Goal: Task Accomplishment & Management: Complete application form

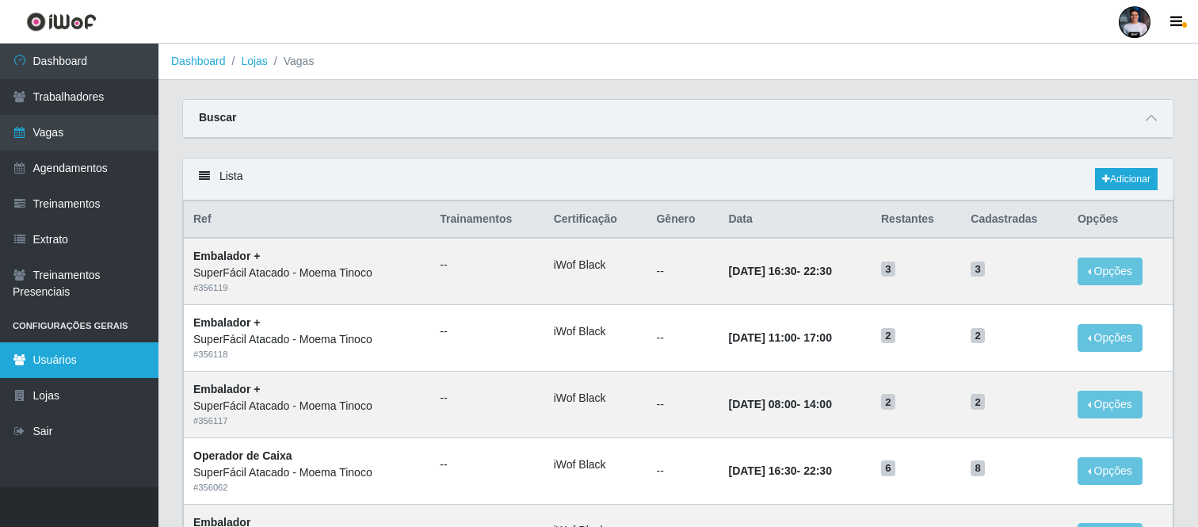
scroll to position [86, 0]
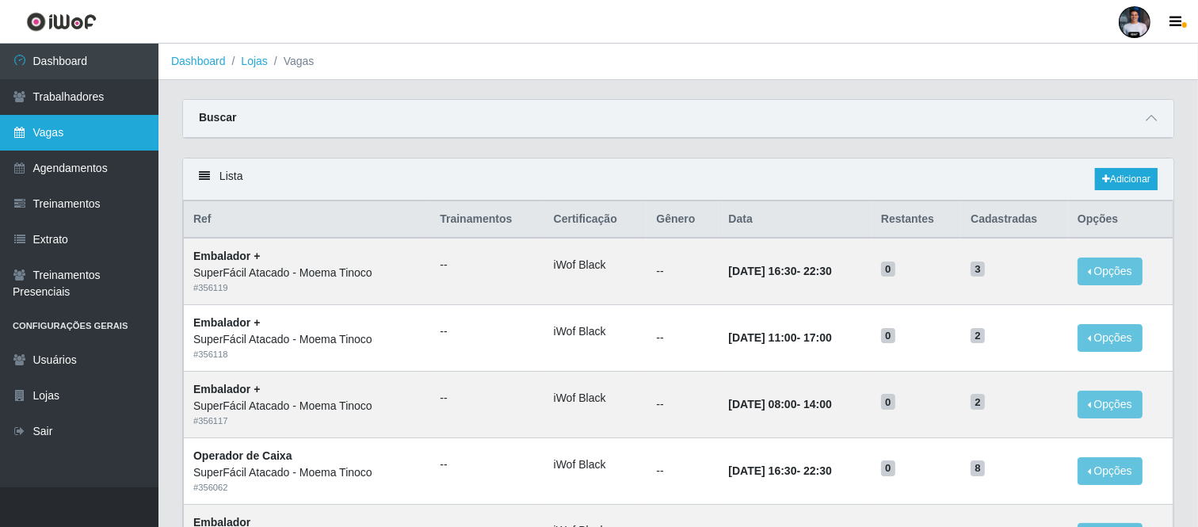
click at [64, 121] on link "Vagas" at bounding box center [79, 133] width 158 height 36
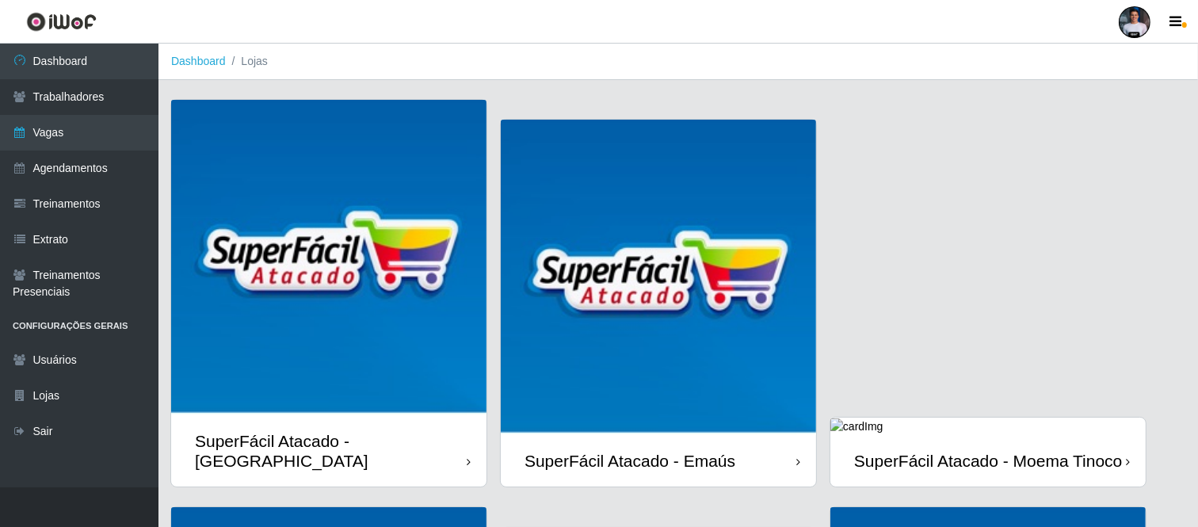
click at [973, 463] on div "SuperFácil Atacado - Moema Tinoco" at bounding box center [988, 461] width 268 height 20
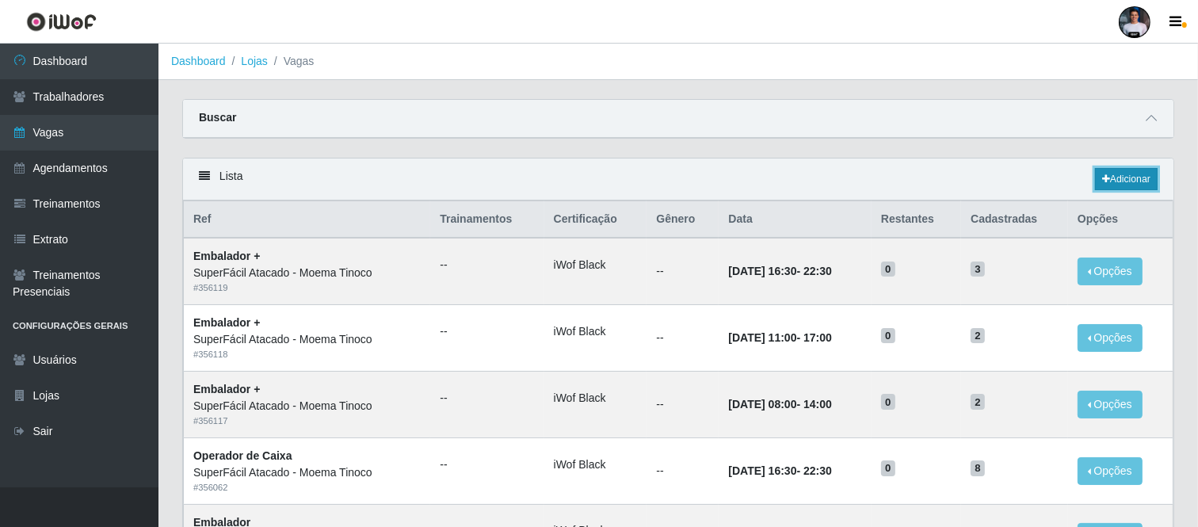
click at [1095, 189] on link "Adicionar" at bounding box center [1126, 179] width 63 height 22
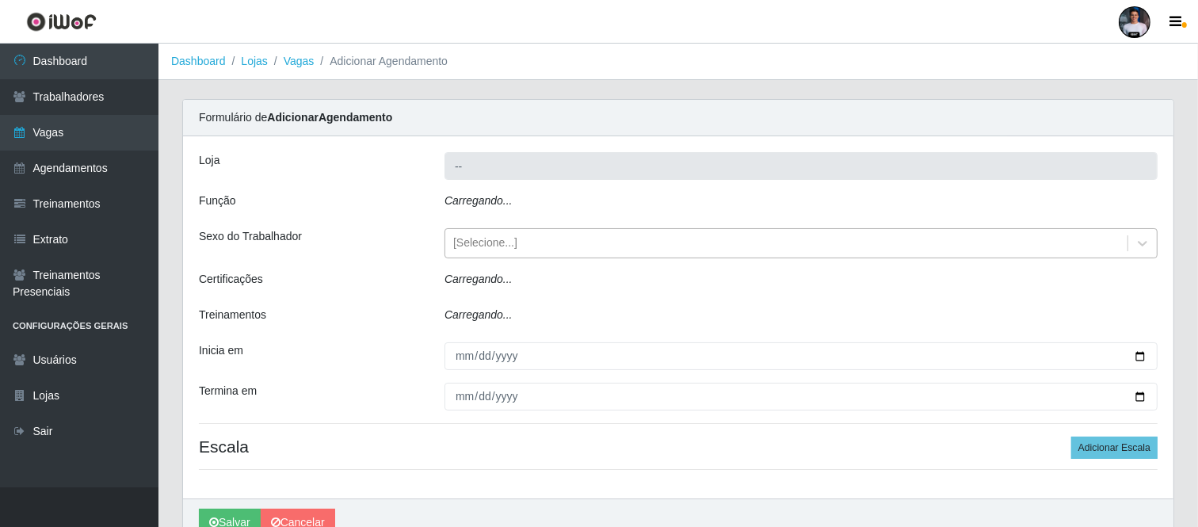
type input "SuperFácil Atacado - Moema Tinoco"
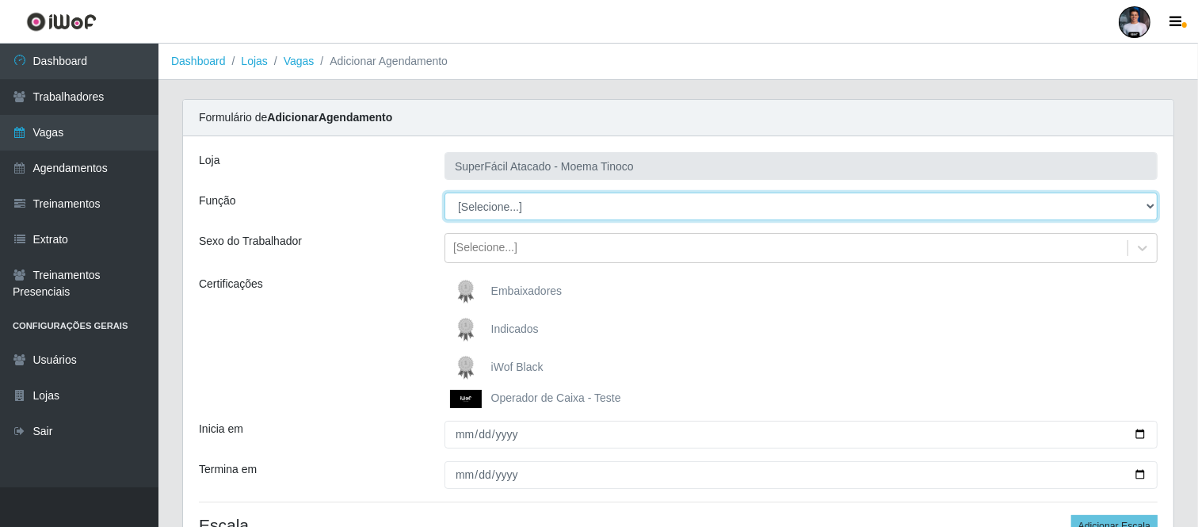
click at [505, 206] on select "[Selecione...] Embalador Embalador + Embalador ++ Operador de Caixa Operador de…" at bounding box center [800, 206] width 713 height 28
click at [512, 206] on select "[Selecione...] Embalador Embalador + Embalador ++ Operador de Caixa Operador de…" at bounding box center [800, 206] width 713 height 28
select select "22"
click at [444, 192] on select "[Selecione...] Embalador Embalador + Embalador ++ Operador de Caixa Operador de…" at bounding box center [800, 206] width 713 height 28
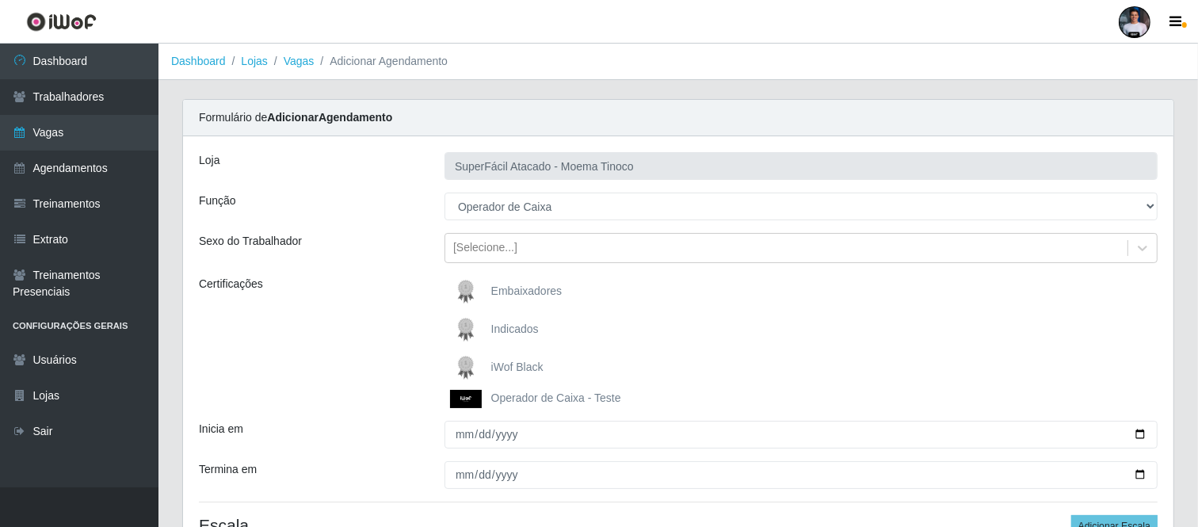
click at [461, 367] on img at bounding box center [469, 368] width 38 height 32
click at [0, 0] on input "iWof Black" at bounding box center [0, 0] width 0 height 0
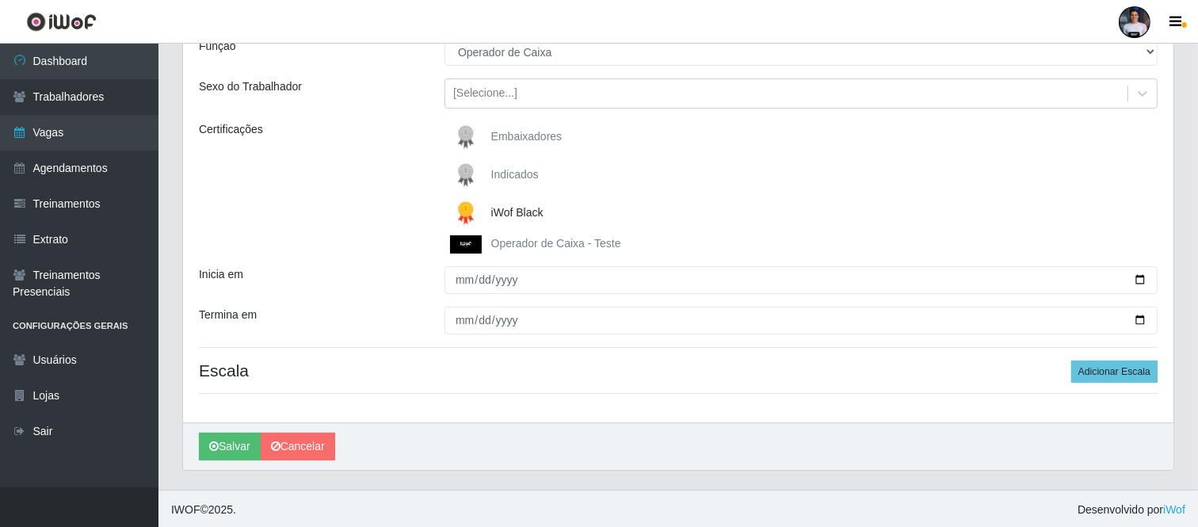
scroll to position [157, 0]
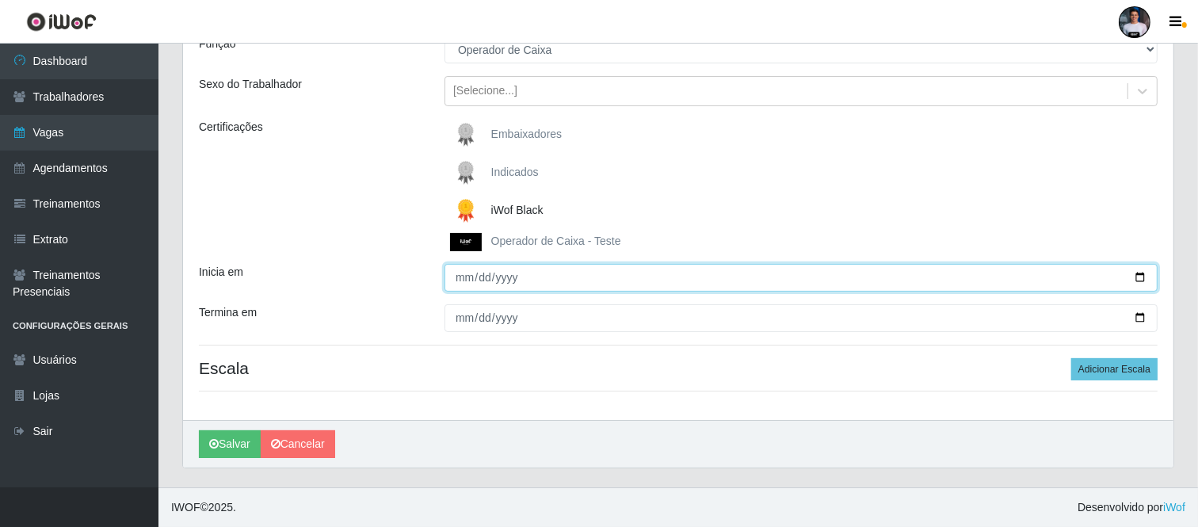
click at [1131, 281] on input "Inicia em" at bounding box center [800, 278] width 713 height 28
click at [1133, 276] on input "Inicia em" at bounding box center [800, 278] width 713 height 28
type input "2025-10-08"
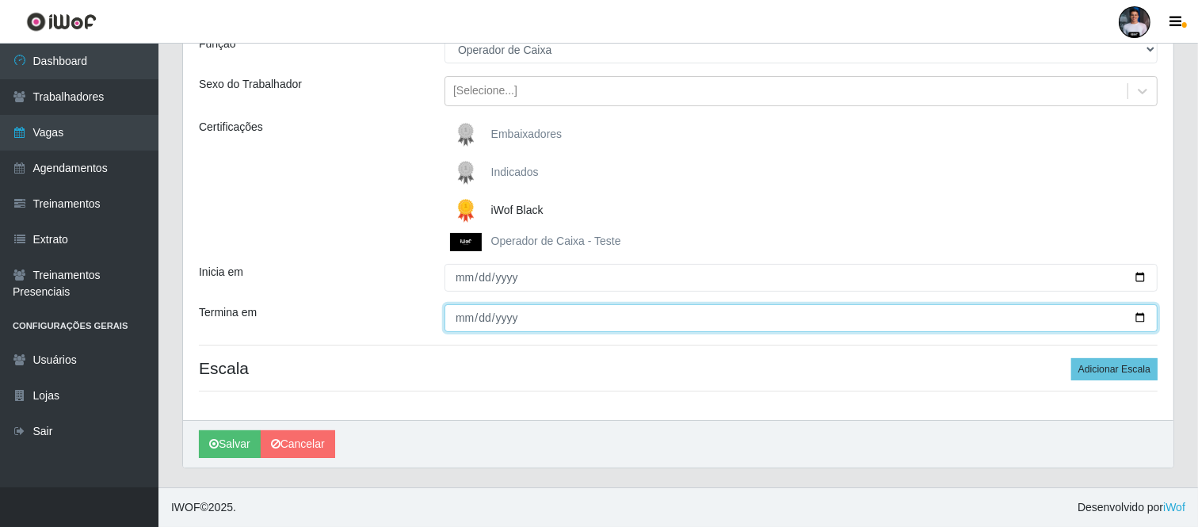
drag, startPoint x: 1141, startPoint y: 321, endPoint x: 1115, endPoint y: 325, distance: 25.7
click at [1139, 321] on input "Termina em" at bounding box center [800, 318] width 713 height 28
type input "2025-10-10"
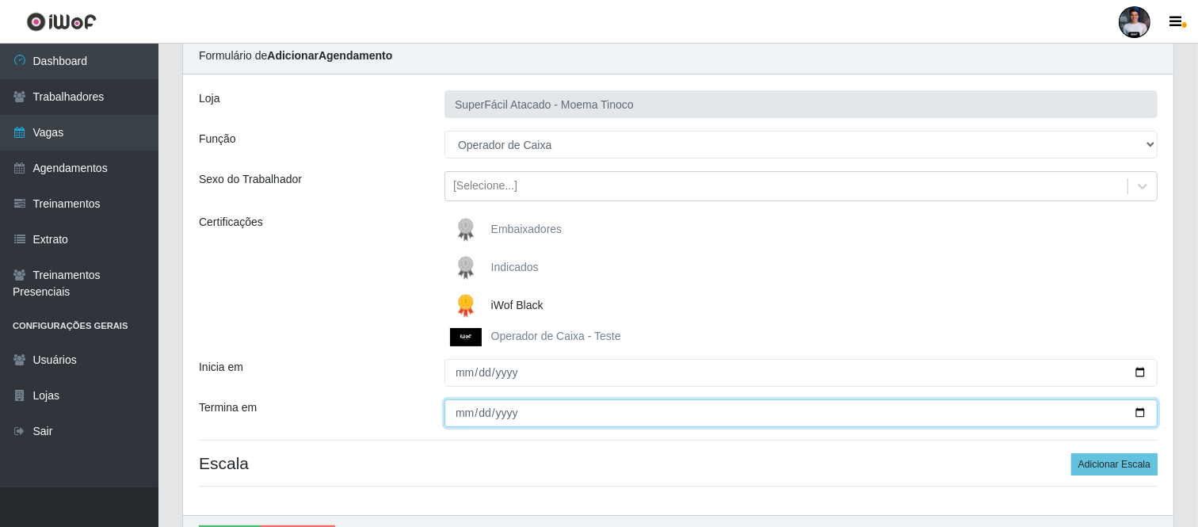
scroll to position [0, 0]
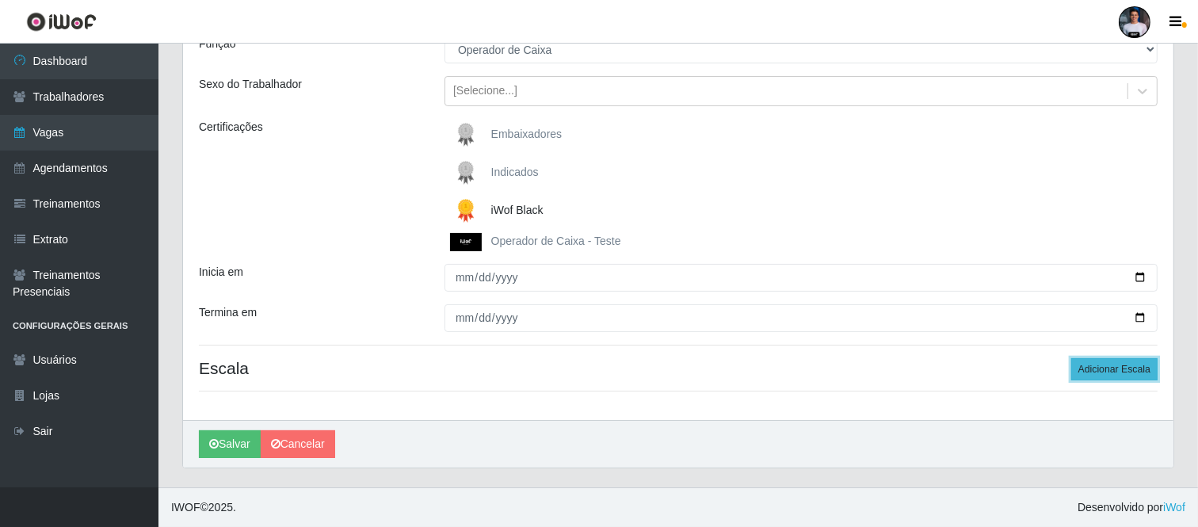
click at [1089, 365] on button "Adicionar Escala" at bounding box center [1114, 369] width 86 height 22
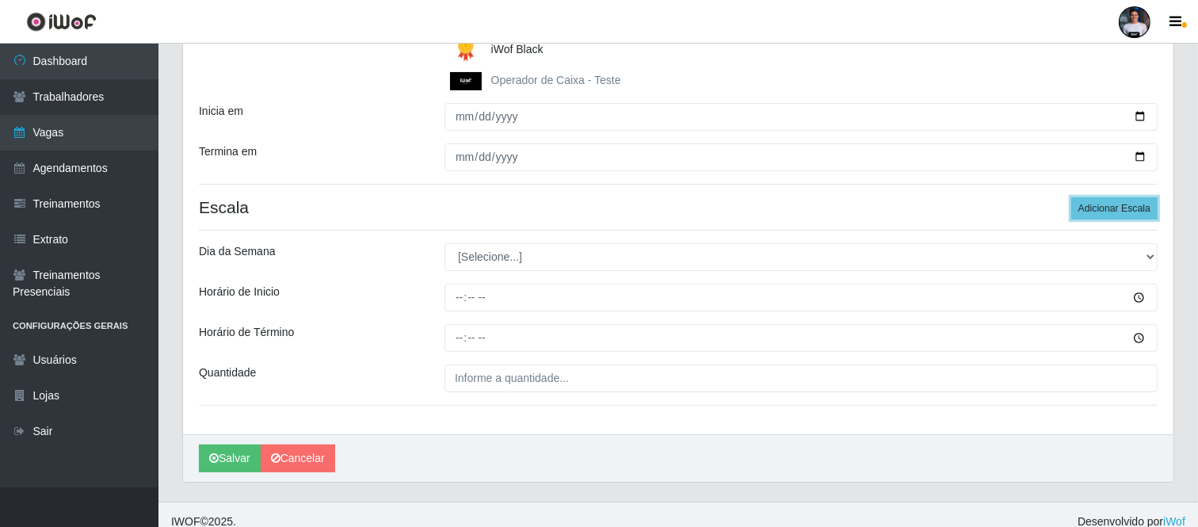
scroll to position [333, 0]
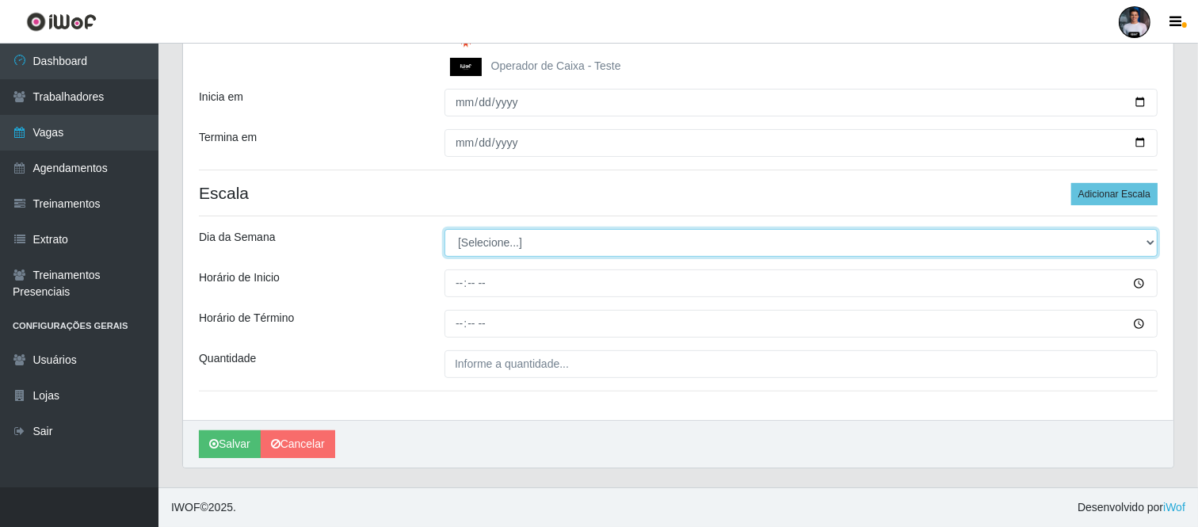
click at [483, 250] on select "[Selecione...] Segunda Terça Quarta Quinta Sexta Sábado Domingo" at bounding box center [800, 243] width 713 height 28
select select "3"
click at [444, 229] on select "[Selecione...] Segunda Terça Quarta Quinta Sexta Sábado Domingo" at bounding box center [800, 243] width 713 height 28
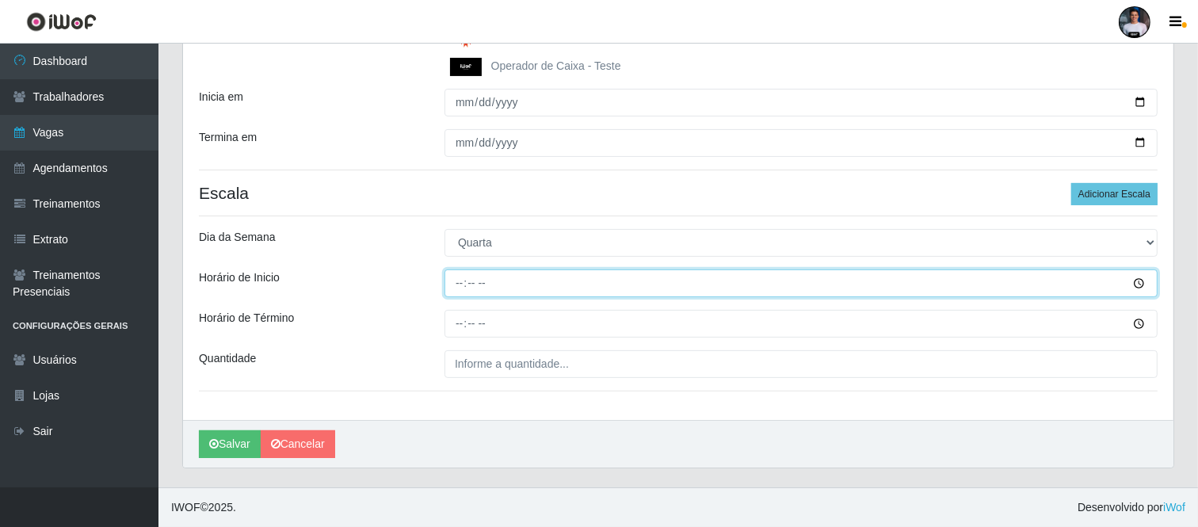
click at [452, 282] on input "Horário de Inicio" at bounding box center [800, 283] width 713 height 28
type input "07:00"
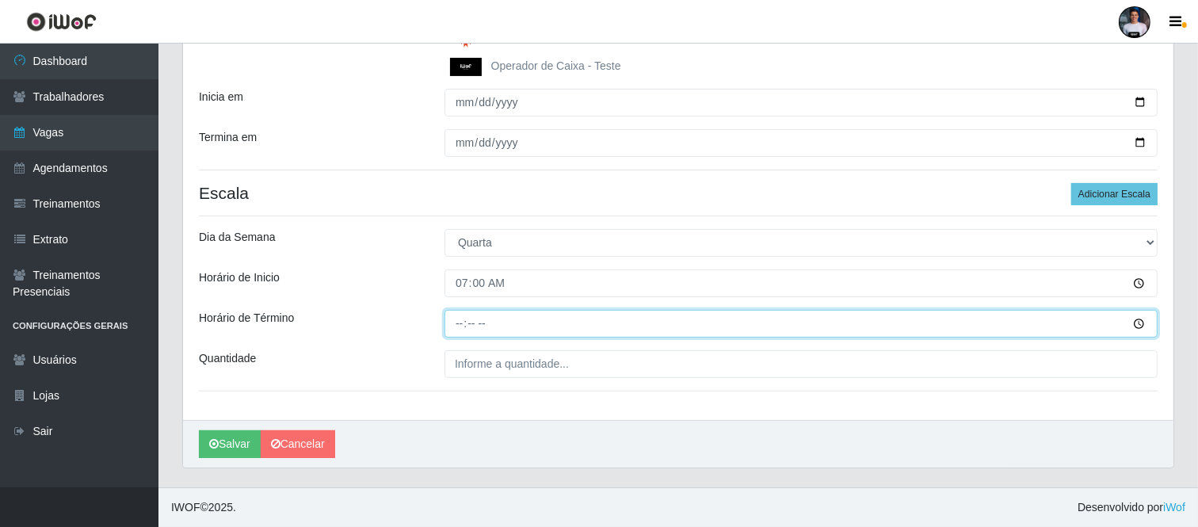
click at [459, 323] on input "Horário de Término" at bounding box center [800, 324] width 713 height 28
type input "13:00"
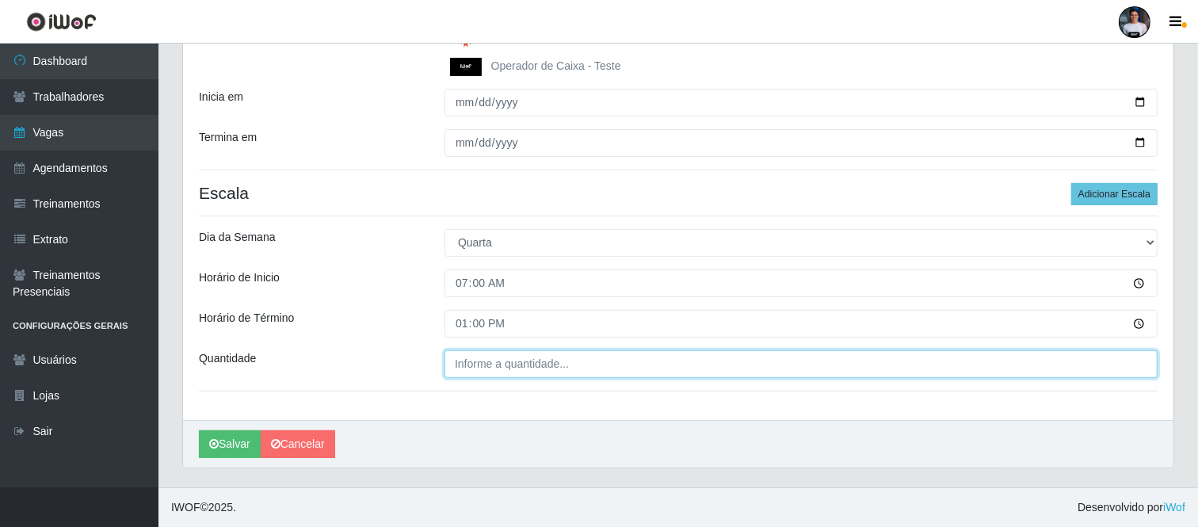
type input "___"
drag, startPoint x: 466, startPoint y: 370, endPoint x: 420, endPoint y: 298, distance: 85.5
click at [466, 370] on input "___" at bounding box center [800, 364] width 713 height 28
type input "3__"
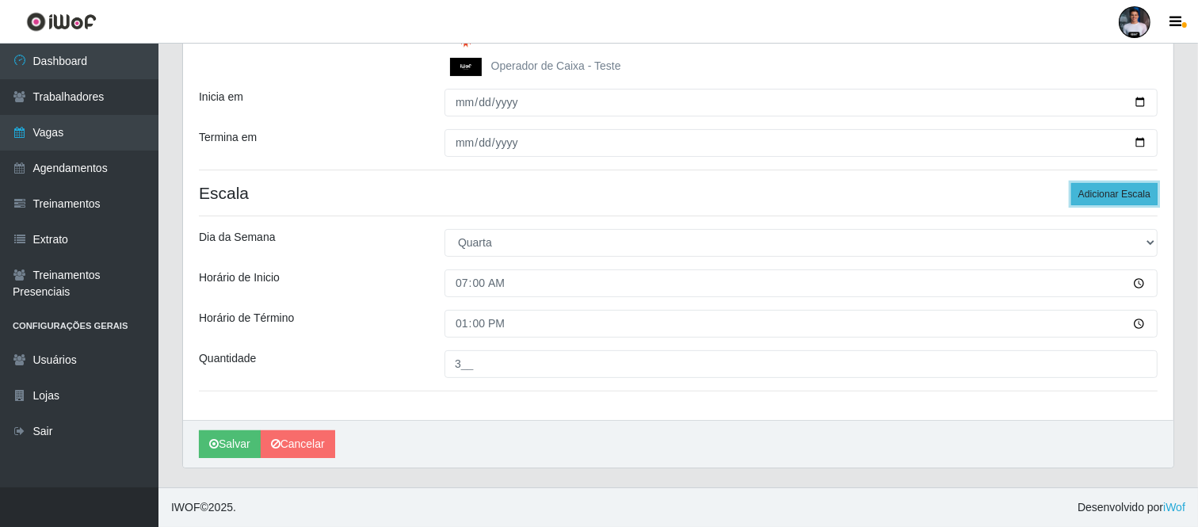
click at [1095, 186] on button "Adicionar Escala" at bounding box center [1114, 194] width 86 height 22
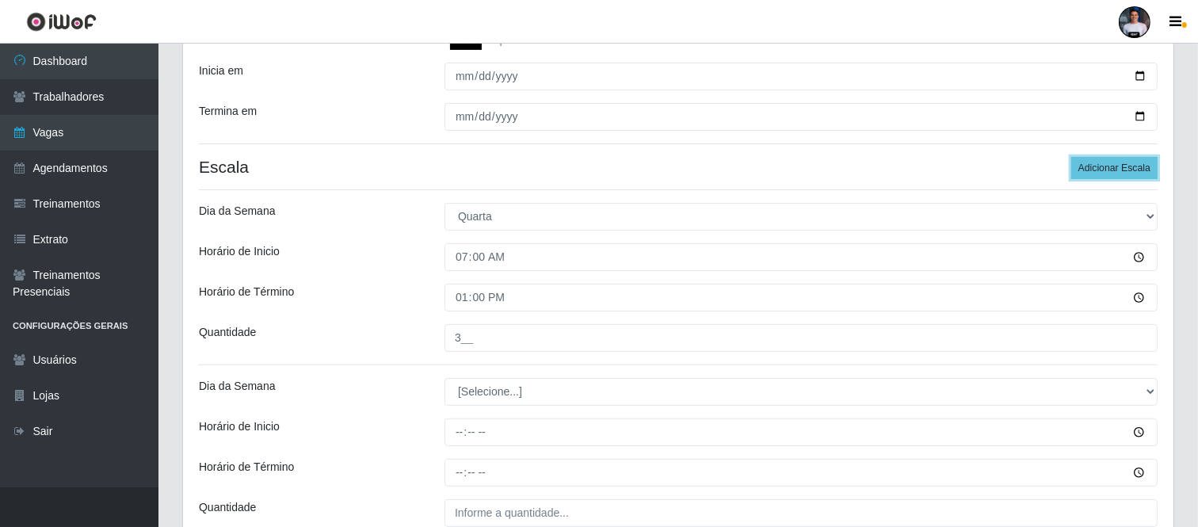
scroll to position [508, 0]
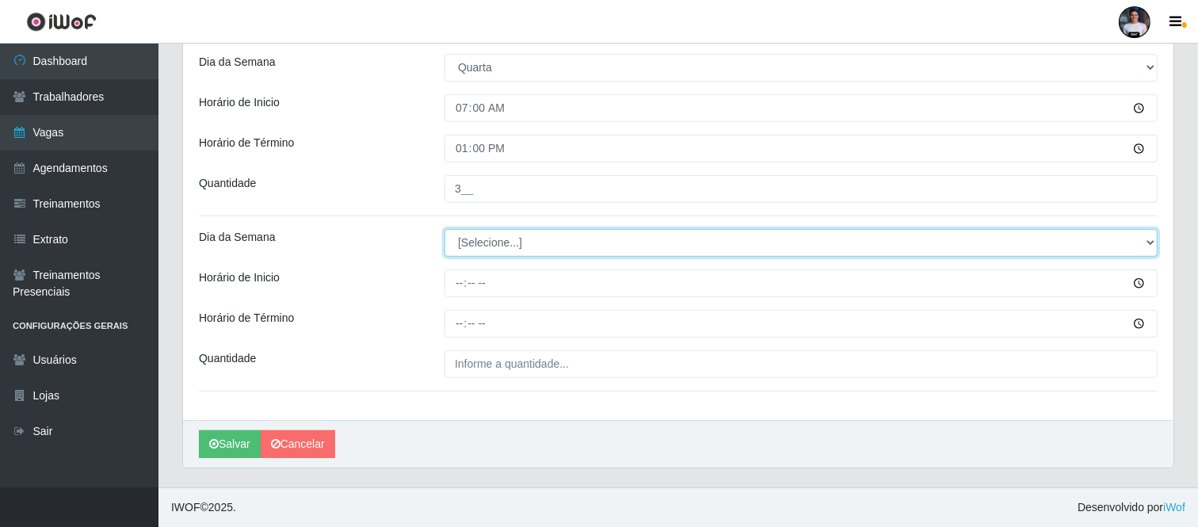
click at [516, 242] on select "[Selecione...] Segunda Terça Quarta Quinta Sexta Sábado Domingo" at bounding box center [800, 243] width 713 height 28
select select "3"
click at [444, 229] on select "[Selecione...] Segunda Terça Quarta Quinta Sexta Sábado Domingo" at bounding box center [800, 243] width 713 height 28
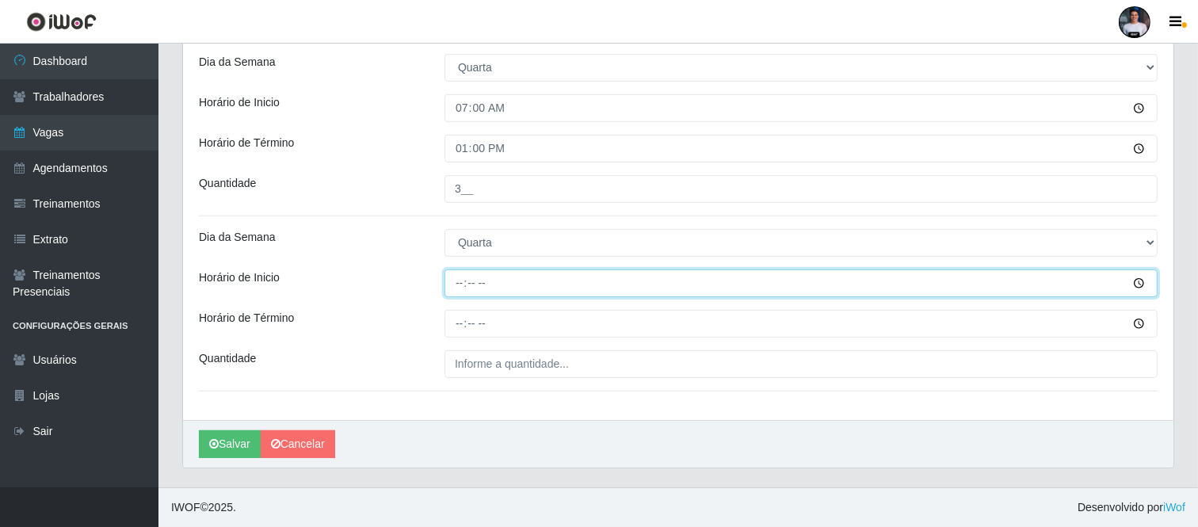
click at [459, 280] on input "Horário de Inicio" at bounding box center [800, 283] width 713 height 28
type input "11:00"
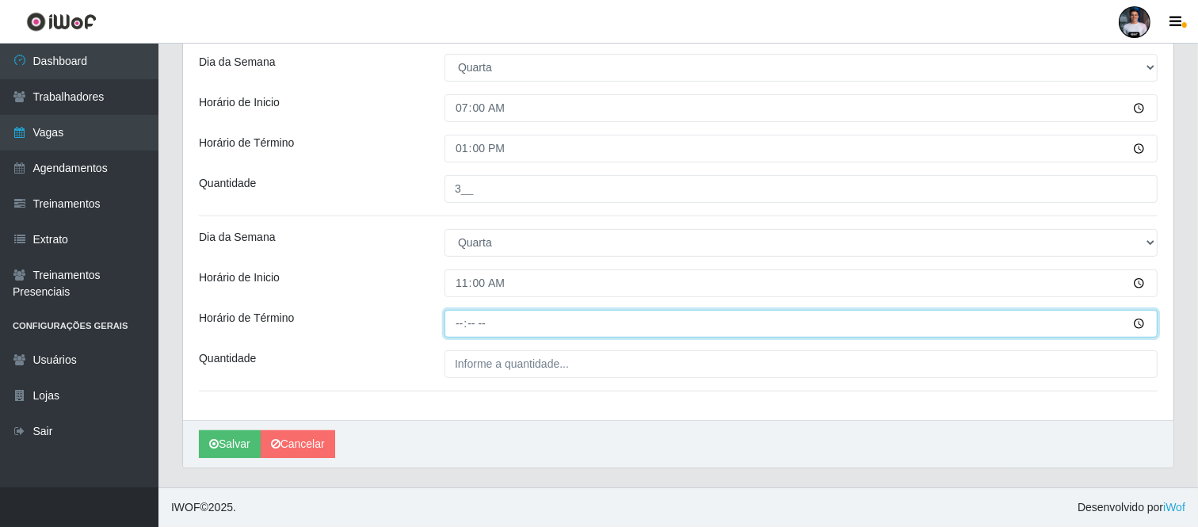
click at [469, 326] on input "Horário de Término" at bounding box center [800, 324] width 713 height 28
click at [457, 323] on input "Horário de Término" at bounding box center [800, 324] width 713 height 28
type input "17:00"
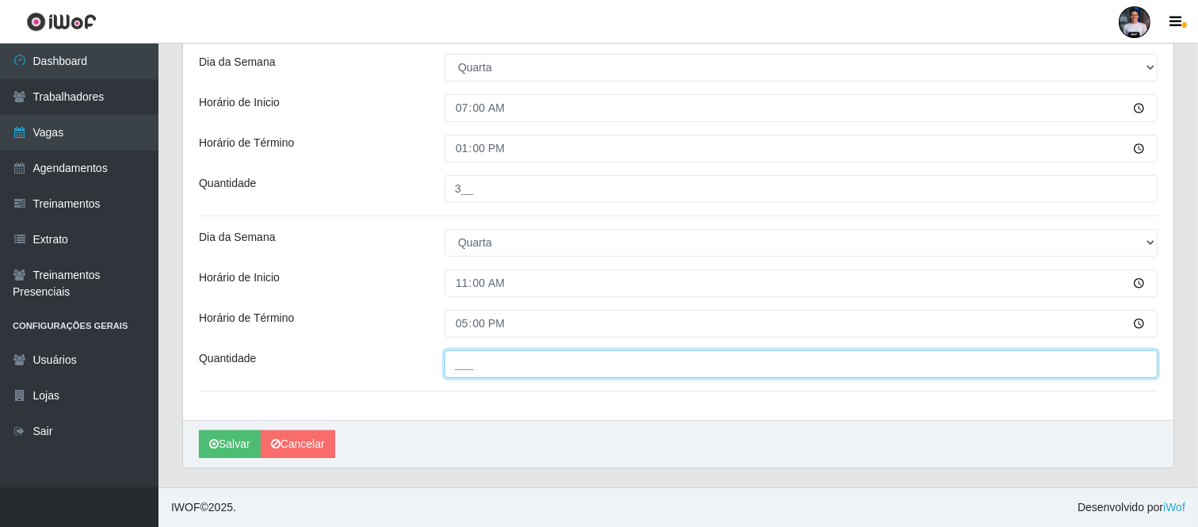
click at [487, 367] on input "___" at bounding box center [800, 364] width 713 height 28
type input "2__"
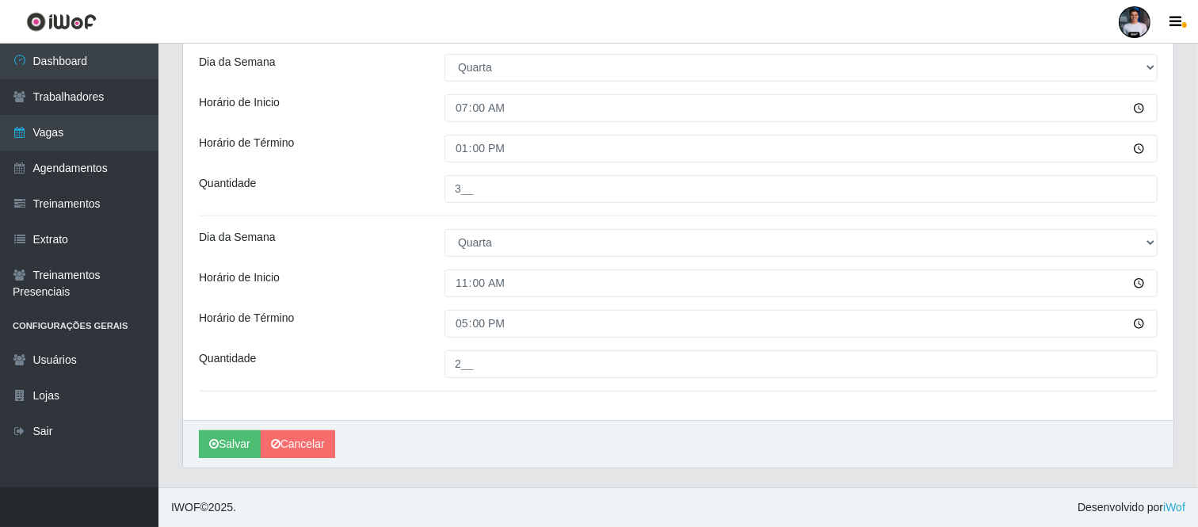
drag, startPoint x: 667, startPoint y: 488, endPoint x: 819, endPoint y: 457, distance: 155.2
click at [668, 486] on div "Perfil Alterar Senha Sair Dashboard Trabalhadores Vagas Agendamentos Treinament…" at bounding box center [599, 10] width 1198 height 1034
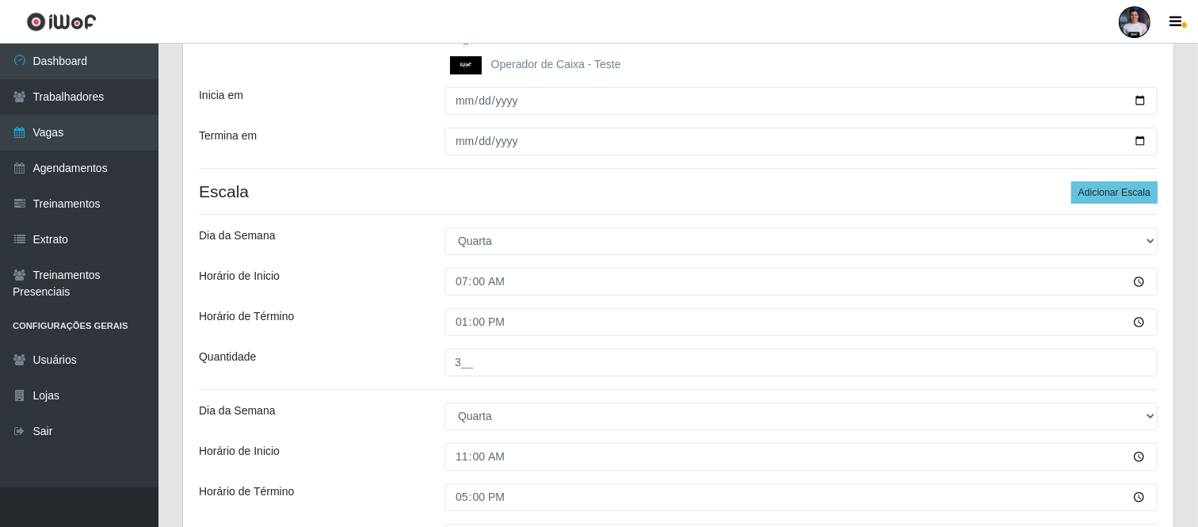
scroll to position [331, 0]
click at [1110, 188] on button "Adicionar Escala" at bounding box center [1114, 195] width 86 height 22
click at [1110, 189] on button "Adicionar Escala" at bounding box center [1114, 195] width 86 height 22
click at [1106, 193] on button "Adicionar Escala" at bounding box center [1114, 195] width 86 height 22
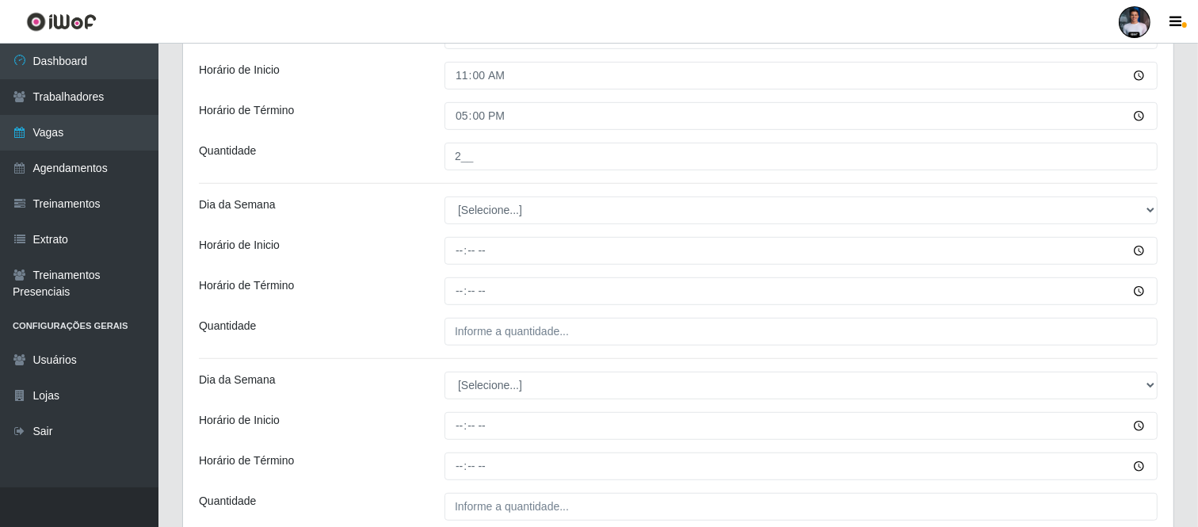
scroll to position [684, 0]
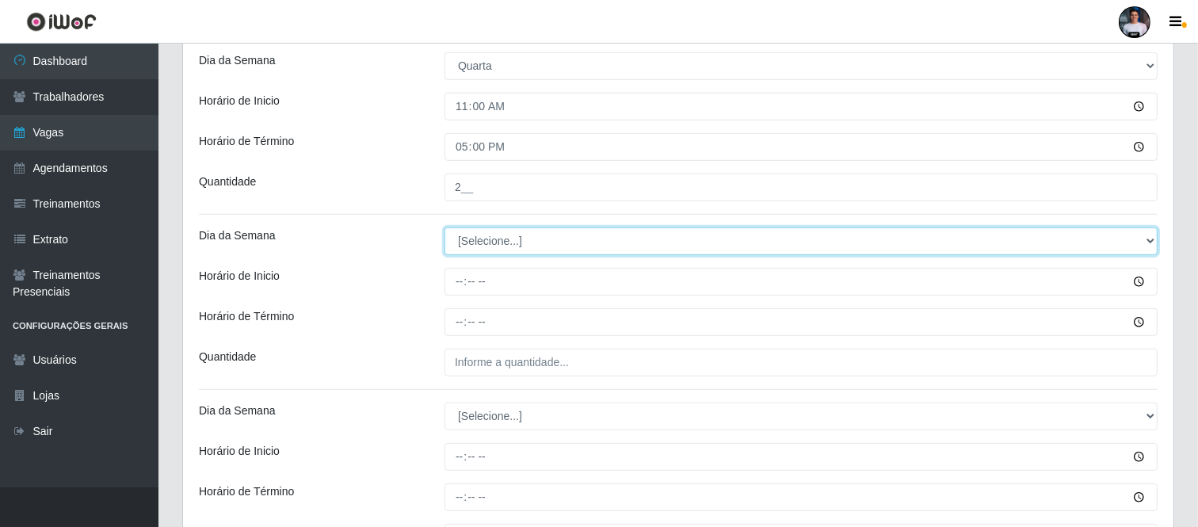
click at [467, 246] on select "[Selecione...] Segunda Terça Quarta Quinta Sexta Sábado Domingo" at bounding box center [800, 241] width 713 height 28
click at [500, 247] on select "[Selecione...] Segunda Terça Quarta Quinta Sexta Sábado Domingo" at bounding box center [800, 241] width 713 height 28
select select "4"
click at [444, 227] on select "[Selecione...] Segunda Terça Quarta Quinta Sexta Sábado Domingo" at bounding box center [800, 241] width 713 height 28
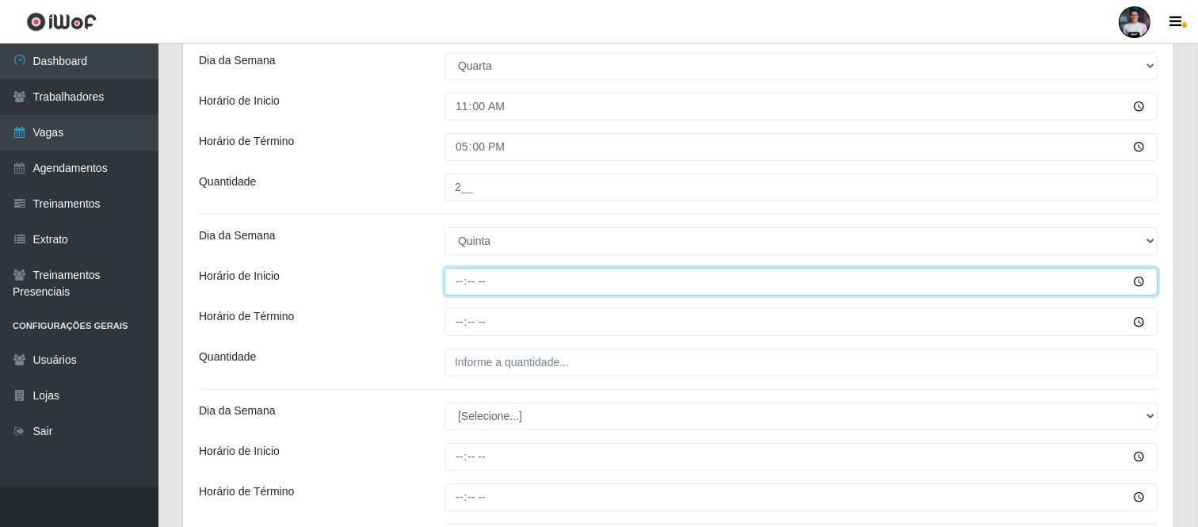
click at [455, 287] on input "Horário de Inicio" at bounding box center [800, 282] width 713 height 28
type input "07:00"
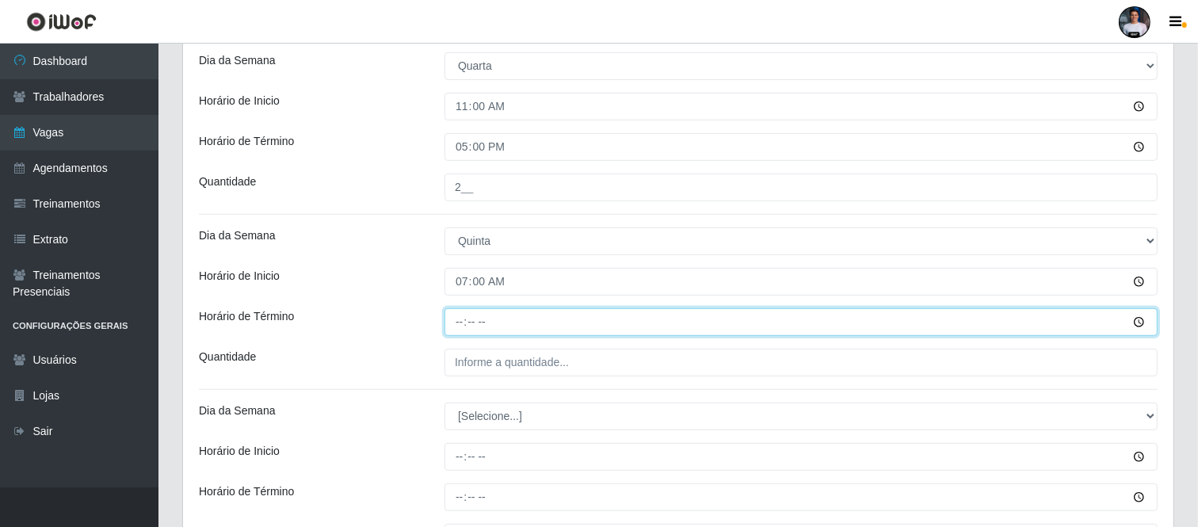
click at [467, 333] on input "Horário de Término" at bounding box center [800, 322] width 713 height 28
type input "13:00"
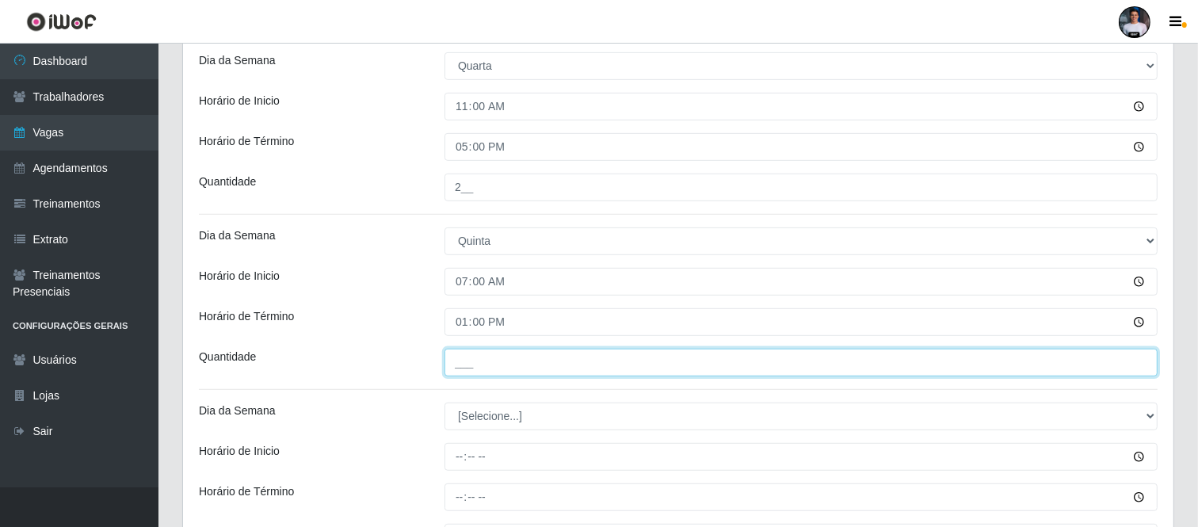
click at [464, 366] on input "___" at bounding box center [800, 362] width 713 height 28
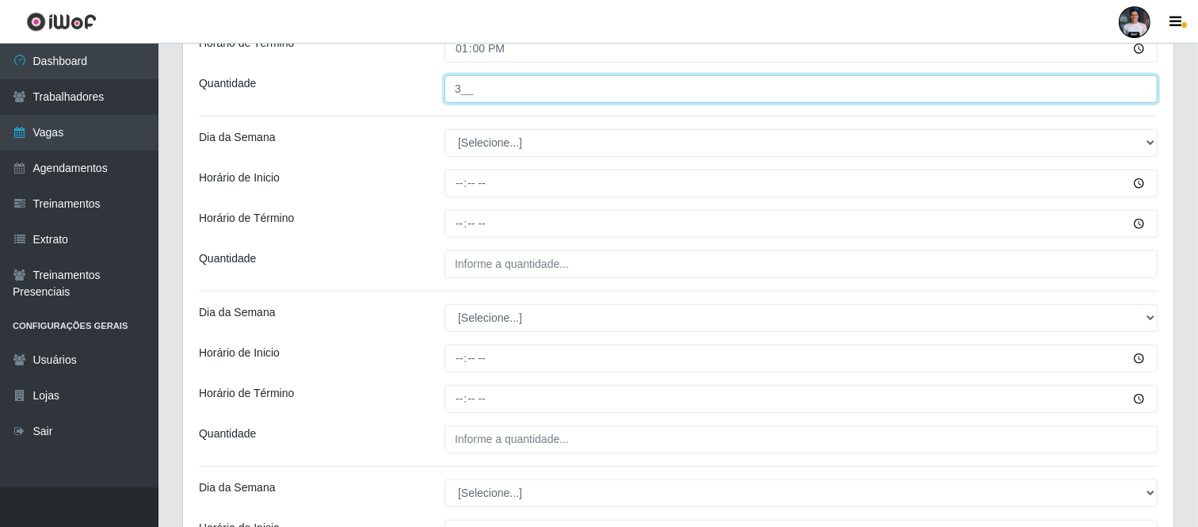
scroll to position [947, 0]
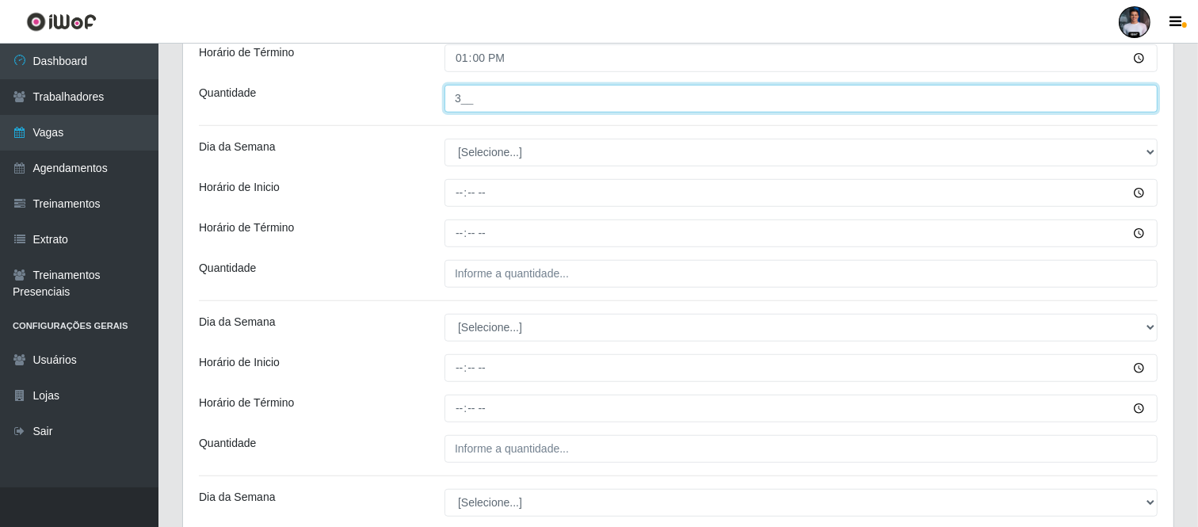
type input "3__"
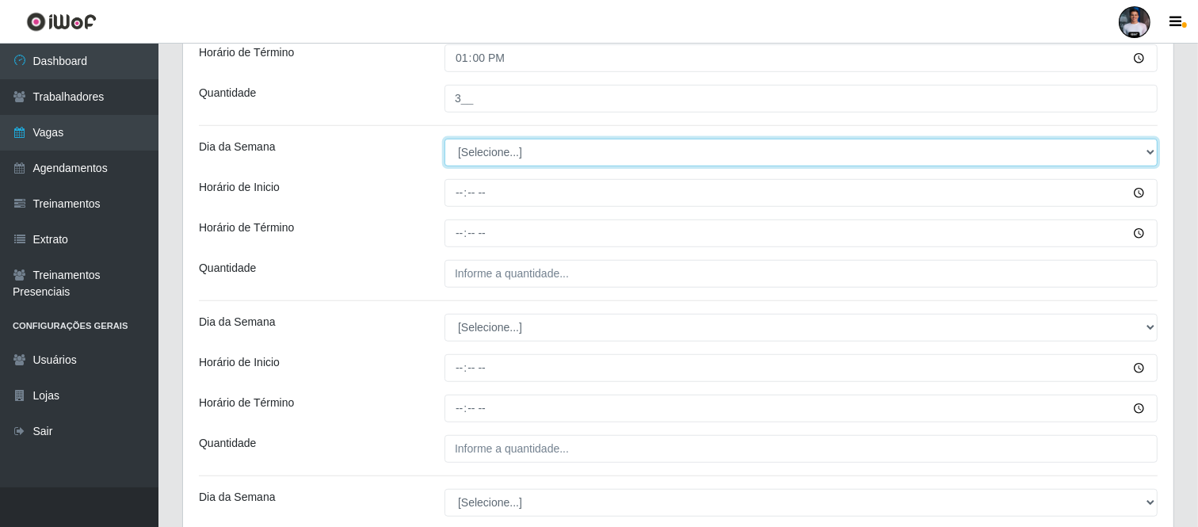
click at [489, 158] on select "[Selecione...] Segunda Terça Quarta Quinta Sexta Sábado Domingo" at bounding box center [800, 153] width 713 height 28
select select "4"
click at [444, 139] on select "[Selecione...] Segunda Terça Quarta Quinta Sexta Sábado Domingo" at bounding box center [800, 153] width 713 height 28
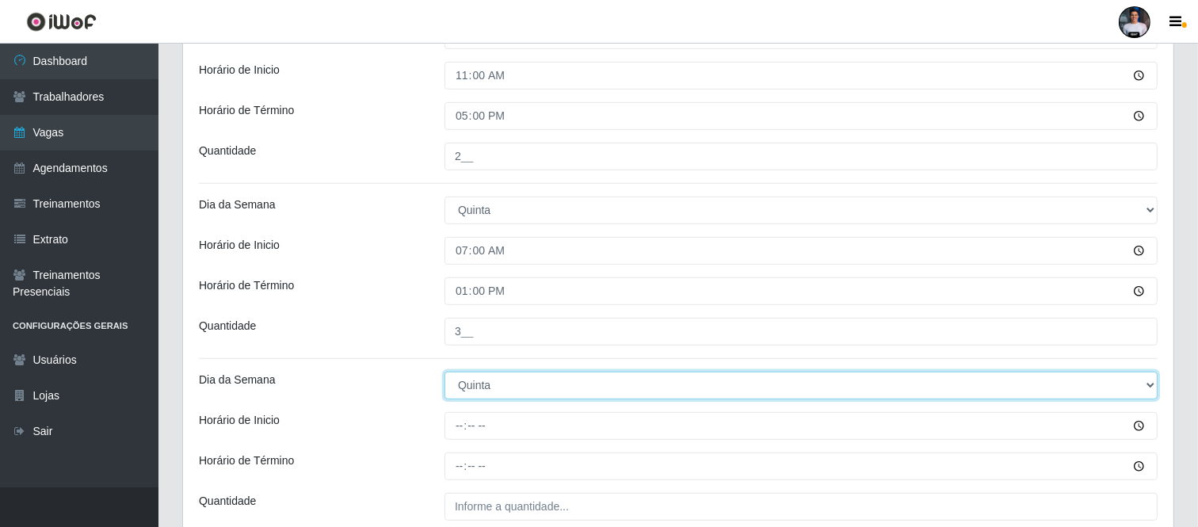
scroll to position [684, 0]
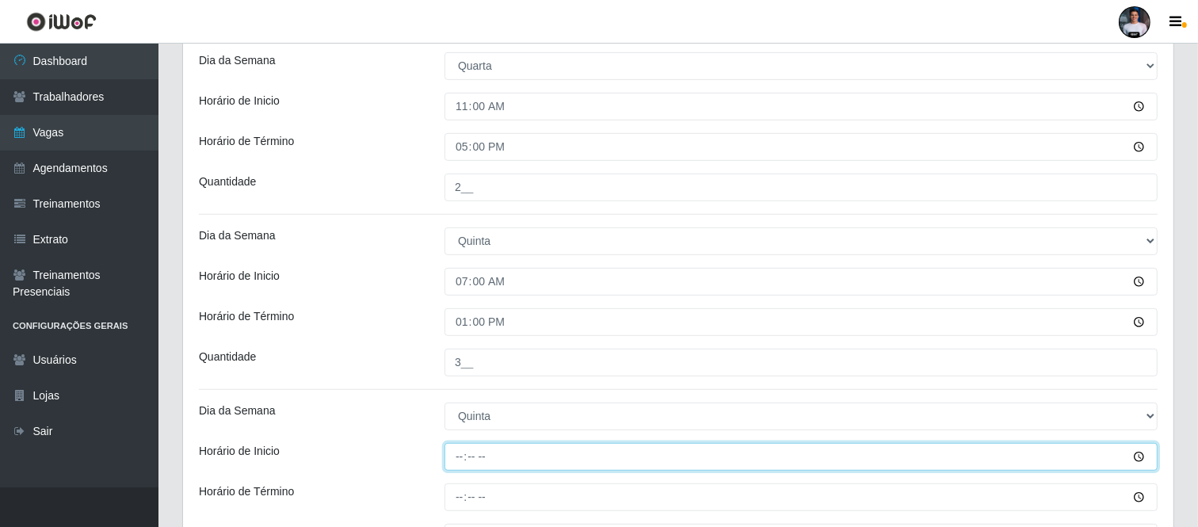
click at [457, 459] on input "Horário de Inicio" at bounding box center [800, 457] width 713 height 28
type input "11:00"
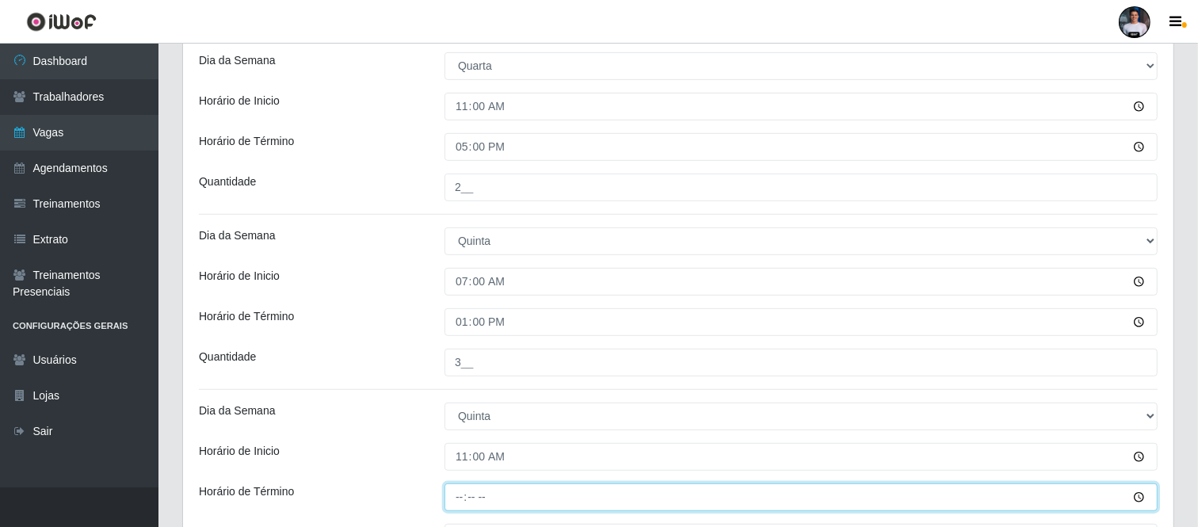
click at [454, 497] on input "Horário de Término" at bounding box center [800, 497] width 713 height 28
type input "17:00"
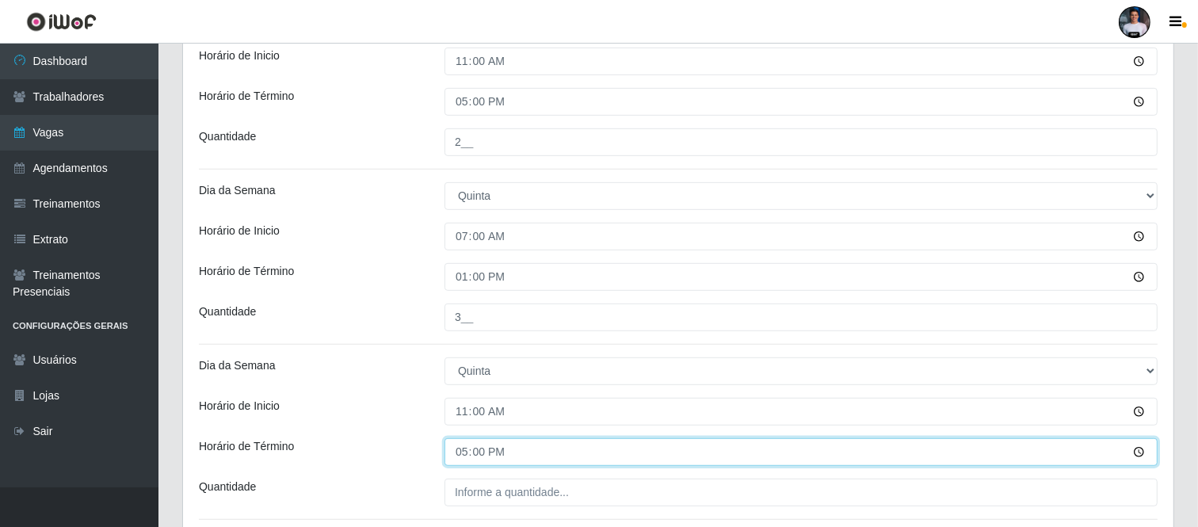
scroll to position [771, 0]
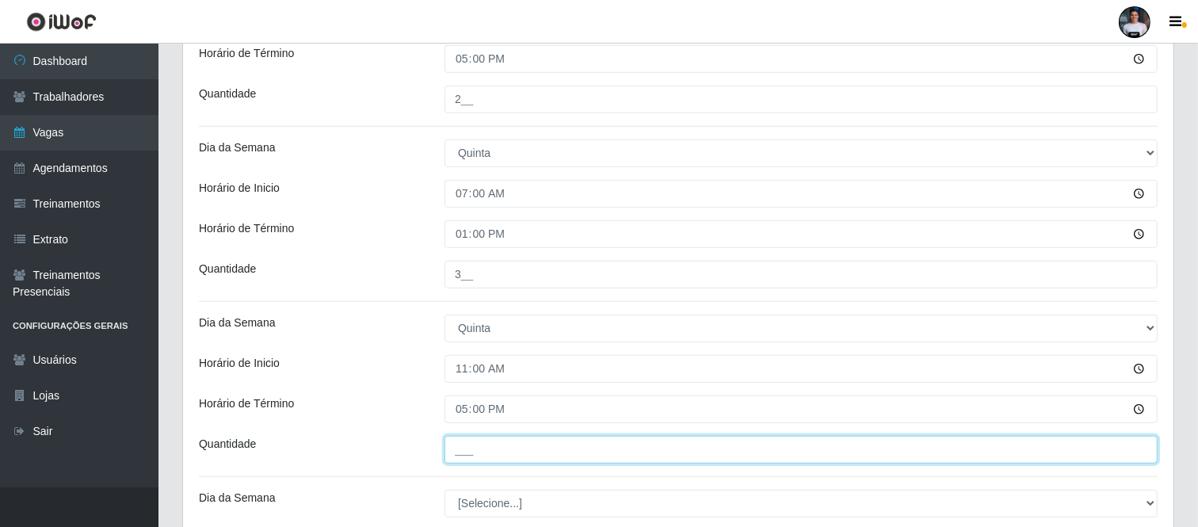
click at [456, 448] on input "___" at bounding box center [800, 450] width 713 height 28
type input "2__"
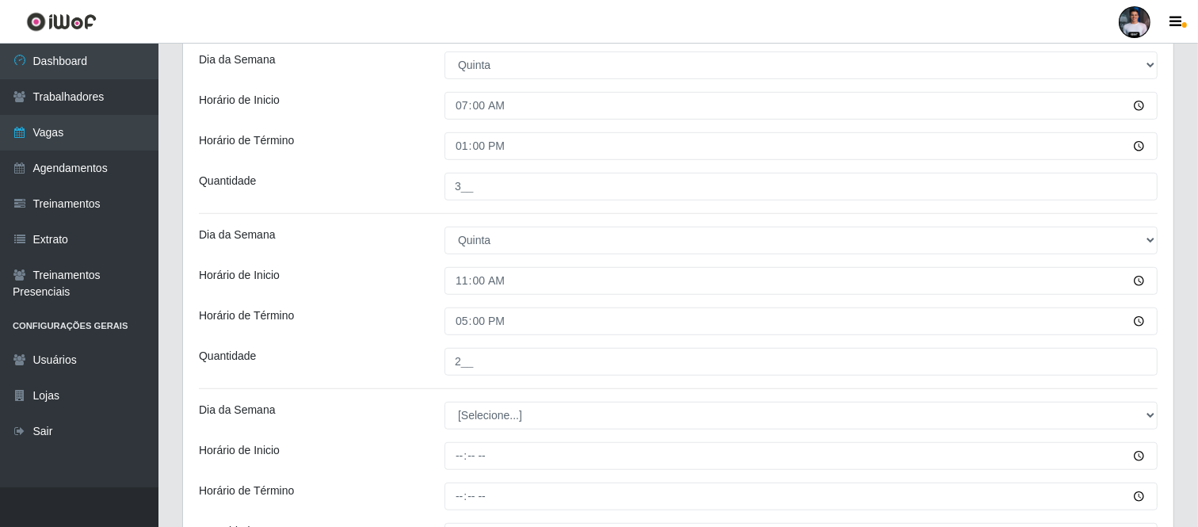
drag, startPoint x: 377, startPoint y: 417, endPoint x: 392, endPoint y: 404, distance: 20.2
click at [377, 417] on div "Dia da Semana" at bounding box center [310, 416] width 246 height 28
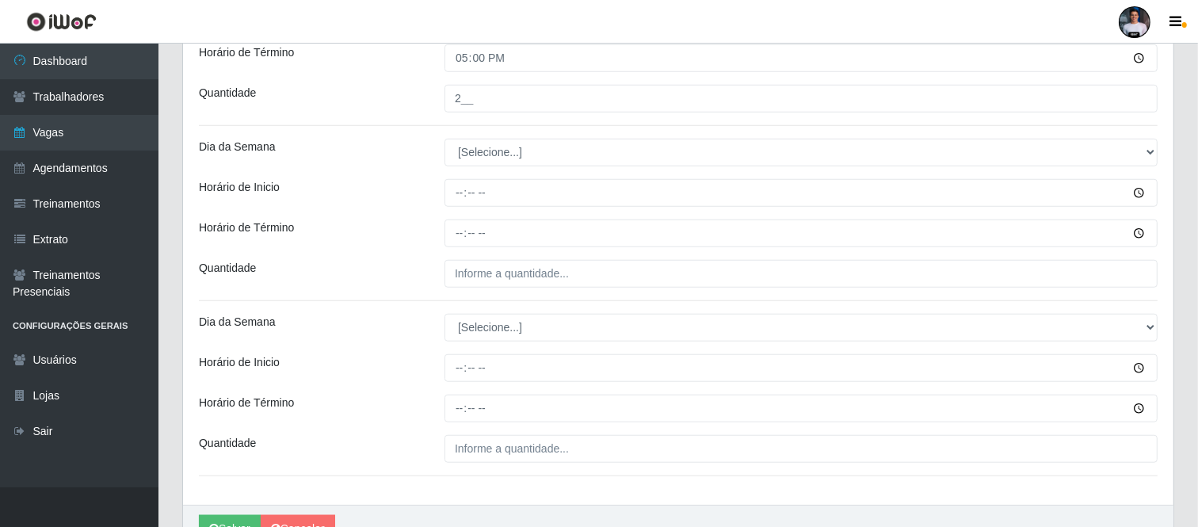
scroll to position [1123, 0]
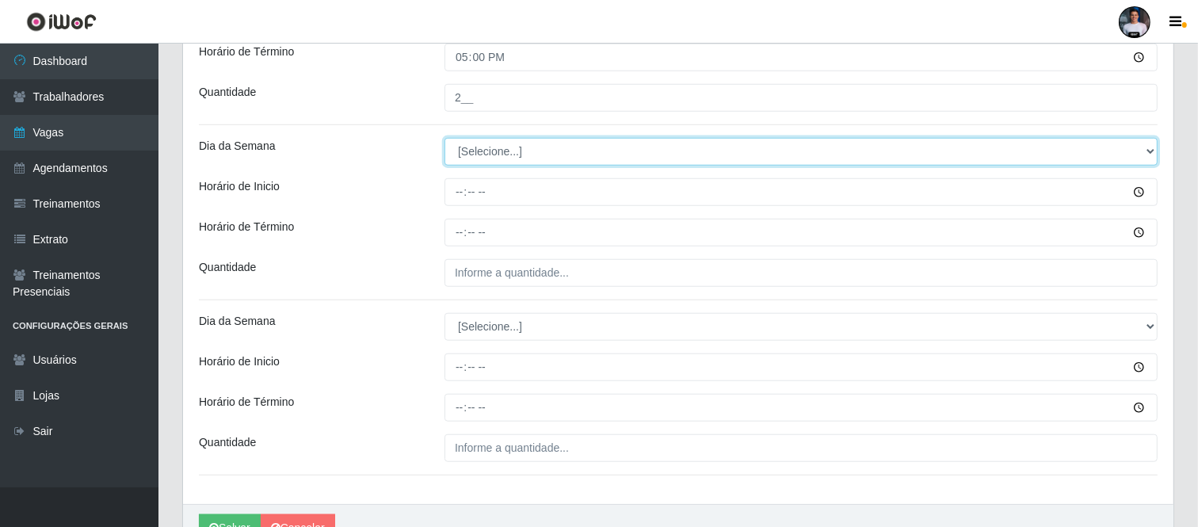
click at [501, 154] on select "[Selecione...] Segunda Terça Quarta Quinta Sexta Sábado Domingo" at bounding box center [800, 152] width 713 height 28
select select "5"
click at [444, 138] on select "[Selecione...] Segunda Terça Quarta Quinta Sexta Sábado Domingo" at bounding box center [800, 152] width 713 height 28
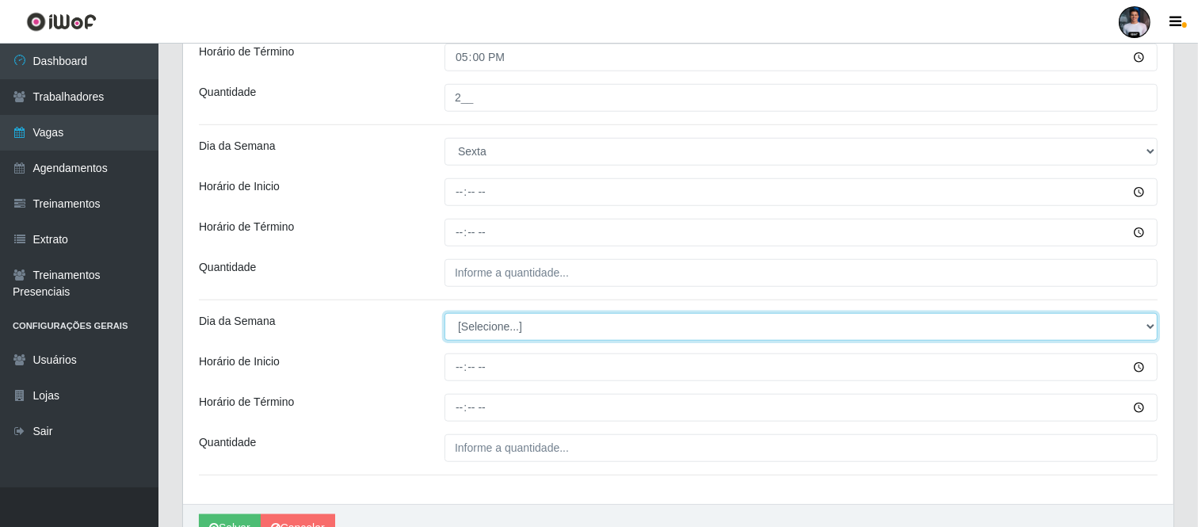
click at [491, 334] on select "[Selecione...] Segunda Terça Quarta Quinta Sexta Sábado Domingo" at bounding box center [800, 327] width 713 height 28
select select "5"
click at [444, 313] on select "[Selecione...] Segunda Terça Quarta Quinta Sexta Sábado Domingo" at bounding box center [800, 327] width 713 height 28
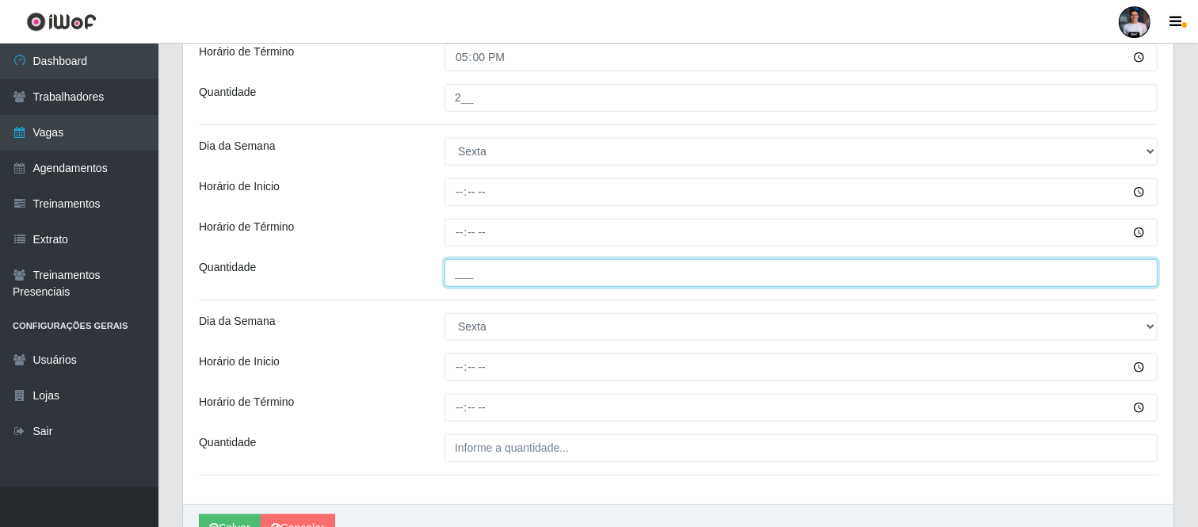
click at [460, 264] on input "___" at bounding box center [800, 273] width 713 height 28
type input "3__"
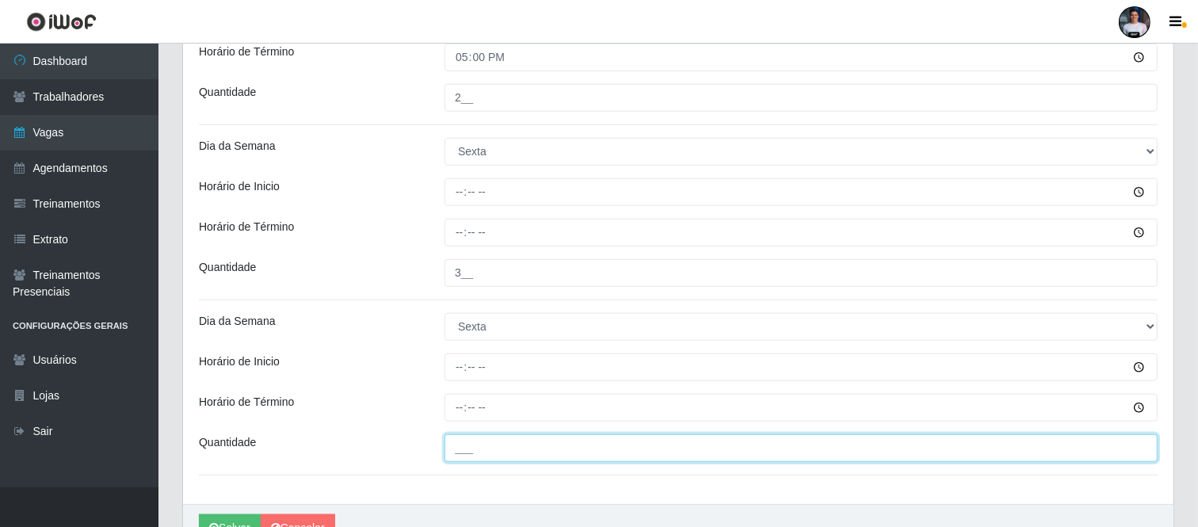
click at [465, 454] on input "___" at bounding box center [800, 448] width 713 height 28
type input "2__"
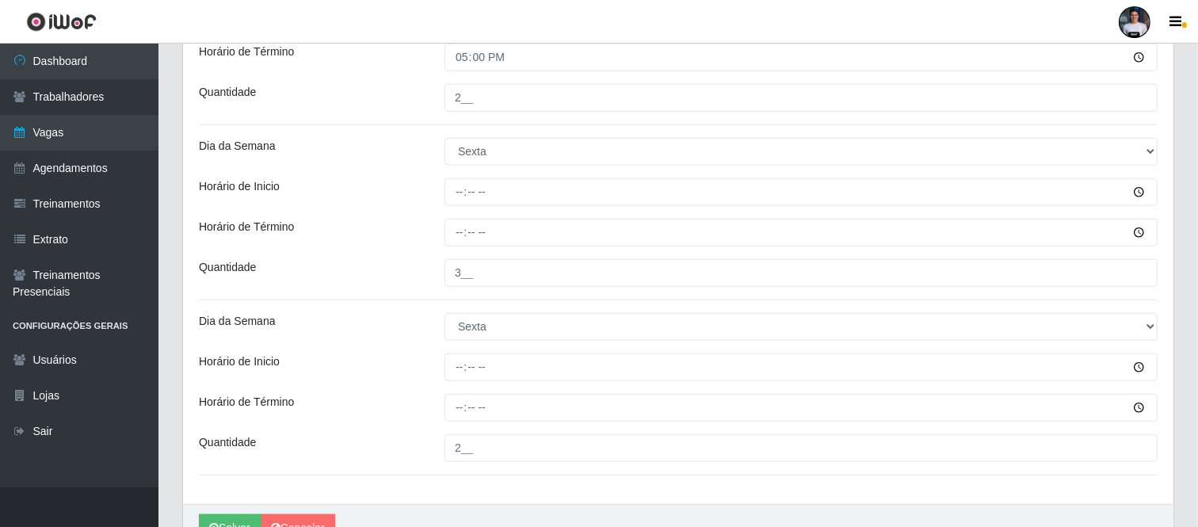
click at [476, 505] on div "Salvar Cancelar" at bounding box center [678, 528] width 990 height 48
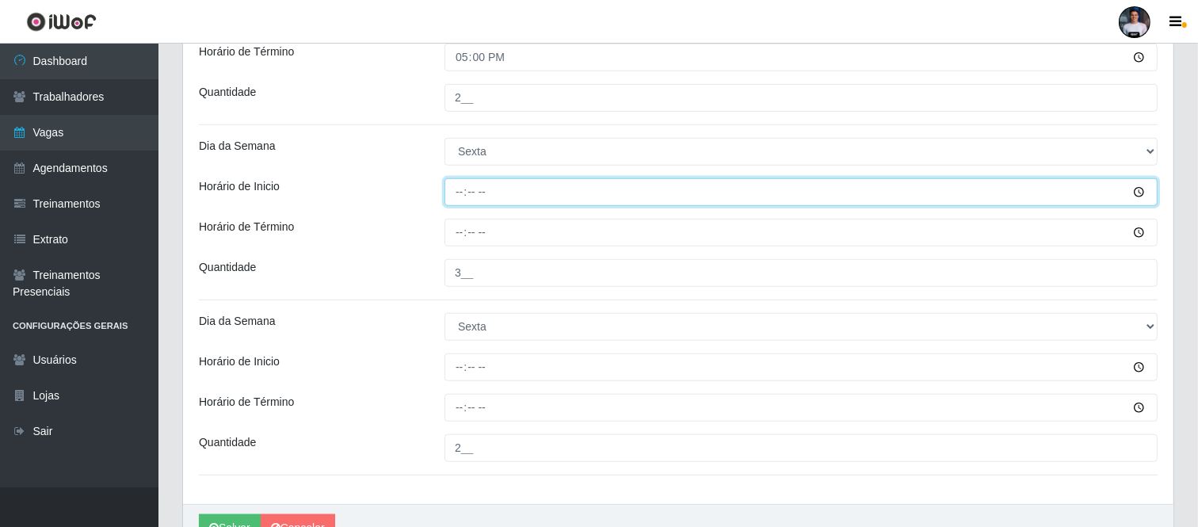
click at [455, 200] on input "Horário de Inicio" at bounding box center [800, 192] width 713 height 28
click at [451, 192] on input "Horário de Inicio" at bounding box center [800, 192] width 713 height 28
click at [460, 196] on input "Horário de Inicio" at bounding box center [800, 192] width 713 height 28
type input "07:00"
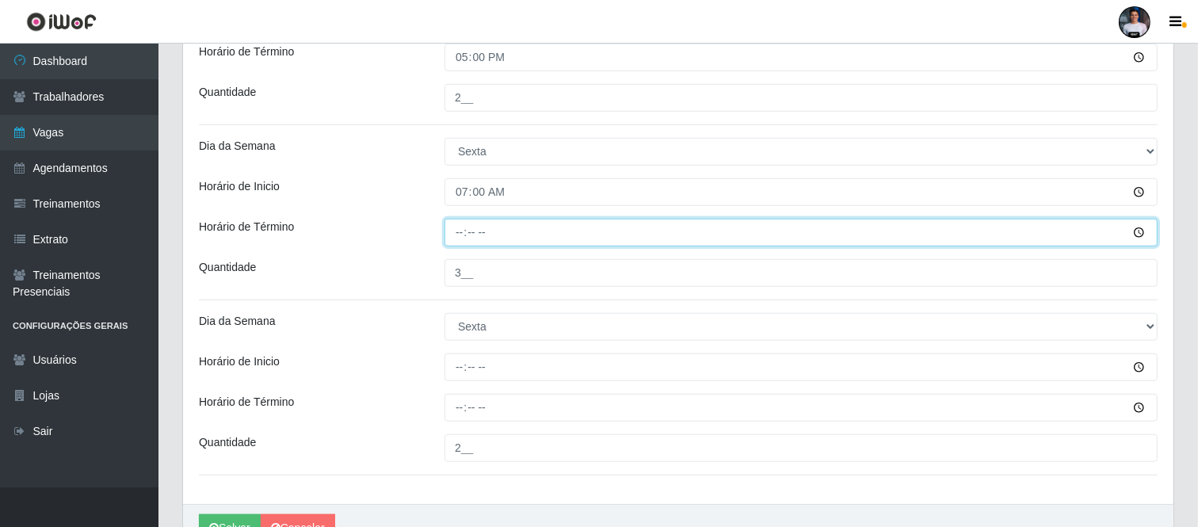
click at [462, 233] on input "Horário de Término" at bounding box center [800, 233] width 713 height 28
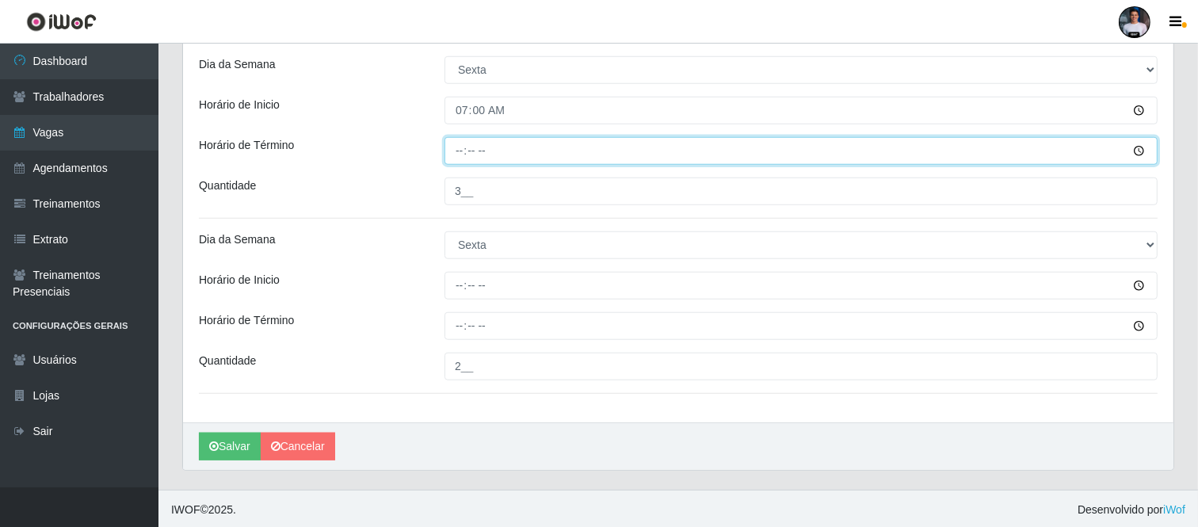
scroll to position [1208, 0]
type input "13:00"
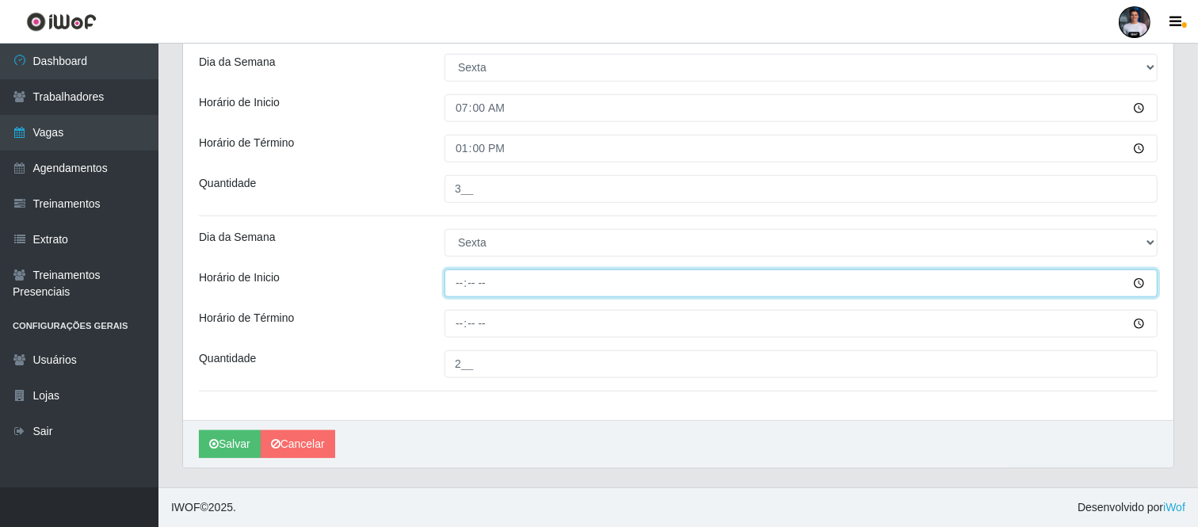
click at [452, 273] on input "Horário de Inicio" at bounding box center [800, 283] width 713 height 28
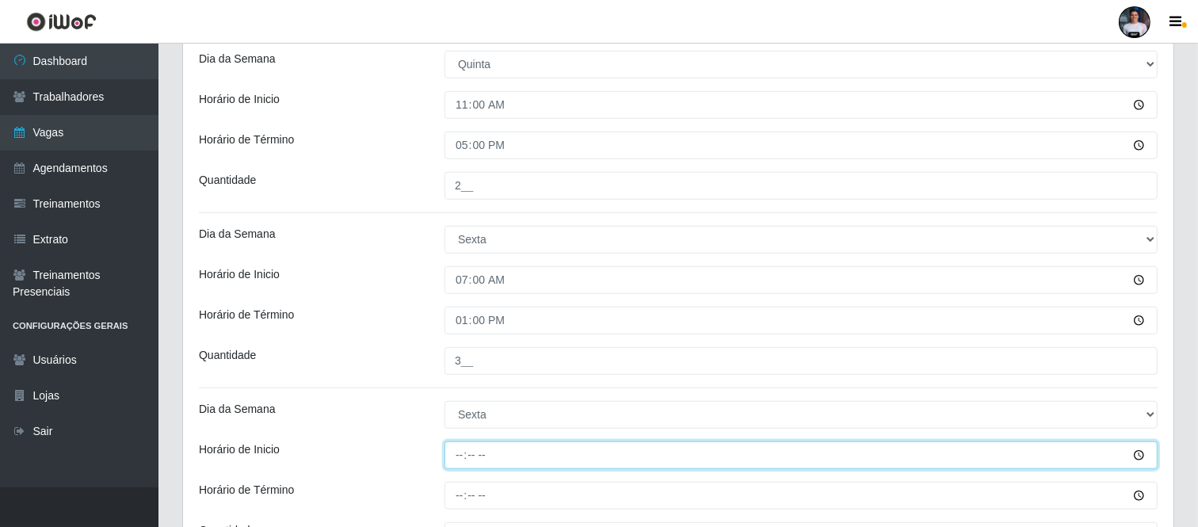
scroll to position [1032, 0]
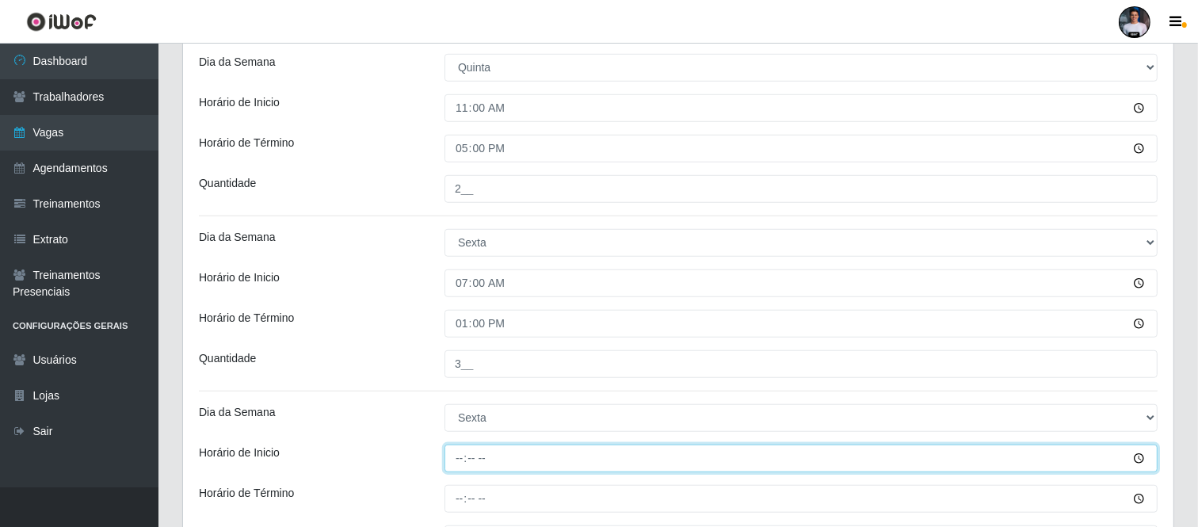
type input "11:00"
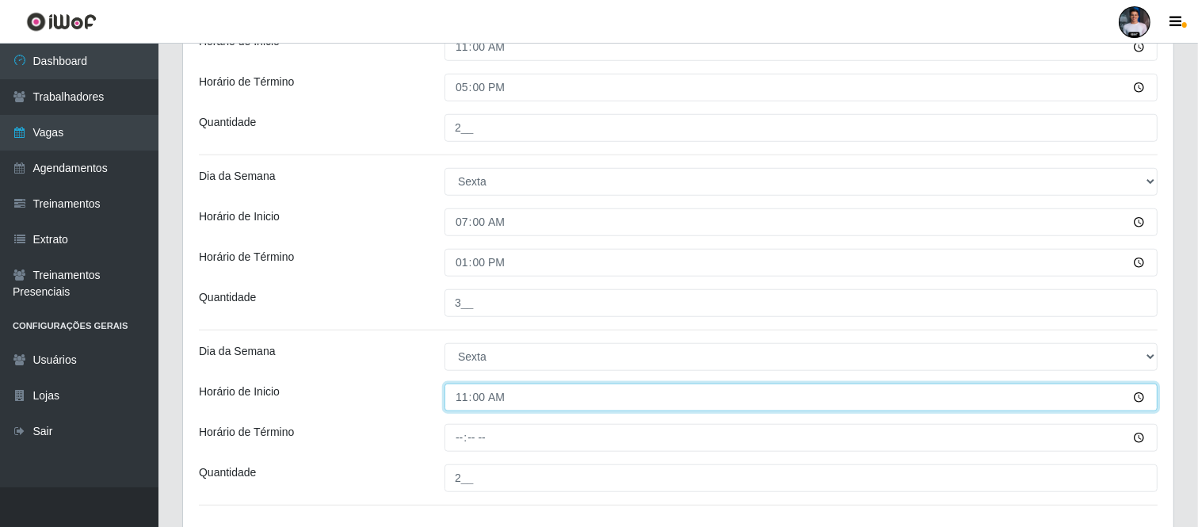
scroll to position [1120, 0]
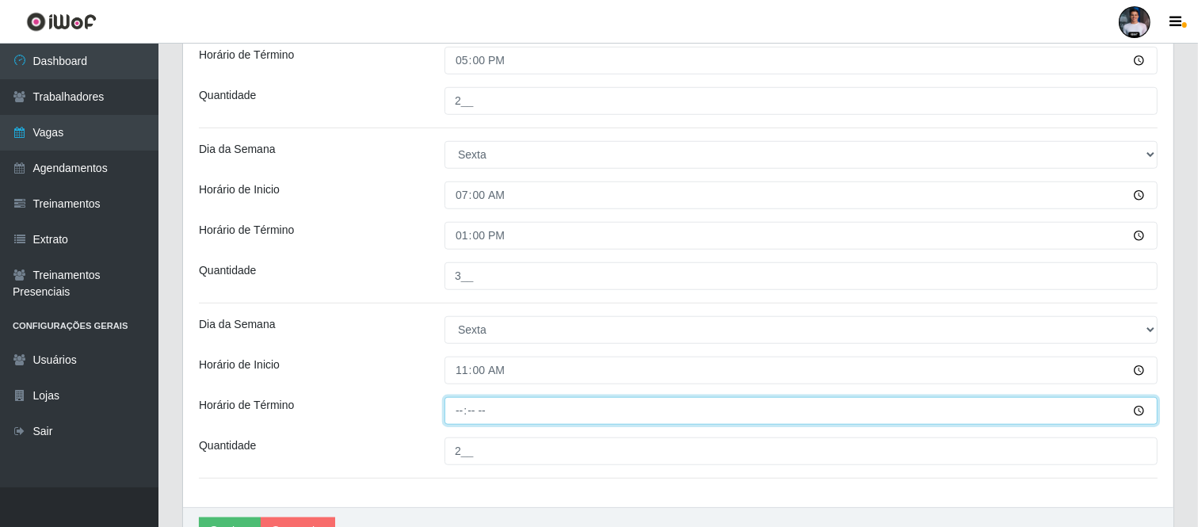
click at [455, 412] on input "Horário de Término" at bounding box center [800, 411] width 713 height 28
type input "17:00"
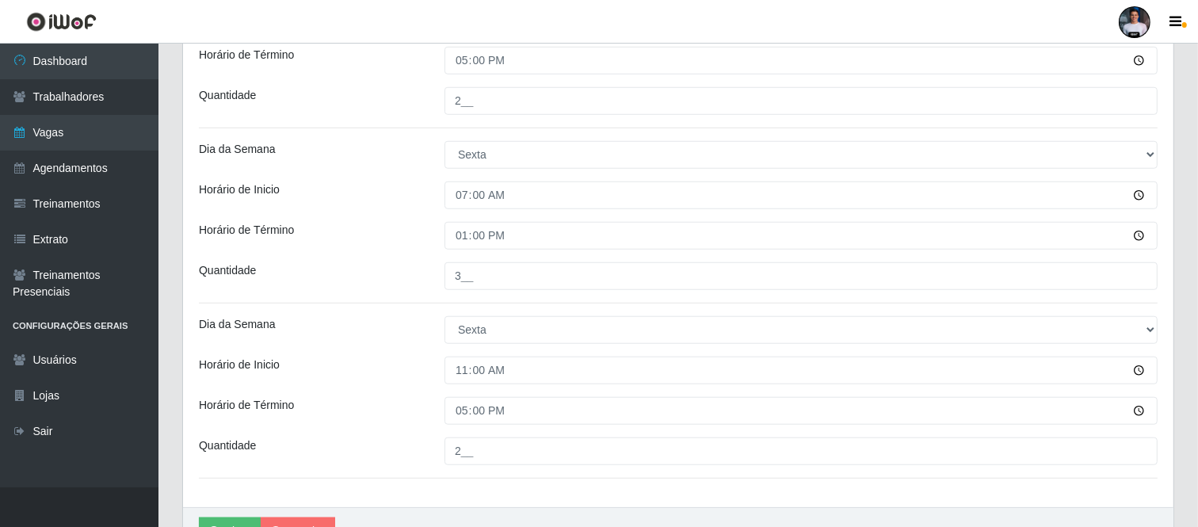
click at [398, 446] on div "Quantidade" at bounding box center [310, 451] width 246 height 28
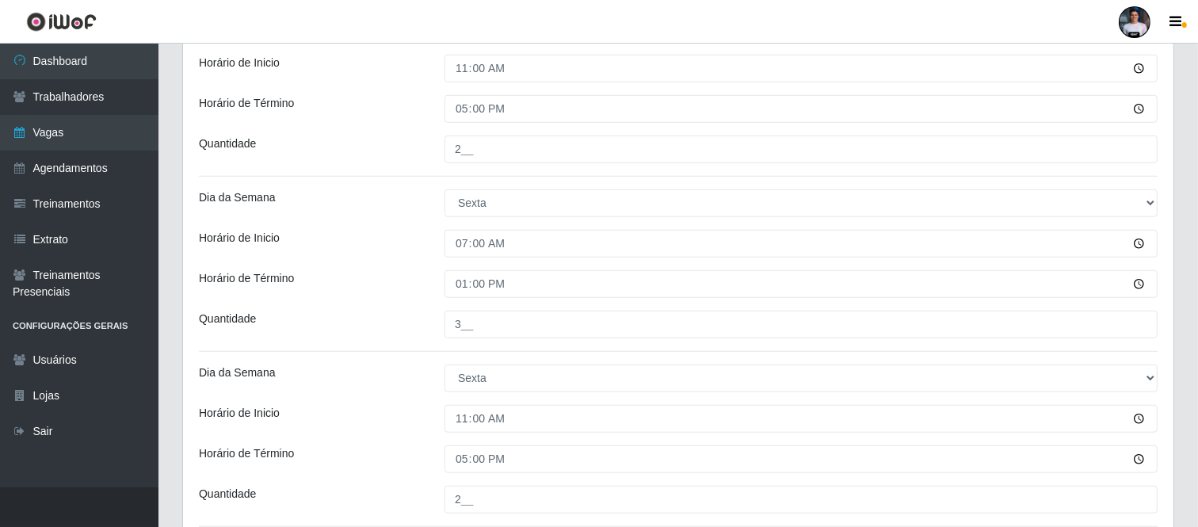
scroll to position [1208, 0]
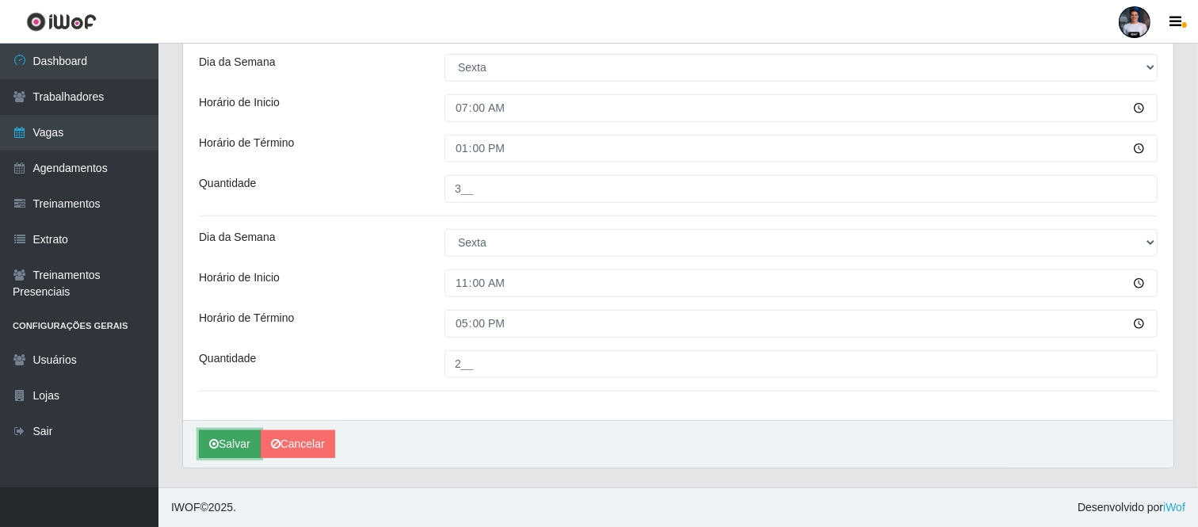
click at [241, 442] on button "Salvar" at bounding box center [230, 444] width 62 height 28
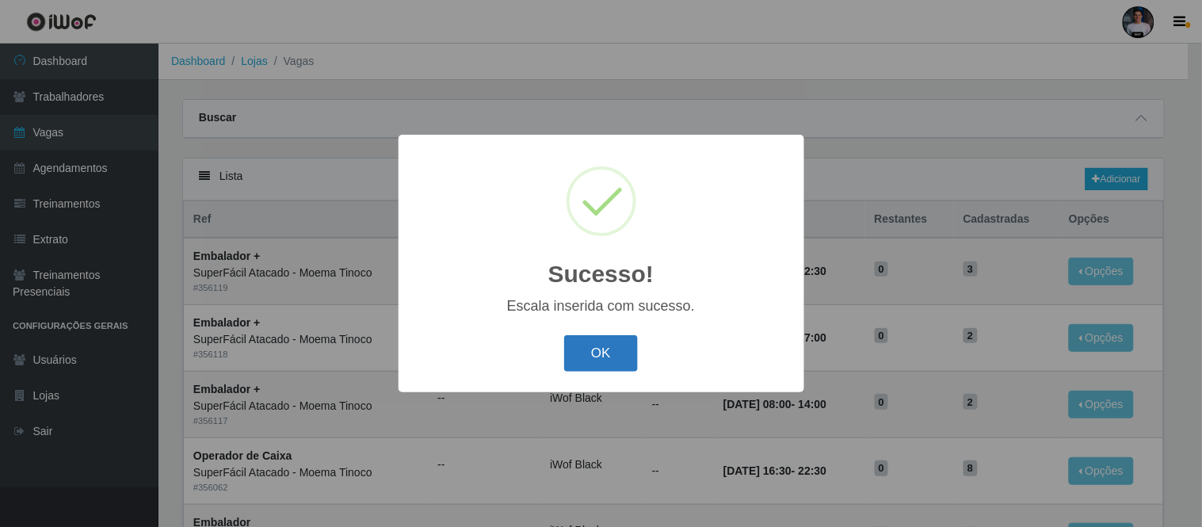
click at [582, 358] on button "OK" at bounding box center [601, 353] width 74 height 37
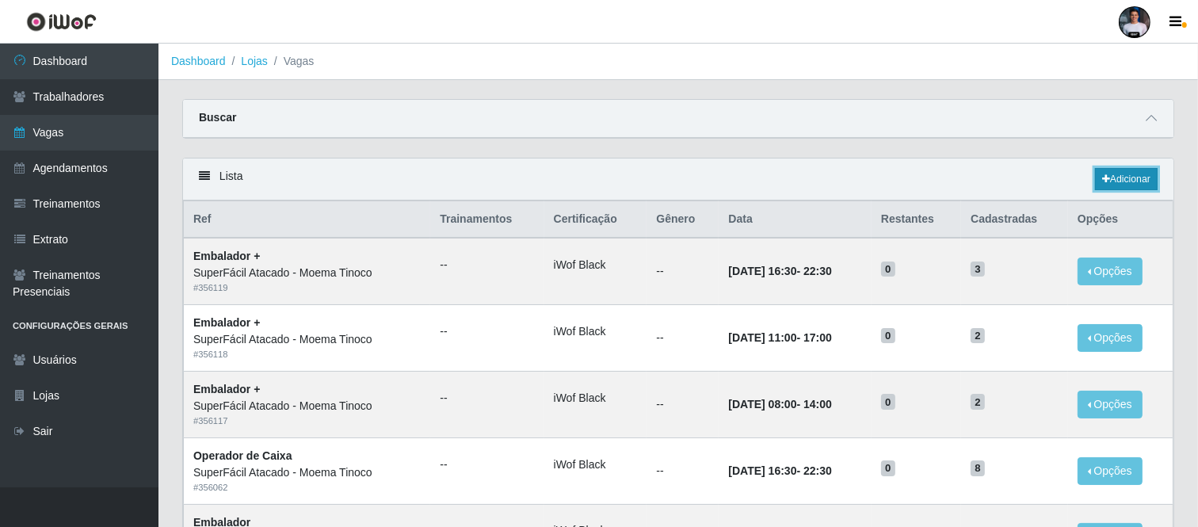
click at [1126, 181] on link "Adicionar" at bounding box center [1126, 179] width 63 height 22
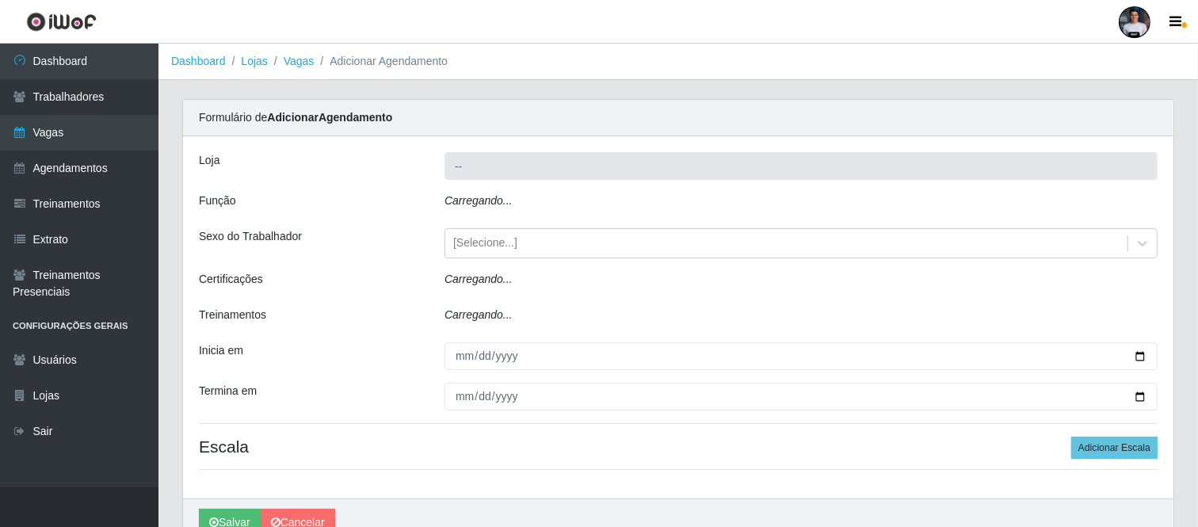
type input "SuperFácil Atacado - Moema Tinoco"
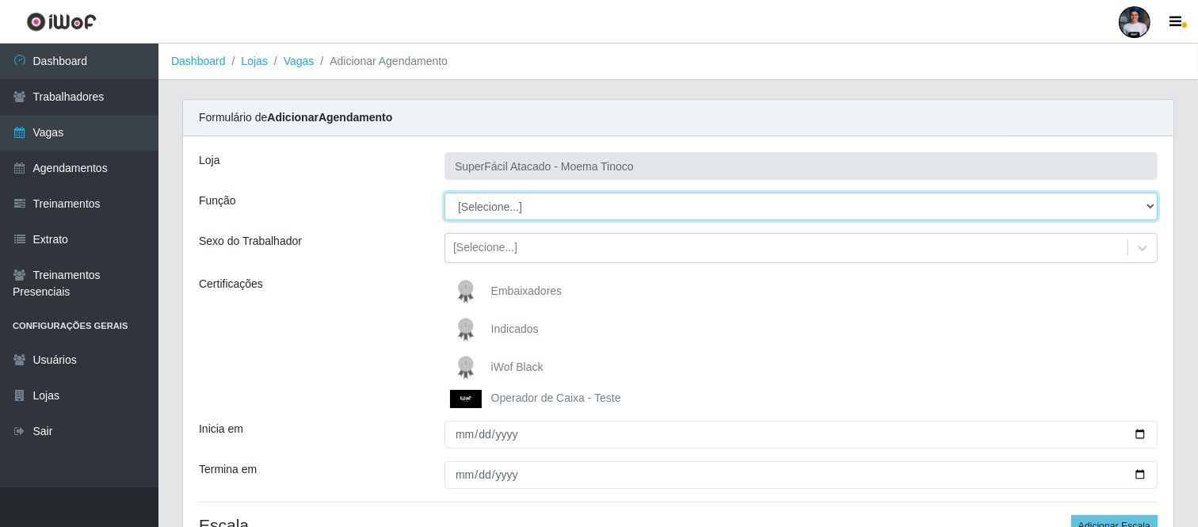
click at [539, 210] on select "[Selecione...] Embalador Embalador + Embalador ++ Operador de Caixa Operador de…" at bounding box center [800, 206] width 713 height 28
select select "72"
click at [444, 192] on select "[Selecione...] Embalador Embalador + Embalador ++ Operador de Caixa Operador de…" at bounding box center [800, 206] width 713 height 28
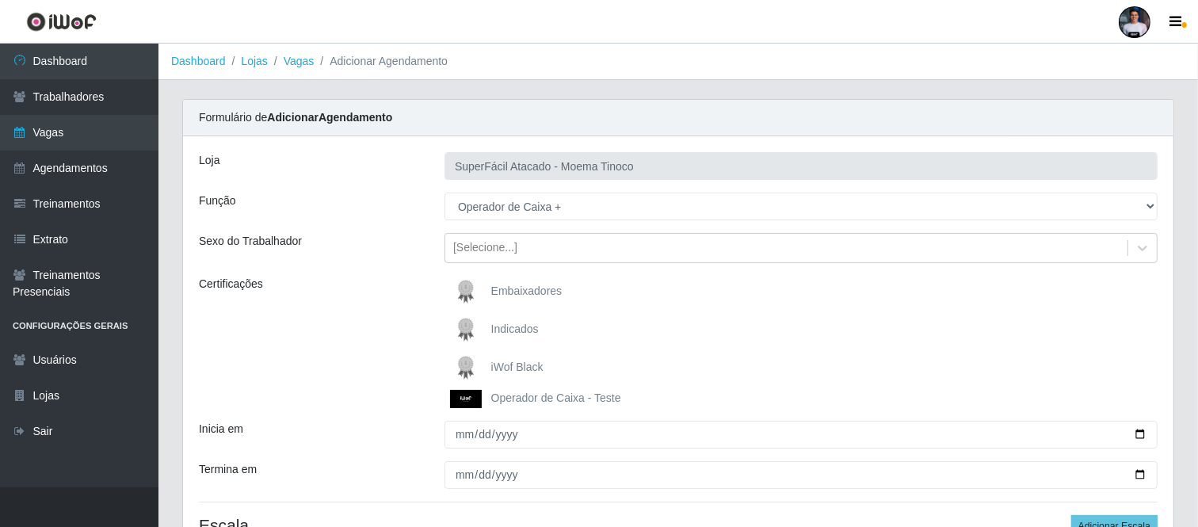
click at [486, 357] on img at bounding box center [469, 368] width 38 height 32
click at [0, 0] on input "iWof Black" at bounding box center [0, 0] width 0 height 0
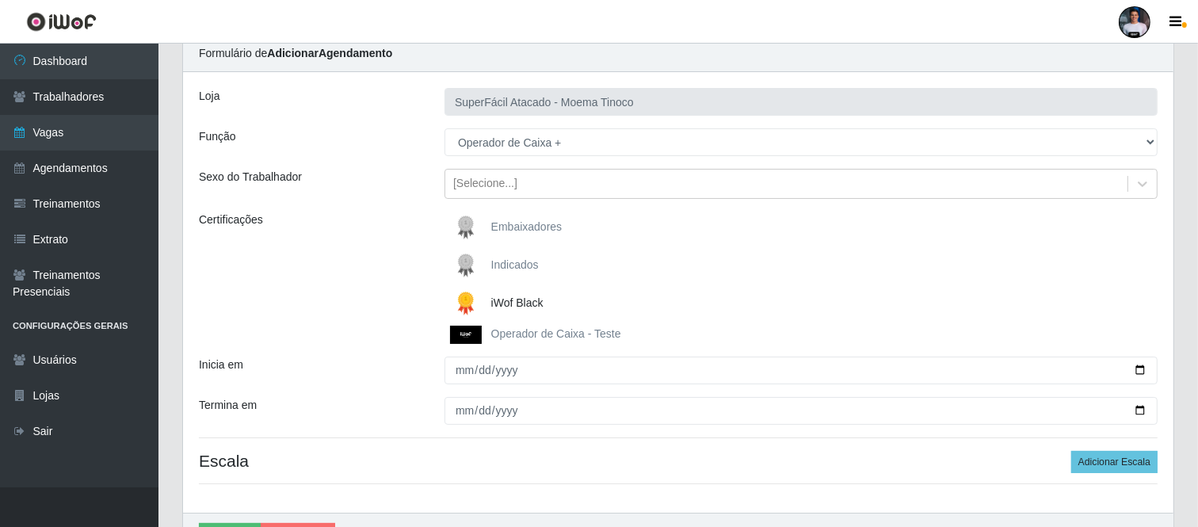
scroll to position [157, 0]
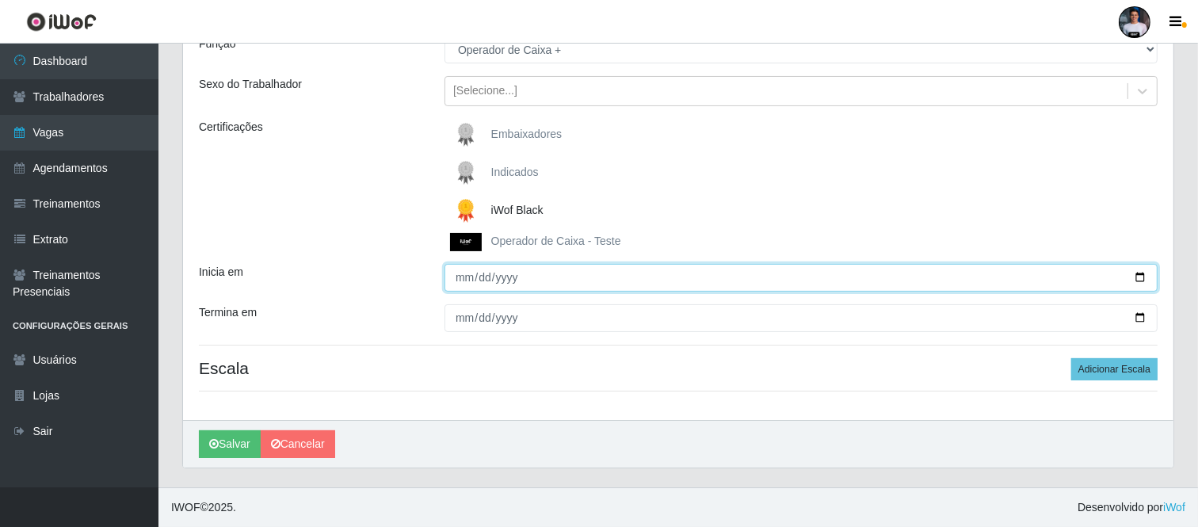
click at [1141, 277] on input "Inicia em" at bounding box center [800, 278] width 713 height 28
type input "2025-10-11"
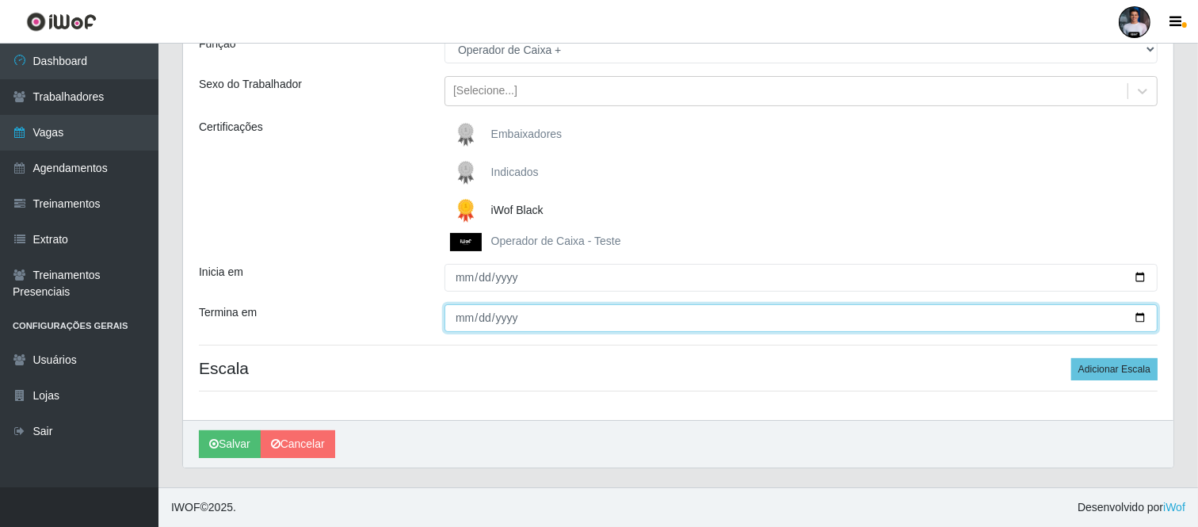
click at [1138, 315] on input "Termina em" at bounding box center [800, 318] width 713 height 28
type input "2025-10-11"
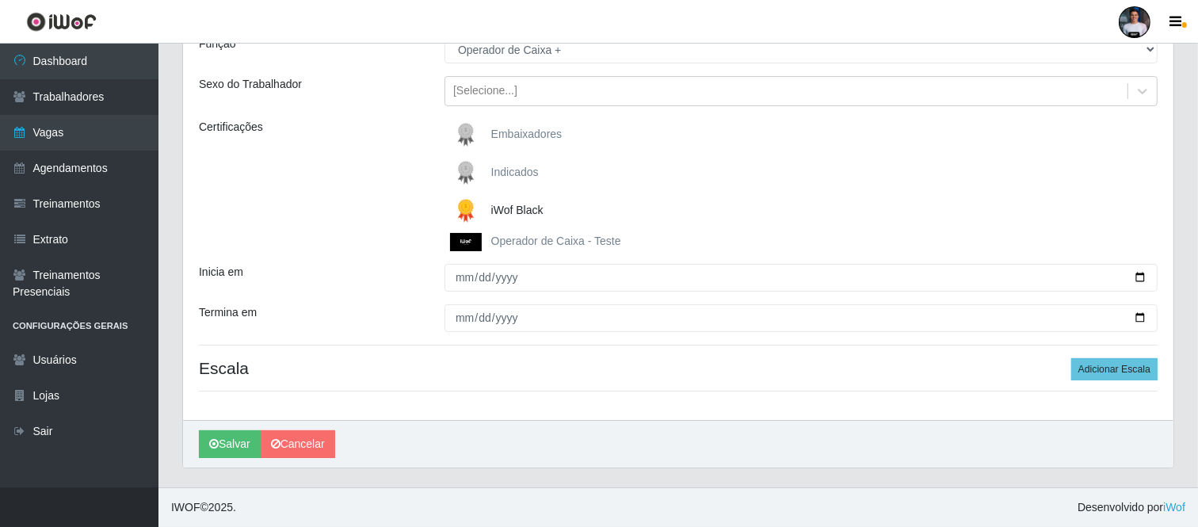
click at [732, 444] on div "Salvar Cancelar" at bounding box center [678, 444] width 990 height 48
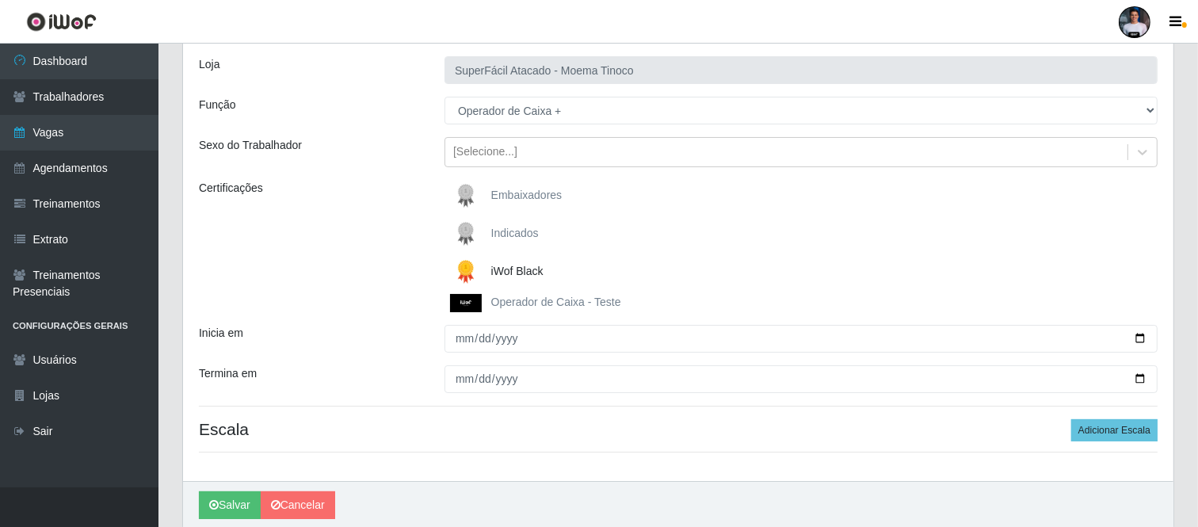
scroll to position [69, 0]
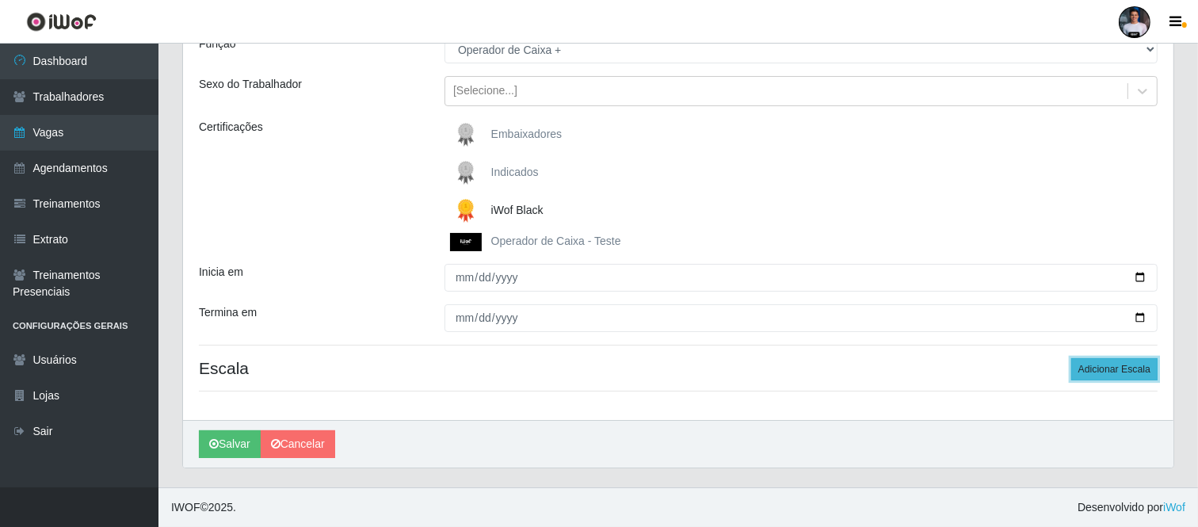
click at [1090, 370] on button "Adicionar Escala" at bounding box center [1114, 369] width 86 height 22
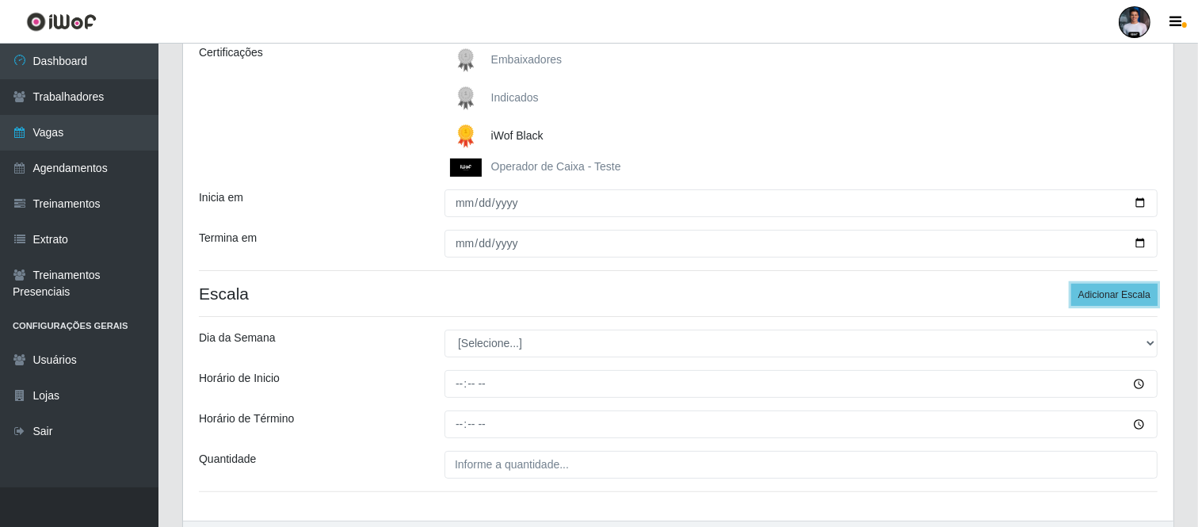
scroll to position [333, 0]
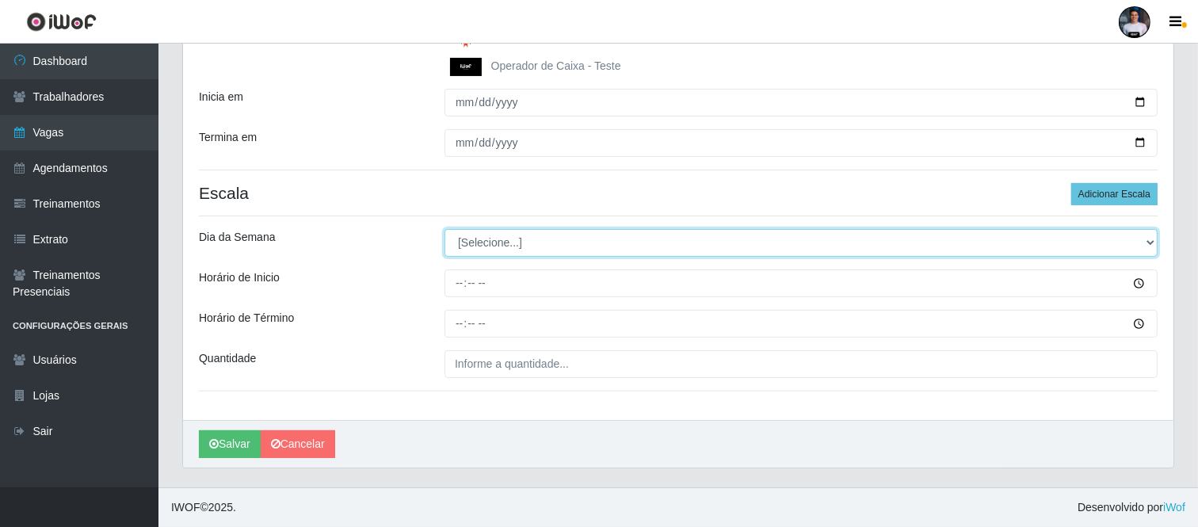
click at [544, 242] on select "[Selecione...] Segunda Terça Quarta Quinta Sexta Sábado Domingo" at bounding box center [800, 243] width 713 height 28
select select "6"
click at [444, 229] on select "[Selecione...] Segunda Terça Quarta Quinta Sexta Sábado Domingo" at bounding box center [800, 243] width 713 height 28
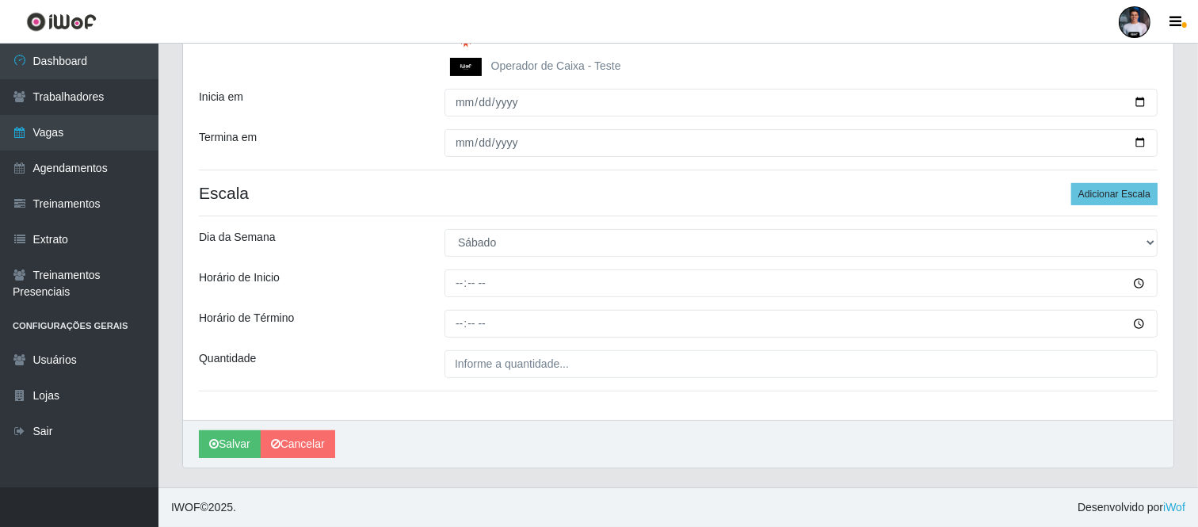
drag, startPoint x: 779, startPoint y: 454, endPoint x: 743, endPoint y: 428, distance: 44.4
click at [779, 454] on div "Salvar Cancelar" at bounding box center [678, 444] width 990 height 48
click at [1075, 195] on button "Adicionar Escala" at bounding box center [1114, 194] width 86 height 22
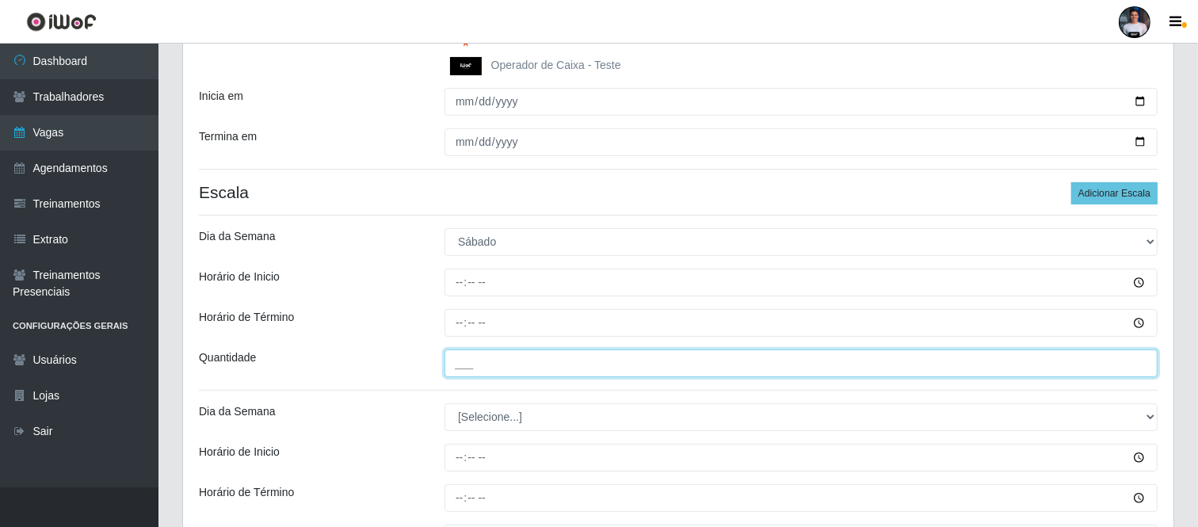
click at [481, 363] on input "___" at bounding box center [800, 363] width 713 height 28
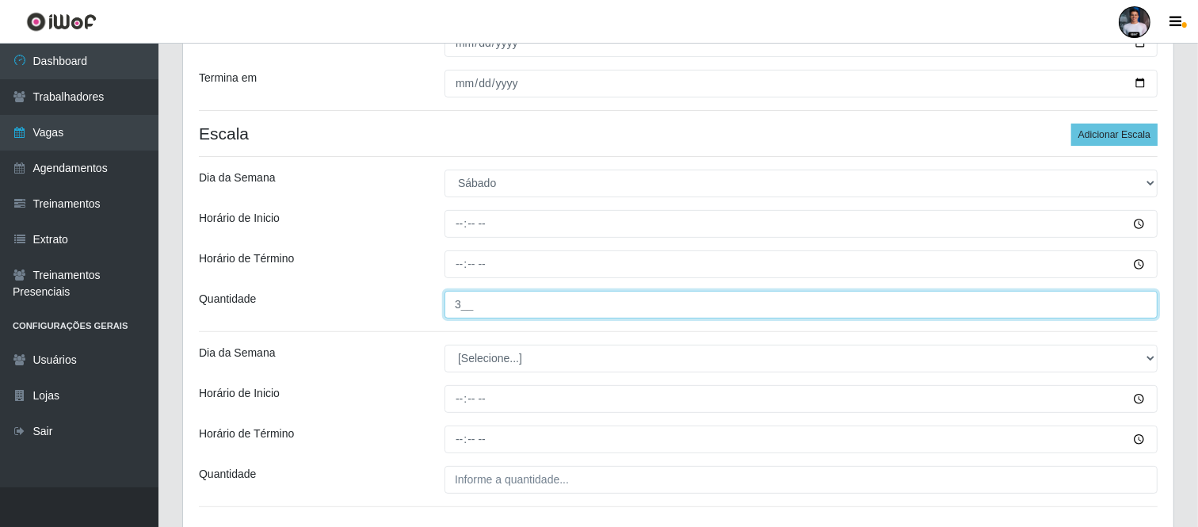
scroll to position [421, 0]
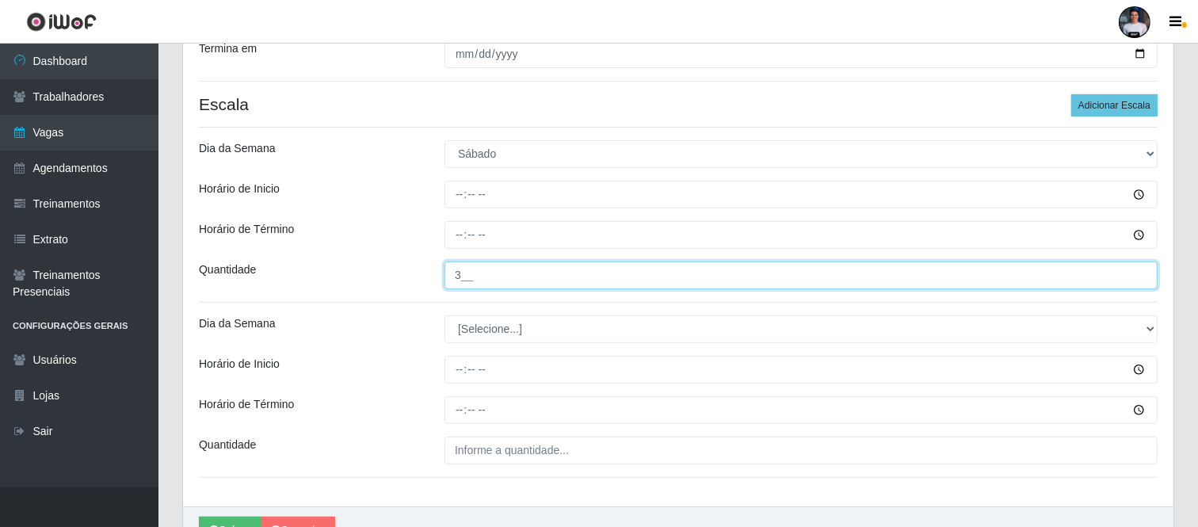
type input "3__"
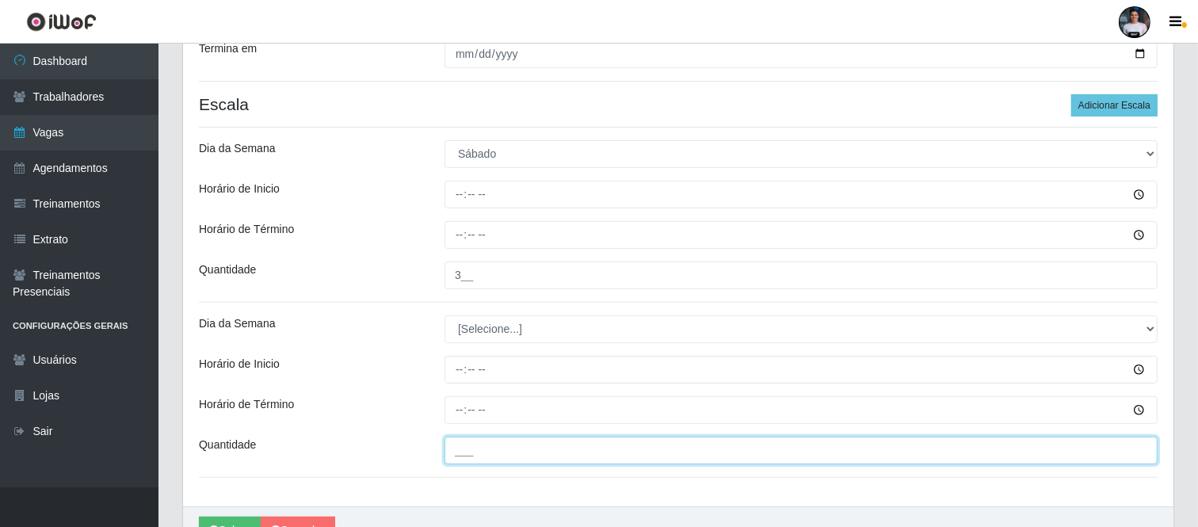
click at [466, 455] on input "___" at bounding box center [800, 450] width 713 height 28
type input "2__"
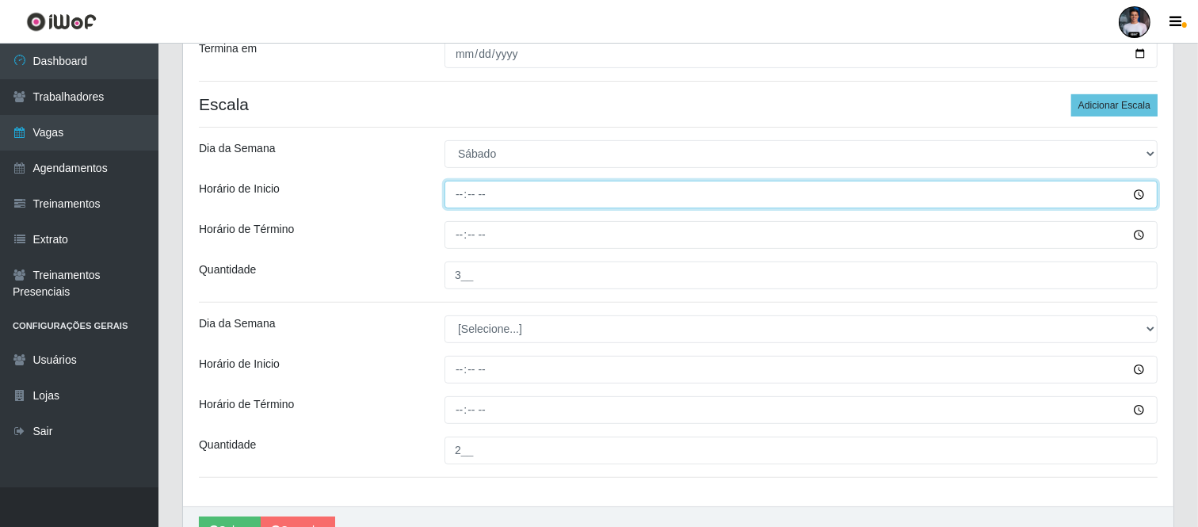
click at [453, 206] on input "Horário de Inicio" at bounding box center [800, 195] width 713 height 28
type input "07:00"
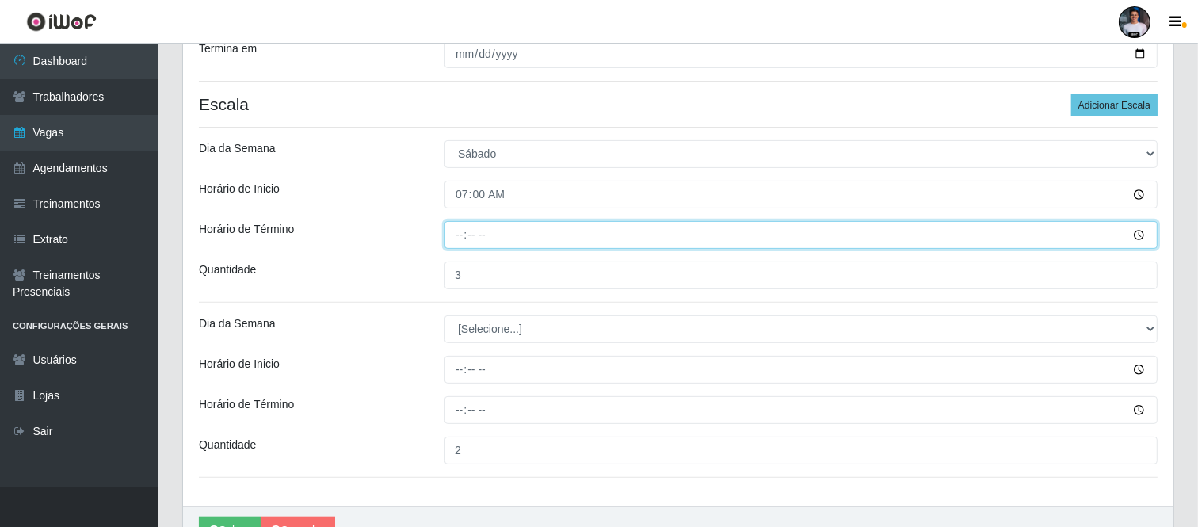
click at [463, 244] on input "Horário de Término" at bounding box center [800, 235] width 713 height 28
click at [459, 232] on input "Horário de Término" at bounding box center [800, 235] width 713 height 28
type input "13:00"
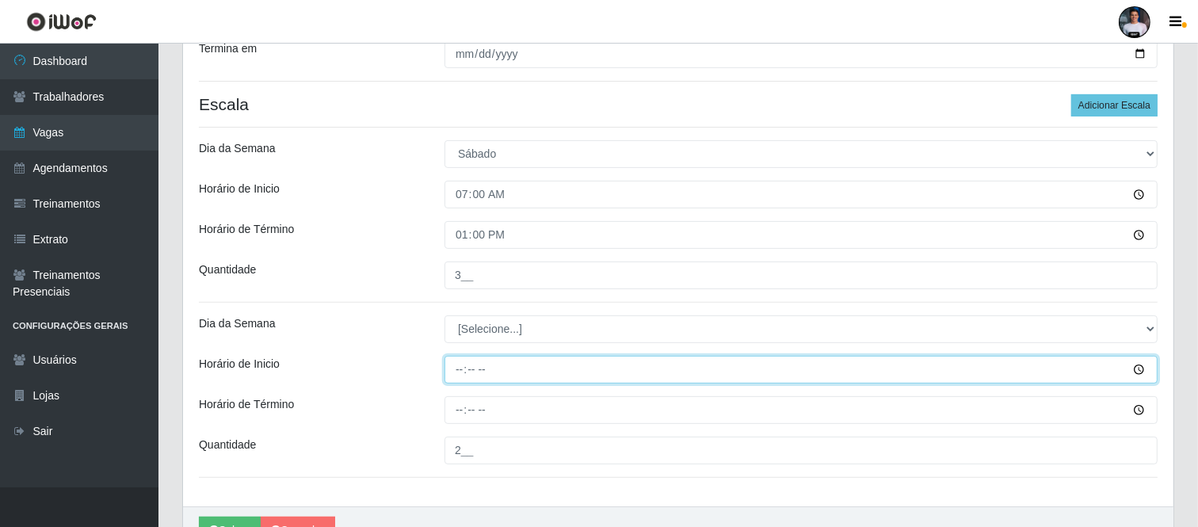
click at [453, 368] on input "Horário de Inicio" at bounding box center [800, 370] width 713 height 28
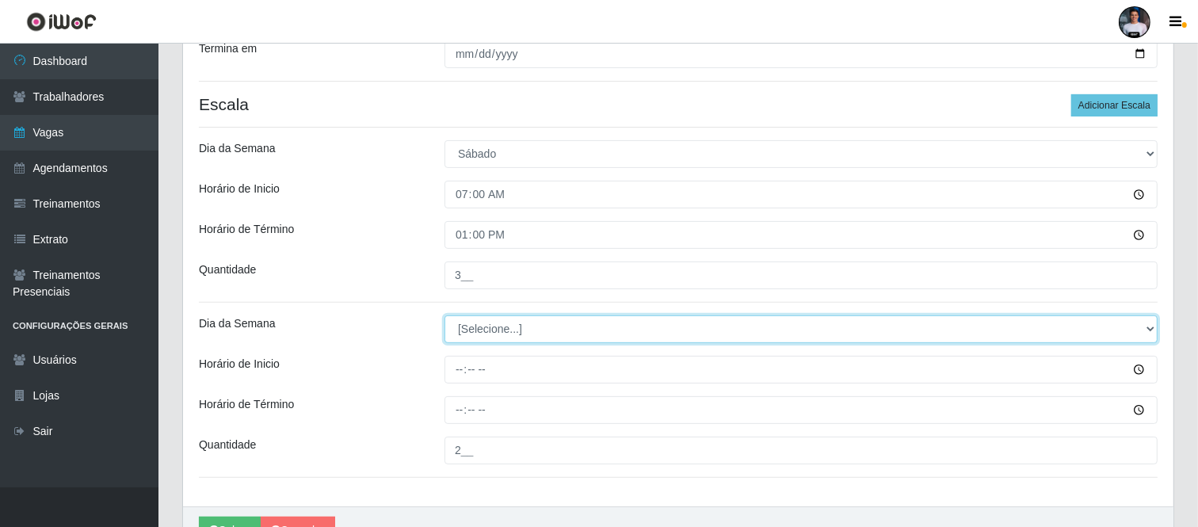
click at [486, 329] on select "[Selecione...] Segunda Terça Quarta Quinta Sexta Sábado Domingo" at bounding box center [800, 329] width 713 height 28
select select "6"
click at [444, 316] on select "[Selecione...] Segunda Terça Quarta Quinta Sexta Sábado Domingo" at bounding box center [800, 329] width 713 height 28
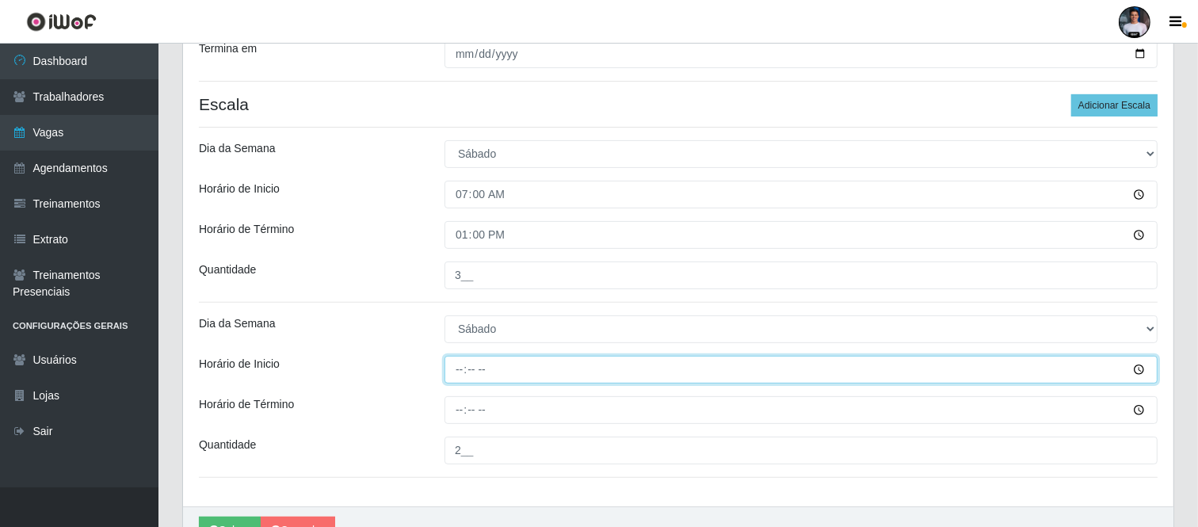
click at [458, 371] on input "Horário de Inicio" at bounding box center [800, 370] width 713 height 28
type input "11:00"
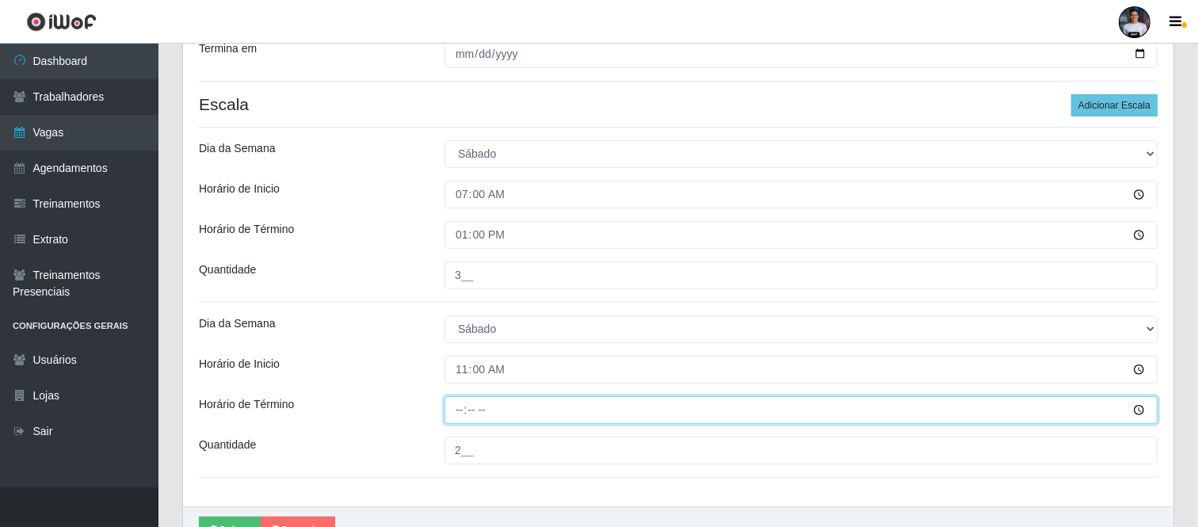
click at [448, 401] on input "Horário de Término" at bounding box center [800, 410] width 713 height 28
type input "17:00"
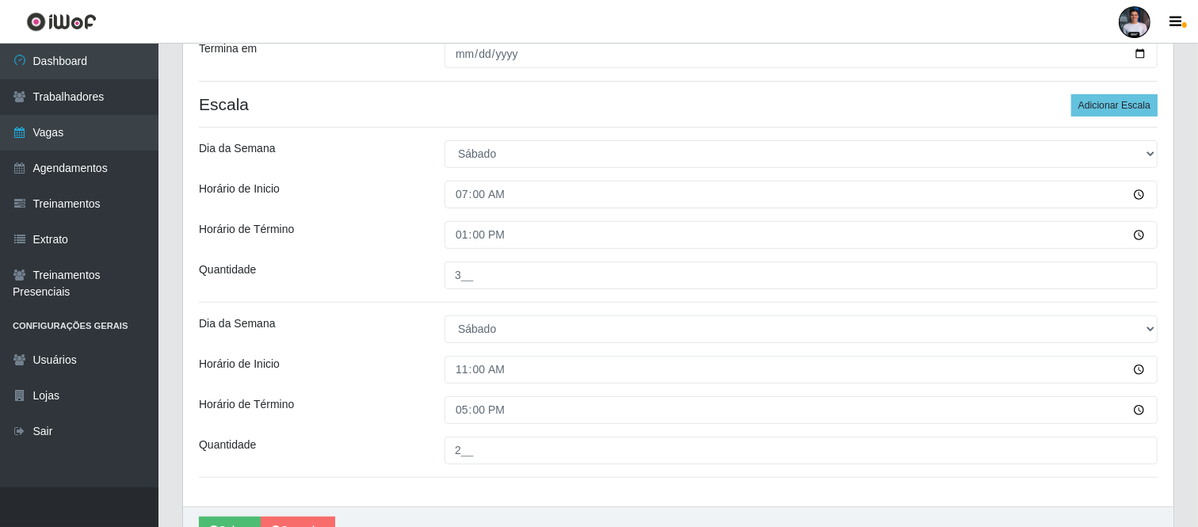
click at [425, 494] on div "Loja SuperFácil Atacado - Moema Tinoco Função [Selecione...] Embalador Embalado…" at bounding box center [678, 111] width 990 height 790
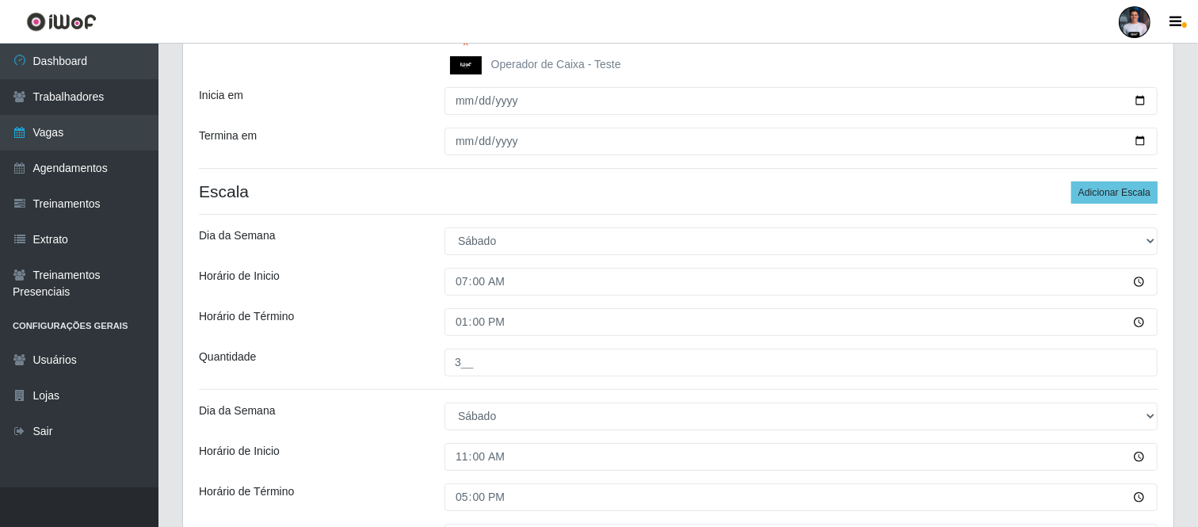
scroll to position [508, 0]
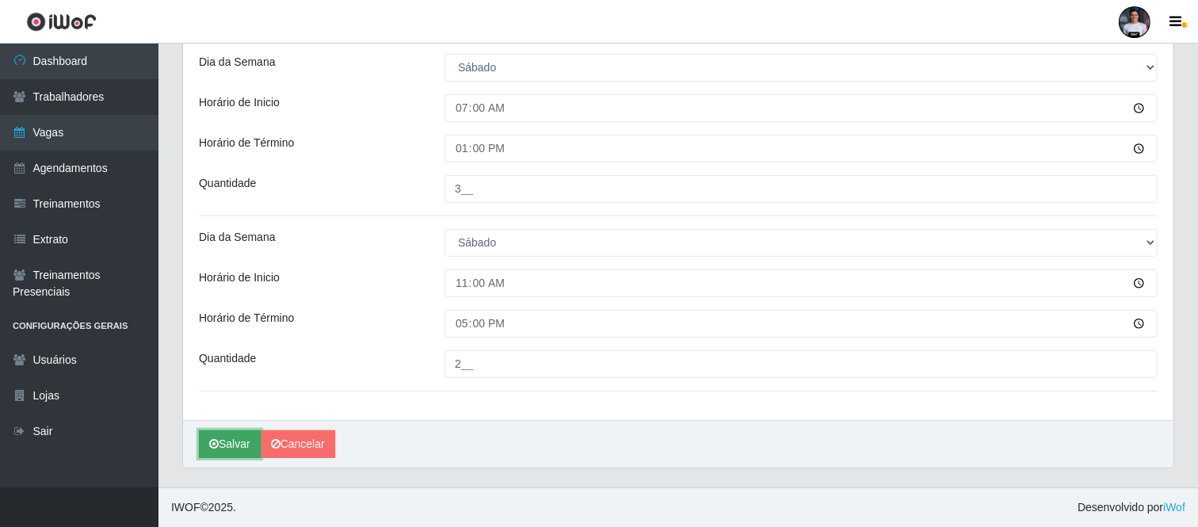
click at [218, 445] on icon "submit" at bounding box center [214, 443] width 10 height 11
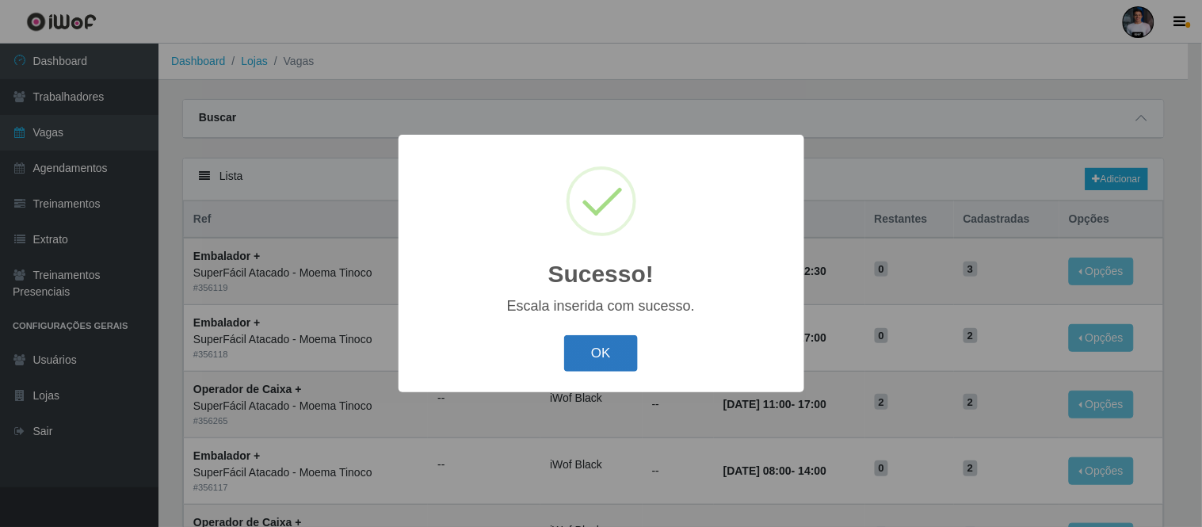
click at [630, 357] on button "OK" at bounding box center [601, 353] width 74 height 37
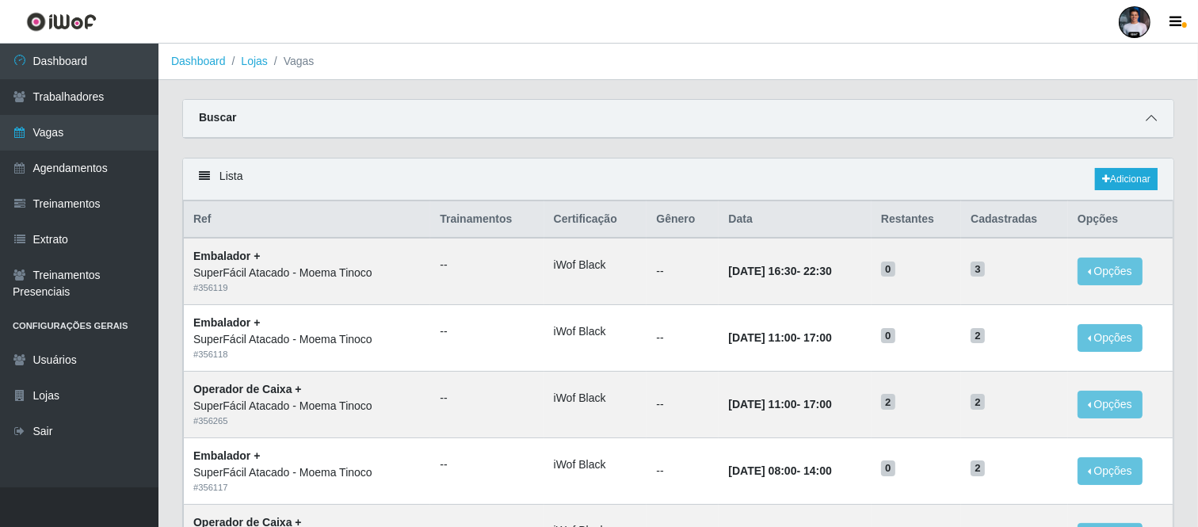
click at [1152, 122] on icon at bounding box center [1150, 117] width 11 height 11
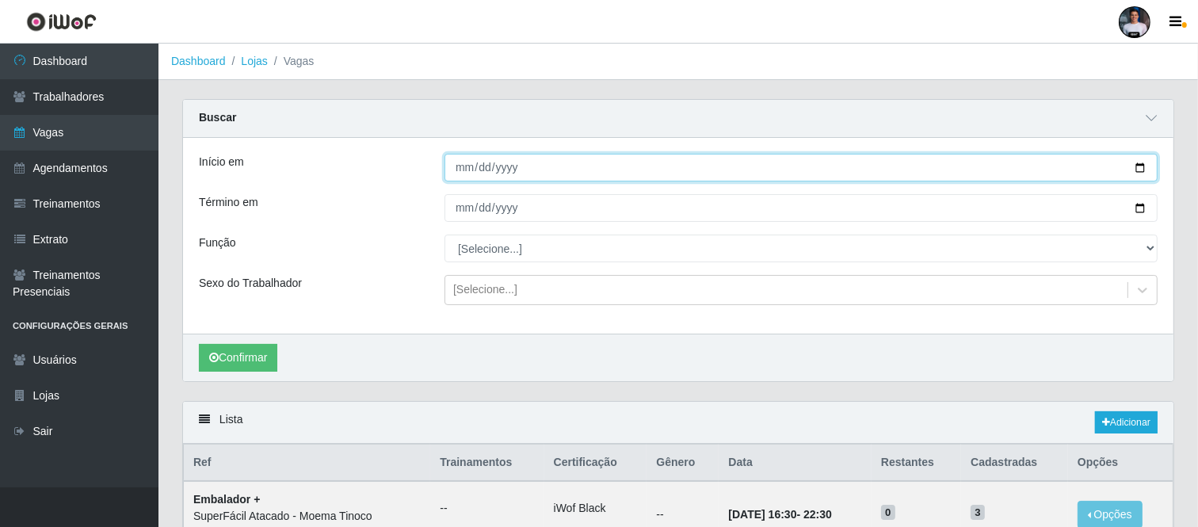
click at [1135, 168] on input "Início em" at bounding box center [800, 168] width 713 height 28
type input "2025-10-11"
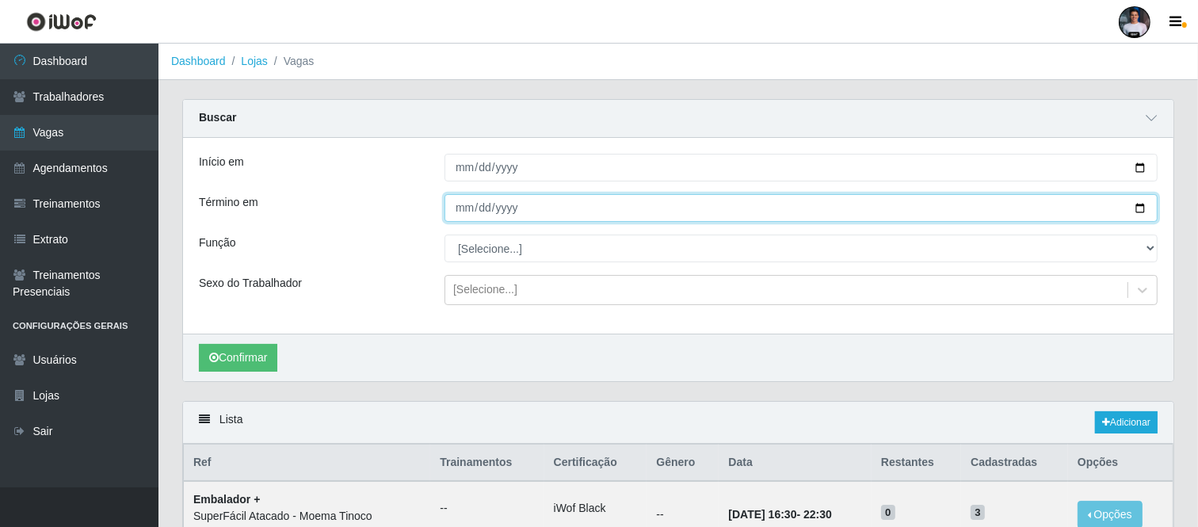
click at [1145, 208] on input "Término em" at bounding box center [800, 208] width 713 height 28
type input "2025-10-11"
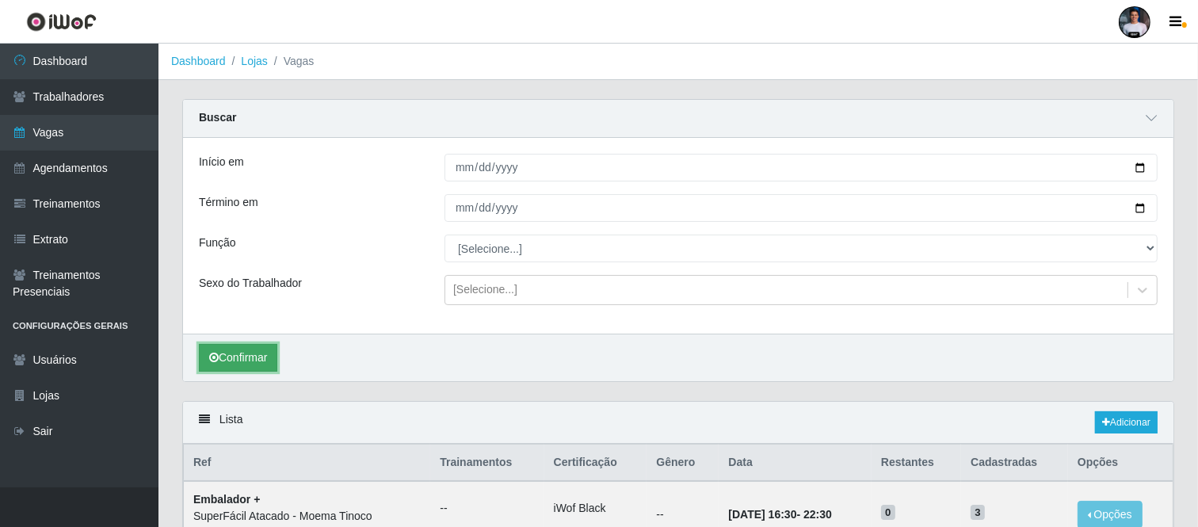
click at [234, 367] on button "Confirmar" at bounding box center [238, 358] width 78 height 28
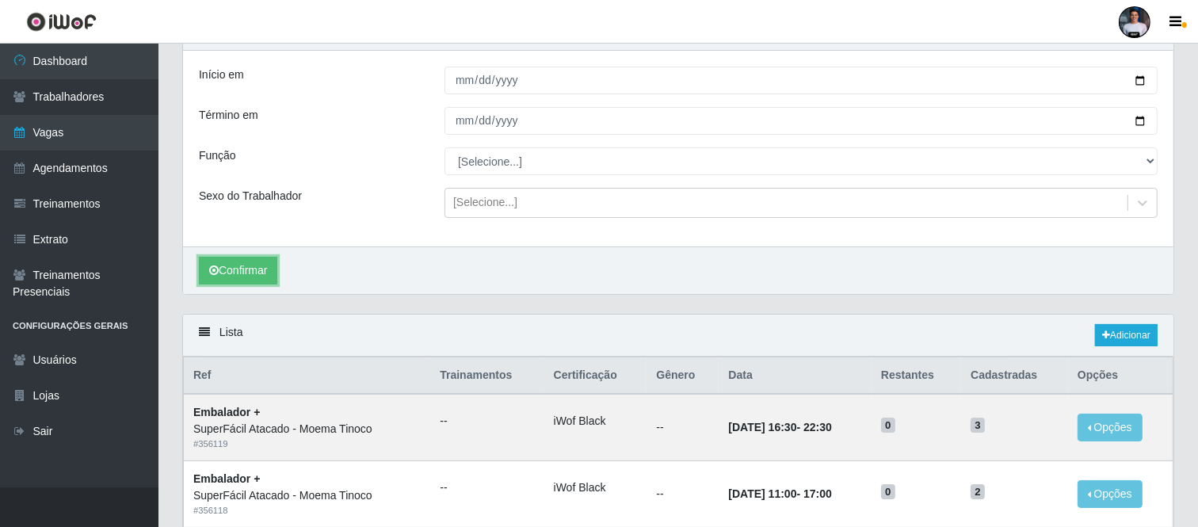
scroll to position [352, 0]
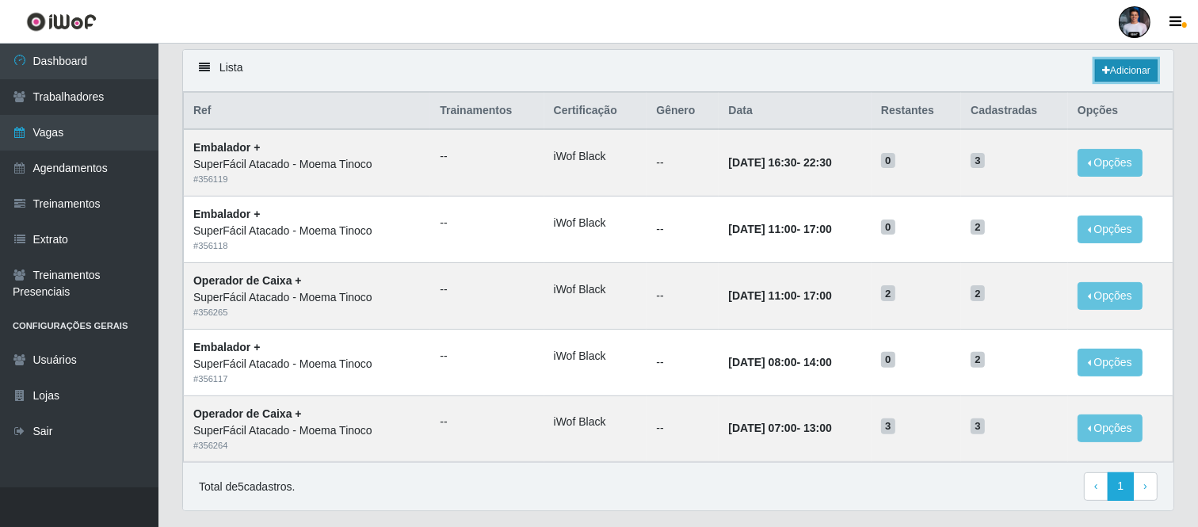
click at [1122, 72] on link "Adicionar" at bounding box center [1126, 70] width 63 height 22
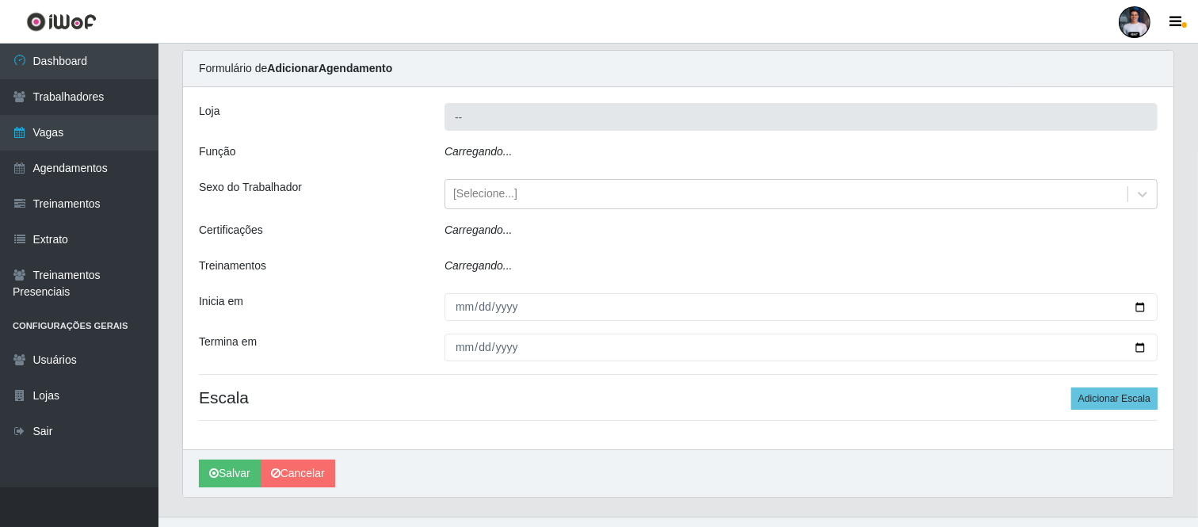
type input "SuperFácil Atacado - Moema Tinoco"
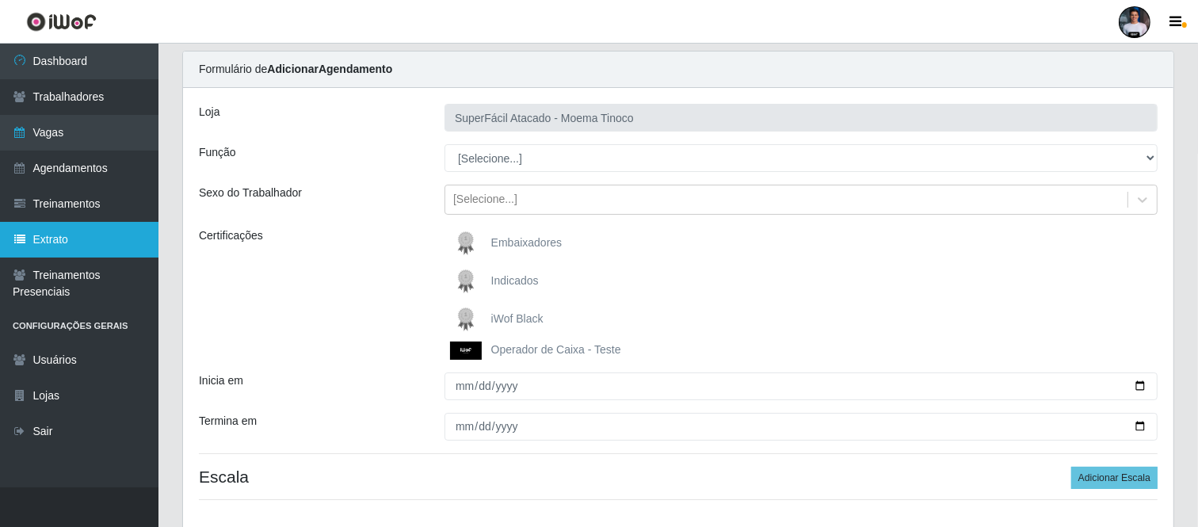
scroll to position [49, 0]
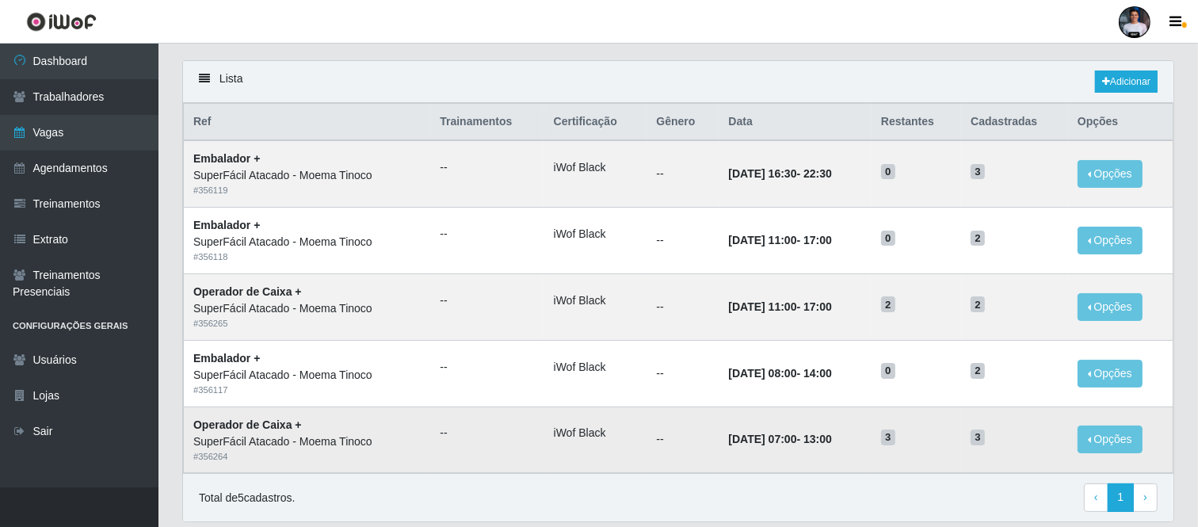
scroll to position [152, 0]
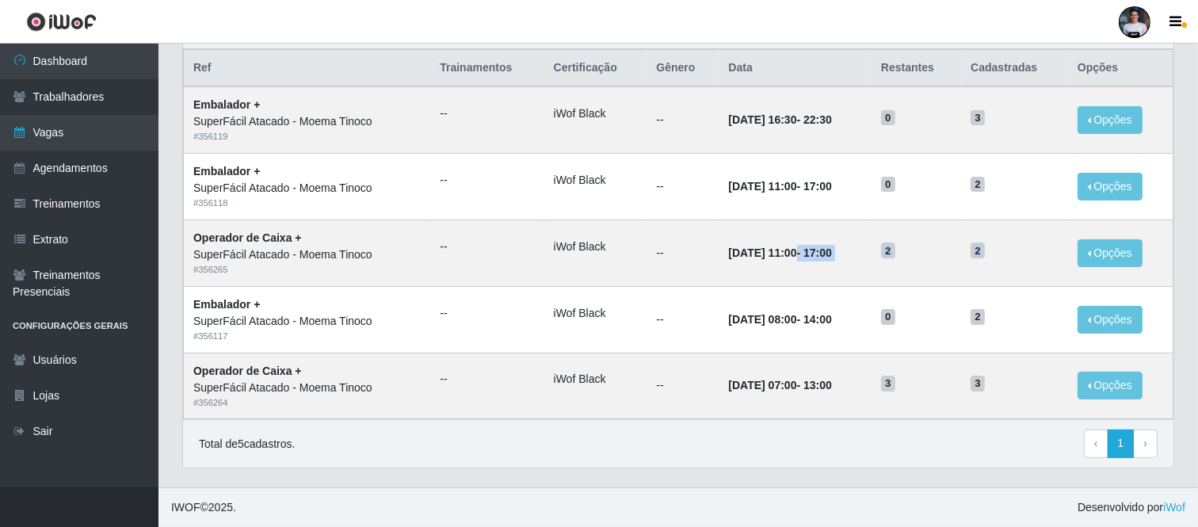
drag, startPoint x: 1014, startPoint y: 257, endPoint x: 1001, endPoint y: 447, distance: 190.5
click at [779, 247] on tr "Operador de Caixa + SuperFácil Atacado - Moema Tinoco # 356265 -- iWof Black --…" at bounding box center [678, 252] width 989 height 67
drag, startPoint x: 983, startPoint y: 385, endPoint x: 689, endPoint y: 383, distance: 293.9
click at [689, 383] on tr "Operador de Caixa + SuperFácil Atacado - Moema Tinoco # 356264 -- iWof Black --…" at bounding box center [678, 385] width 989 height 67
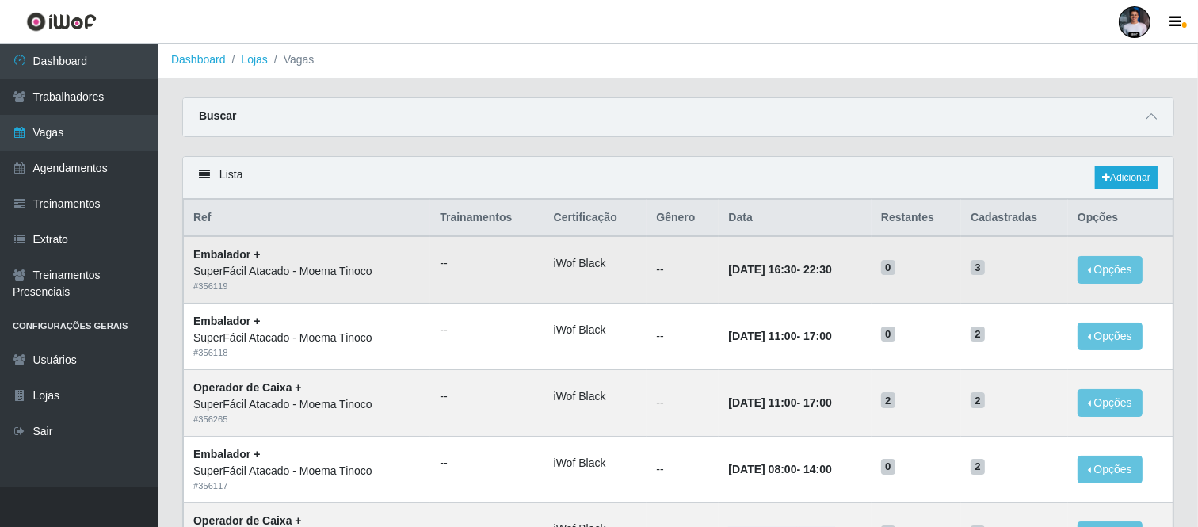
scroll to position [0, 0]
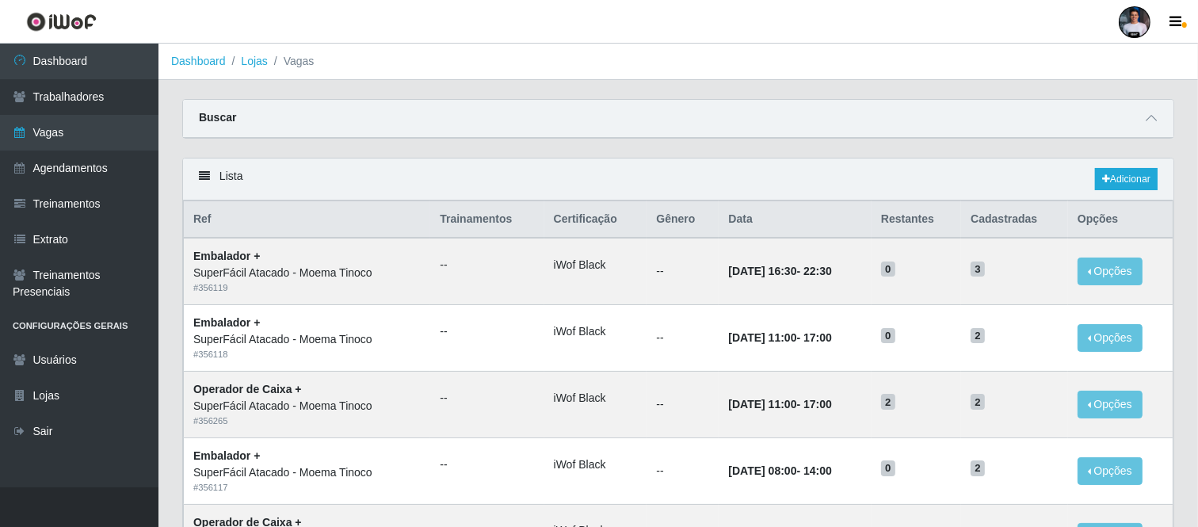
click at [1089, 177] on div "Lista Adicionar" at bounding box center [678, 179] width 990 height 42
click at [1091, 179] on div "Lista Adicionar" at bounding box center [678, 179] width 990 height 42
click at [1114, 174] on link "Adicionar" at bounding box center [1126, 179] width 63 height 22
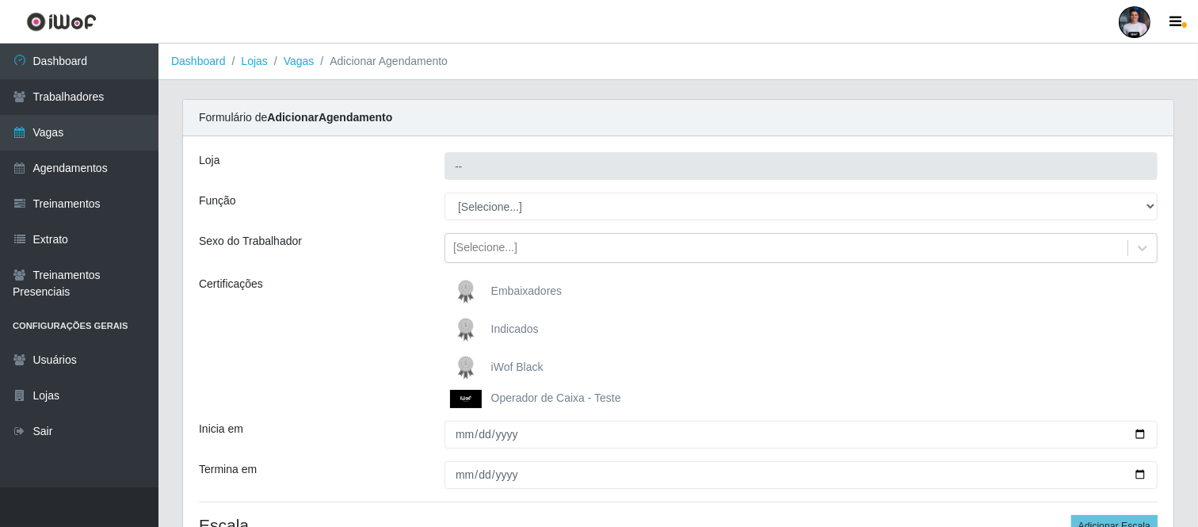
type input "SuperFácil Atacado - Moema Tinoco"
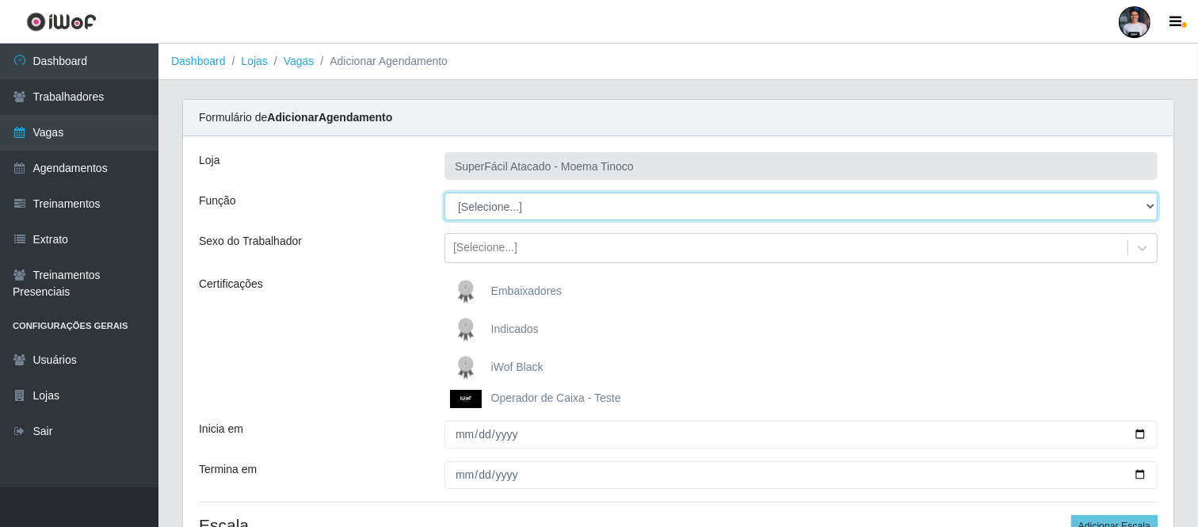
click at [481, 204] on select "[Selecione...] Embalador Embalador + Embalador ++ Operador de Caixa Operador de…" at bounding box center [800, 206] width 713 height 28
select select "72"
click at [444, 192] on select "[Selecione...] Embalador Embalador + Embalador ++ Operador de Caixa Operador de…" at bounding box center [800, 206] width 713 height 28
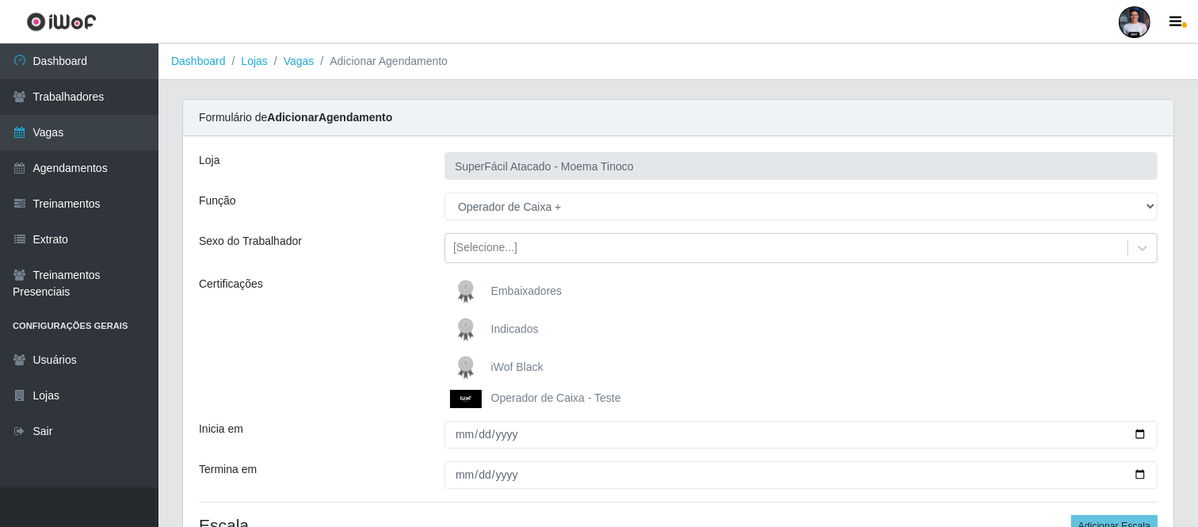
click at [492, 360] on span "iWof Black" at bounding box center [517, 366] width 52 height 13
click at [0, 0] on input "iWof Black" at bounding box center [0, 0] width 0 height 0
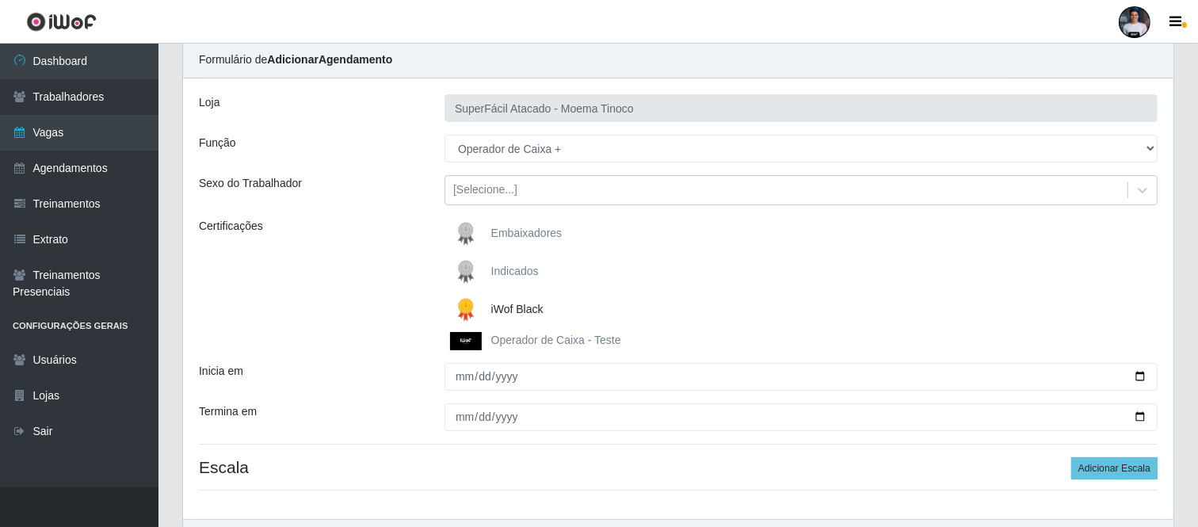
scroll to position [88, 0]
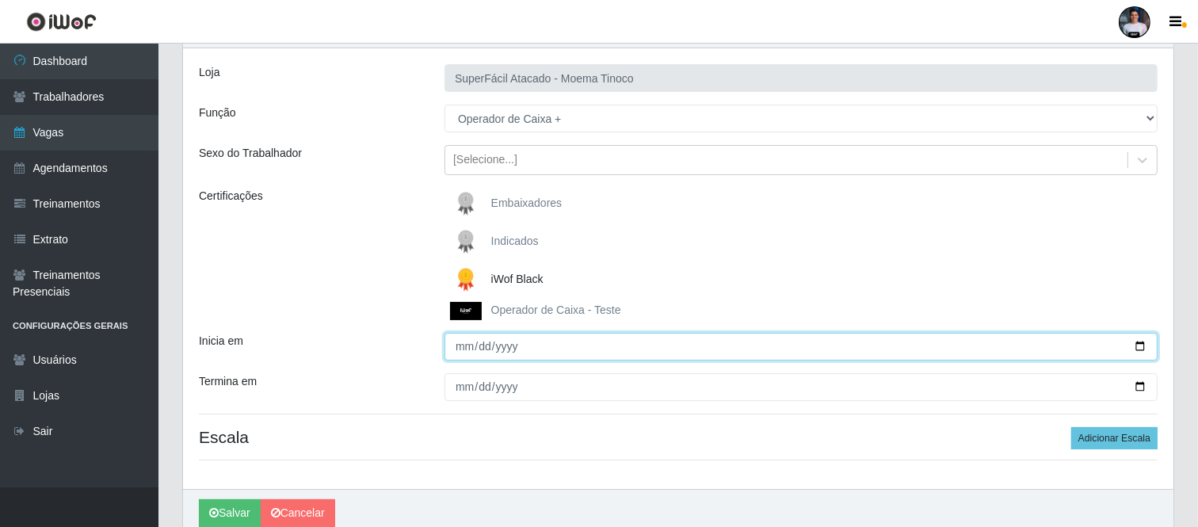
click at [1141, 347] on input "Inicia em" at bounding box center [800, 347] width 713 height 28
type input "2025-10-11"
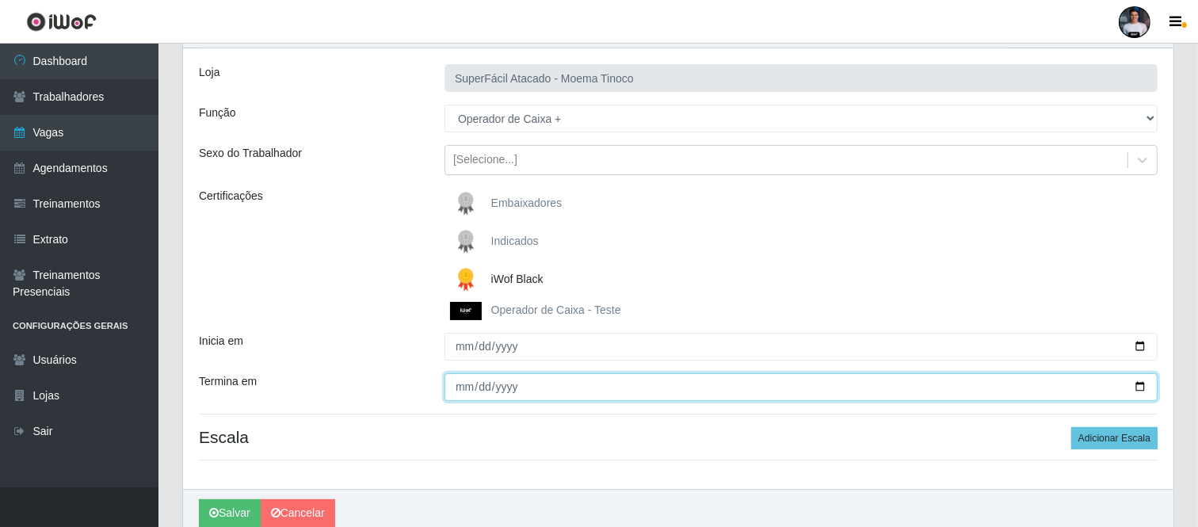
click at [1137, 385] on input "Termina em" at bounding box center [800, 387] width 713 height 28
type input "2025-10-12"
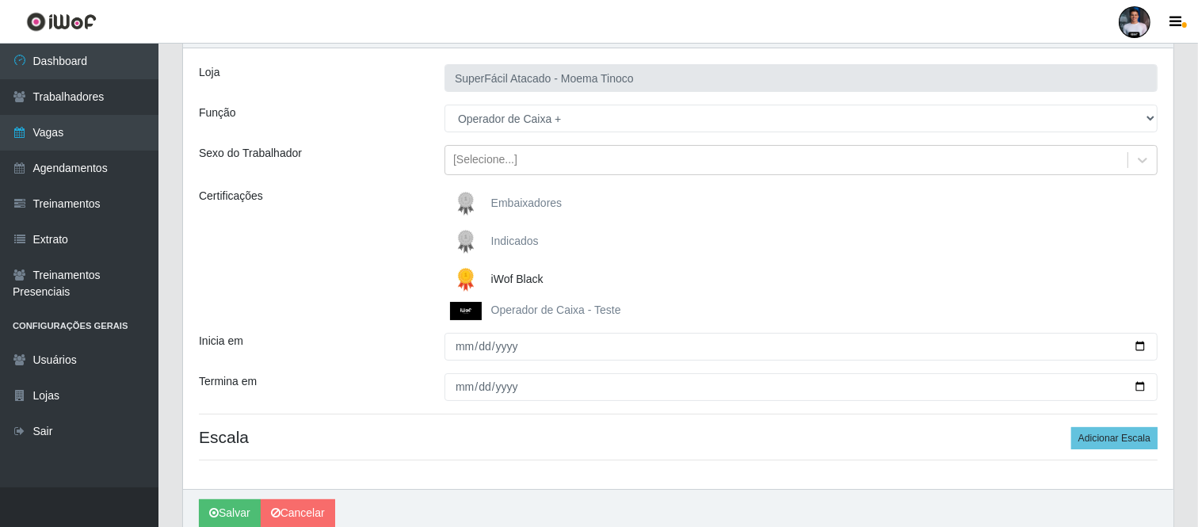
click at [558, 466] on div "Loja SuperFácil Atacado - Moema Tinoco Função [Selecione...] Embalador Embalado…" at bounding box center [678, 268] width 990 height 440
click at [1095, 429] on button "Adicionar Escala" at bounding box center [1114, 438] width 86 height 22
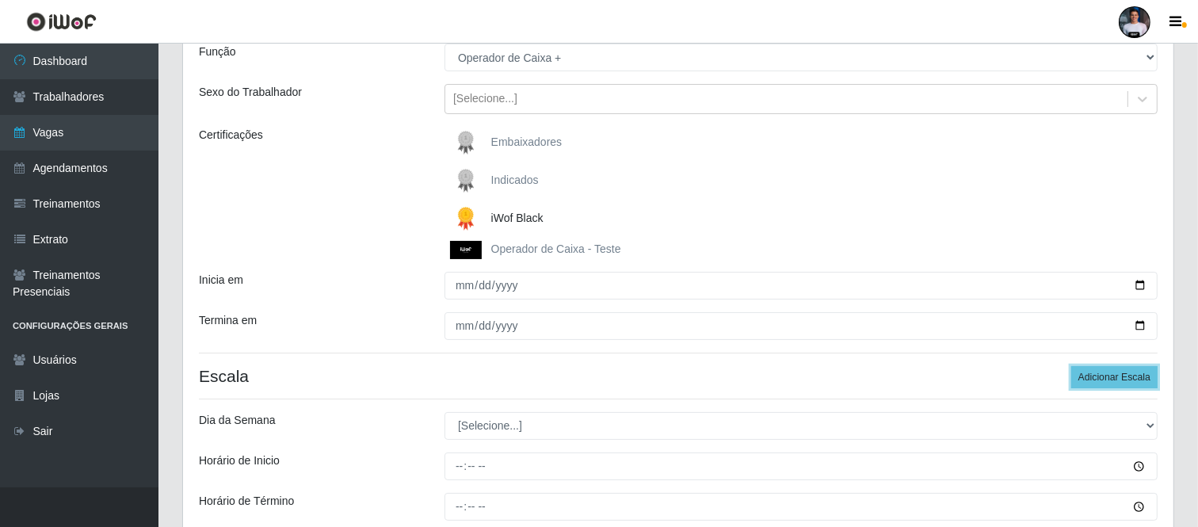
scroll to position [176, 0]
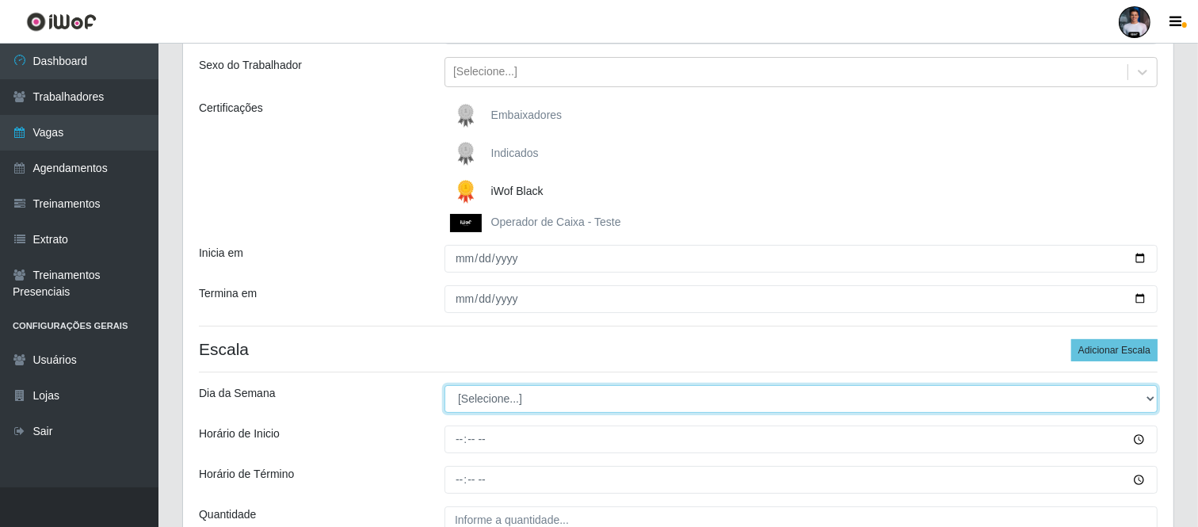
click at [567, 409] on select "[Selecione...] Segunda Terça Quarta Quinta Sexta Sábado Domingo" at bounding box center [800, 399] width 713 height 28
select select "6"
click at [444, 385] on select "[Selecione...] Segunda Terça Quarta Quinta Sexta Sábado Domingo" at bounding box center [800, 399] width 713 height 28
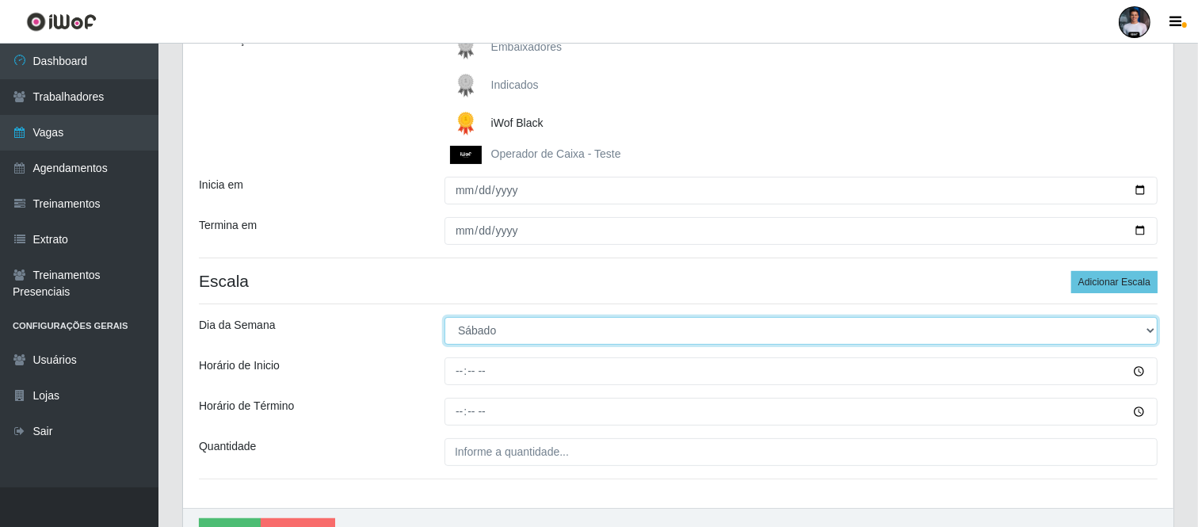
scroll to position [264, 0]
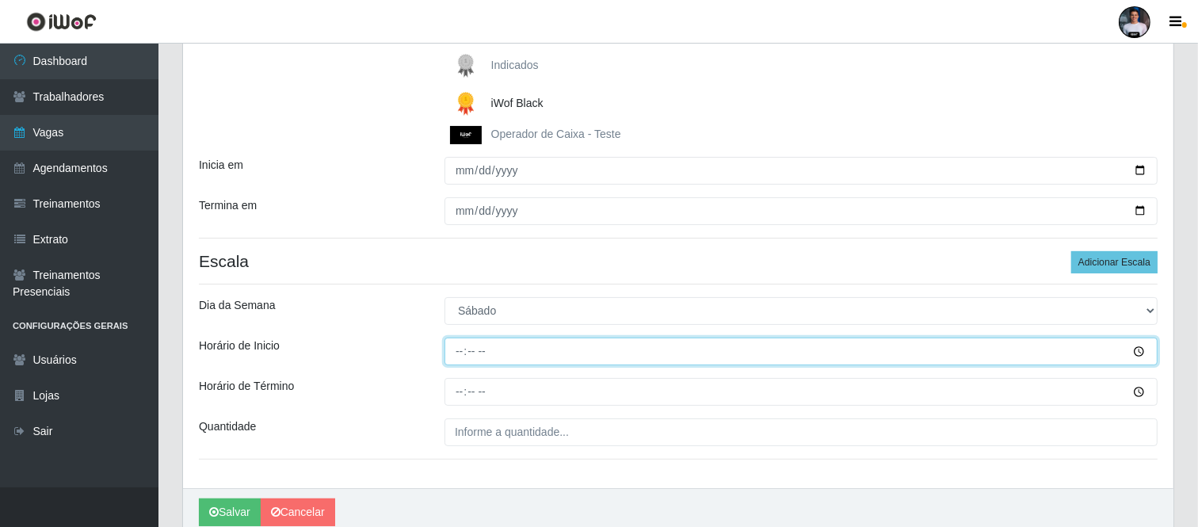
click at [467, 352] on input "Horário de Inicio" at bounding box center [800, 351] width 713 height 28
click at [453, 351] on input "Horário de Inicio" at bounding box center [800, 351] width 713 height 28
click at [463, 357] on input "Horário de Inicio" at bounding box center [800, 351] width 713 height 28
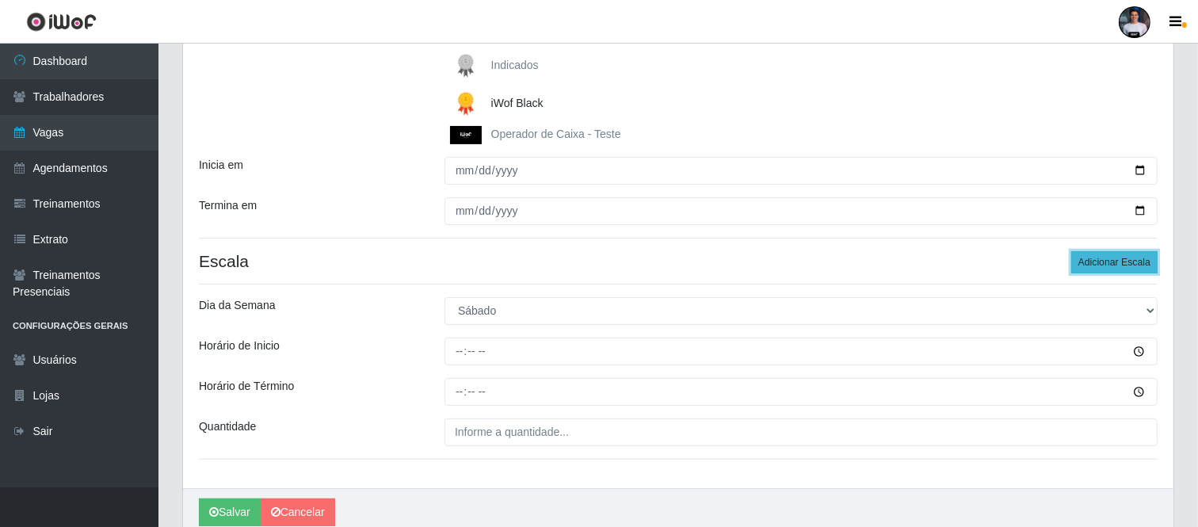
click at [1110, 264] on button "Adicionar Escala" at bounding box center [1114, 262] width 86 height 22
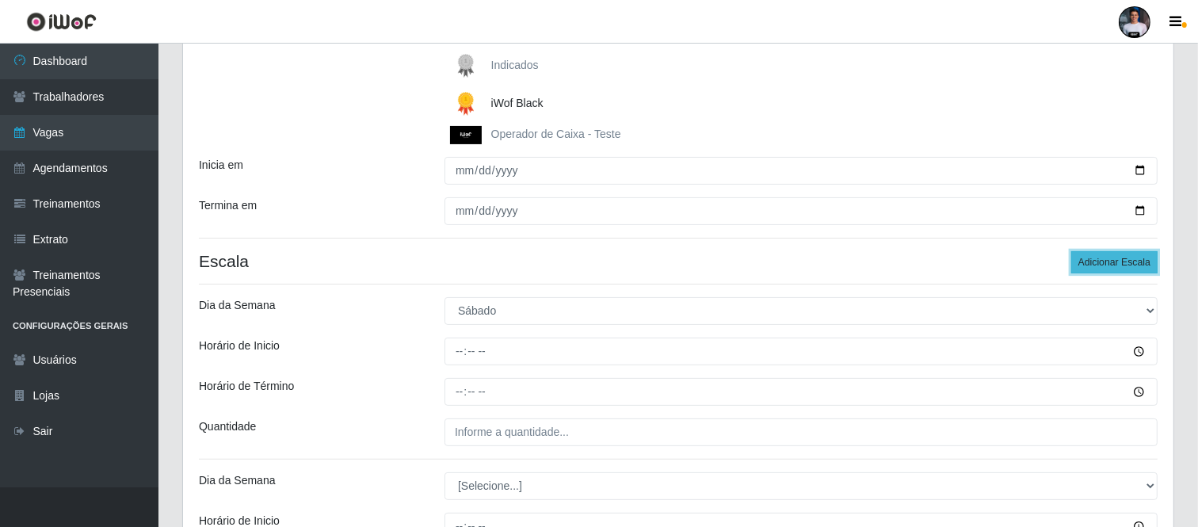
click at [1109, 264] on button "Adicionar Escala" at bounding box center [1114, 262] width 86 height 22
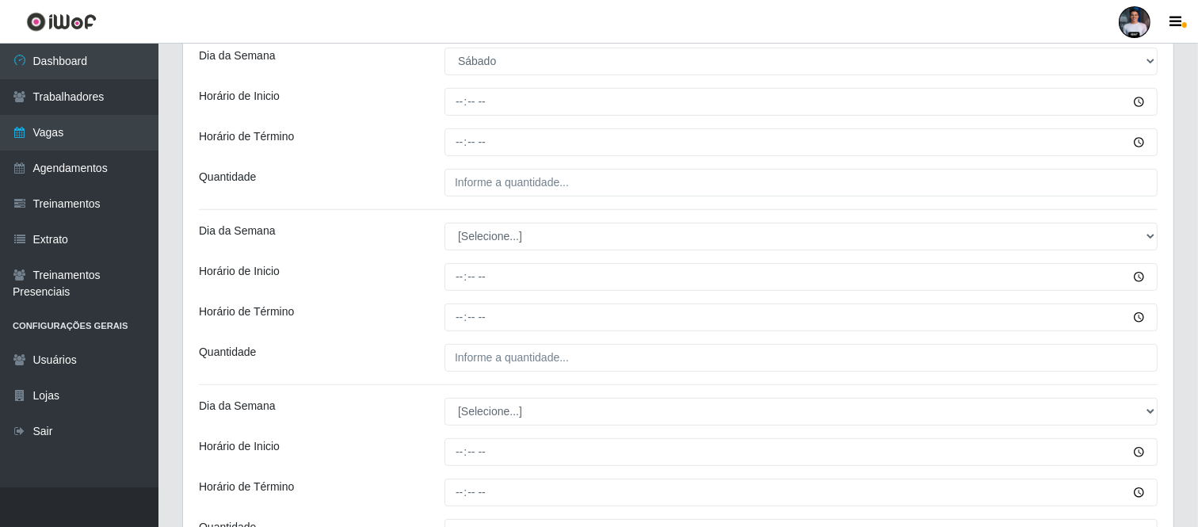
scroll to position [507, 0]
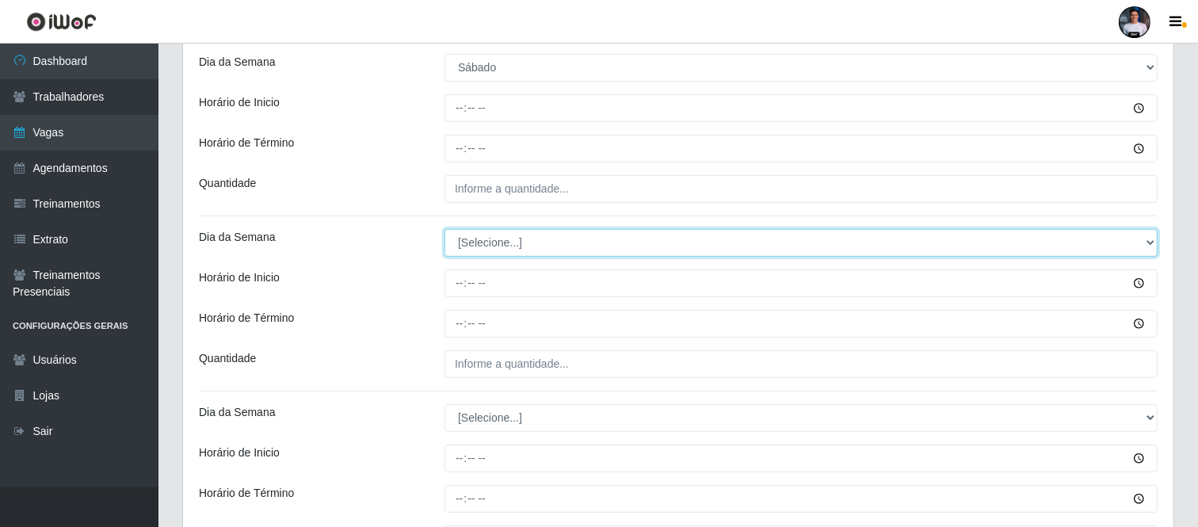
click at [509, 252] on select "[Selecione...] Segunda Terça Quarta Quinta Sexta Sábado Domingo" at bounding box center [800, 243] width 713 height 28
select select "6"
click at [444, 230] on select "[Selecione...] Segunda Terça Quarta Quinta Sexta Sábado Domingo" at bounding box center [800, 243] width 713 height 28
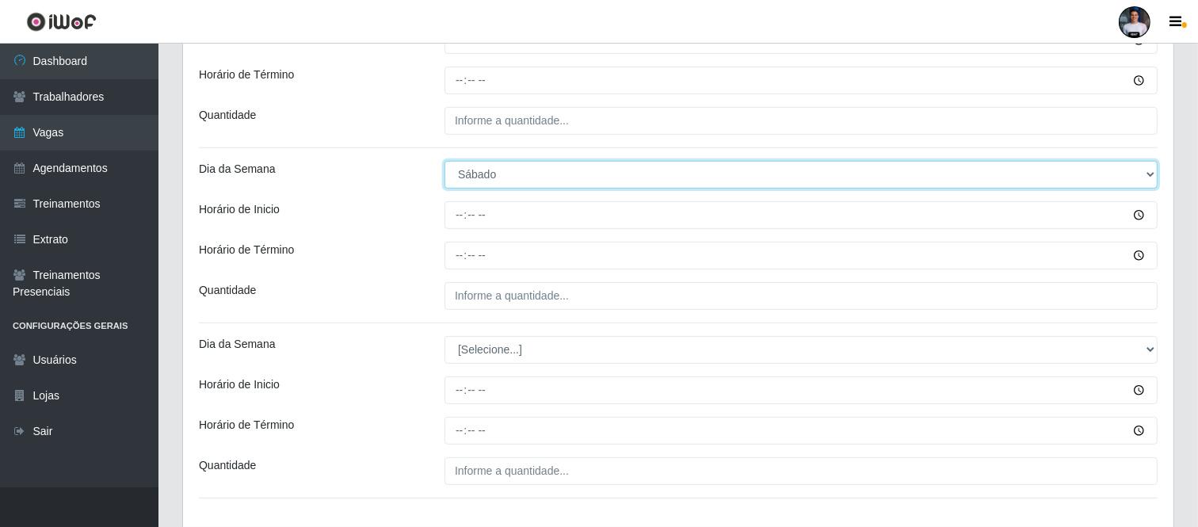
scroll to position [595, 0]
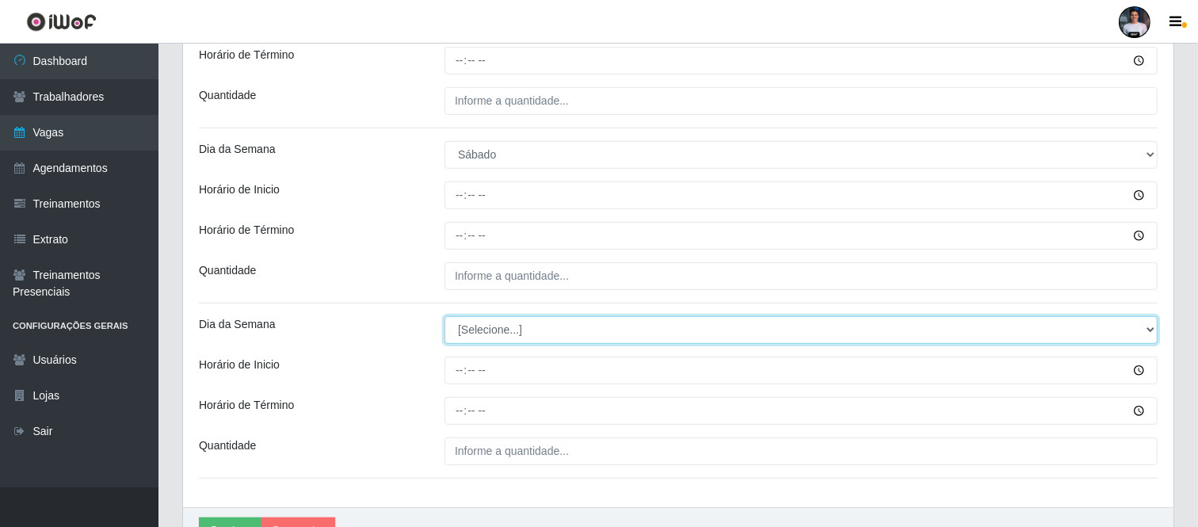
click at [509, 342] on select "[Selecione...] Segunda Terça Quarta Quinta Sexta Sábado Domingo" at bounding box center [800, 330] width 713 height 28
click at [509, 341] on select "[Selecione...] Segunda Terça Quarta Quinta Sexta Sábado Domingo" at bounding box center [800, 330] width 713 height 28
select select "6"
click at [444, 317] on select "[Selecione...] Segunda Terça Quarta Quinta Sexta Sábado Domingo" at bounding box center [800, 330] width 713 height 28
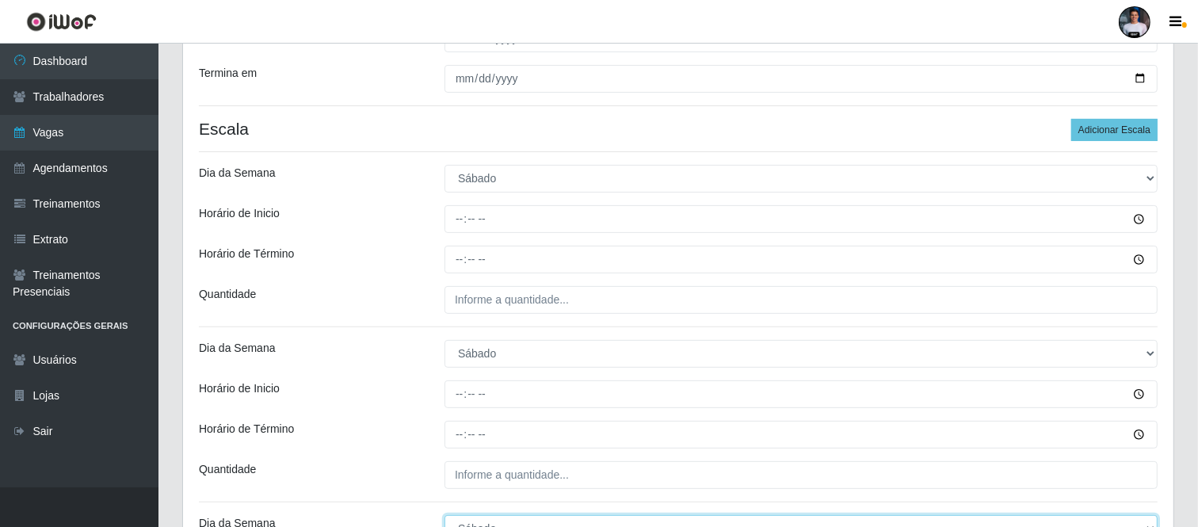
scroll to position [330, 0]
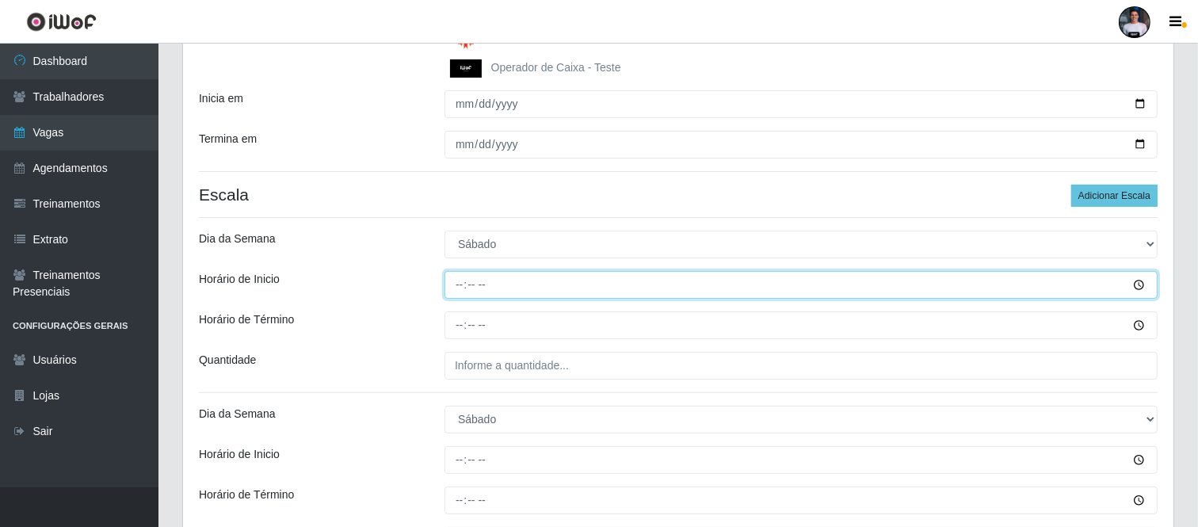
click at [459, 295] on input "Horário de Inicio" at bounding box center [800, 285] width 713 height 28
type input "07:00"
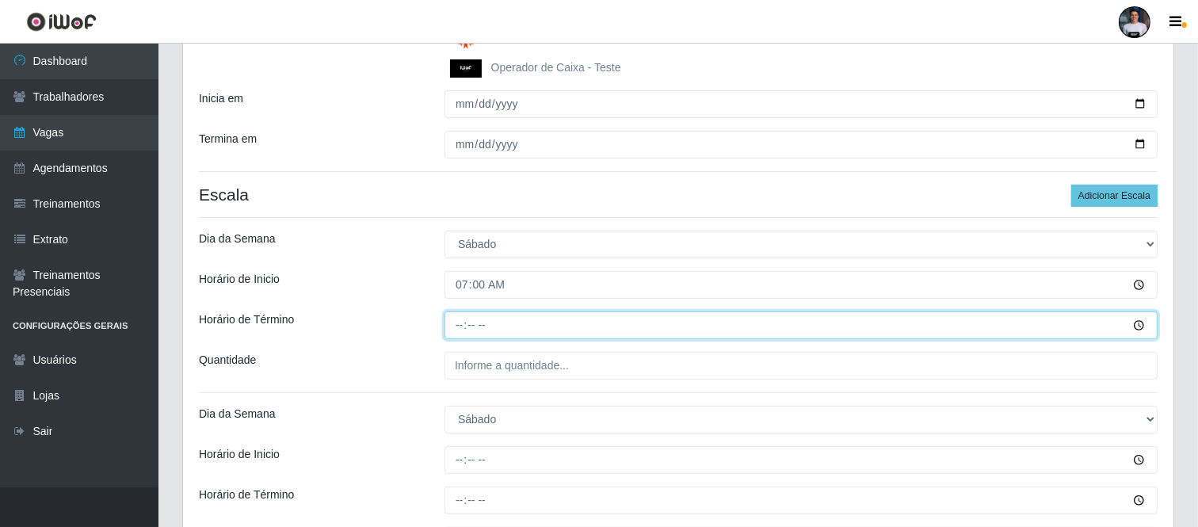
click at [466, 333] on input "Horário de Término" at bounding box center [800, 325] width 713 height 28
type input "13:00"
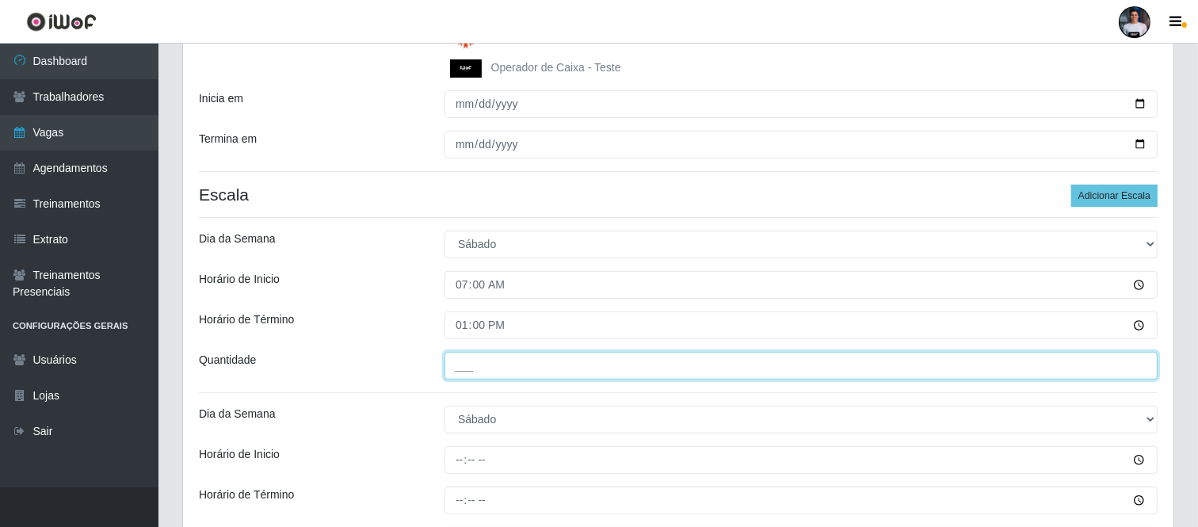
click at [466, 365] on input "___" at bounding box center [800, 366] width 713 height 28
type input "3__"
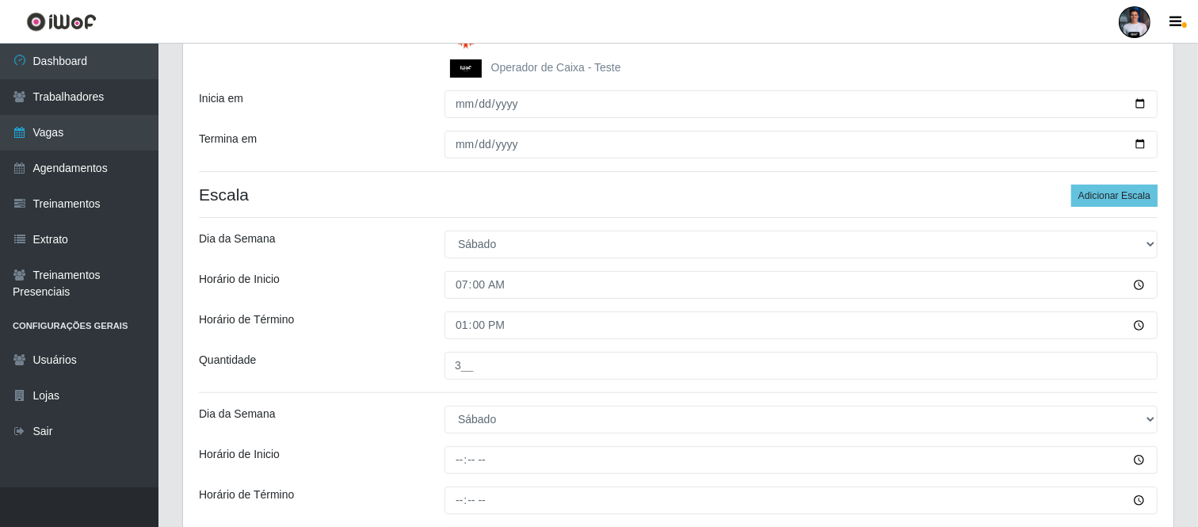
click at [341, 179] on div "Loja SuperFácil Atacado - Moema Tinoco Função [Selecione...] Embalador Embalado…" at bounding box center [678, 288] width 990 height 965
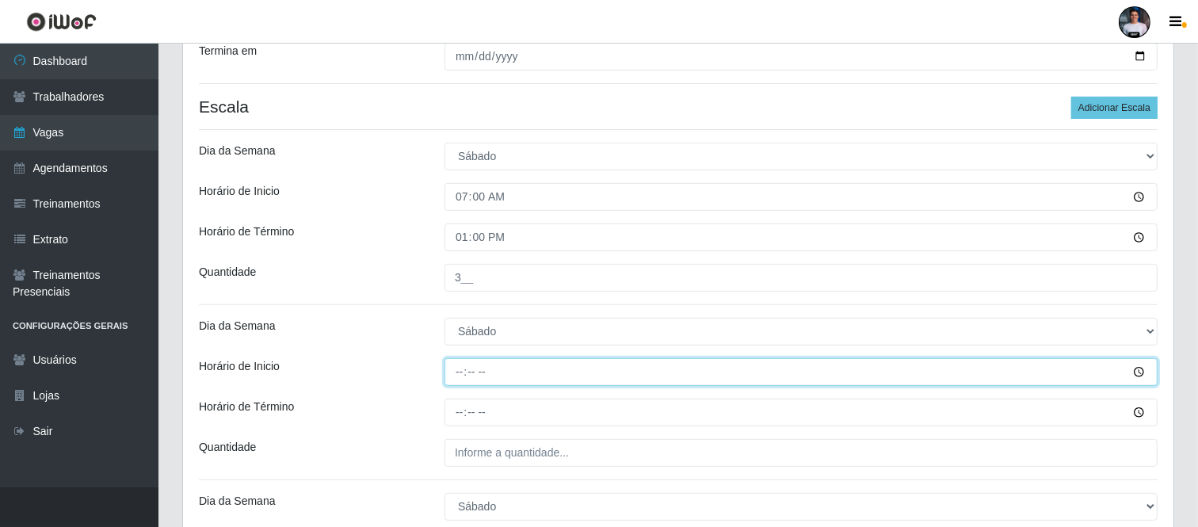
click at [464, 368] on input "Horário de Inicio" at bounding box center [800, 372] width 713 height 28
type input "11:00"
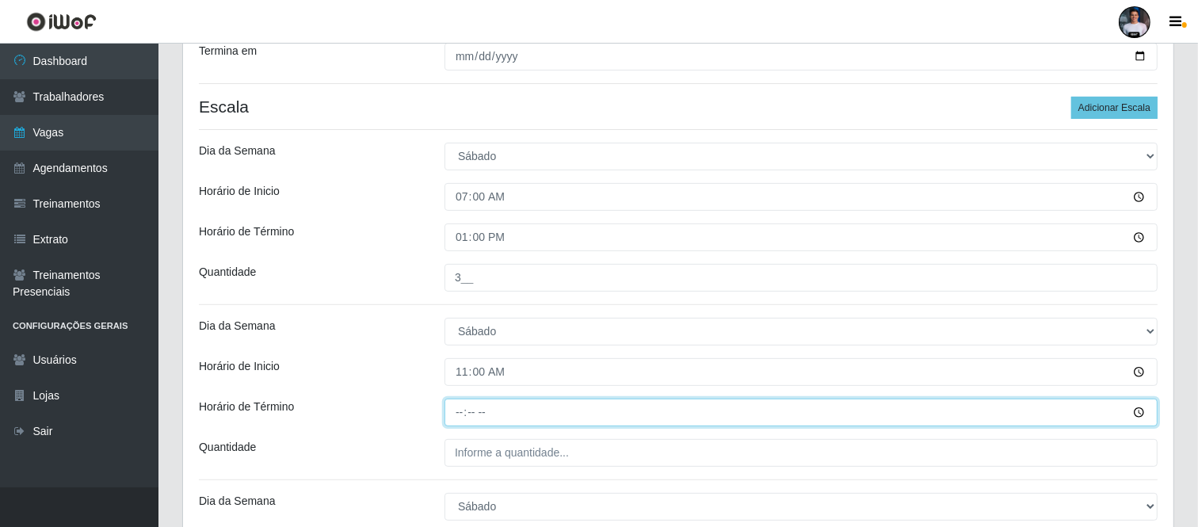
click at [465, 412] on input "Horário de Término" at bounding box center [800, 412] width 713 height 28
type input "17:00"
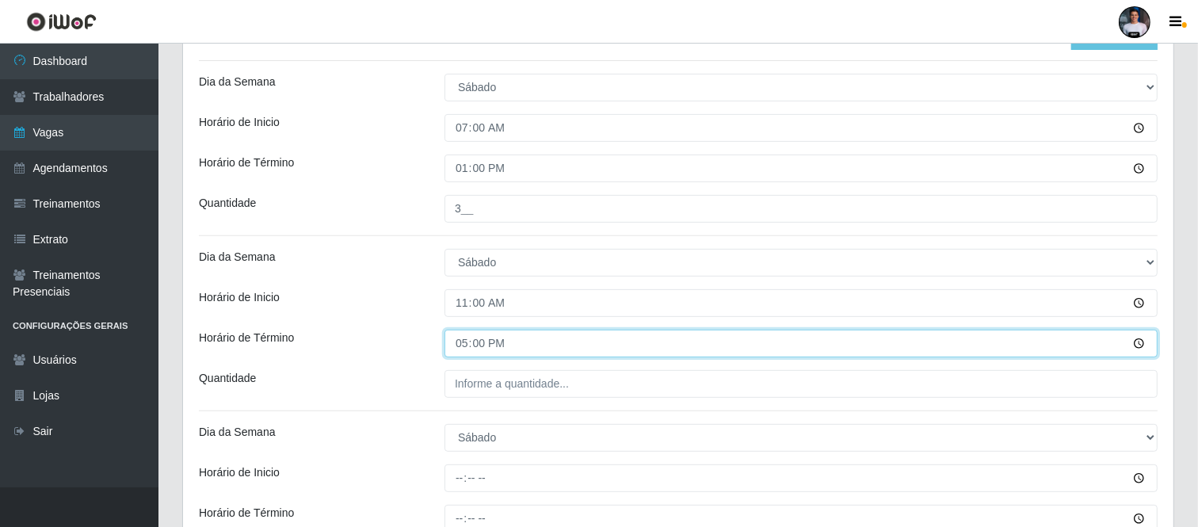
scroll to position [507, 0]
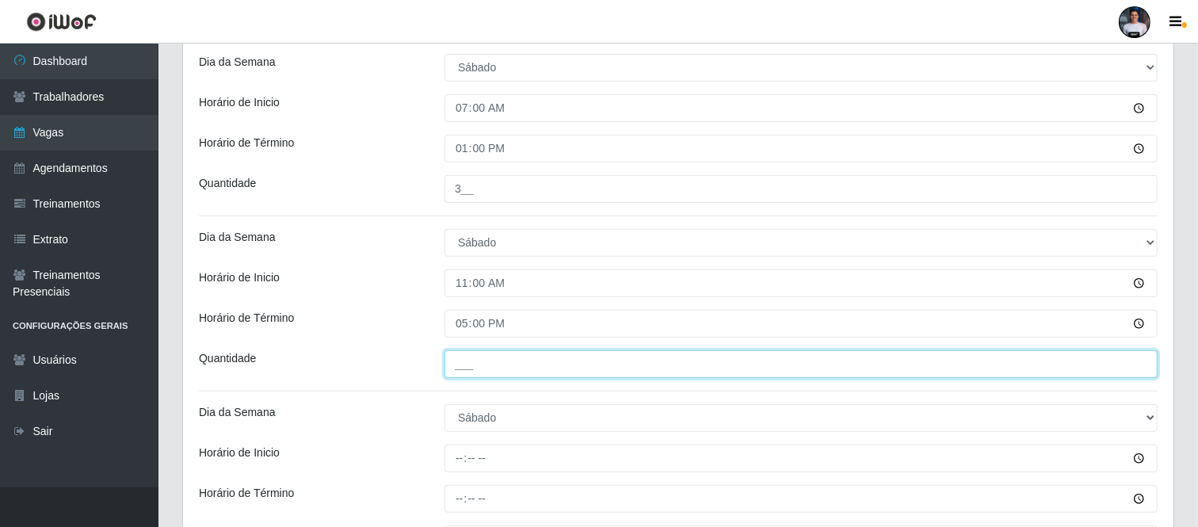
click at [468, 375] on input "___" at bounding box center [800, 364] width 713 height 28
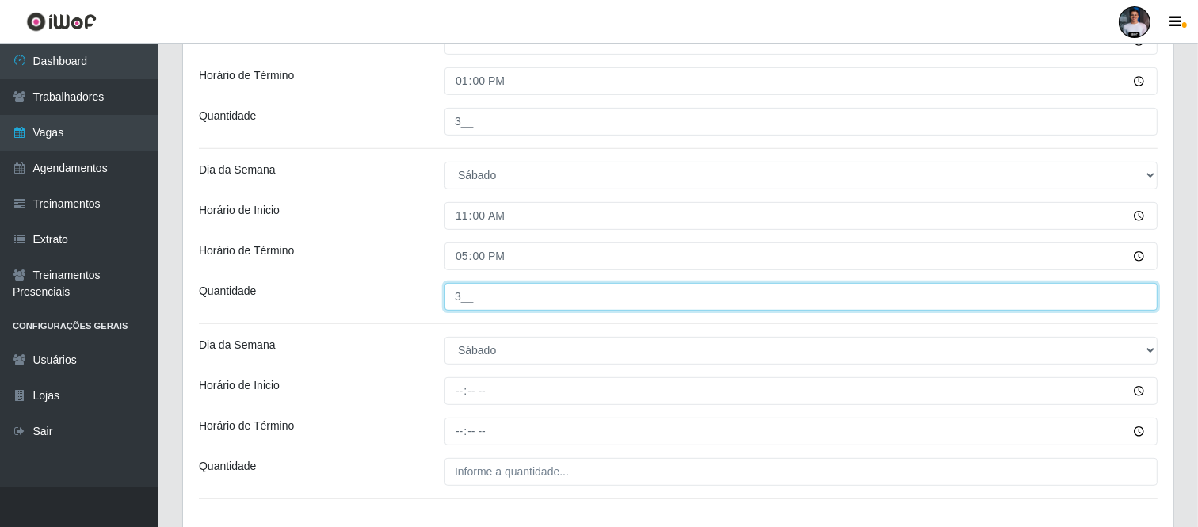
scroll to position [595, 0]
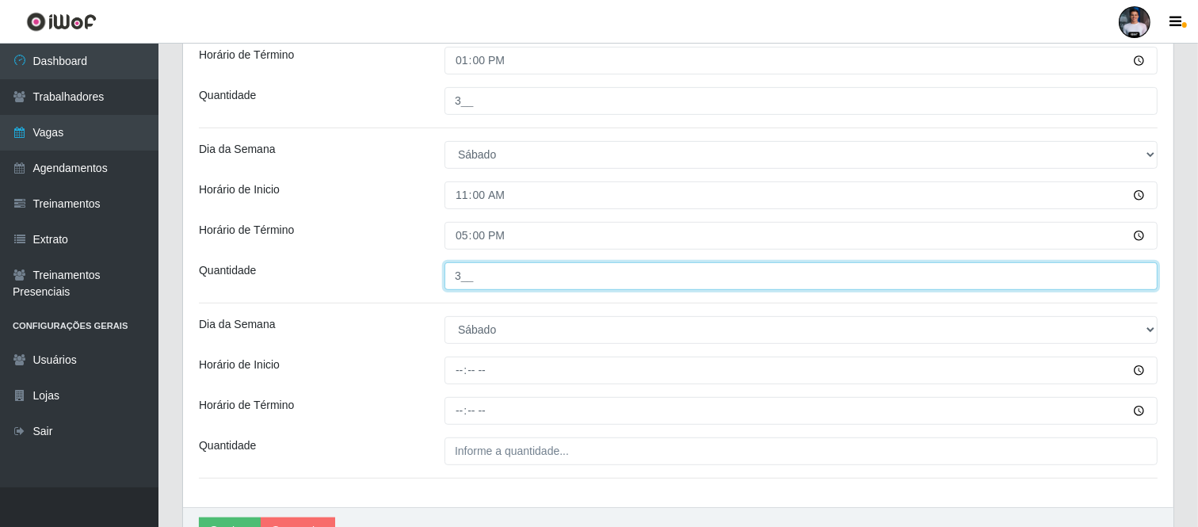
type input "3__"
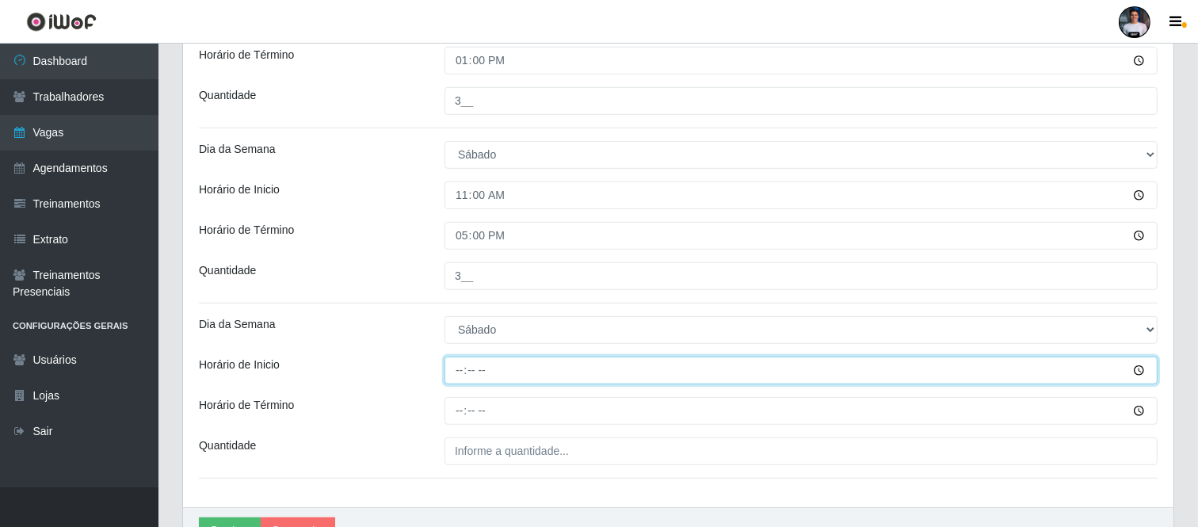
click at [465, 373] on input "Horário de Inicio" at bounding box center [800, 370] width 713 height 28
click at [457, 371] on input "Horário de Inicio" at bounding box center [800, 370] width 713 height 28
type input "16:30"
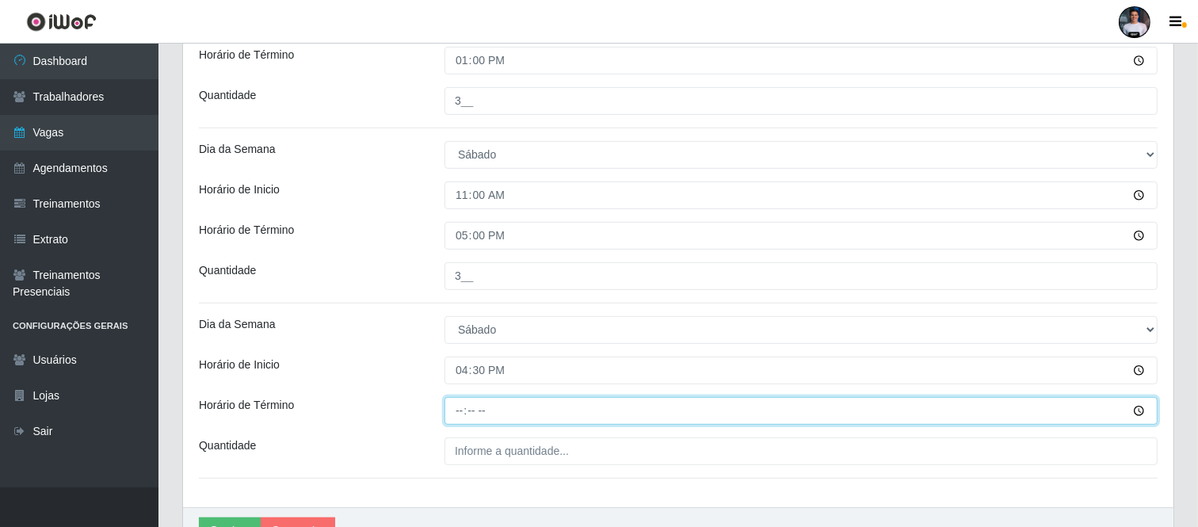
click at [460, 414] on input "Horário de Término" at bounding box center [800, 411] width 713 height 28
type input "22:30"
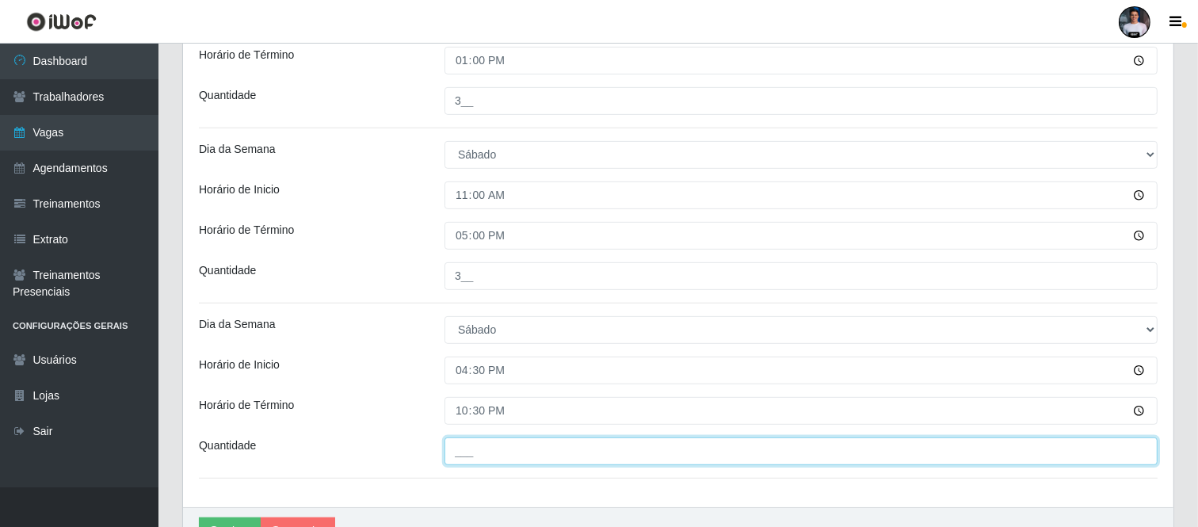
click at [472, 446] on input "___" at bounding box center [800, 451] width 713 height 28
type input "8__"
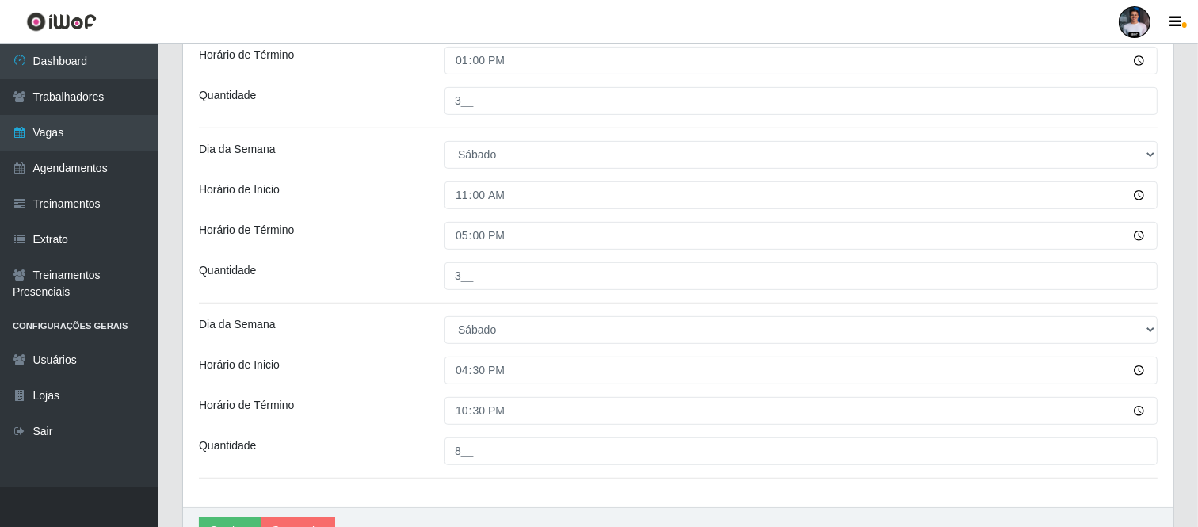
click at [449, 507] on div "Loja SuperFácil Atacado - Moema Tinoco Função [Selecione...] Embalador Embalado…" at bounding box center [678, 23] width 990 height 965
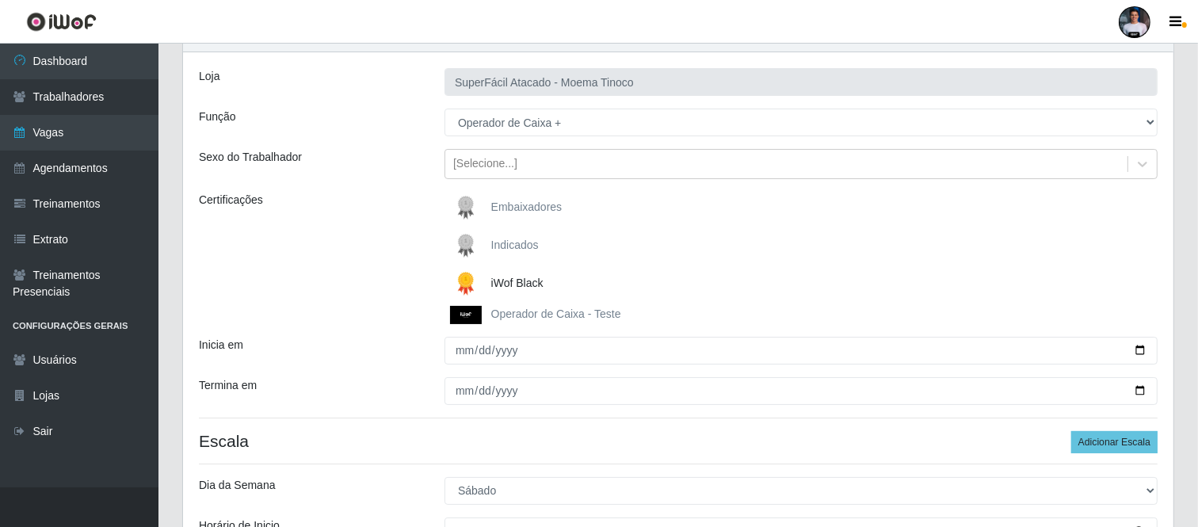
scroll to position [176, 0]
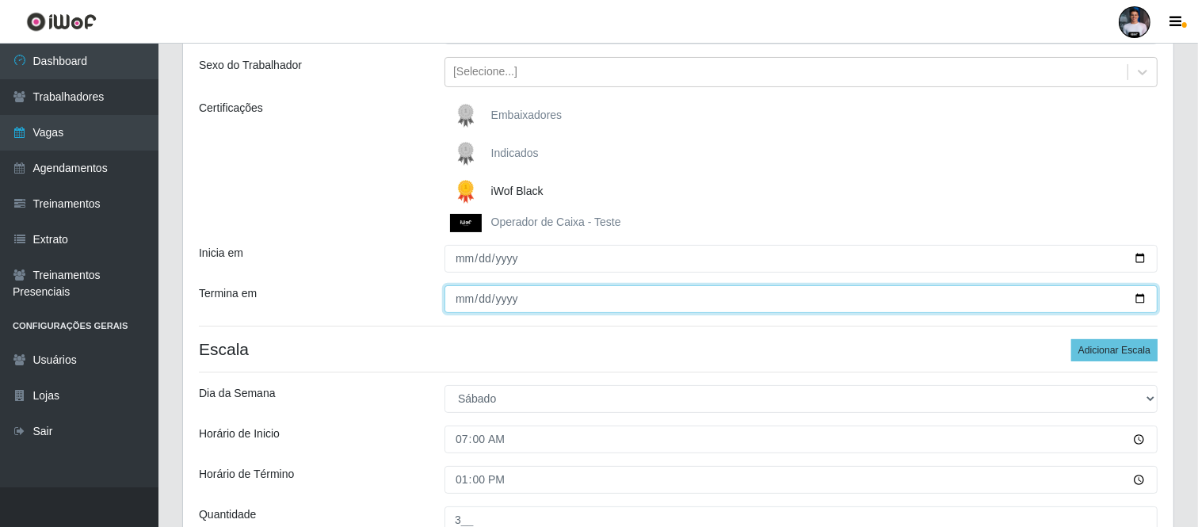
click at [456, 301] on input "2025-10-12" at bounding box center [800, 299] width 713 height 28
type input "2025-10-11"
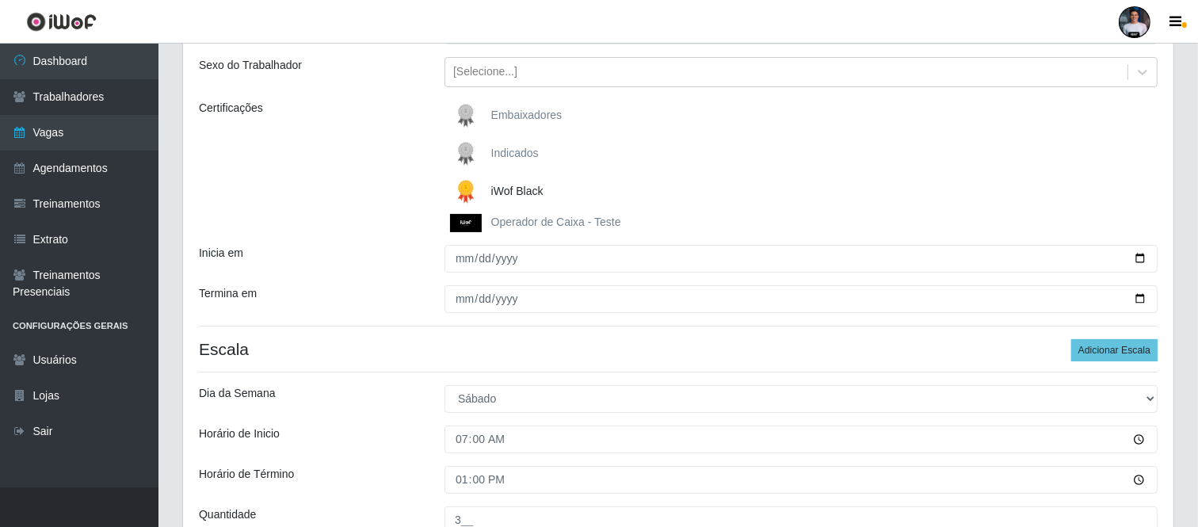
click at [448, 352] on h4 "Escala Adicionar Escala" at bounding box center [678, 349] width 958 height 20
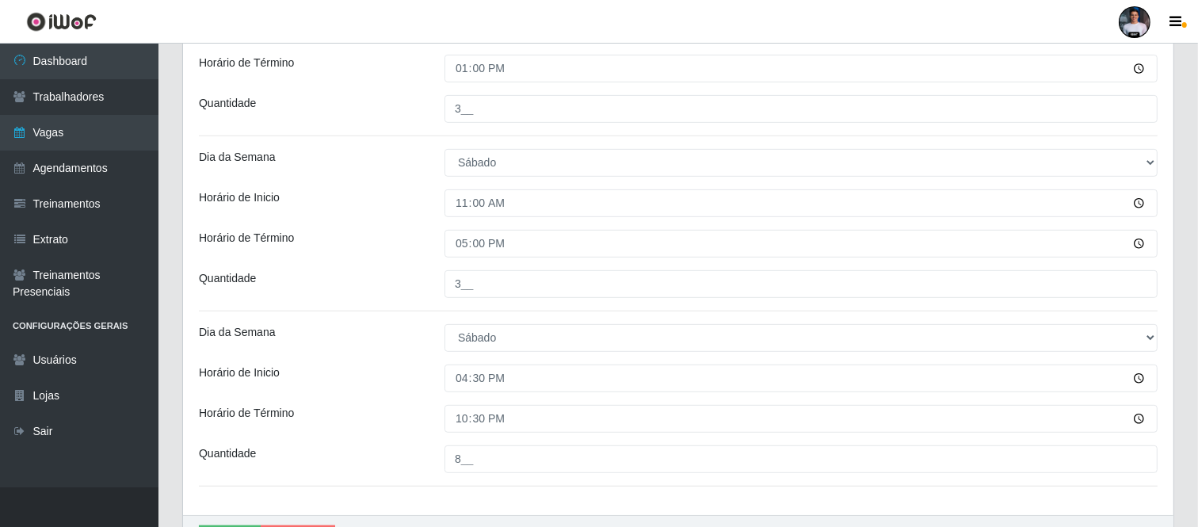
scroll to position [683, 0]
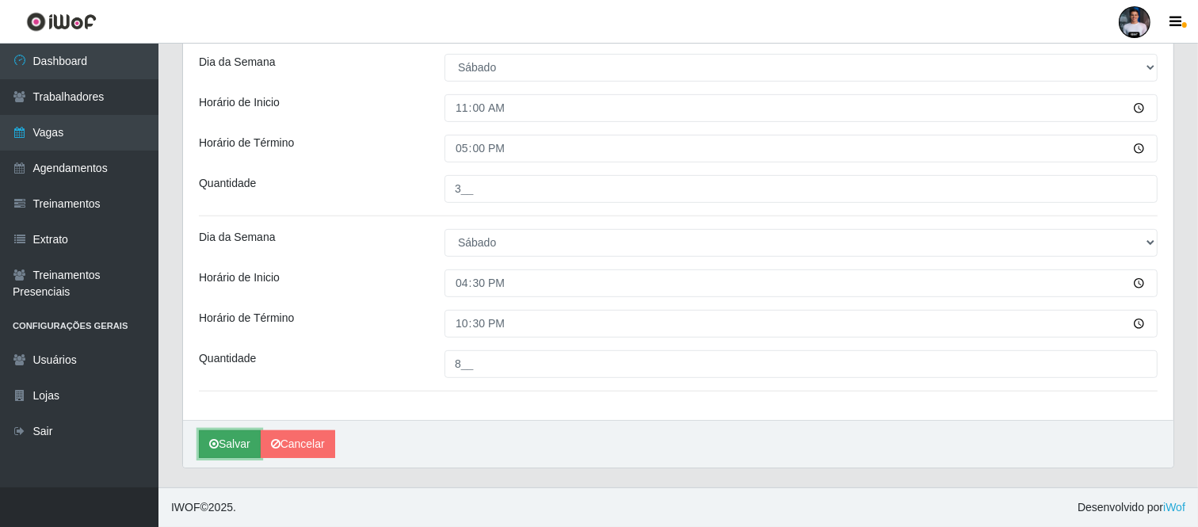
click at [231, 447] on button "Salvar" at bounding box center [230, 444] width 62 height 28
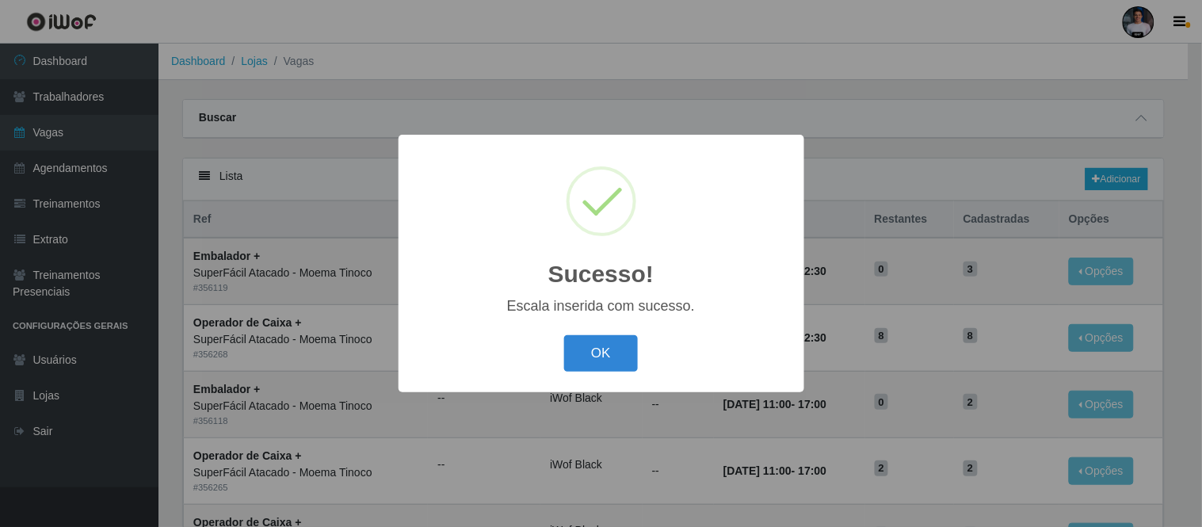
click at [606, 359] on button "OK" at bounding box center [601, 353] width 74 height 37
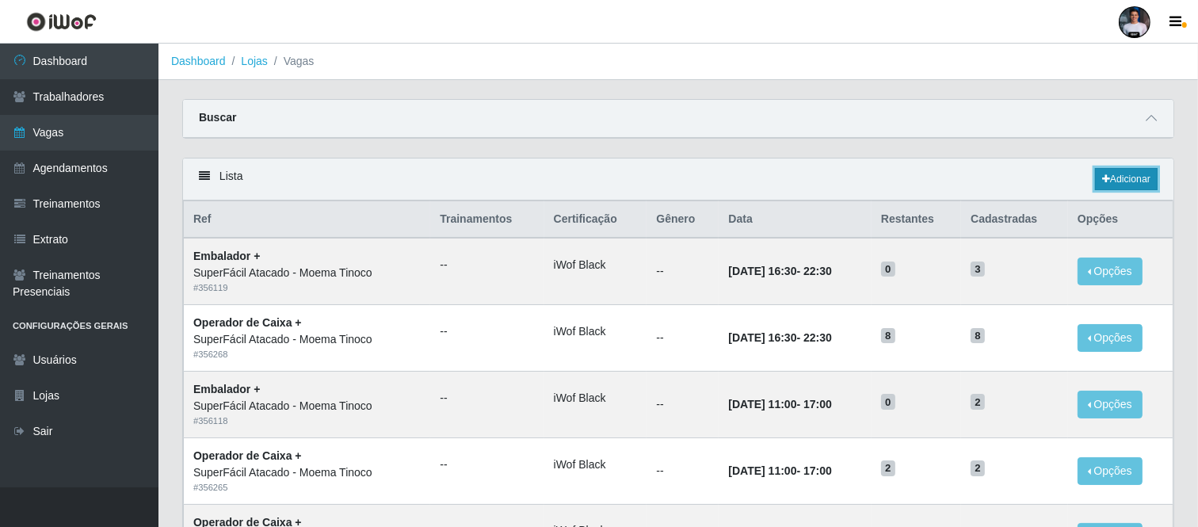
click at [1102, 182] on icon at bounding box center [1106, 179] width 8 height 10
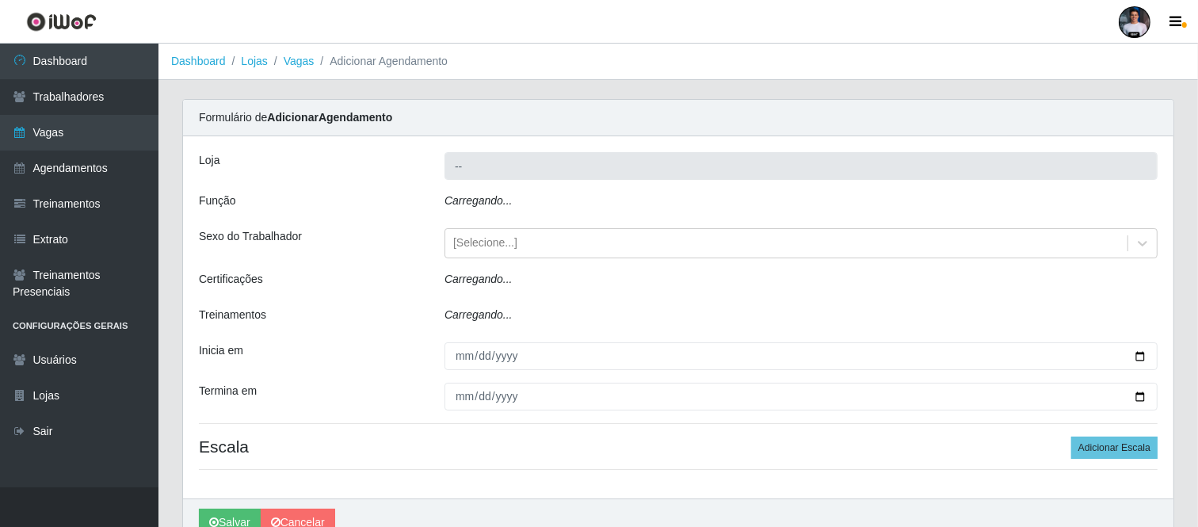
type input "SuperFácil Atacado - Moema Tinoco"
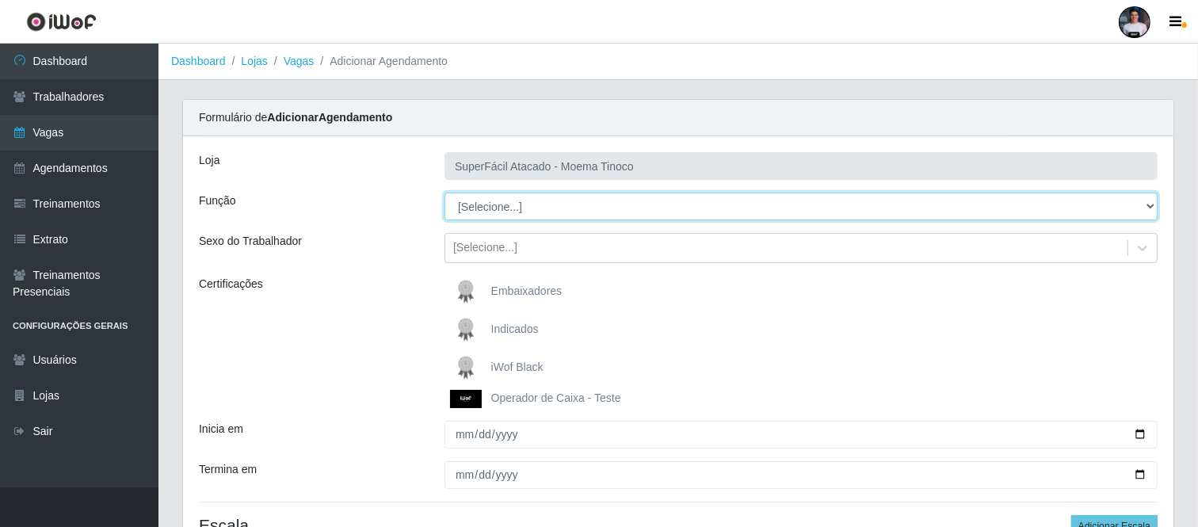
click at [520, 208] on select "[Selecione...] Embalador Embalador + Embalador ++ Operador de Caixa Operador de…" at bounding box center [800, 206] width 713 height 28
click at [444, 192] on select "[Selecione...] Embalador Embalador + Embalador ++ Operador de Caixa Operador de…" at bounding box center [800, 206] width 713 height 28
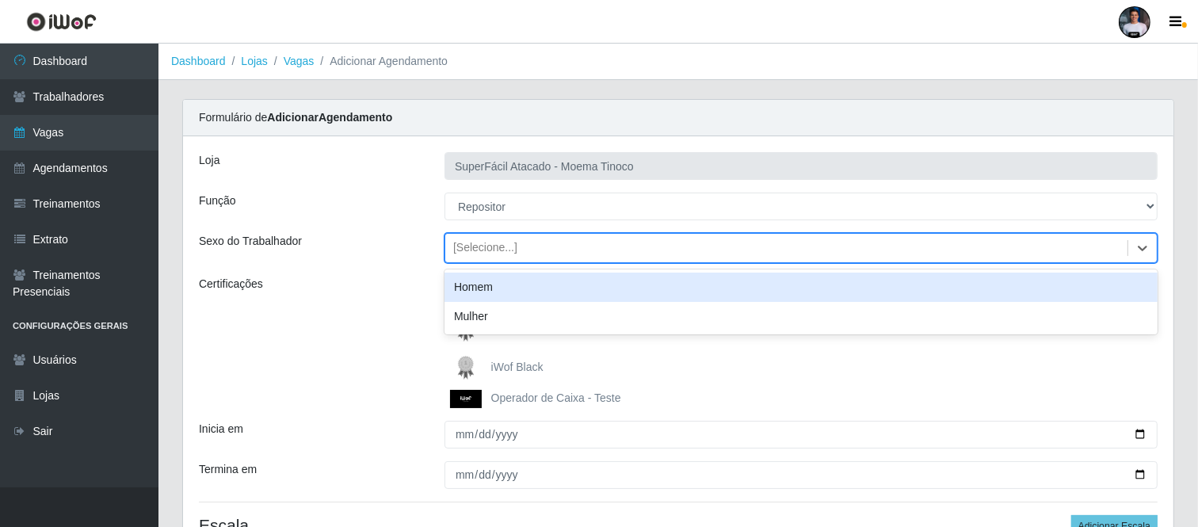
drag, startPoint x: 504, startPoint y: 243, endPoint x: 512, endPoint y: 208, distance: 35.7
click at [504, 241] on div "[Selecione...]" at bounding box center [485, 248] width 64 height 17
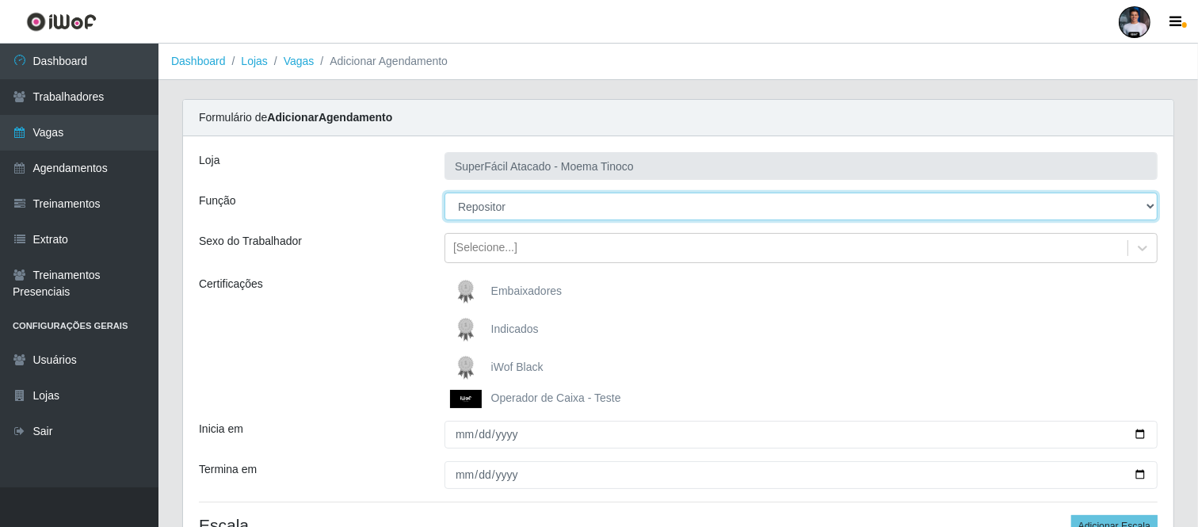
click at [512, 207] on select "[Selecione...] Embalador Embalador + Embalador ++ Operador de Caixa Operador de…" at bounding box center [800, 206] width 713 height 28
select select "82"
click at [444, 192] on select "[Selecione...] Embalador Embalador + Embalador ++ Operador de Caixa Operador de…" at bounding box center [800, 206] width 713 height 28
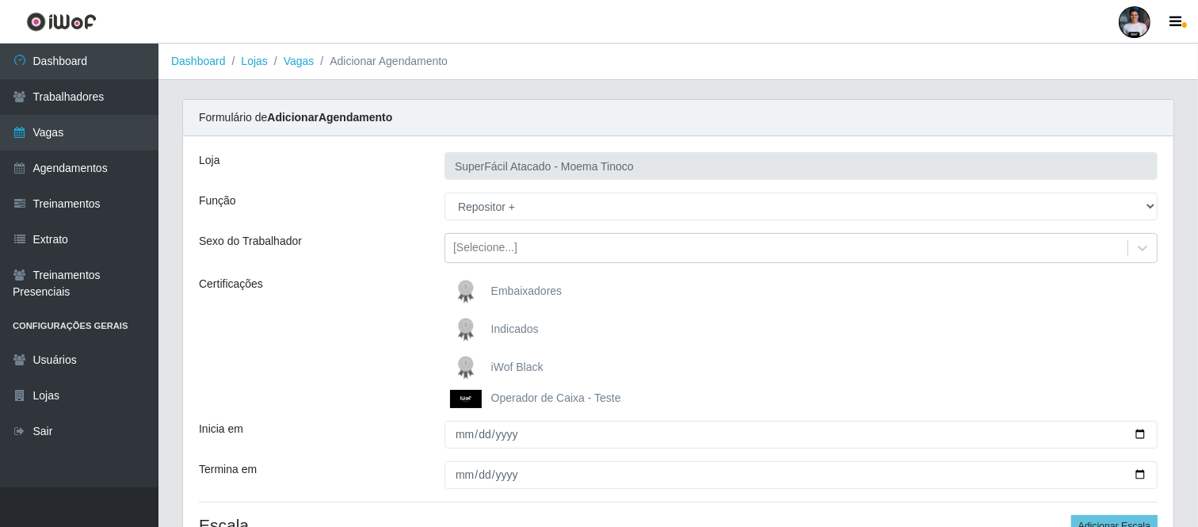
click at [491, 365] on span "iWof Black" at bounding box center [517, 366] width 52 height 13
click at [0, 0] on input "iWof Black" at bounding box center [0, 0] width 0 height 0
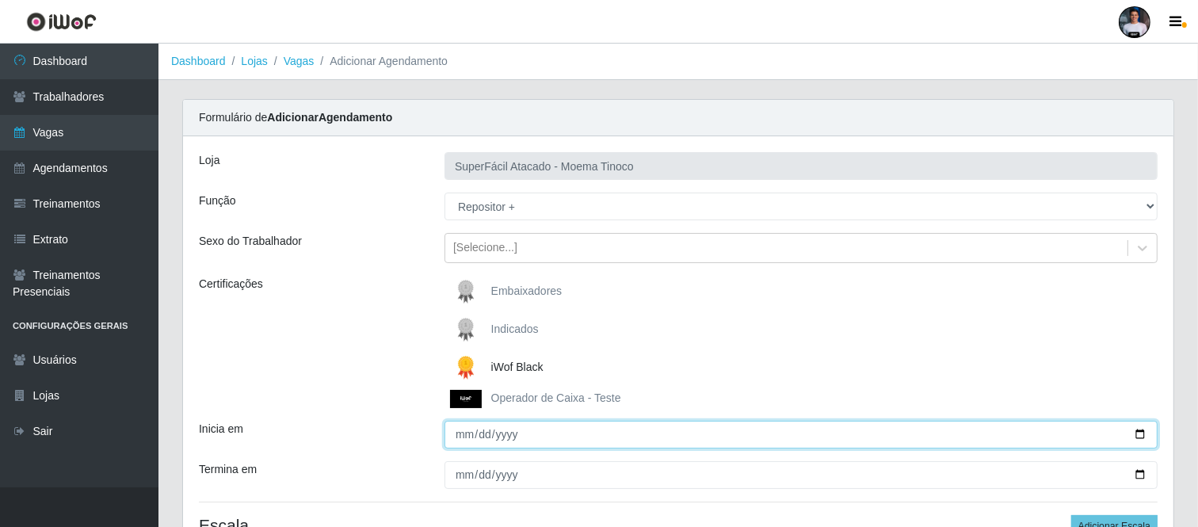
click at [1129, 431] on input "Inicia em" at bounding box center [800, 435] width 713 height 28
click at [1137, 428] on input "Inicia em" at bounding box center [800, 435] width 713 height 28
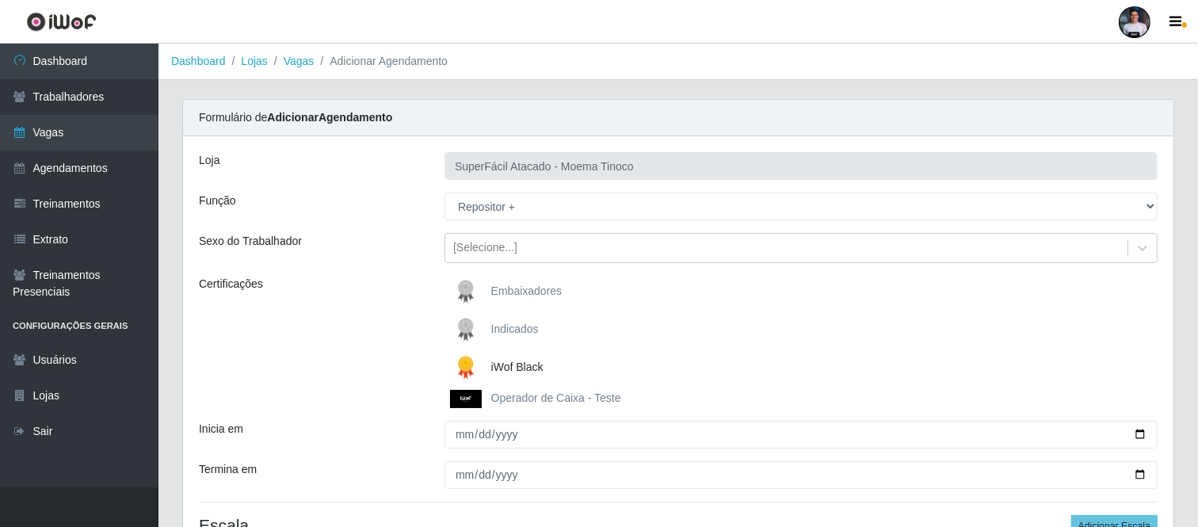
drag, startPoint x: 230, startPoint y: 371, endPoint x: 235, endPoint y: 361, distance: 10.6
click at [230, 371] on div "Certificações" at bounding box center [310, 342] width 246 height 132
click at [499, 241] on div "[Selecione...]" at bounding box center [485, 248] width 64 height 17
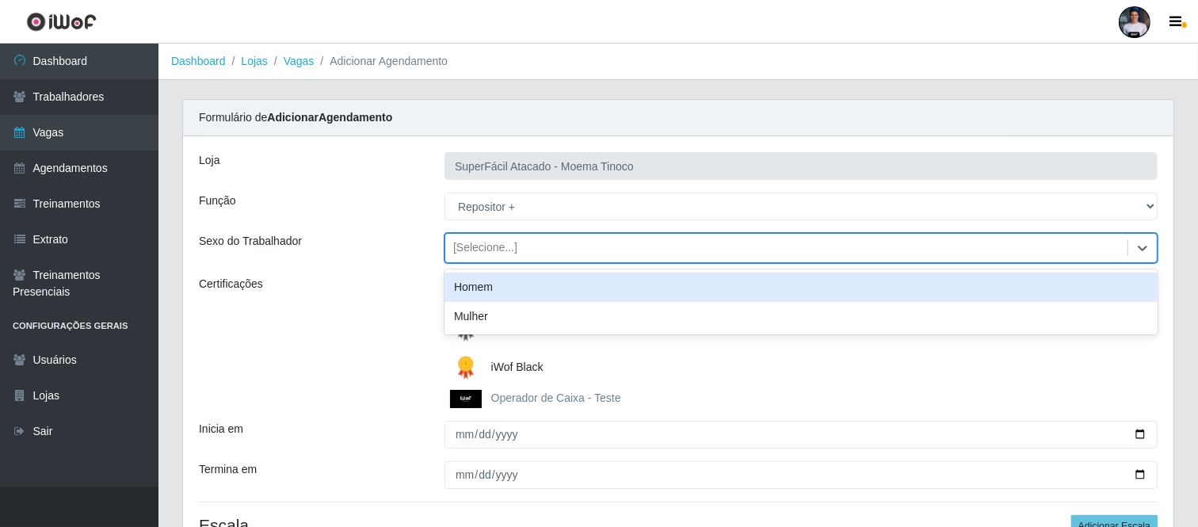
click at [503, 285] on div "Homem" at bounding box center [800, 286] width 713 height 29
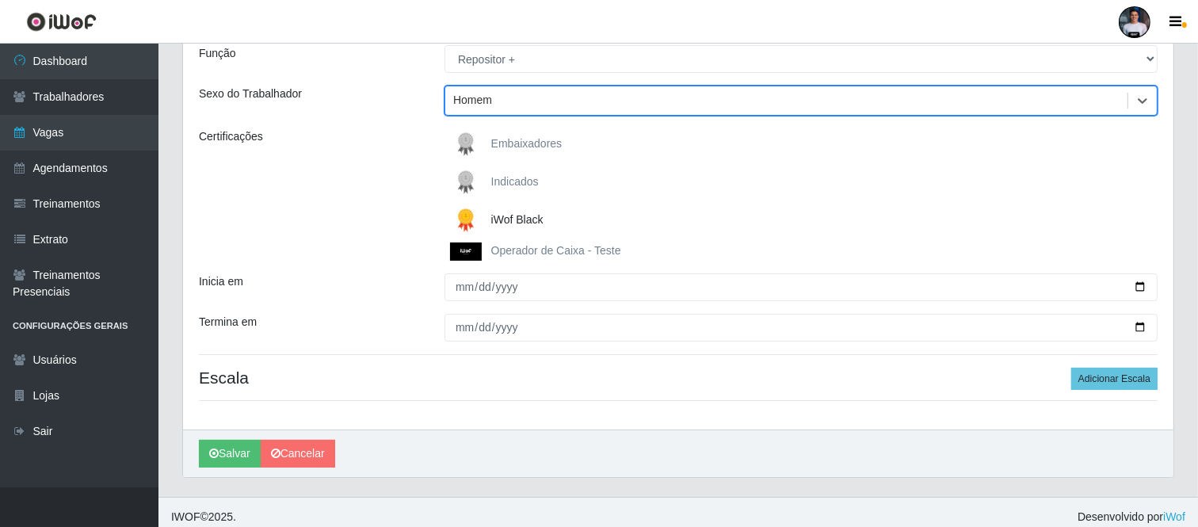
scroll to position [157, 0]
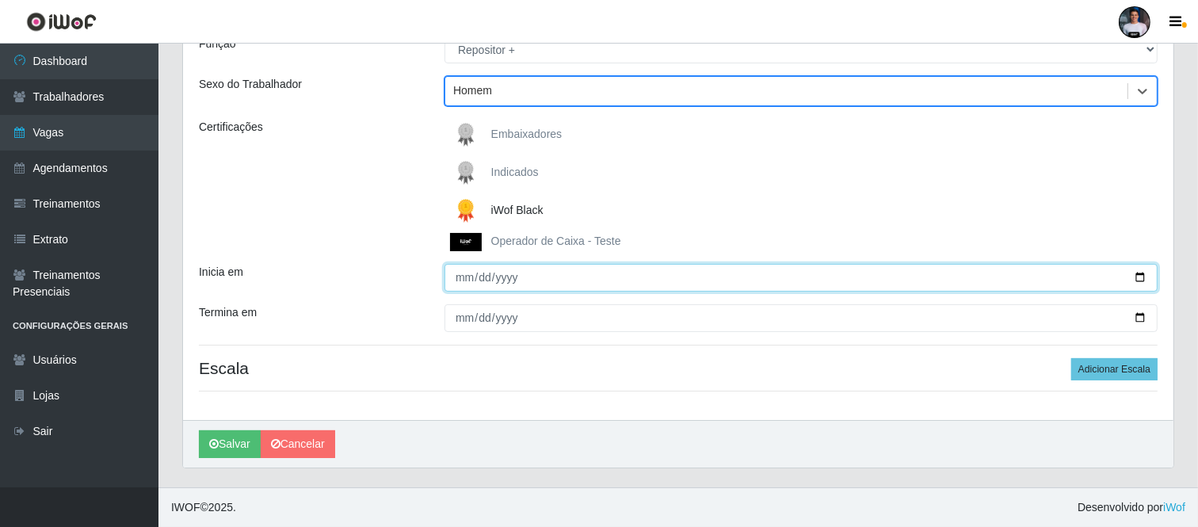
click at [1139, 279] on input "Inicia em" at bounding box center [800, 278] width 713 height 28
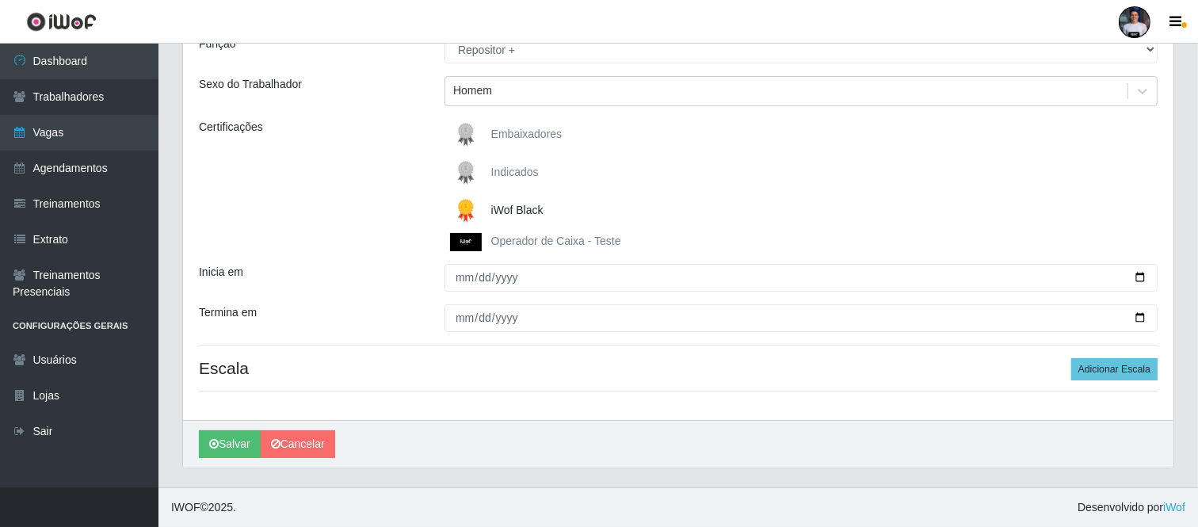
click at [650, 420] on div "Salvar Cancelar" at bounding box center [678, 444] width 990 height 48
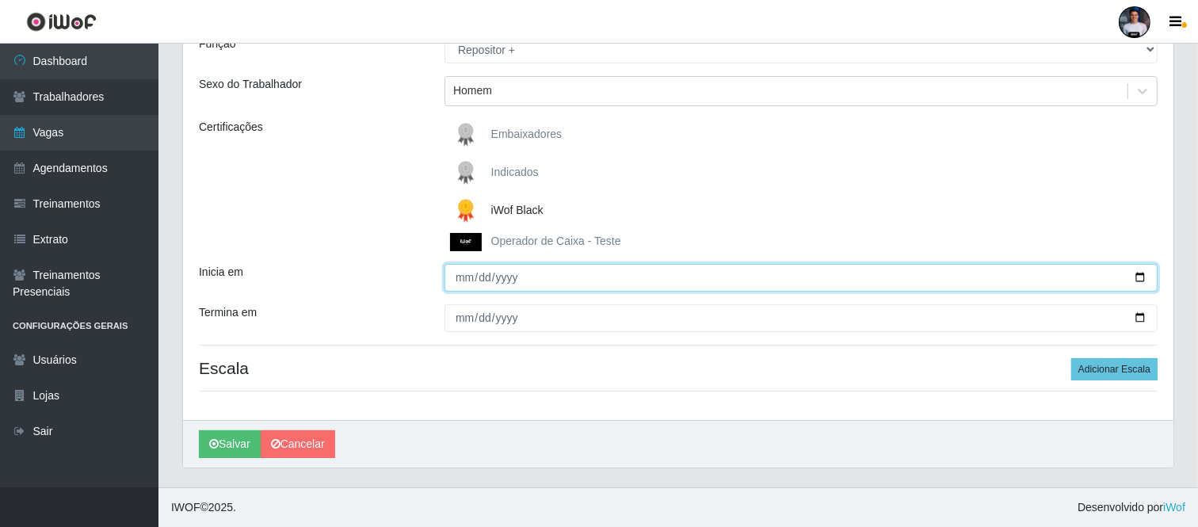
click at [1141, 278] on input "Inicia em" at bounding box center [800, 278] width 713 height 28
type input "2025-10-11"
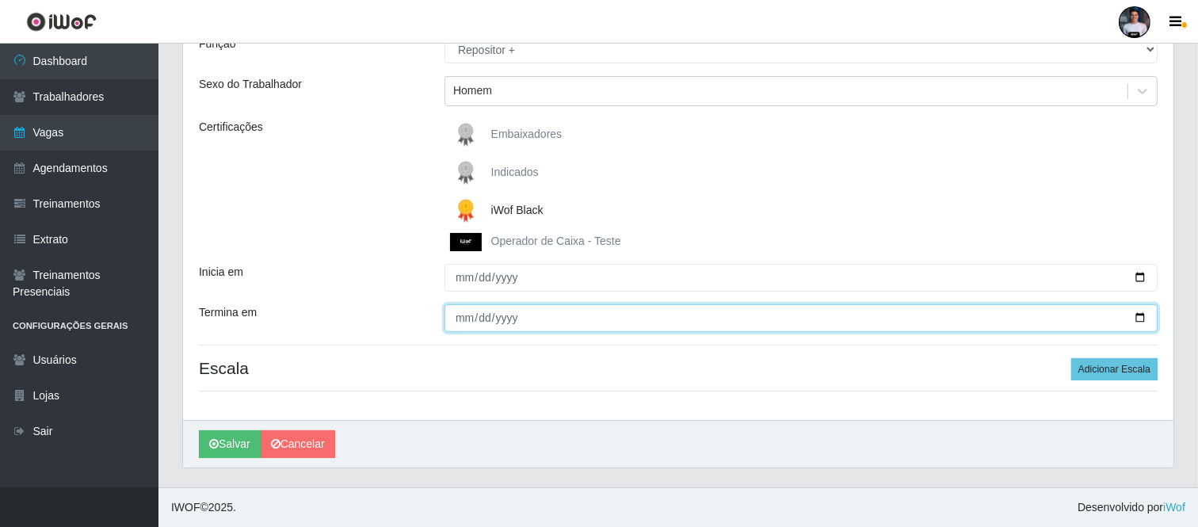
click at [1143, 325] on input "Termina em" at bounding box center [800, 318] width 713 height 28
type input "2025-10-11"
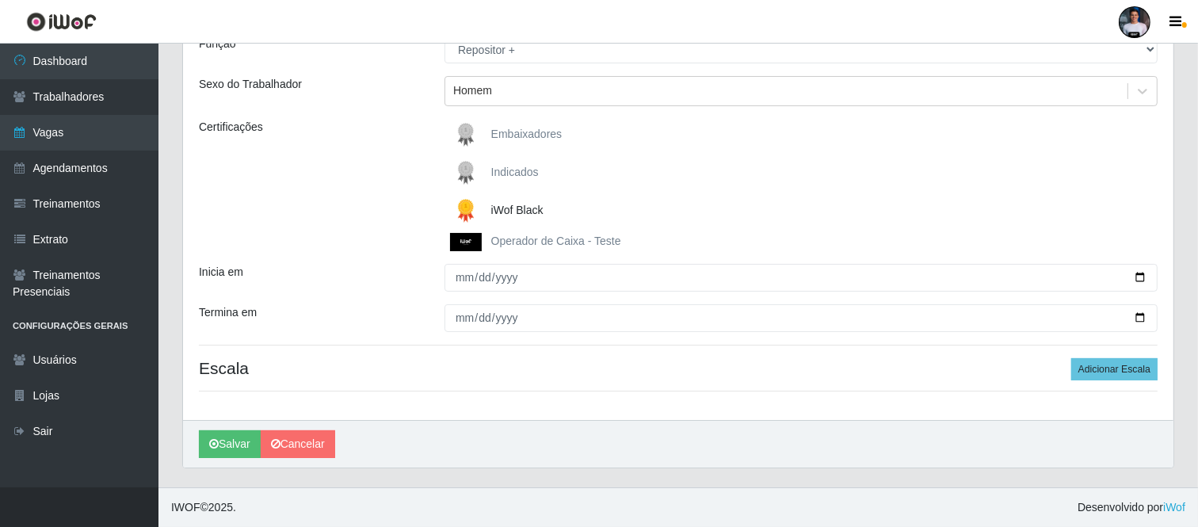
click at [586, 383] on div "Loja SuperFácil Atacado - Moema Tinoco Função [Selecione...] Embalador Embalado…" at bounding box center [678, 199] width 990 height 440
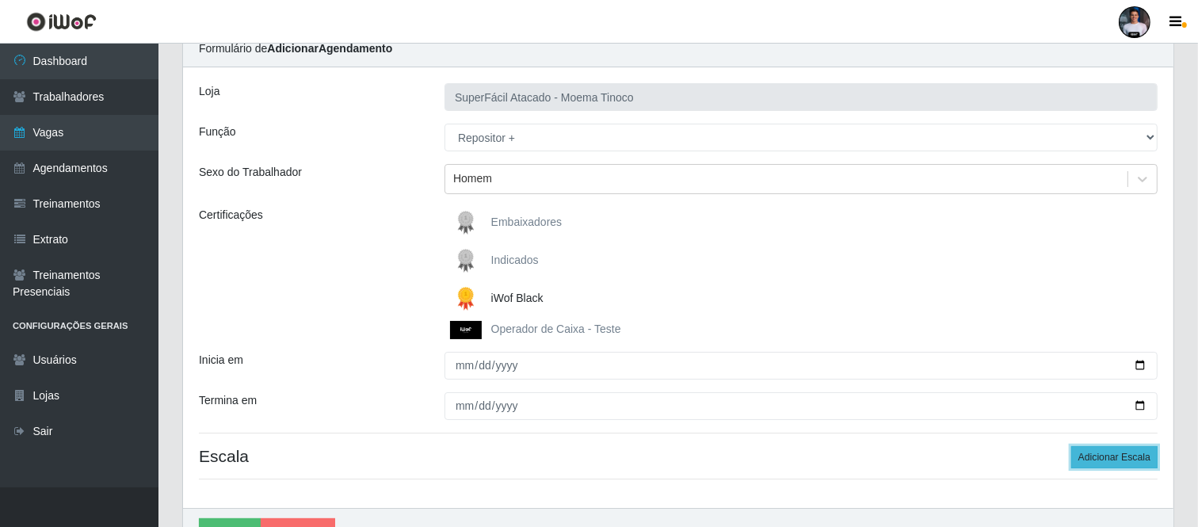
click at [1117, 452] on button "Adicionar Escala" at bounding box center [1114, 457] width 86 height 22
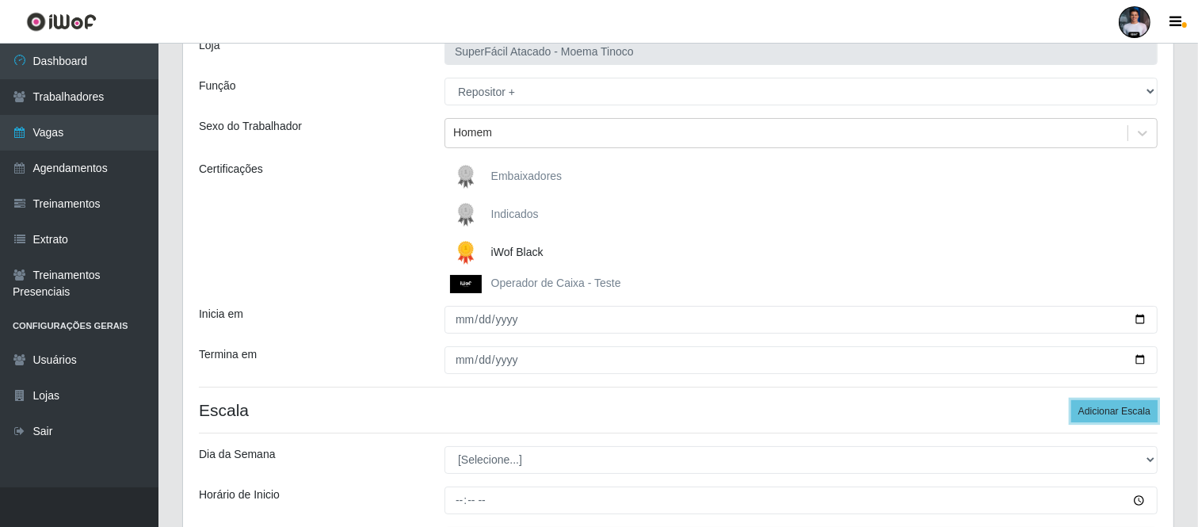
scroll to position [157, 0]
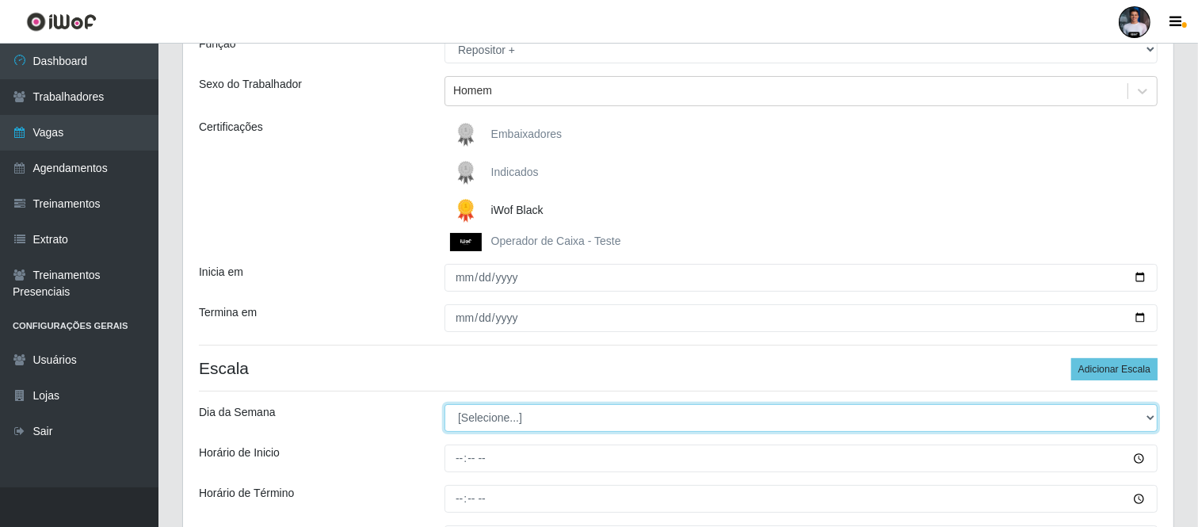
click at [520, 413] on select "[Selecione...] Segunda Terça Quarta Quinta Sexta Sábado Domingo" at bounding box center [800, 418] width 713 height 28
select select "6"
click at [444, 404] on select "[Selecione...] Segunda Terça Quarta Quinta Sexta Sábado Domingo" at bounding box center [800, 418] width 713 height 28
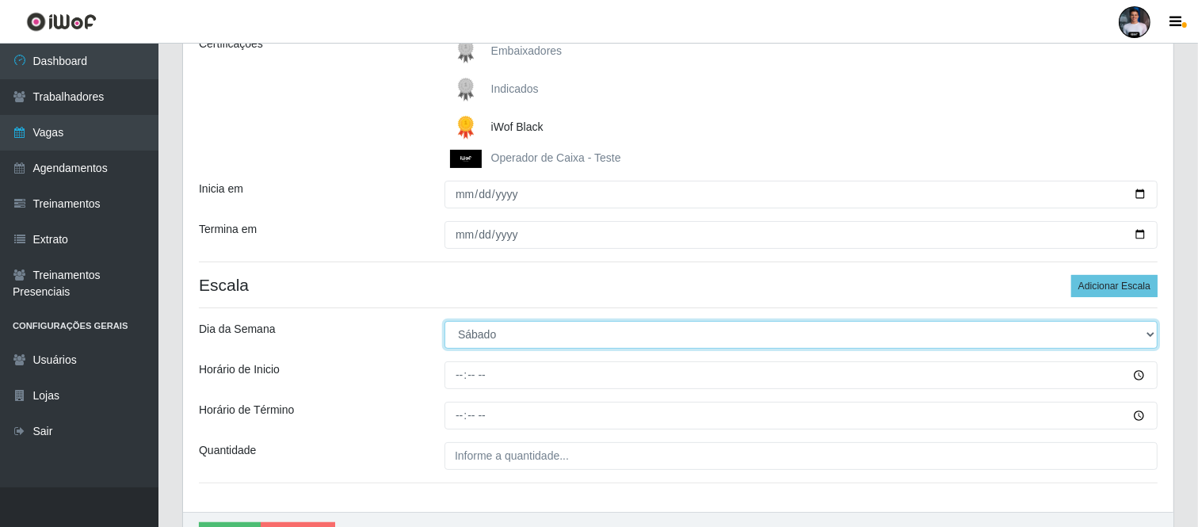
scroll to position [333, 0]
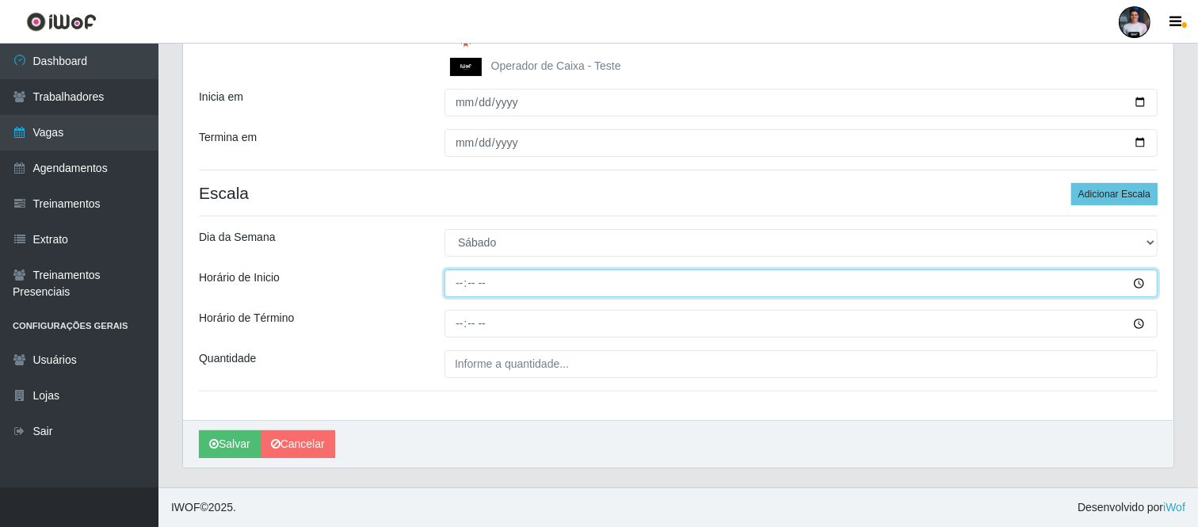
click at [458, 290] on input "Horário de Inicio" at bounding box center [800, 283] width 713 height 28
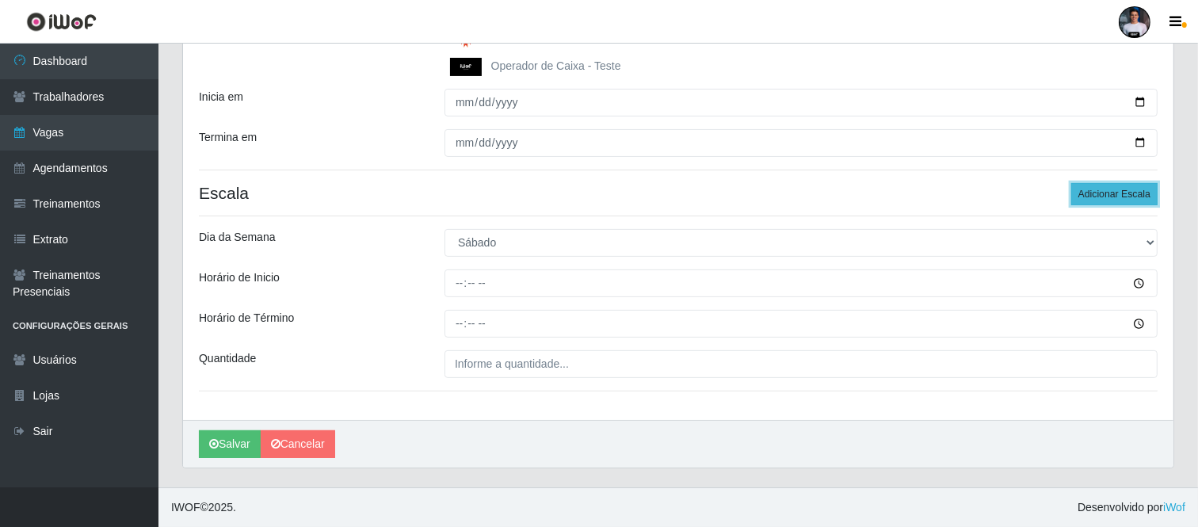
click at [1094, 189] on button "Adicionar Escala" at bounding box center [1114, 194] width 86 height 22
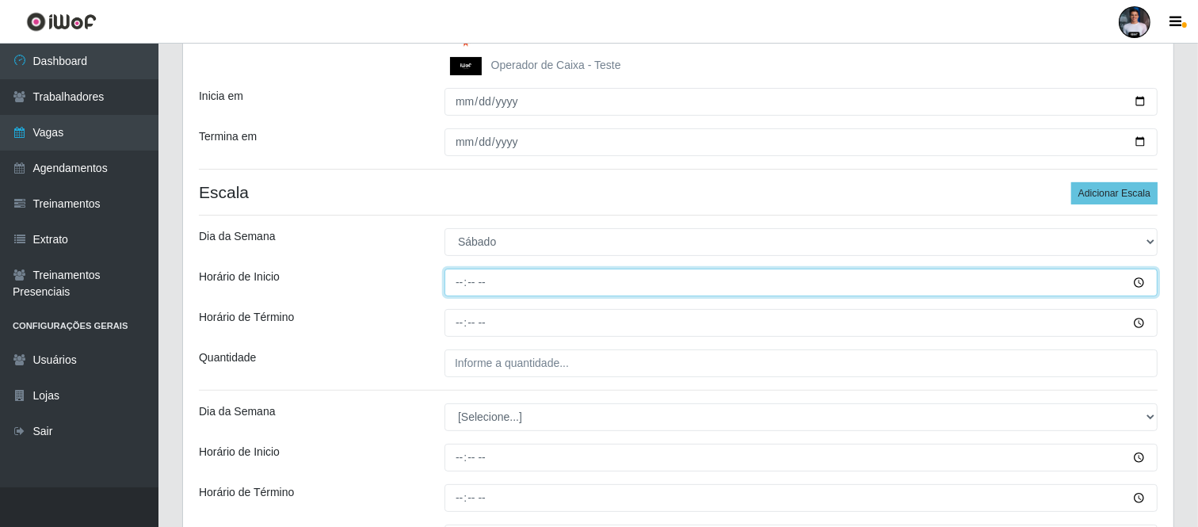
click at [457, 276] on input "Horário de Inicio" at bounding box center [800, 282] width 713 height 28
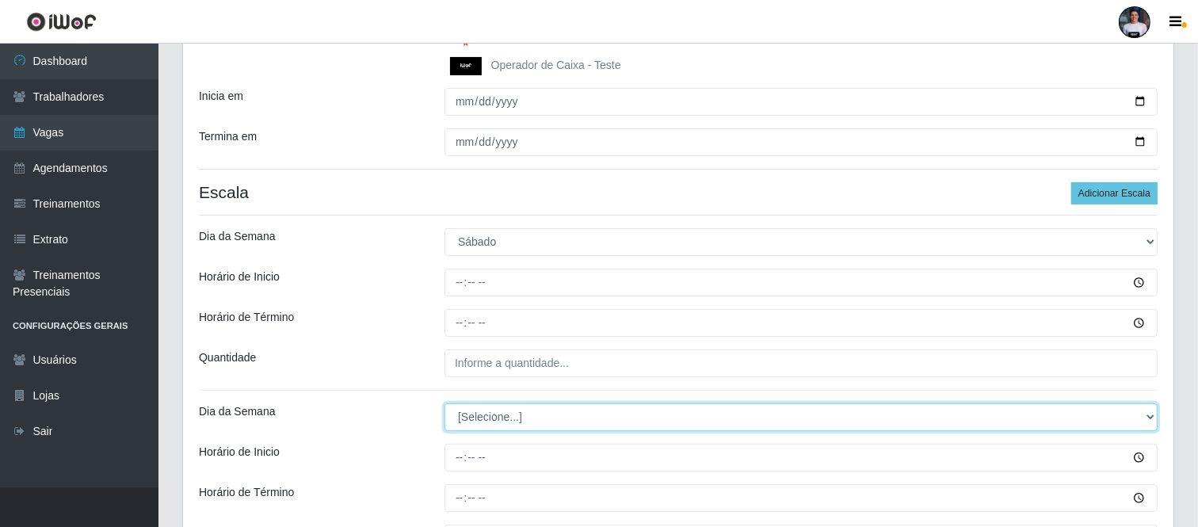
click at [505, 421] on select "[Selecione...] Segunda Terça Quarta Quinta Sexta Sábado Domingo" at bounding box center [800, 417] width 713 height 28
select select "6"
click at [444, 404] on select "[Selecione...] Segunda Terça Quarta Quinta Sexta Sábado Domingo" at bounding box center [800, 417] width 713 height 28
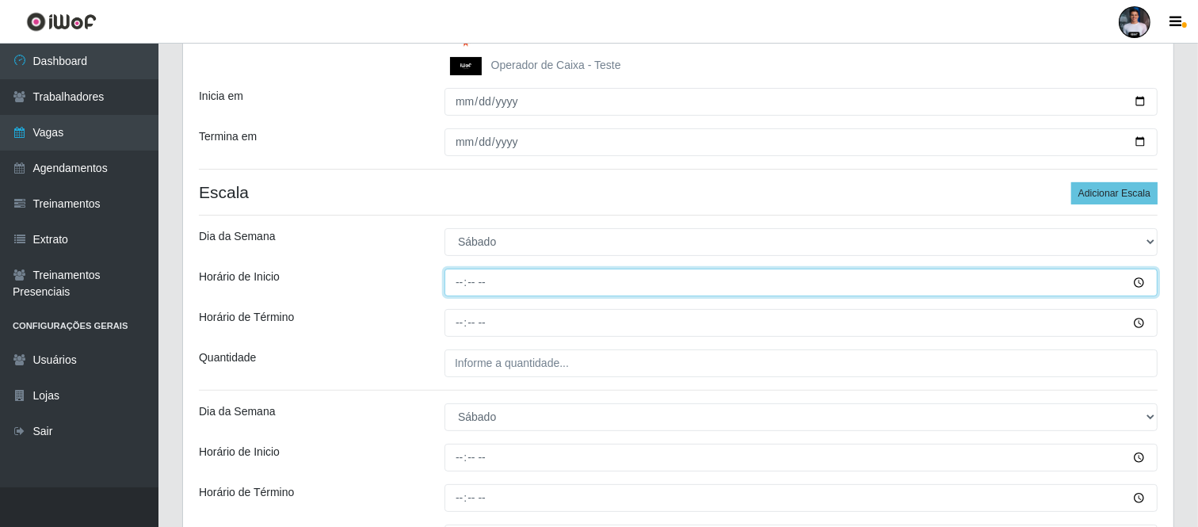
click at [451, 285] on input "Horário de Inicio" at bounding box center [800, 282] width 713 height 28
type input "09:00"
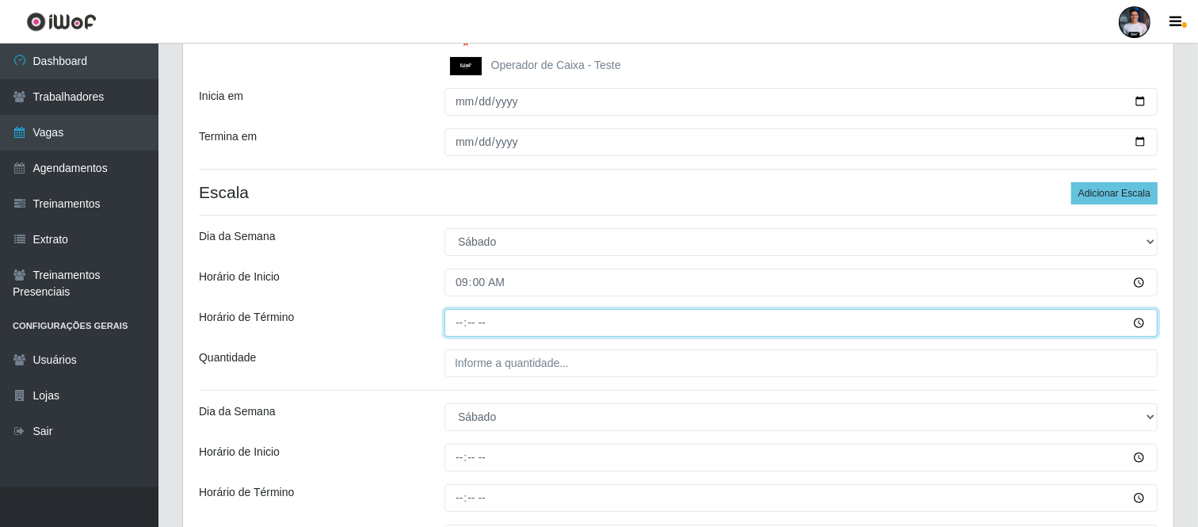
click at [462, 326] on input "Horário de Término" at bounding box center [800, 323] width 713 height 28
type input "15:00"
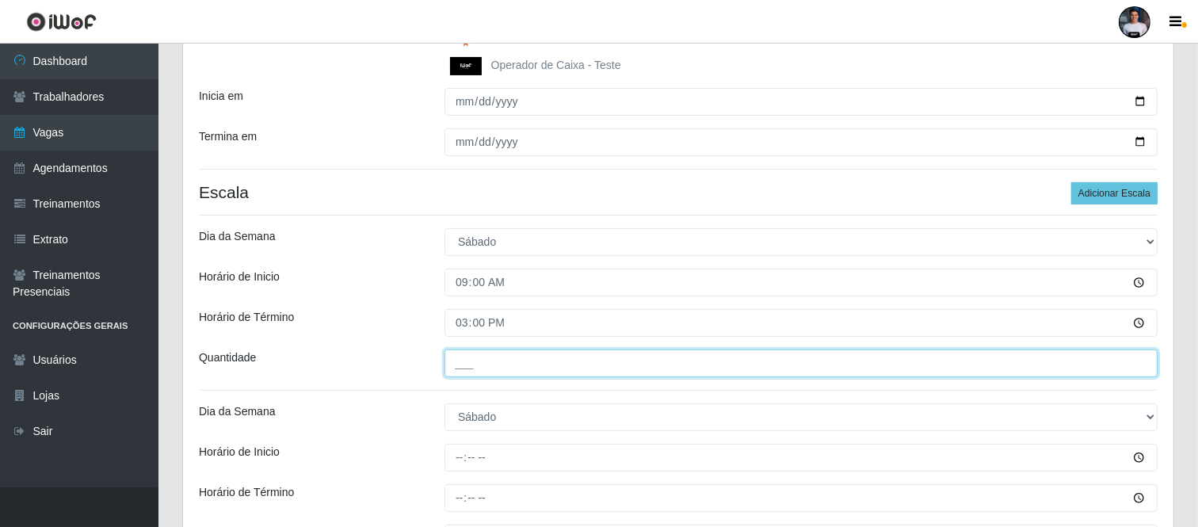
click at [465, 360] on input "___" at bounding box center [800, 363] width 713 height 28
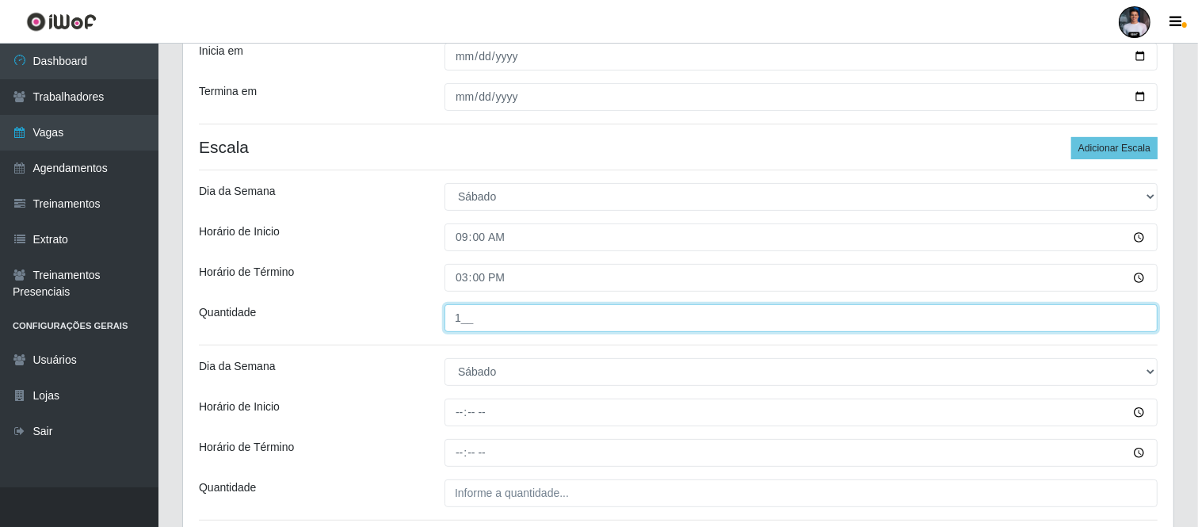
scroll to position [421, 0]
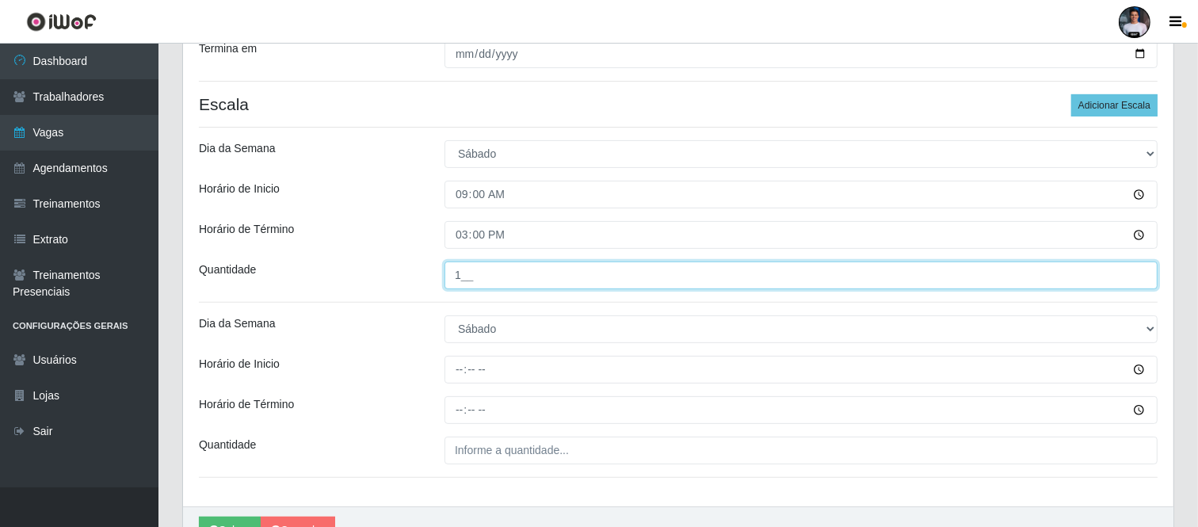
type input "1__"
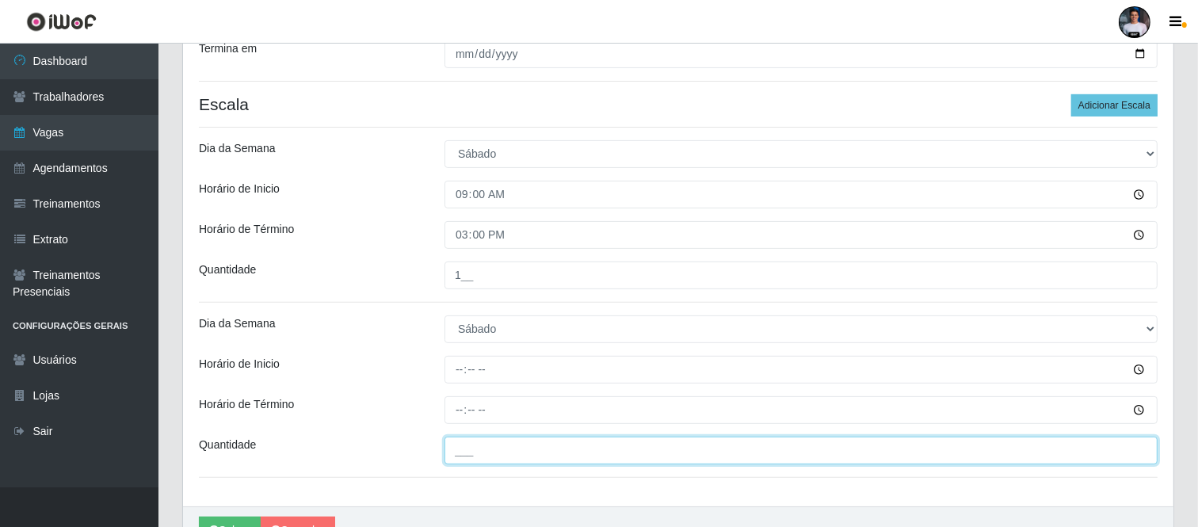
click at [463, 449] on input "___" at bounding box center [800, 450] width 713 height 28
type input "1__"
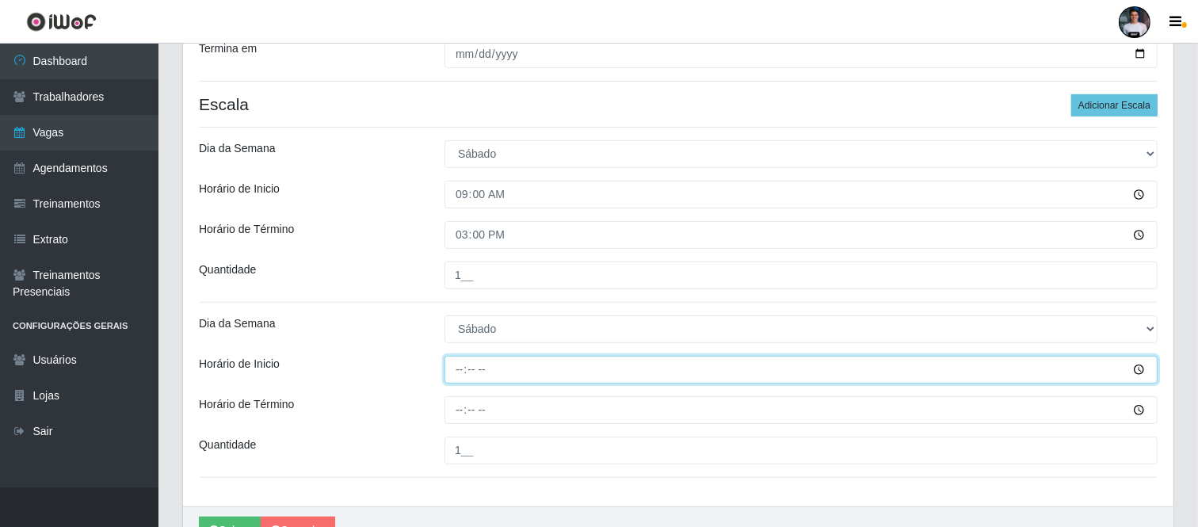
click at [459, 383] on input "Horário de Inicio" at bounding box center [800, 370] width 713 height 28
type input "16:00"
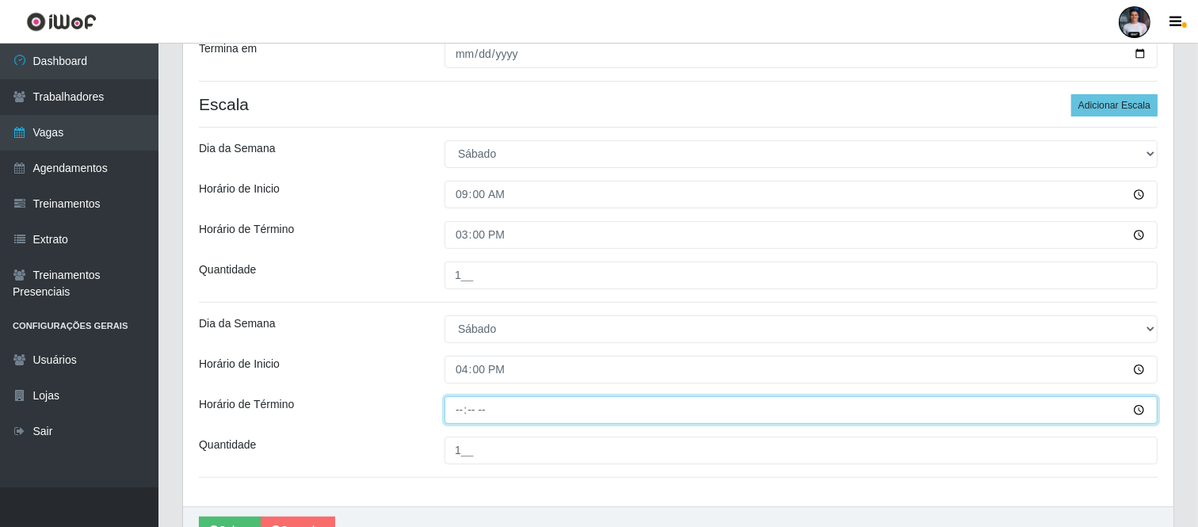
click at [460, 405] on input "Horário de Término" at bounding box center [800, 410] width 713 height 28
type input "22:00"
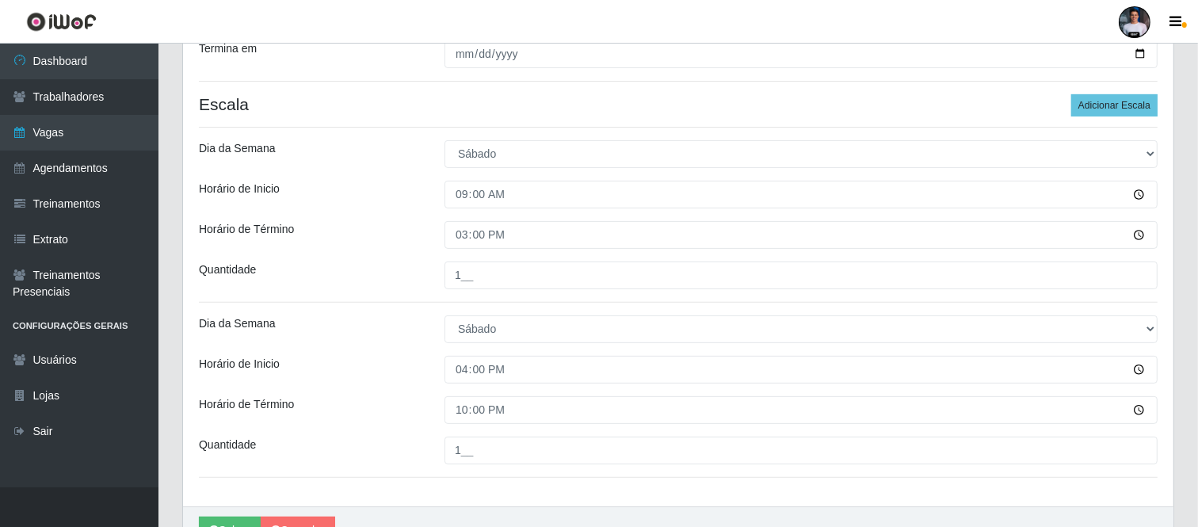
click at [535, 480] on div "Loja SuperFácil Atacado - Moema Tinoco Função [Selecione...] Embalador Embalado…" at bounding box center [678, 111] width 990 height 790
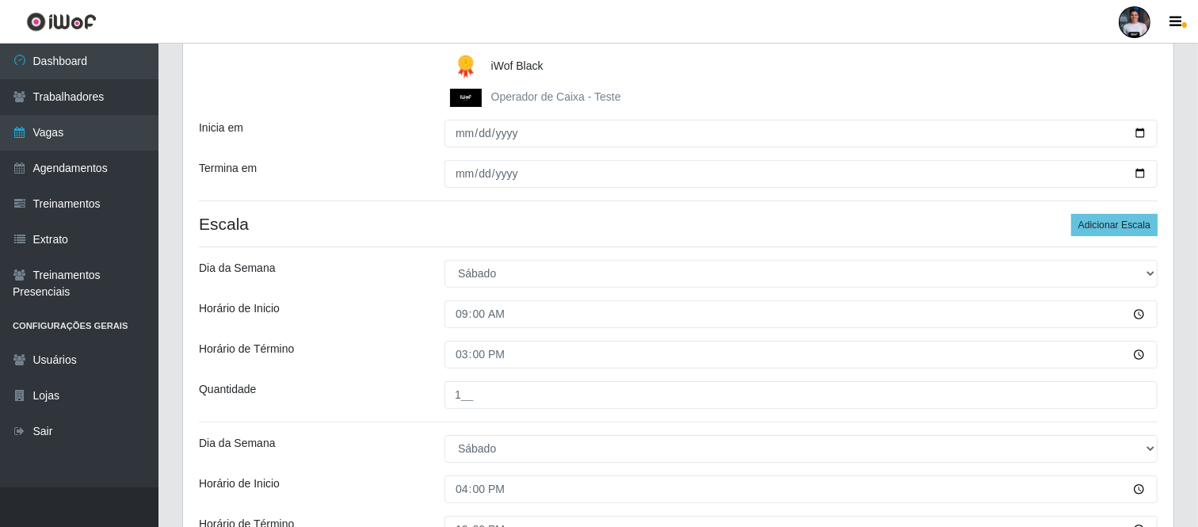
scroll to position [508, 0]
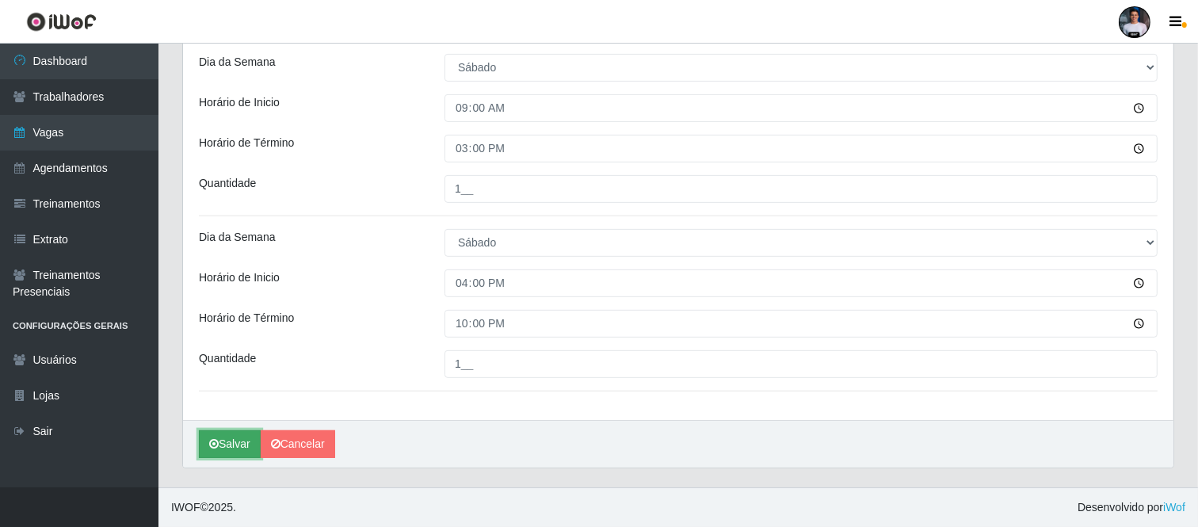
click at [233, 441] on button "Salvar" at bounding box center [230, 444] width 62 height 28
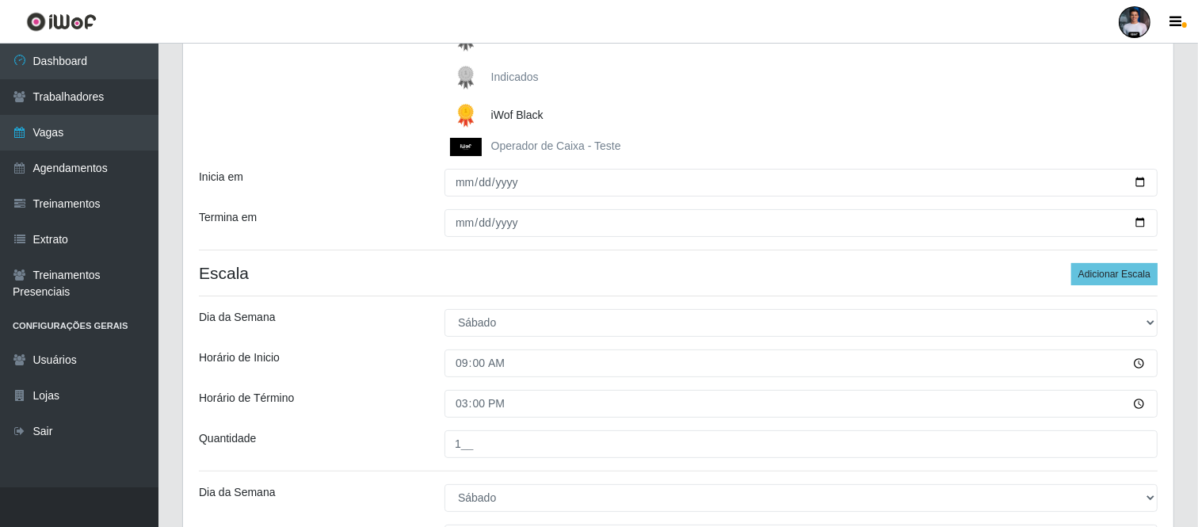
scroll to position [243, 0]
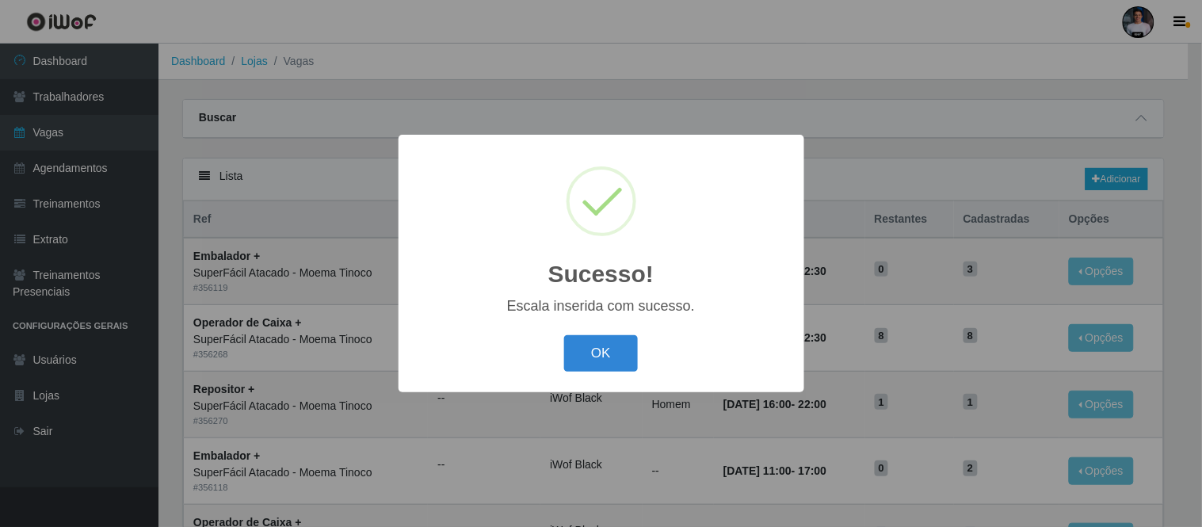
drag, startPoint x: 618, startPoint y: 366, endPoint x: 654, endPoint y: 348, distance: 40.4
click at [616, 364] on button "OK" at bounding box center [601, 353] width 74 height 37
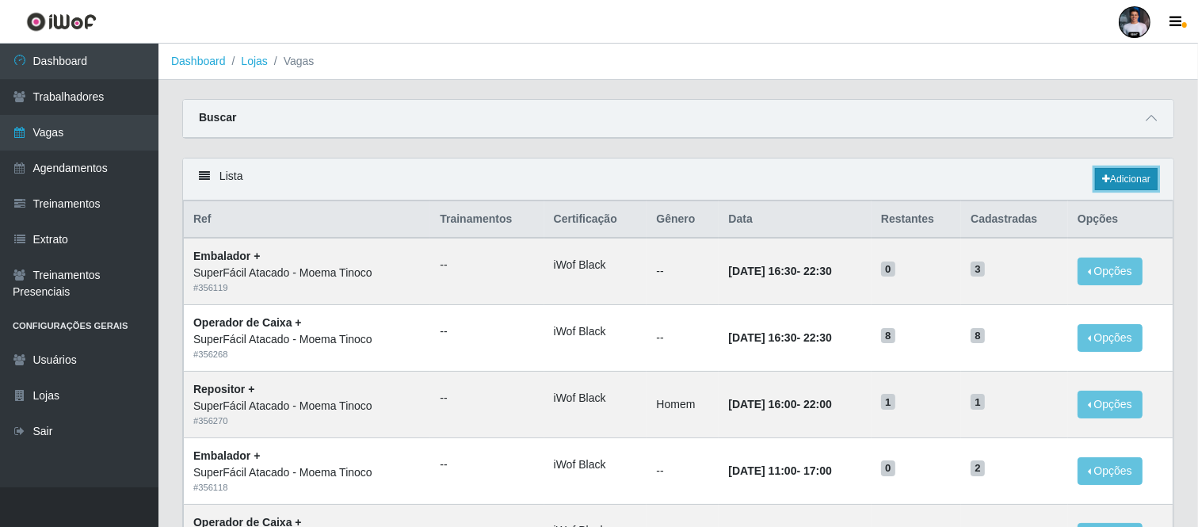
click at [1129, 170] on link "Adicionar" at bounding box center [1126, 179] width 63 height 22
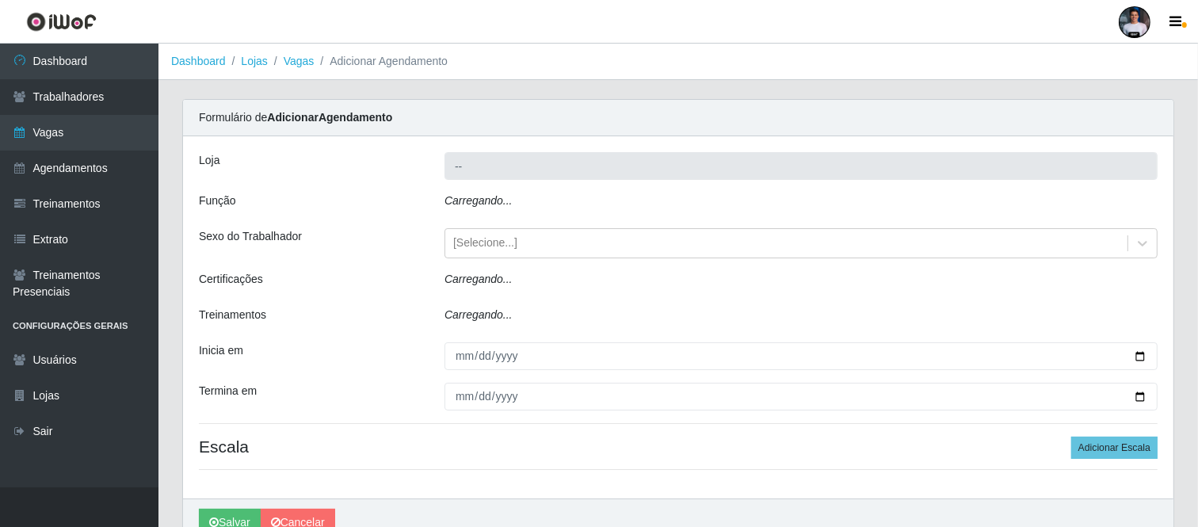
type input "SuperFácil Atacado - Moema Tinoco"
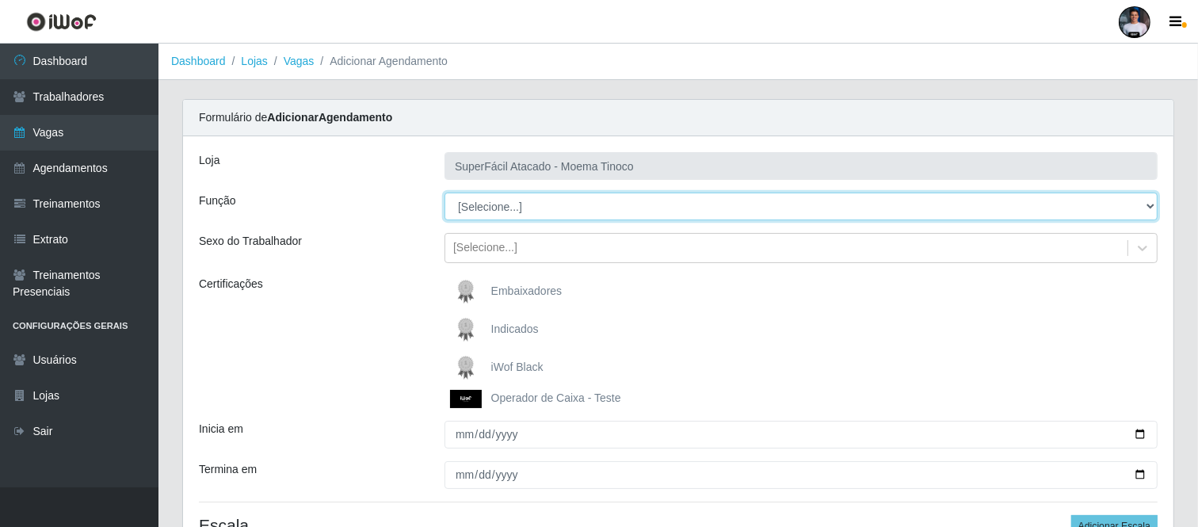
click at [499, 204] on select "[Selecione...] Embalador Embalador + Embalador ++ Operador de Caixa Operador de…" at bounding box center [800, 206] width 713 height 28
click at [501, 206] on select "[Selecione...] Embalador Embalador + Embalador ++ Operador de Caixa Operador de…" at bounding box center [800, 206] width 713 height 28
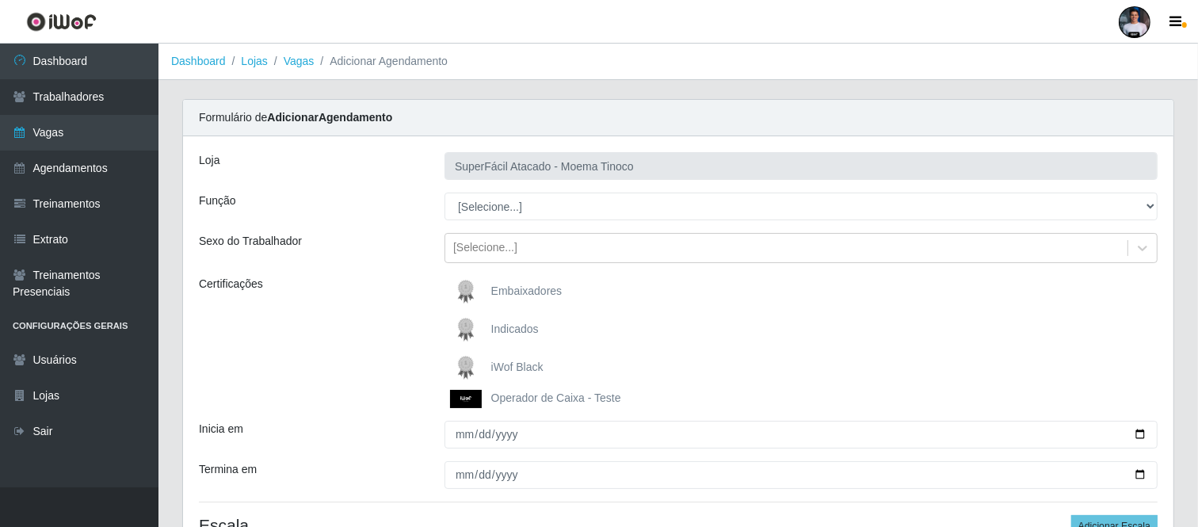
click at [312, 319] on div "Certificações" at bounding box center [310, 342] width 246 height 132
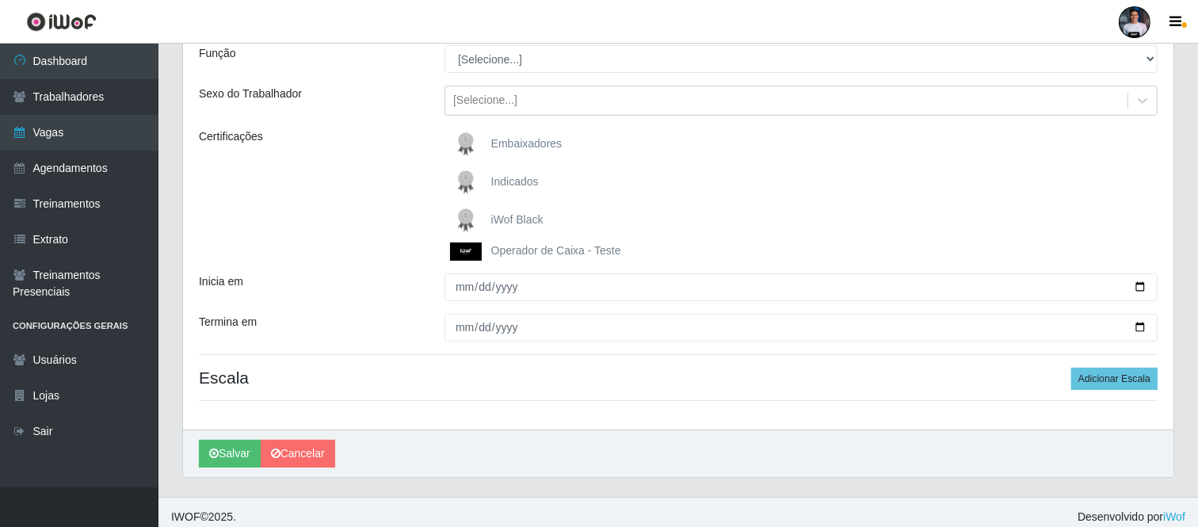
scroll to position [157, 0]
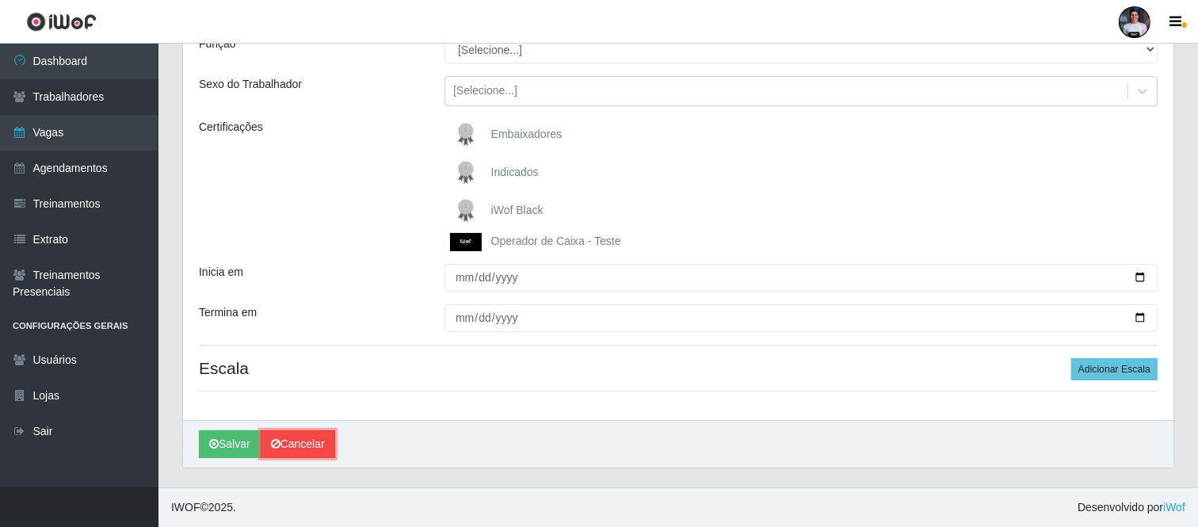
click at [307, 442] on link "Cancelar" at bounding box center [298, 444] width 74 height 28
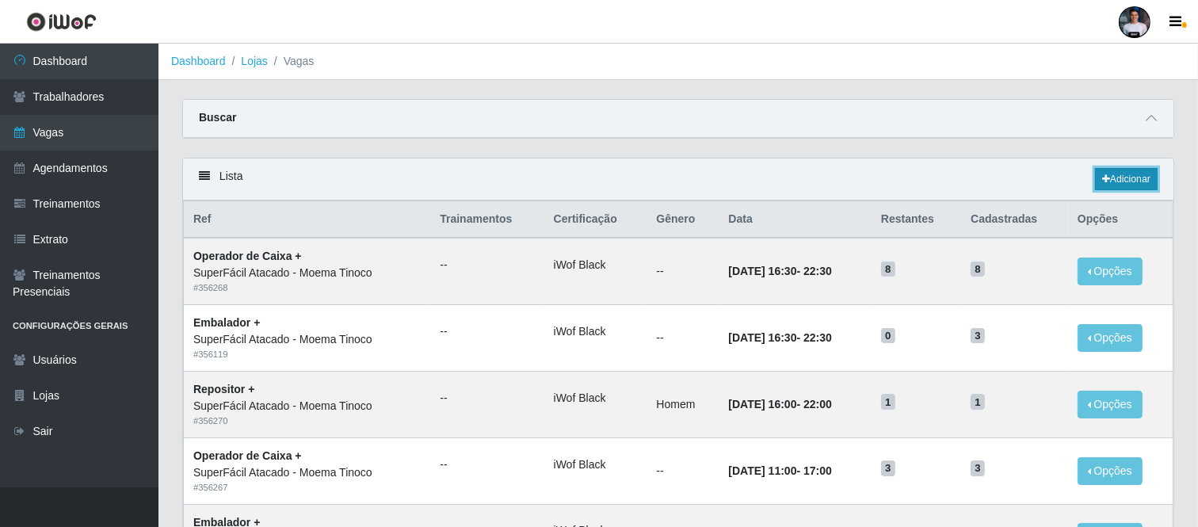
click at [1114, 177] on link "Adicionar" at bounding box center [1126, 179] width 63 height 22
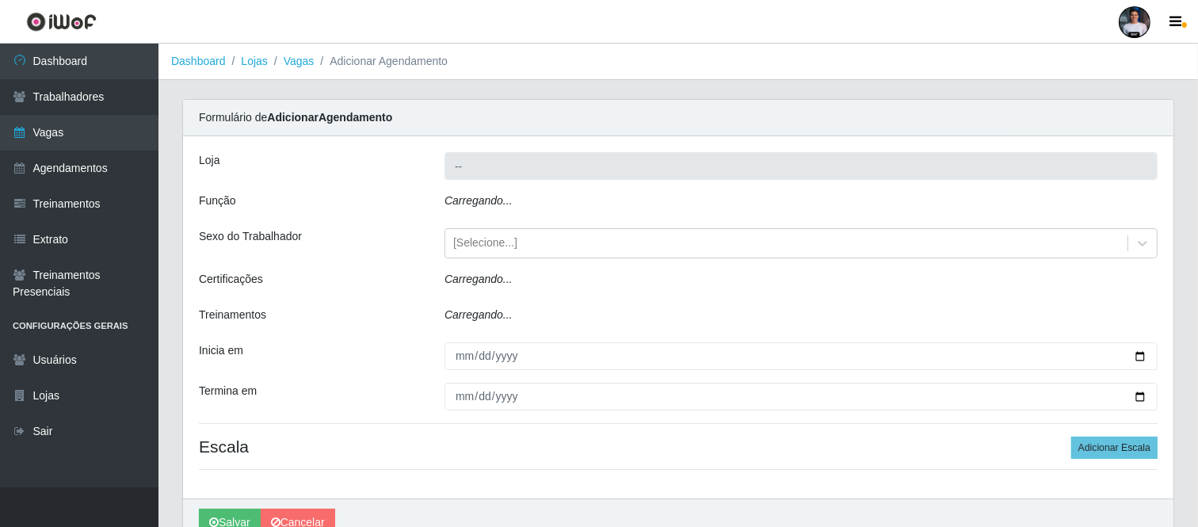
type input "SuperFácil Atacado - Moema Tinoco"
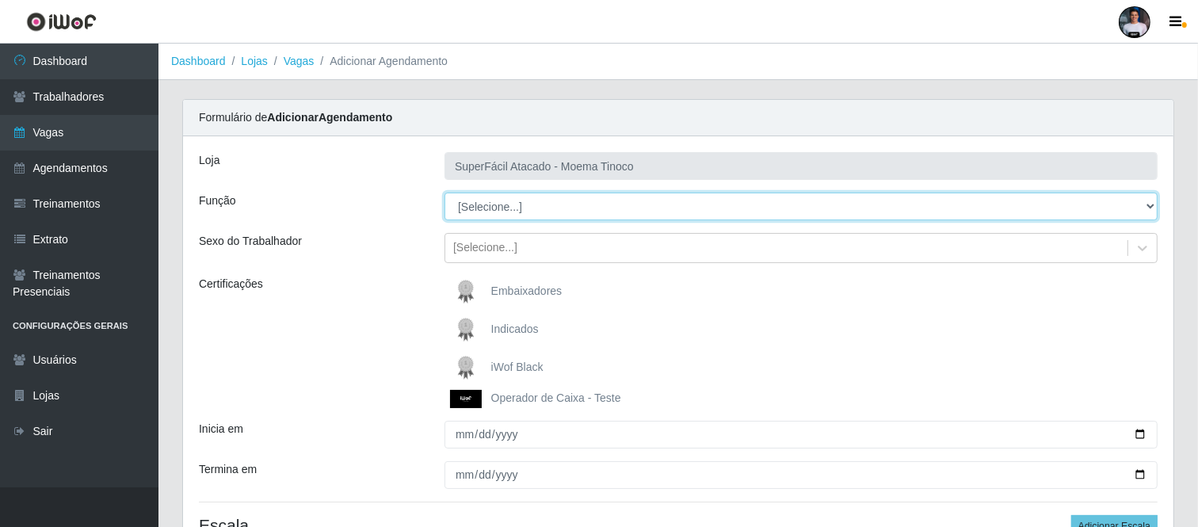
click at [509, 217] on select "[Selecione...] Embalador Embalador + Embalador ++ Operador de Caixa Operador de…" at bounding box center [800, 206] width 713 height 28
select select "113"
click at [444, 192] on select "[Selecione...] Embalador Embalador + Embalador ++ Operador de Caixa Operador de…" at bounding box center [800, 206] width 713 height 28
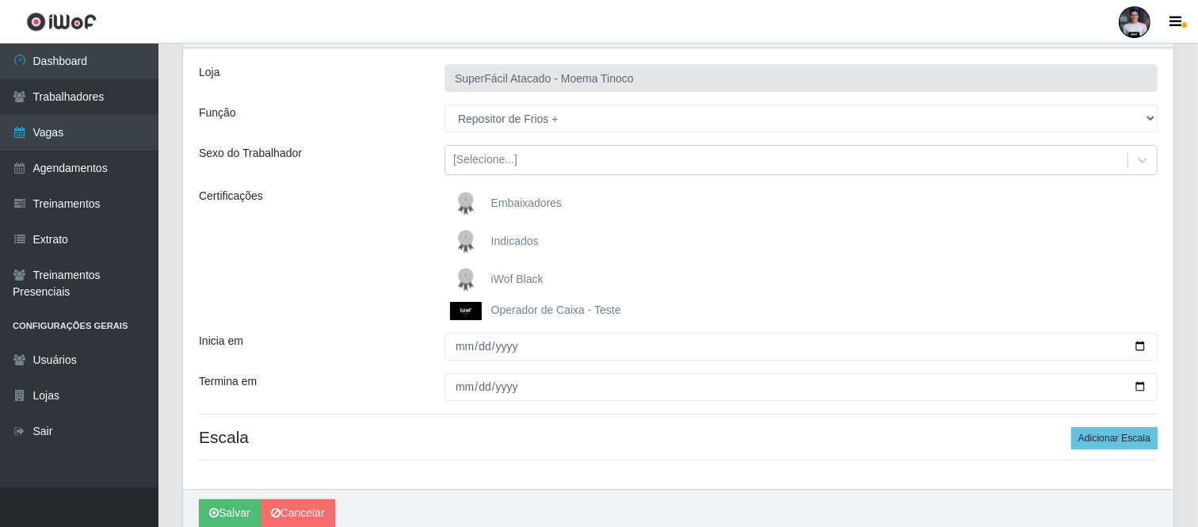
click at [488, 284] on label "iWof Black" at bounding box center [496, 280] width 93 height 32
click at [0, 0] on input "iWof Black" at bounding box center [0, 0] width 0 height 0
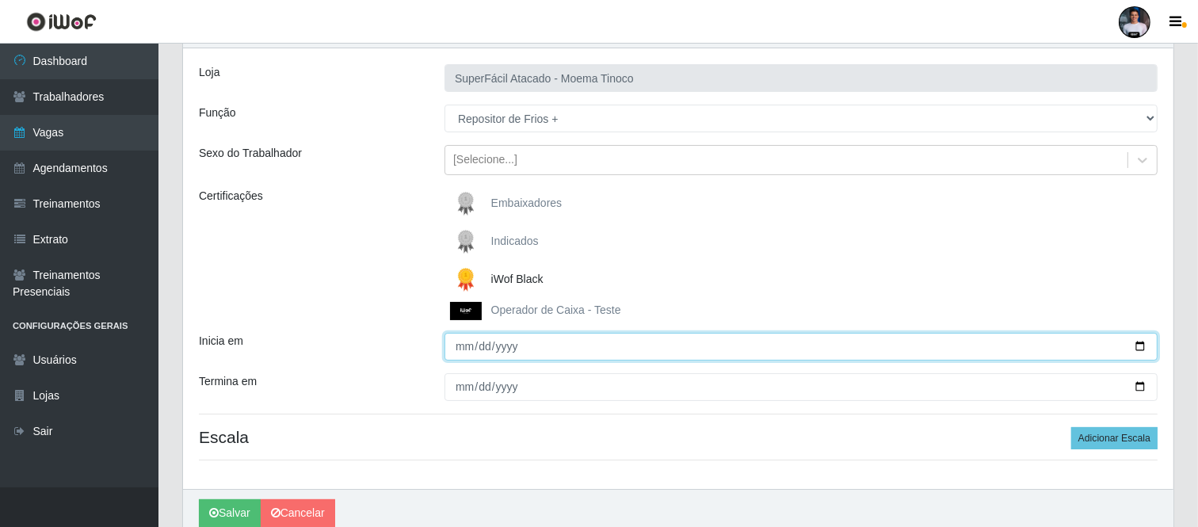
click at [1138, 345] on input "Inicia em" at bounding box center [800, 347] width 713 height 28
type input "2025-10-11"
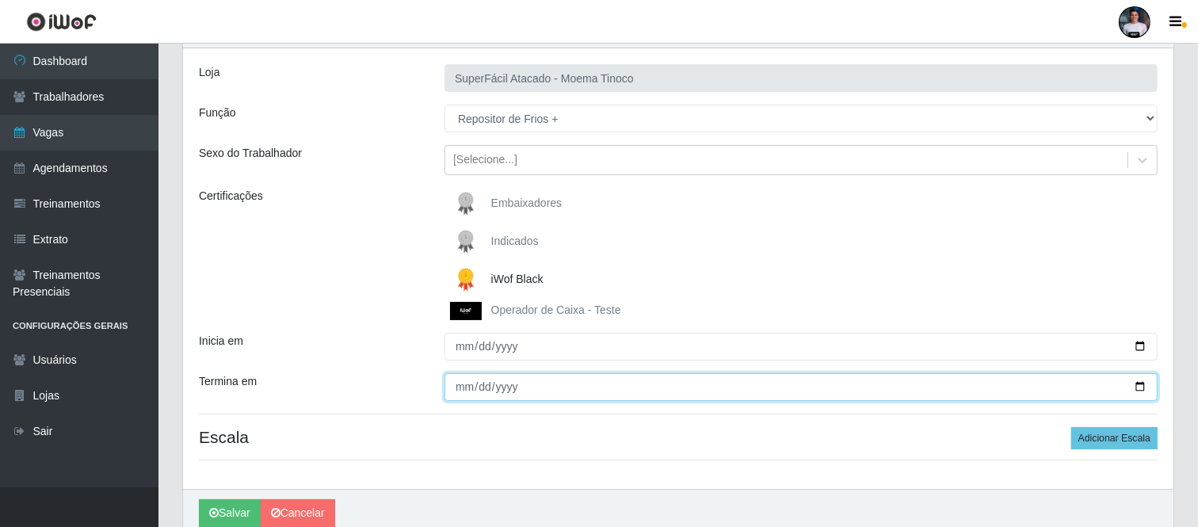
click at [1139, 391] on input "Termina em" at bounding box center [800, 387] width 713 height 28
type input "2025-10-11"
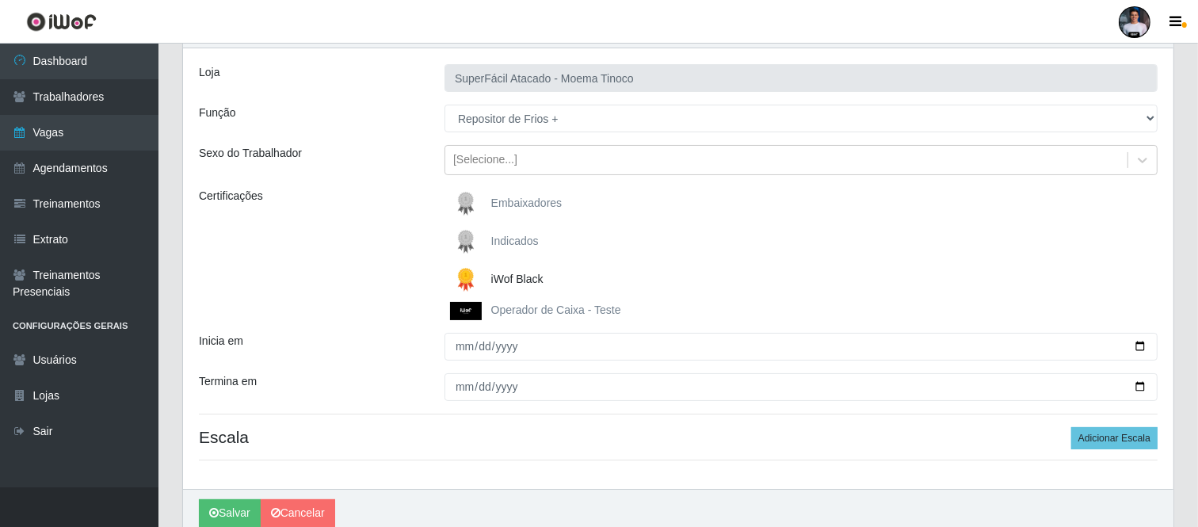
drag, startPoint x: 632, startPoint y: 413, endPoint x: 635, endPoint y: 422, distance: 10.0
click at [634, 413] on div "Loja SuperFácil Atacado - Moema Tinoco Função [Selecione...] Embalador Embalado…" at bounding box center [678, 268] width 990 height 440
click at [1106, 450] on div "Loja SuperFácil Atacado - Moema Tinoco Função [Selecione...] Embalador Embalado…" at bounding box center [678, 268] width 990 height 440
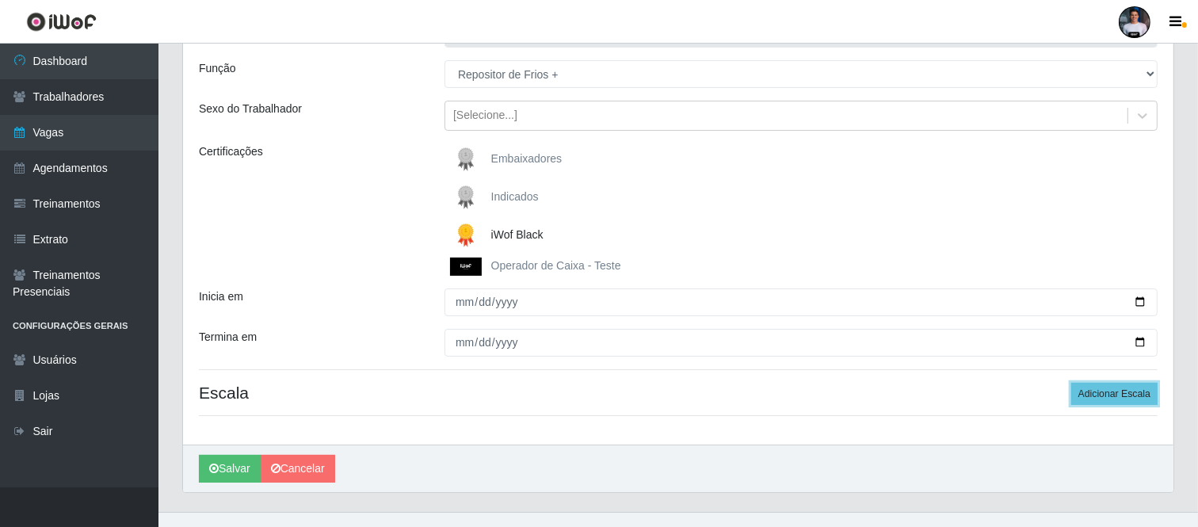
scroll to position [157, 0]
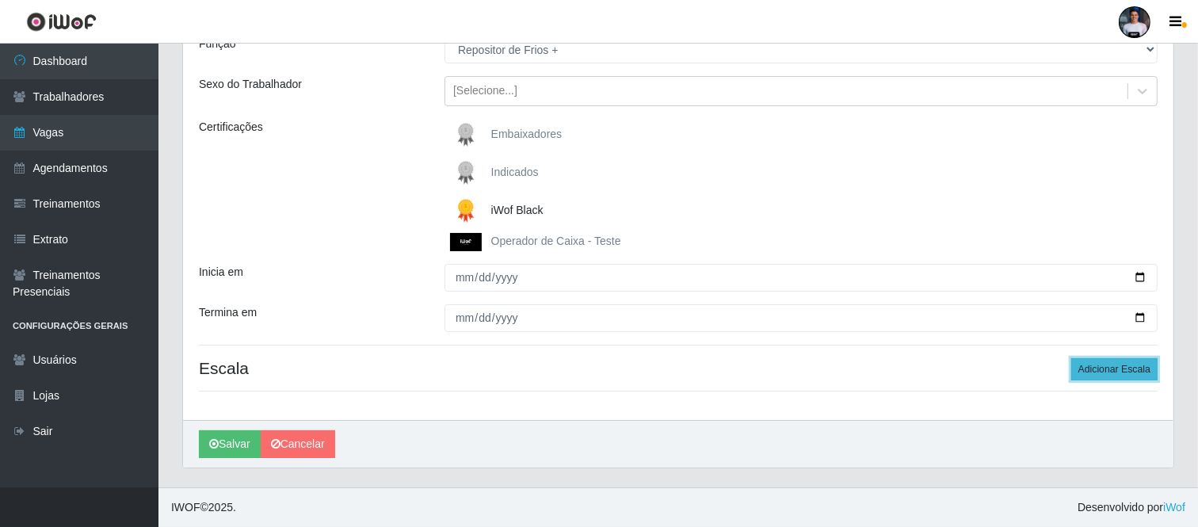
click at [1097, 377] on button "Adicionar Escala" at bounding box center [1114, 369] width 86 height 22
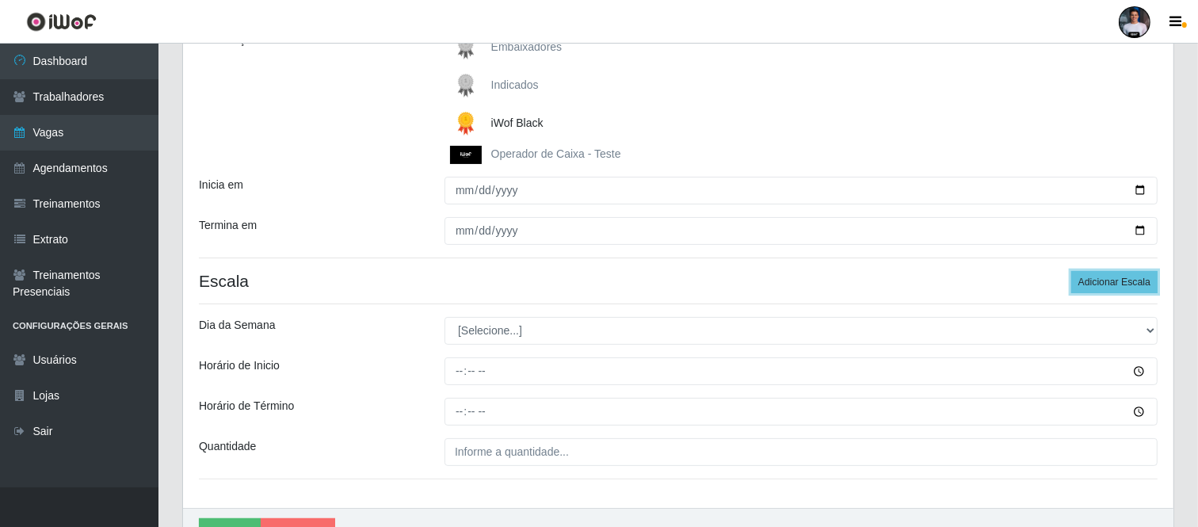
scroll to position [246, 0]
click at [1096, 280] on button "Adicionar Escala" at bounding box center [1114, 280] width 86 height 22
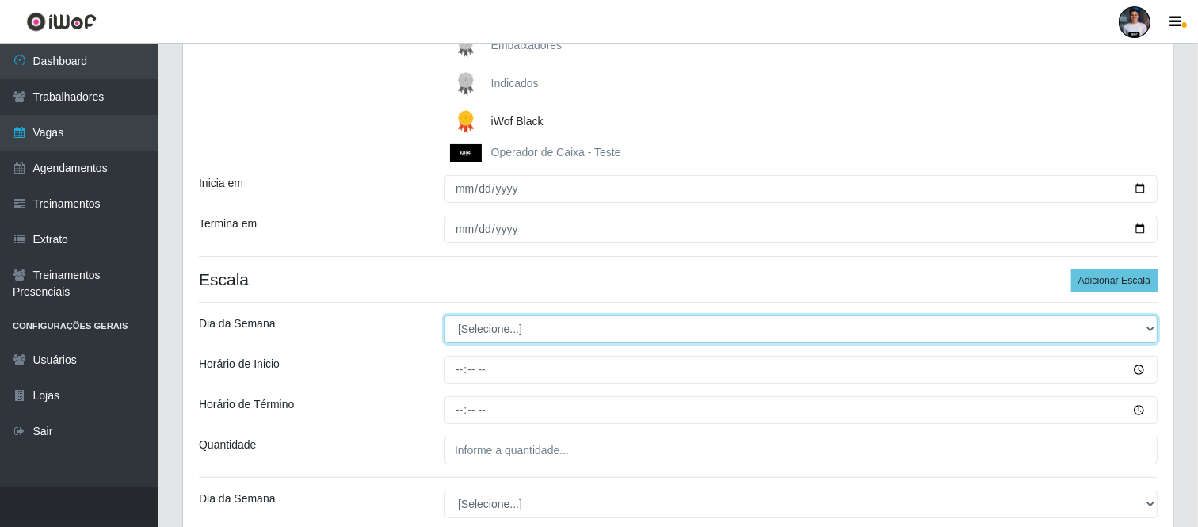
click at [500, 333] on select "[Selecione...] Segunda Terça Quarta Quinta Sexta Sábado Domingo" at bounding box center [800, 329] width 713 height 28
select select "6"
click at [444, 316] on select "[Selecione...] Segunda Terça Quarta Quinta Sexta Sábado Domingo" at bounding box center [800, 329] width 713 height 28
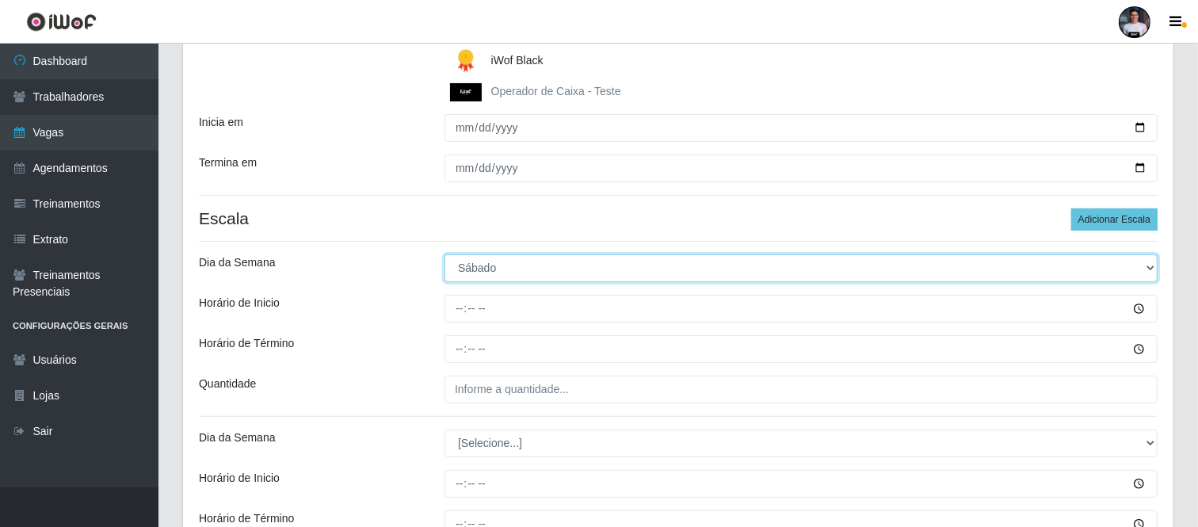
scroll to position [333, 0]
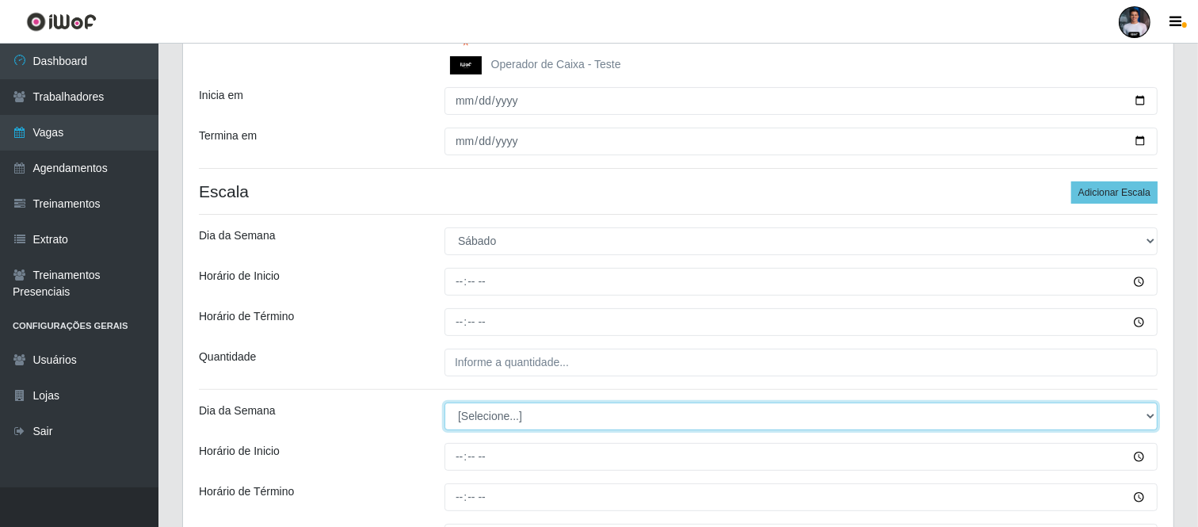
click at [500, 408] on select "[Selecione...] Segunda Terça Quarta Quinta Sexta Sábado Domingo" at bounding box center [800, 416] width 713 height 28
select select "6"
click at [444, 403] on select "[Selecione...] Segunda Terça Quarta Quinta Sexta Sábado Domingo" at bounding box center [800, 416] width 713 height 28
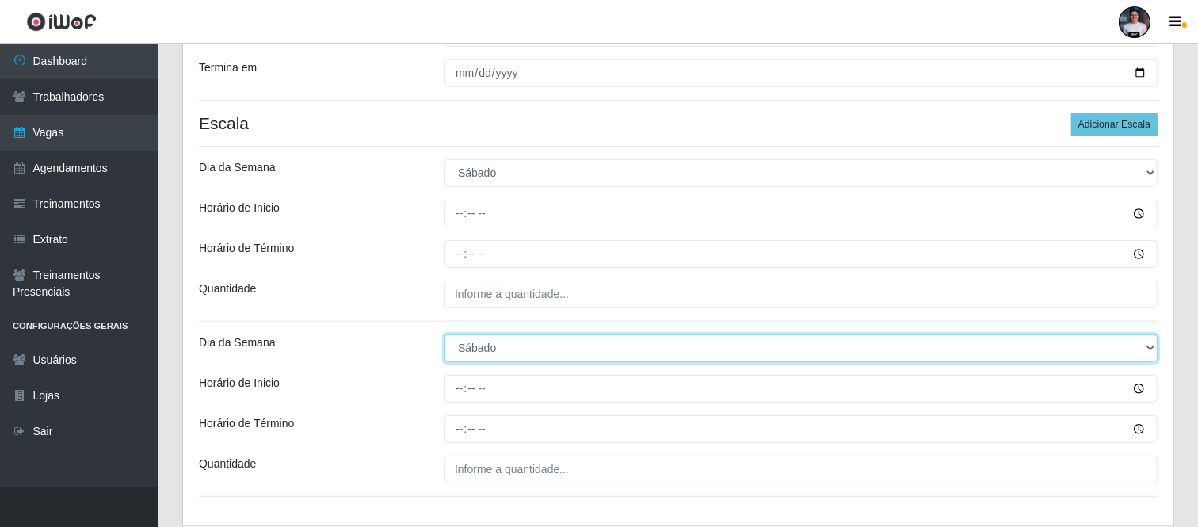
scroll to position [421, 0]
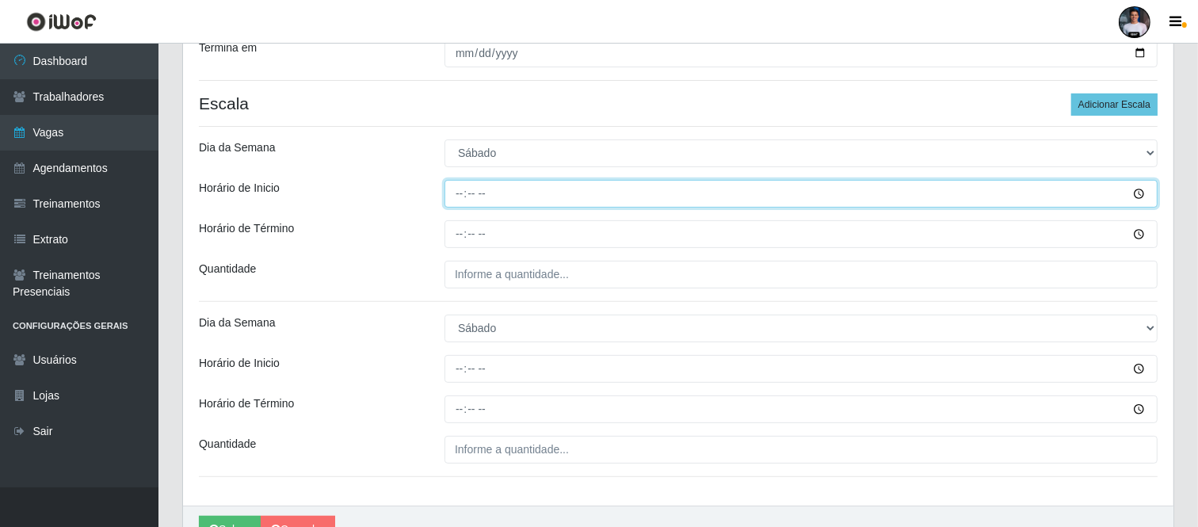
click at [459, 186] on input "Horário de Inicio" at bounding box center [800, 194] width 713 height 28
type input "09:00"
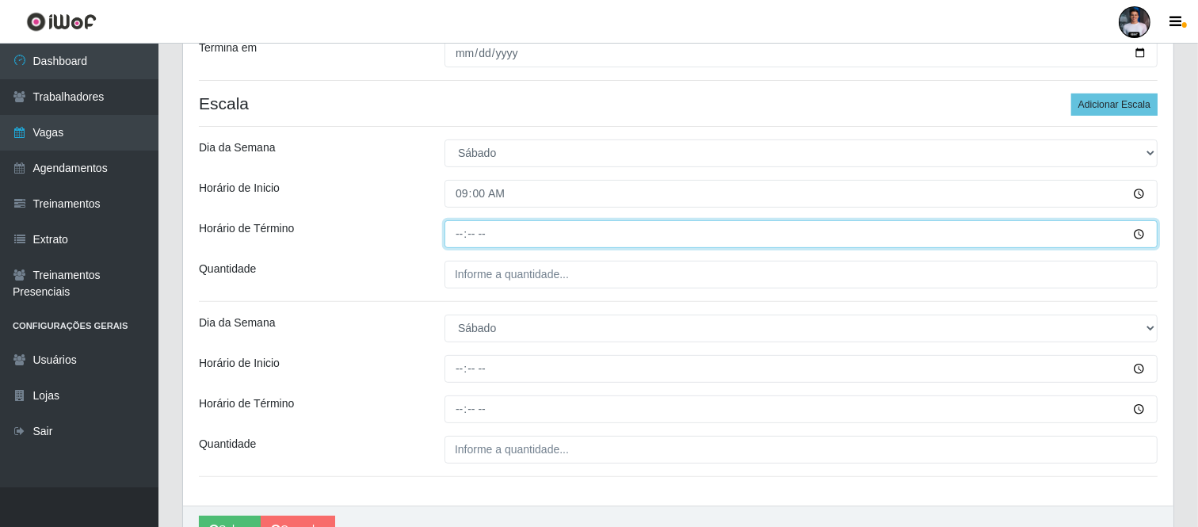
click at [463, 227] on input "Horário de Término" at bounding box center [800, 234] width 713 height 28
type input "15:00"
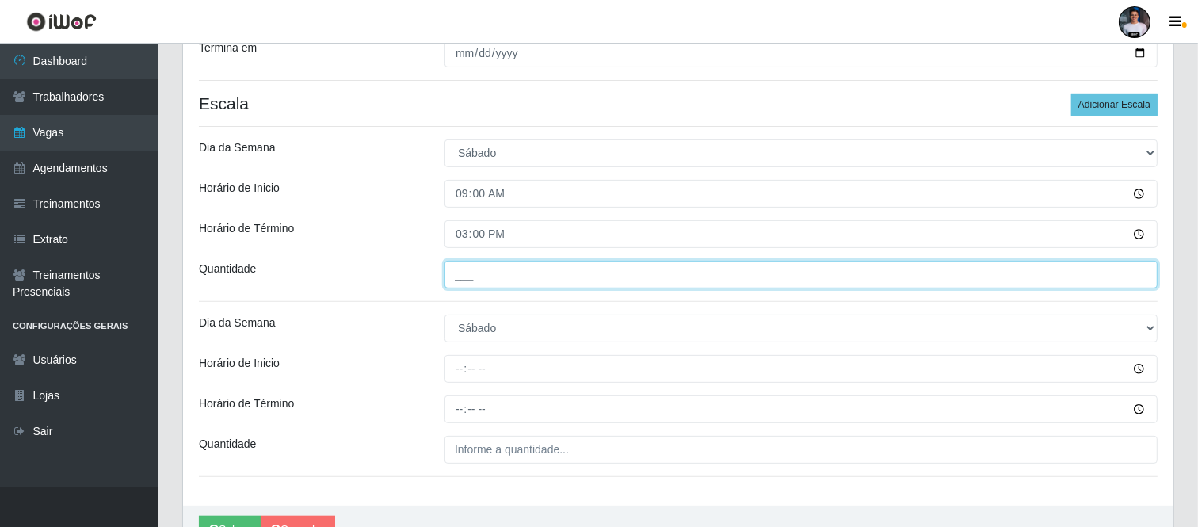
click at [497, 272] on input "___" at bounding box center [800, 275] width 713 height 28
type input "2__"
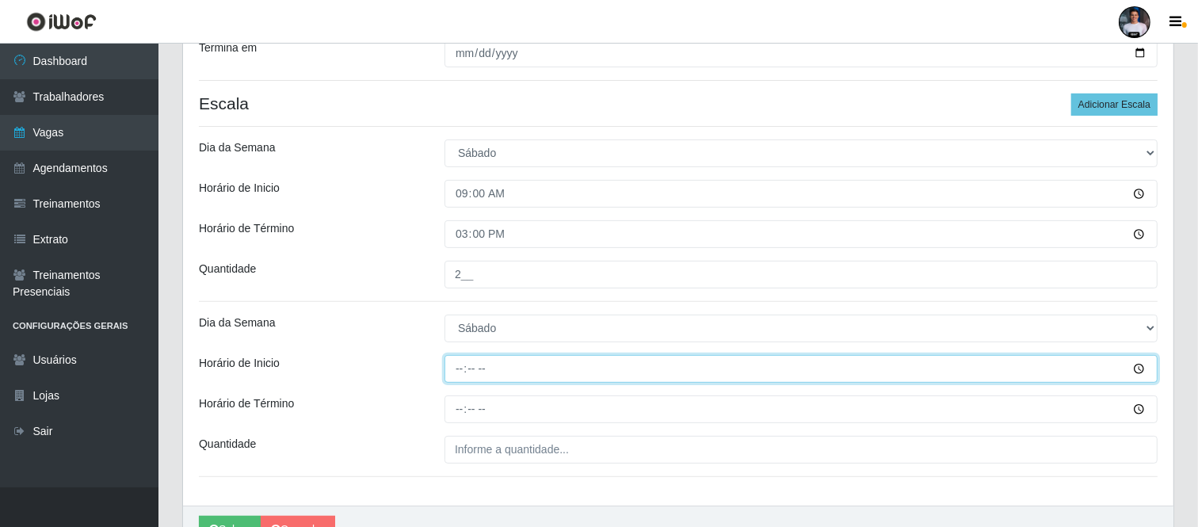
click at [460, 371] on input "Horário de Inicio" at bounding box center [800, 369] width 713 height 28
type input "16:00"
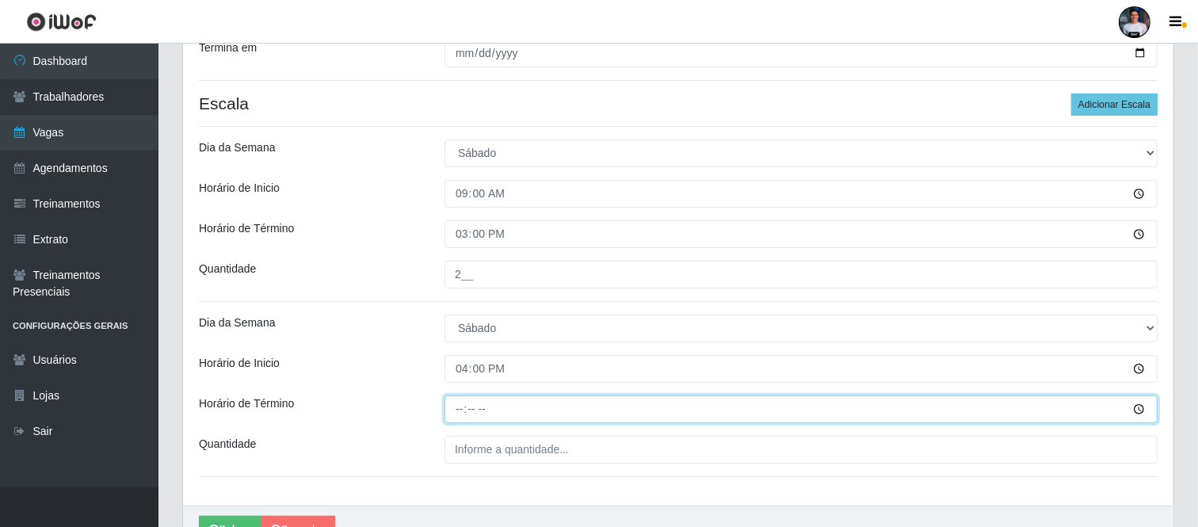
click at [459, 415] on input "Horário de Término" at bounding box center [800, 409] width 713 height 28
type input "22:00"
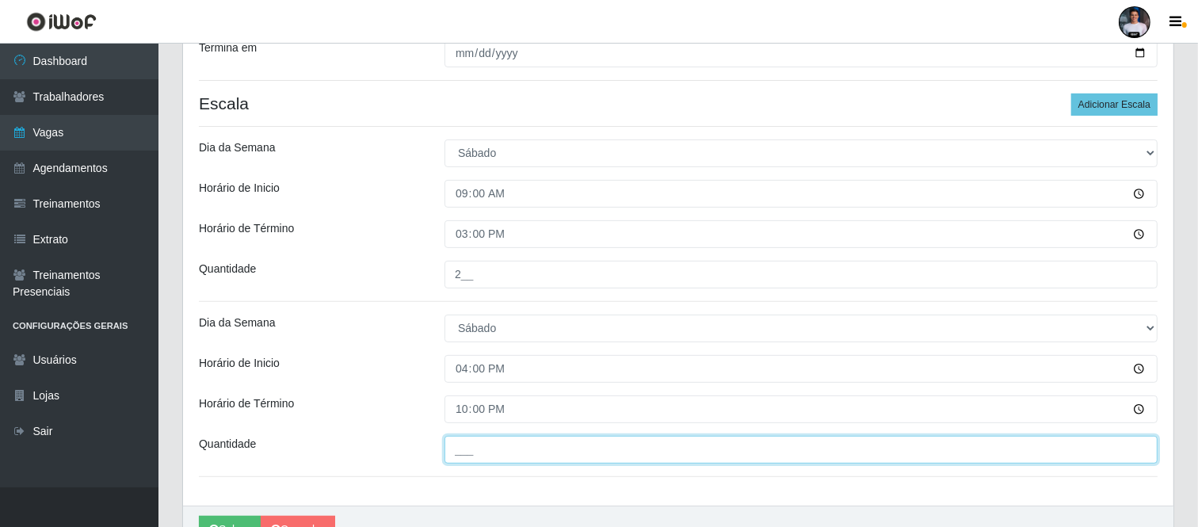
click at [465, 458] on input "___" at bounding box center [800, 450] width 713 height 28
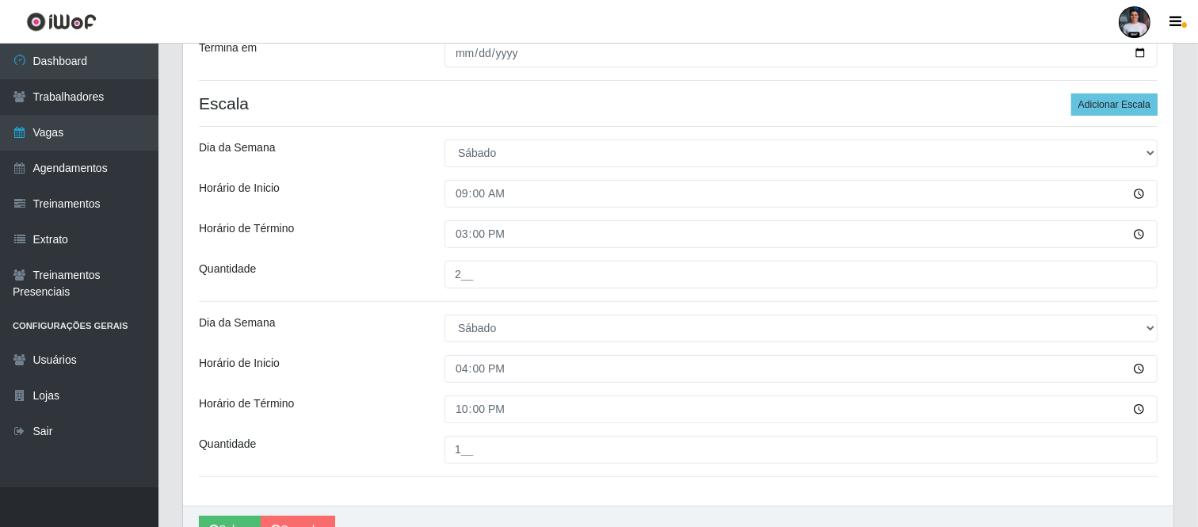
click at [485, 485] on div "Loja SuperFácil Atacado - Moema Tinoco Função [Selecione...] Embalador Embalado…" at bounding box center [678, 110] width 990 height 790
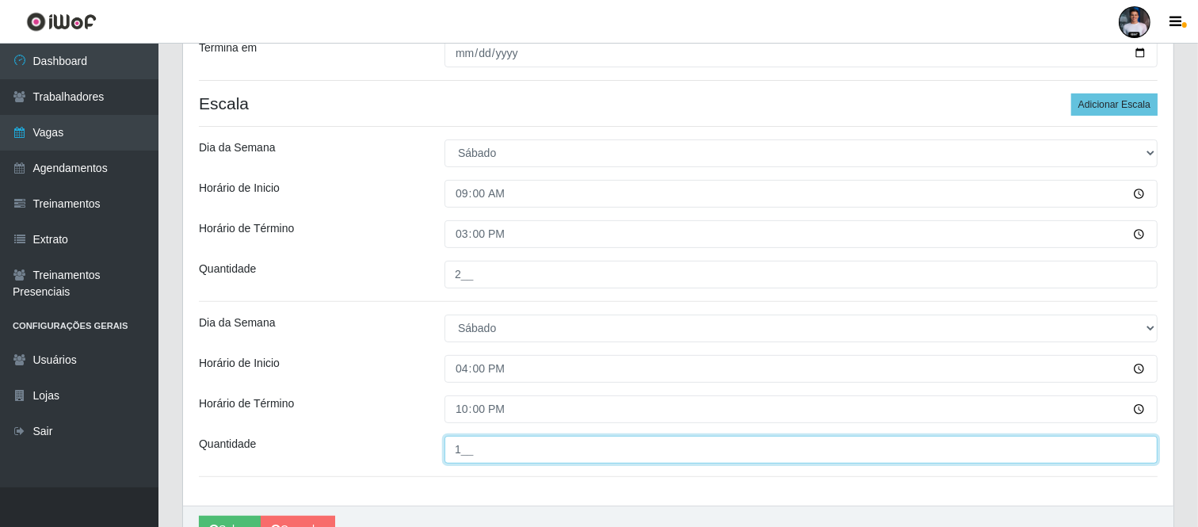
click at [455, 450] on input "1__" at bounding box center [800, 450] width 713 height 28
type input "2__"
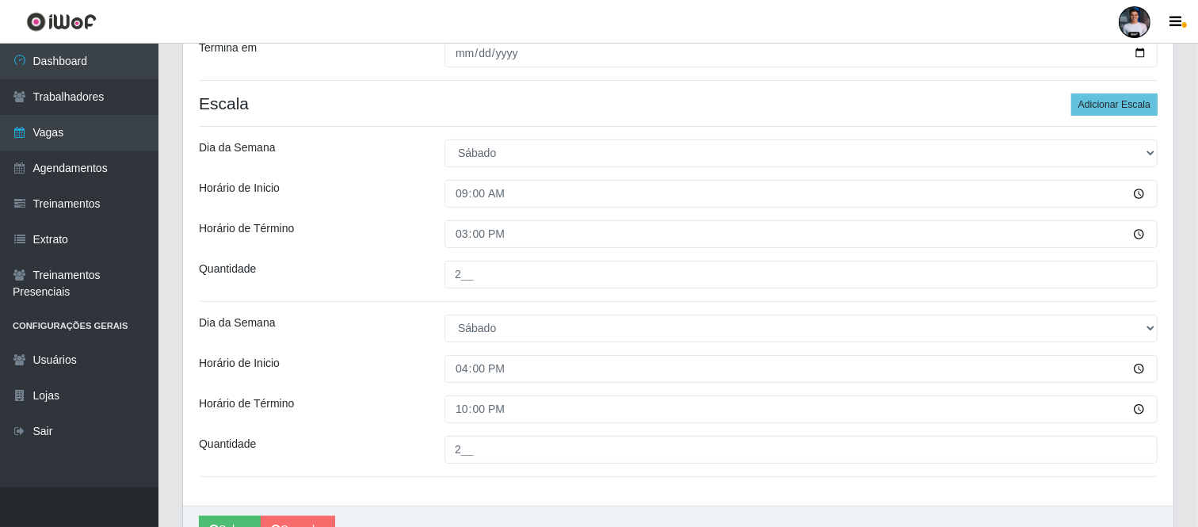
click at [477, 495] on div "Loja SuperFácil Atacado - Moema Tinoco Função [Selecione...] Embalador Embalado…" at bounding box center [678, 110] width 990 height 790
click at [220, 523] on button "Salvar" at bounding box center [230, 530] width 62 height 28
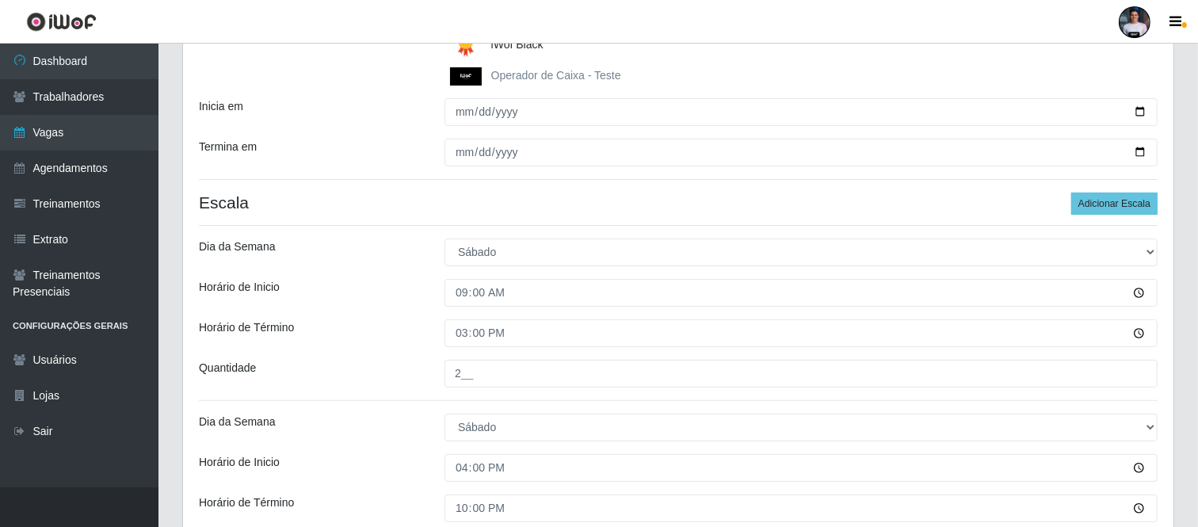
scroll to position [157, 0]
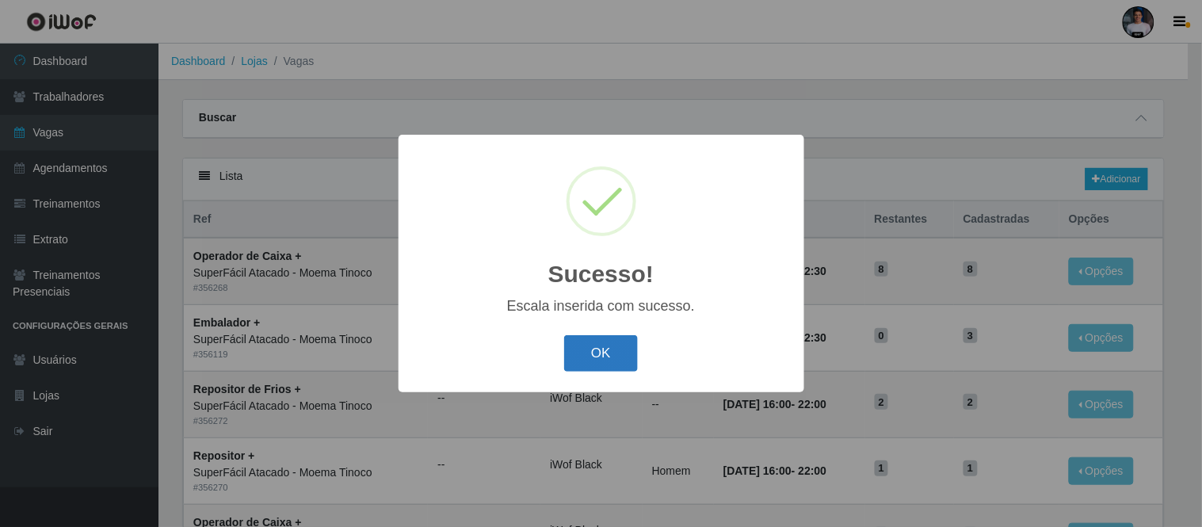
click at [600, 348] on button "OK" at bounding box center [601, 353] width 74 height 37
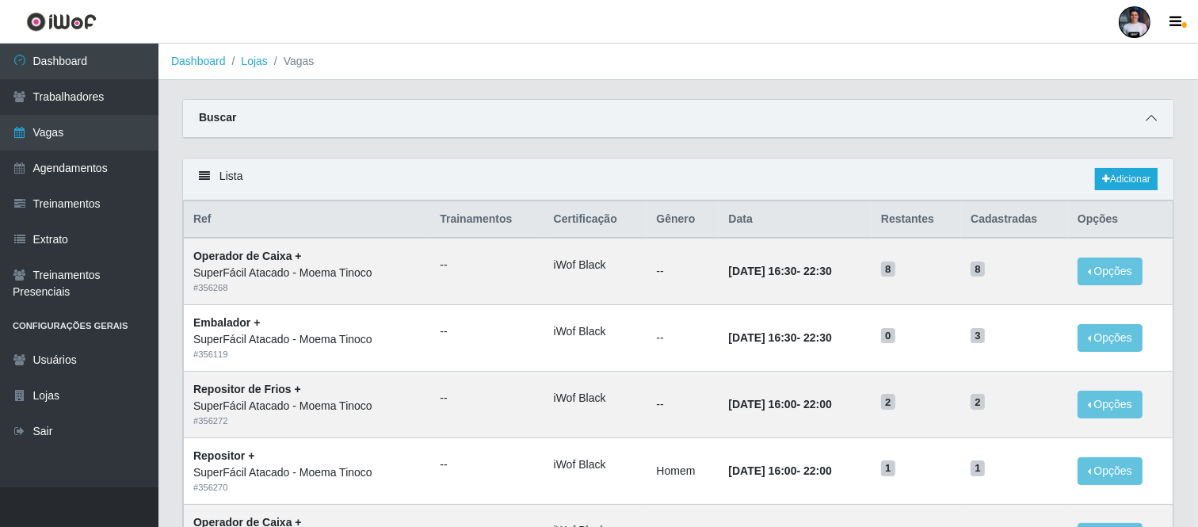
click at [1149, 120] on icon at bounding box center [1150, 117] width 11 height 11
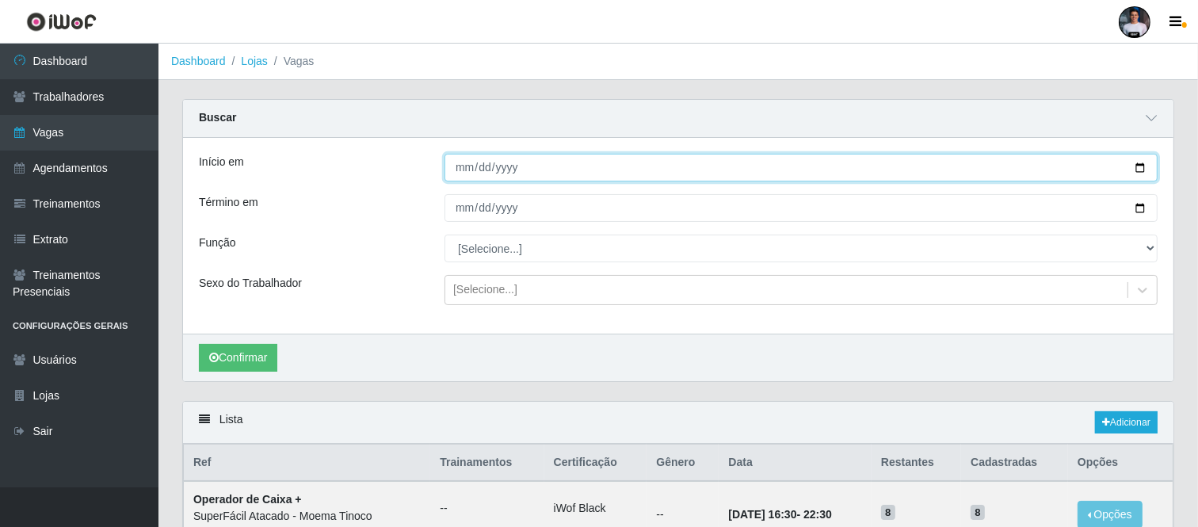
click at [1143, 169] on input "Início em" at bounding box center [800, 168] width 713 height 28
type input "2025-10-12"
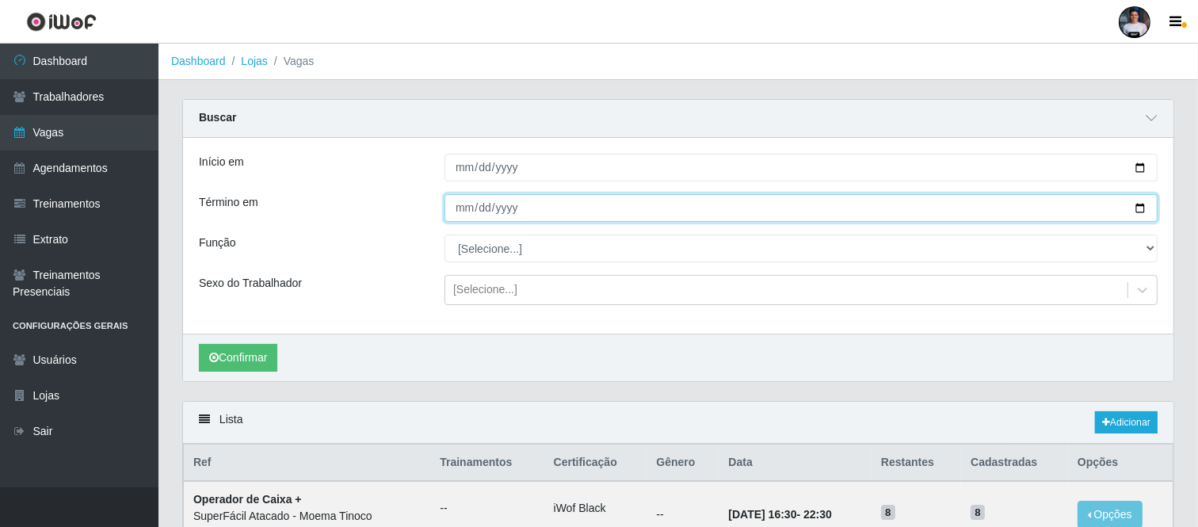
drag, startPoint x: 1129, startPoint y: 204, endPoint x: 1137, endPoint y: 204, distance: 8.0
click at [1131, 204] on input "Término em" at bounding box center [800, 208] width 713 height 28
click at [1137, 204] on input "Término em" at bounding box center [800, 208] width 713 height 28
type input "2025-10-12"
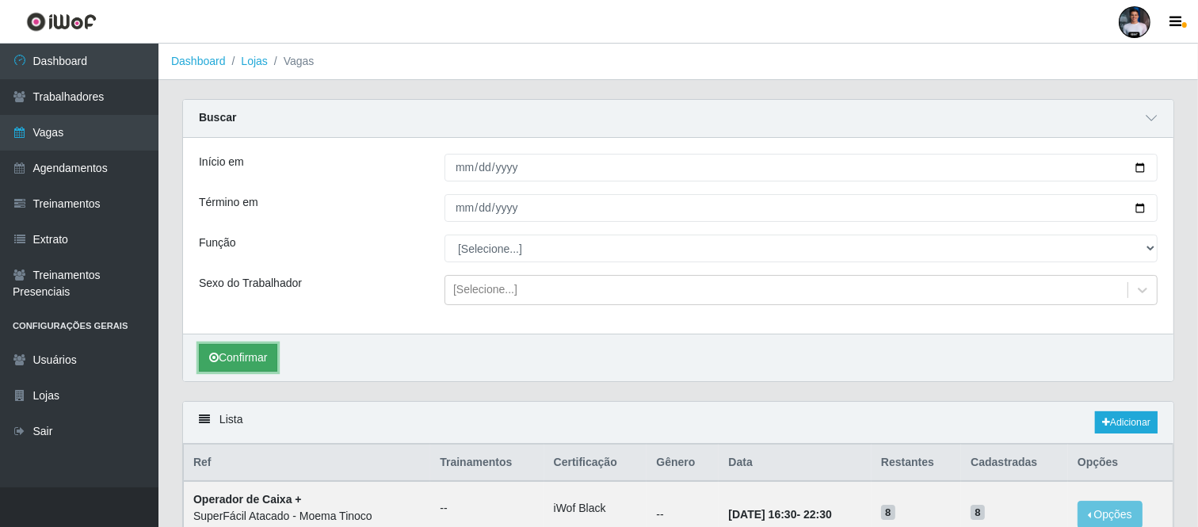
click at [230, 357] on button "Confirmar" at bounding box center [238, 358] width 78 height 28
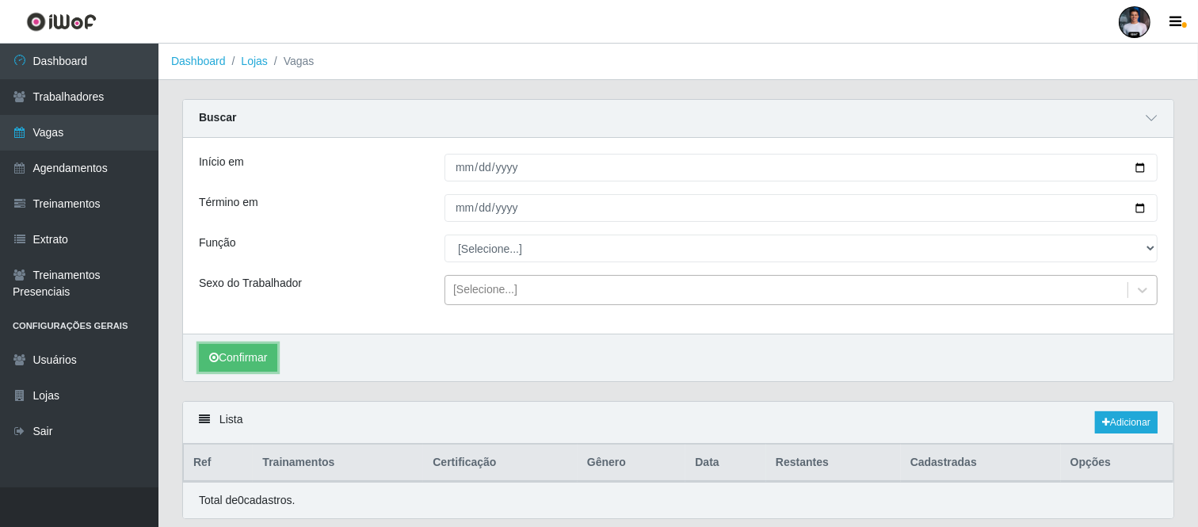
scroll to position [51, 0]
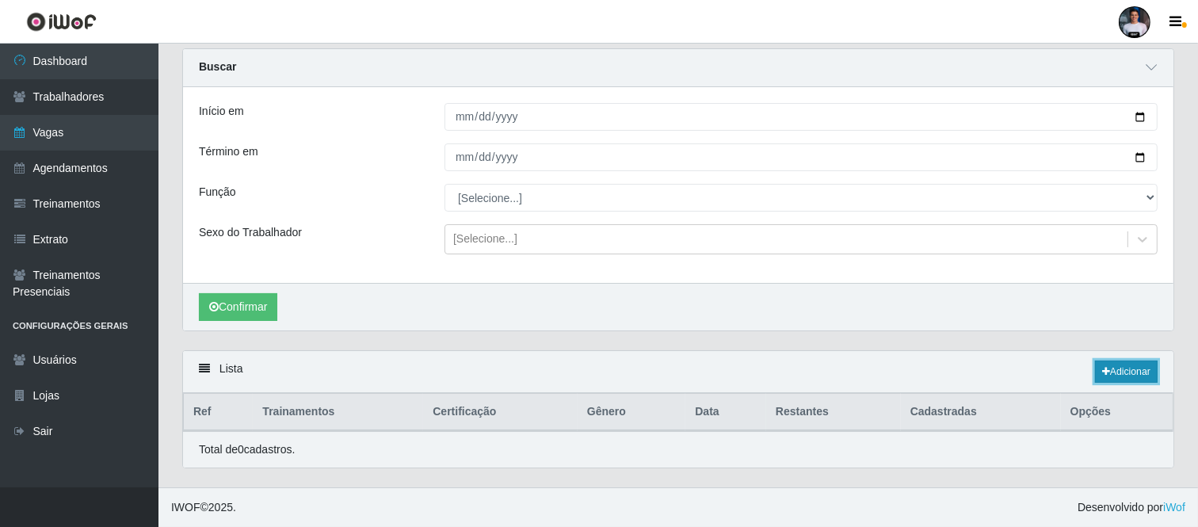
click at [1111, 374] on link "Adicionar" at bounding box center [1126, 371] width 63 height 22
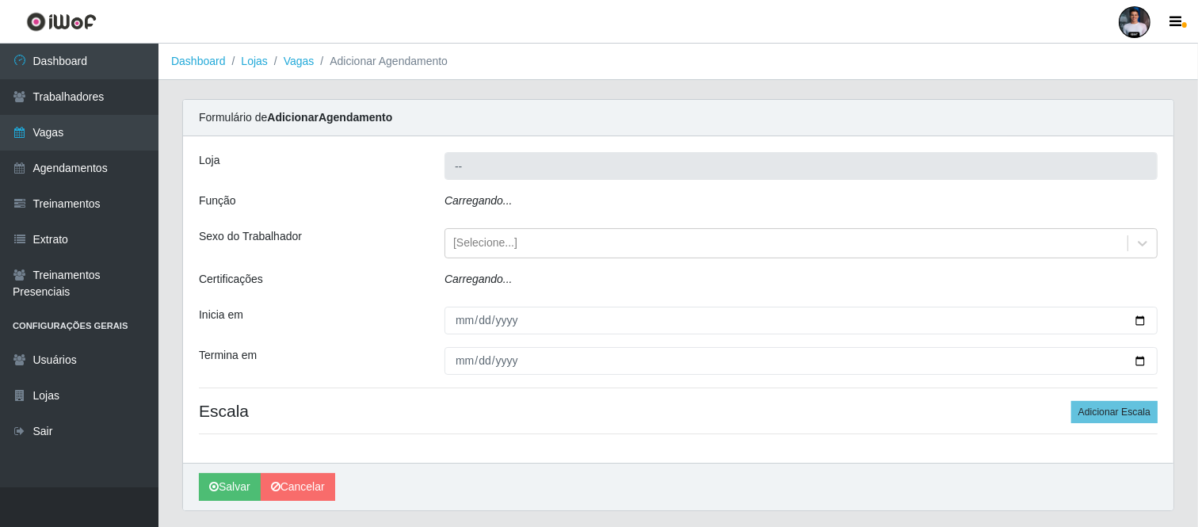
type input "SuperFácil Atacado - Moema Tinoco"
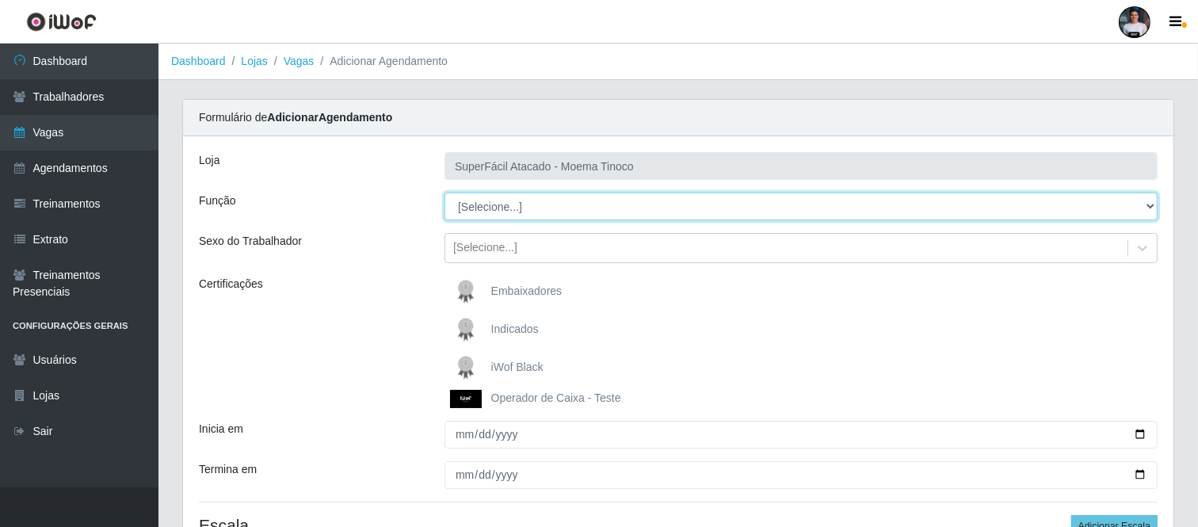
click at [520, 196] on select "[Selecione...] Embalador Embalador + Embalador ++ Operador de Caixa Operador de…" at bounding box center [800, 206] width 713 height 28
select select "71"
click at [444, 192] on select "[Selecione...] Embalador Embalador + Embalador ++ Operador de Caixa Operador de…" at bounding box center [800, 206] width 713 height 28
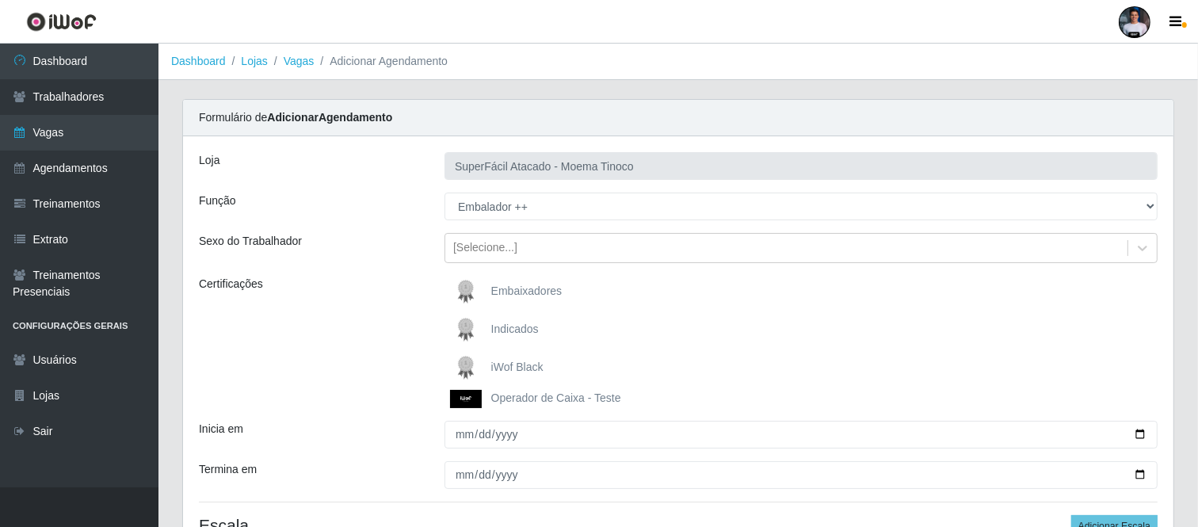
click at [486, 371] on img at bounding box center [469, 368] width 38 height 32
click at [0, 0] on input "iWof Black" at bounding box center [0, 0] width 0 height 0
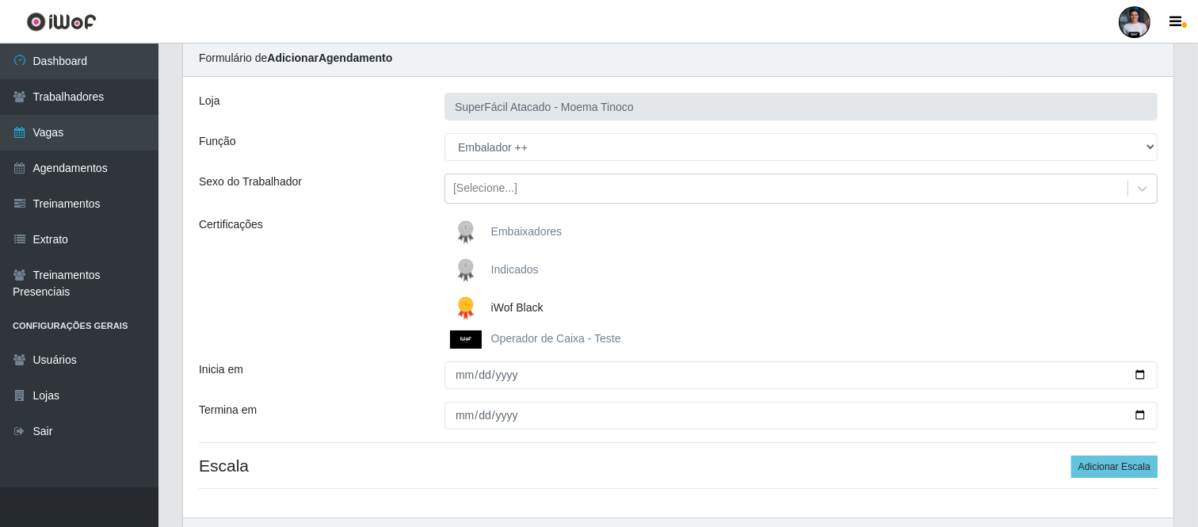
scroll to position [88, 0]
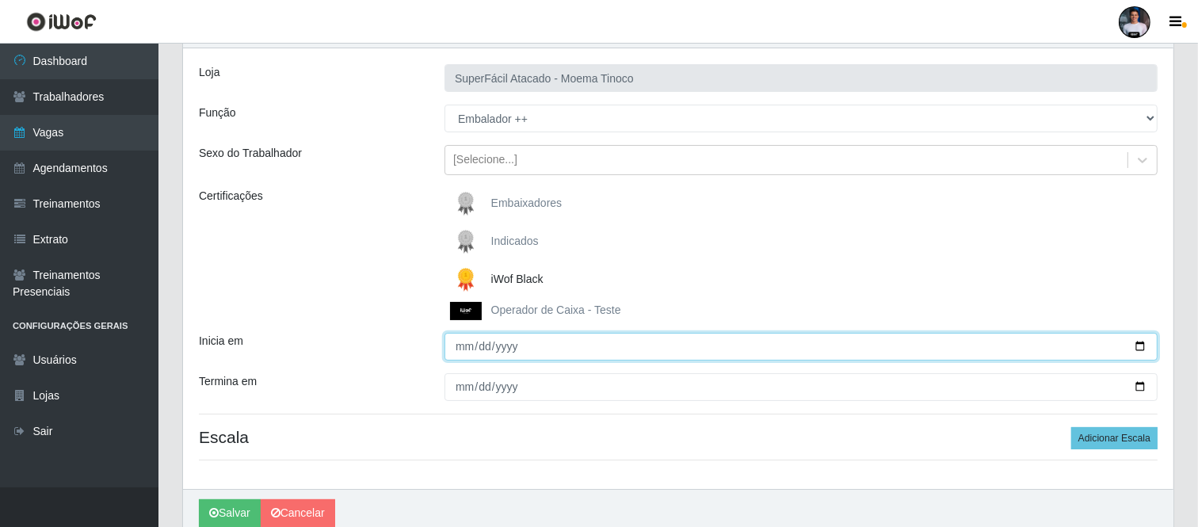
click at [1133, 350] on input "Inicia em" at bounding box center [800, 347] width 713 height 28
type input "2025-10-12"
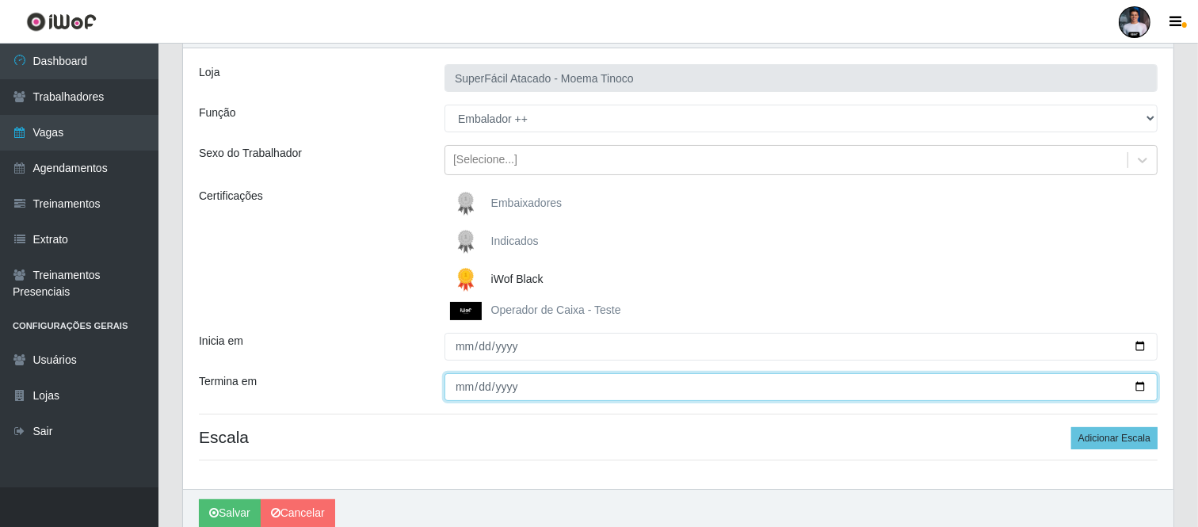
click at [1144, 388] on input "Termina em" at bounding box center [800, 387] width 713 height 28
type input "2025-10-12"
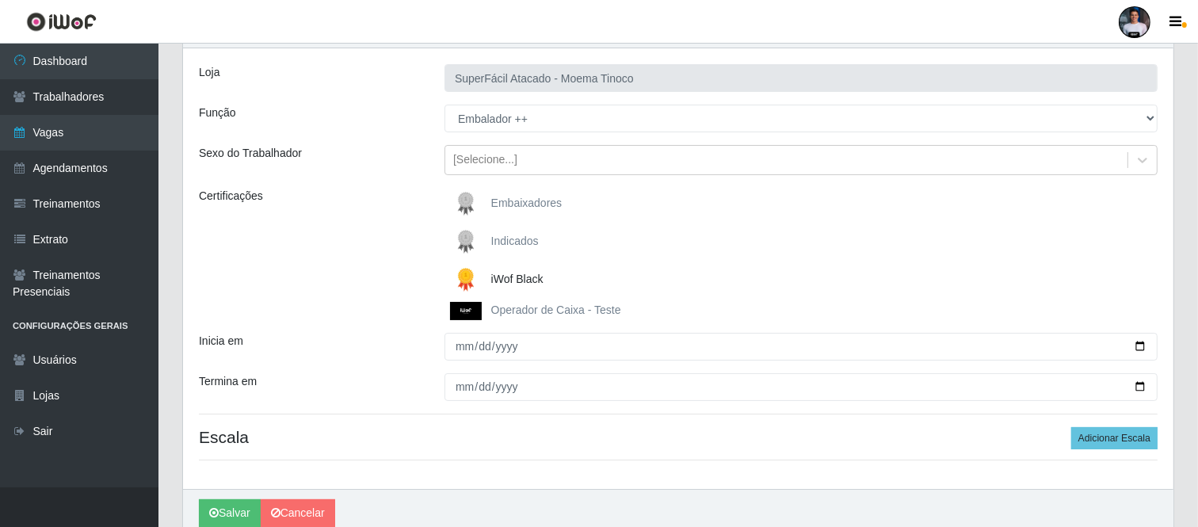
drag, startPoint x: 569, startPoint y: 476, endPoint x: 566, endPoint y: 468, distance: 8.5
click at [567, 475] on div "Loja SuperFácil Atacado - Moema Tinoco Função [Selecione...] Embalador Embalado…" at bounding box center [678, 268] width 990 height 440
click at [1121, 440] on button "Adicionar Escala" at bounding box center [1114, 438] width 86 height 22
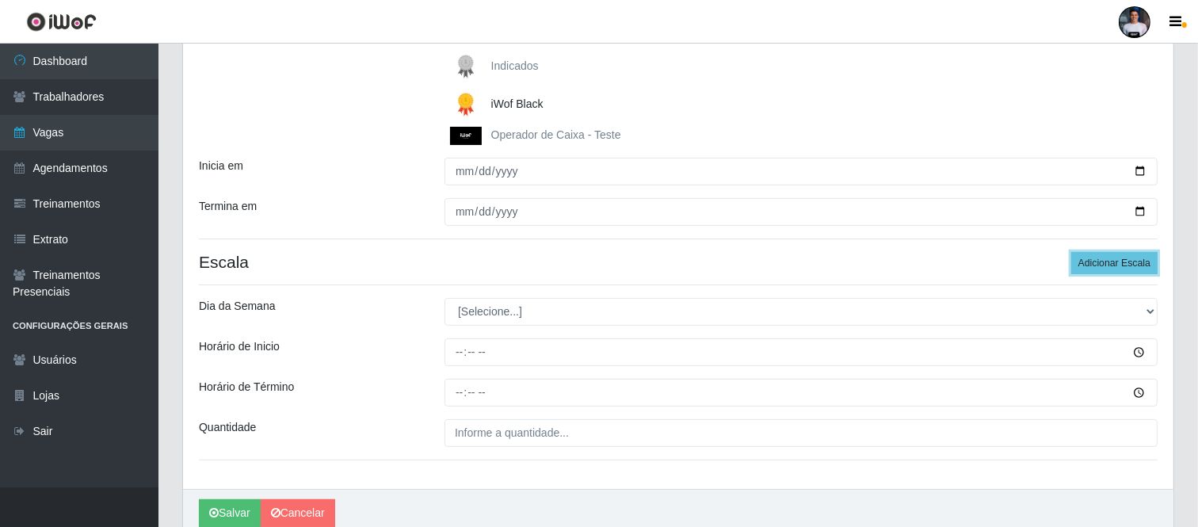
scroll to position [264, 0]
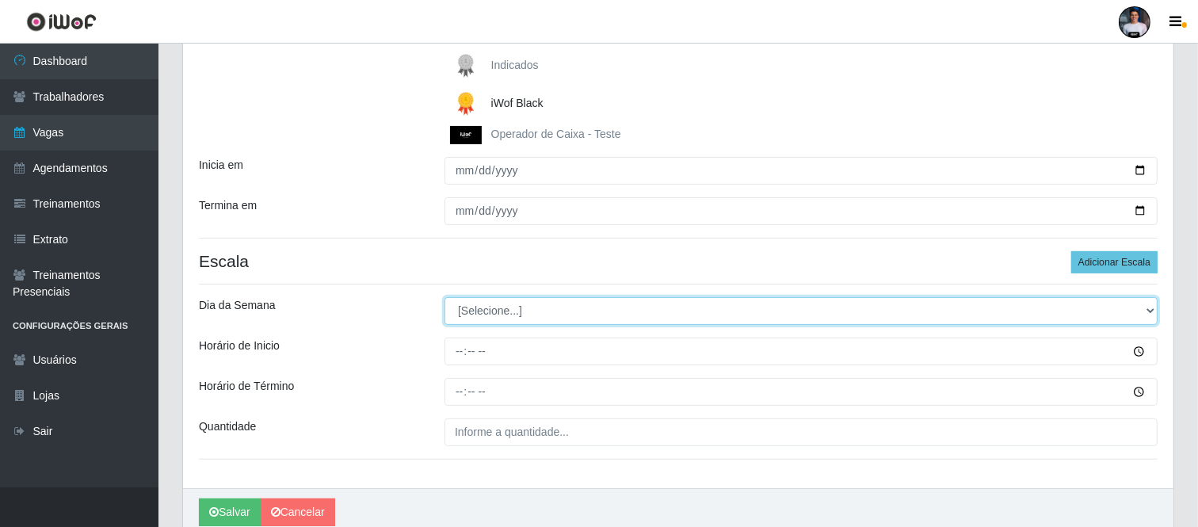
click at [520, 320] on select "[Selecione...] Segunda Terça Quarta Quinta Sexta Sábado Domingo" at bounding box center [800, 311] width 713 height 28
select select "0"
click at [444, 297] on select "[Selecione...] Segunda Terça Quarta Quinta Sexta Sábado Domingo" at bounding box center [800, 311] width 713 height 28
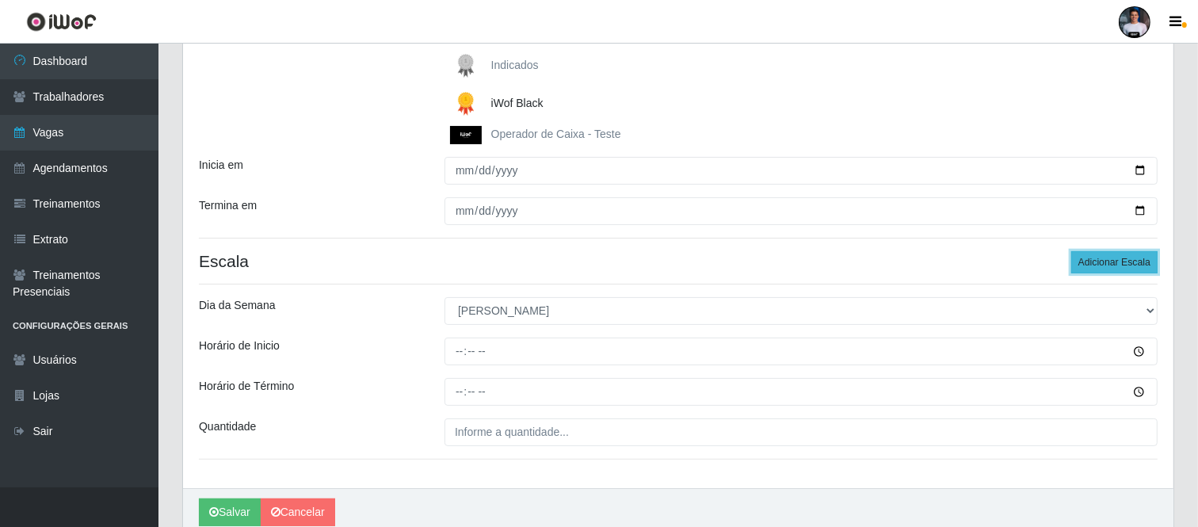
click at [1083, 260] on button "Adicionar Escala" at bounding box center [1114, 262] width 86 height 22
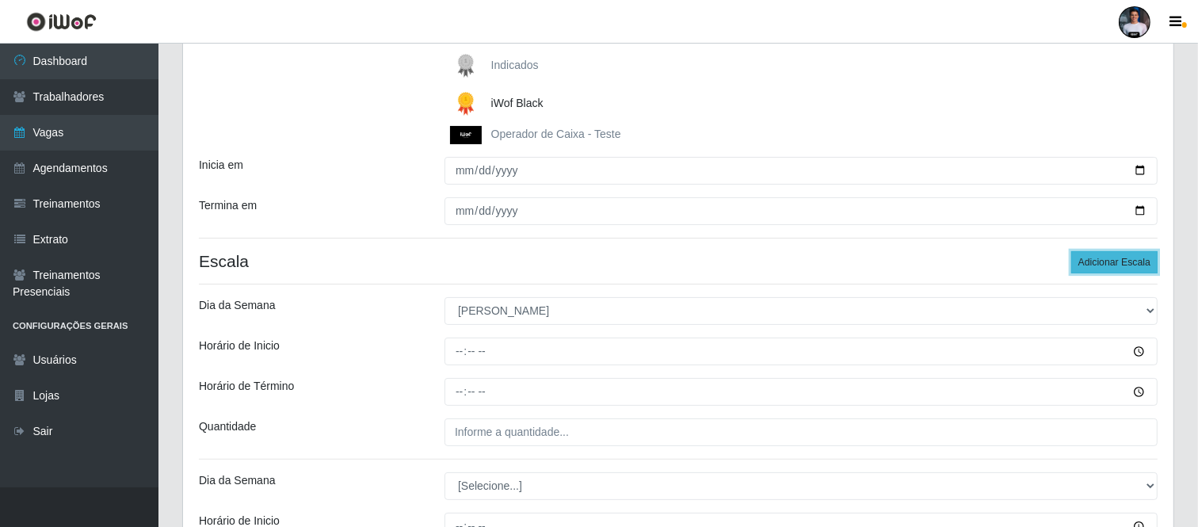
click at [1083, 260] on button "Adicionar Escala" at bounding box center [1114, 262] width 86 height 22
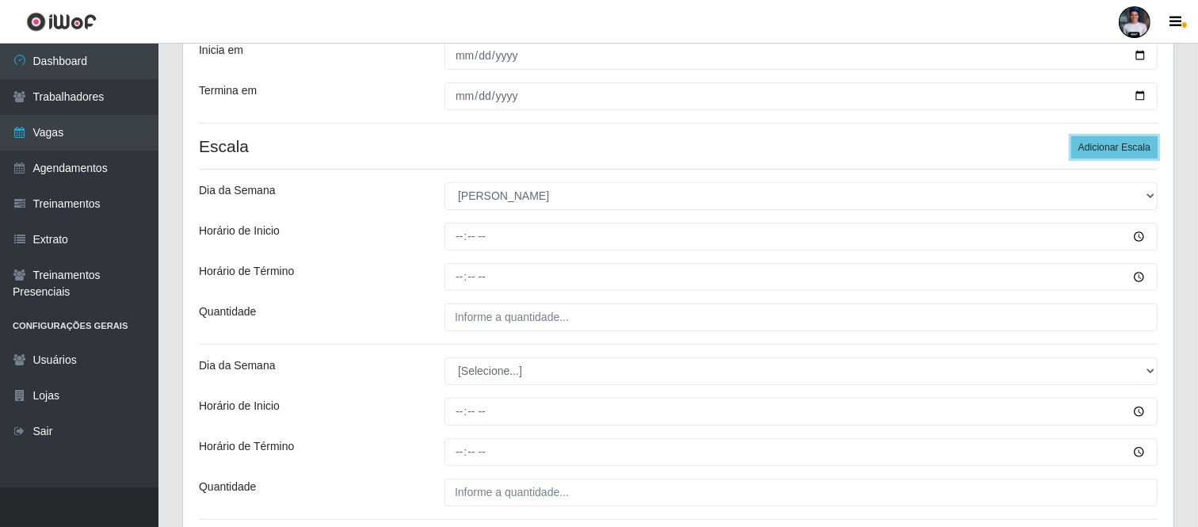
scroll to position [440, 0]
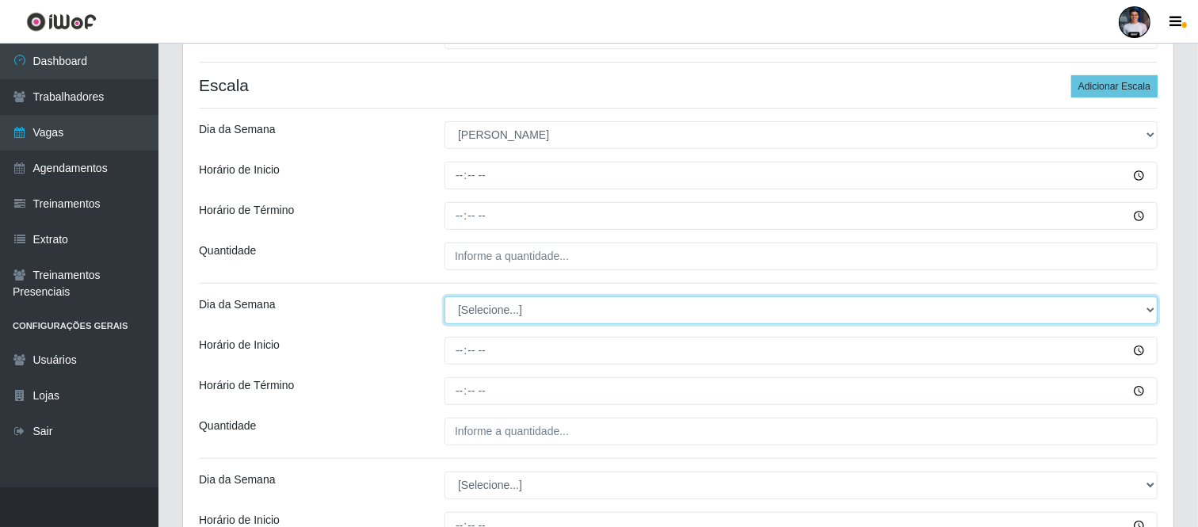
click at [486, 309] on select "[Selecione...] Segunda Terça Quarta Quinta Sexta Sábado Domingo" at bounding box center [800, 310] width 713 height 28
select select "0"
click at [444, 296] on select "[Selecione...] Segunda Terça Quarta Quinta Sexta Sábado Domingo" at bounding box center [800, 310] width 713 height 28
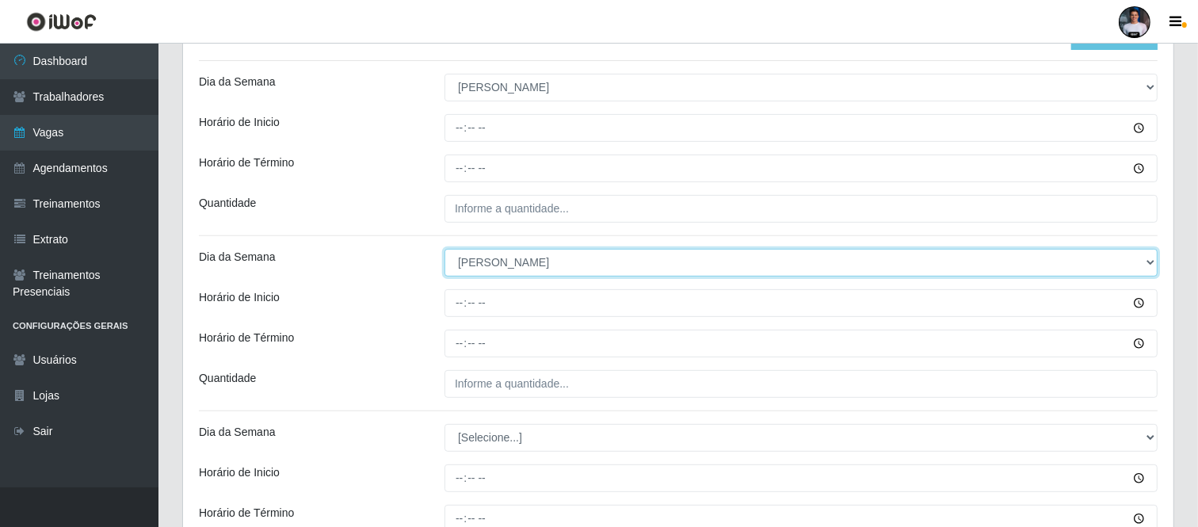
scroll to position [527, 0]
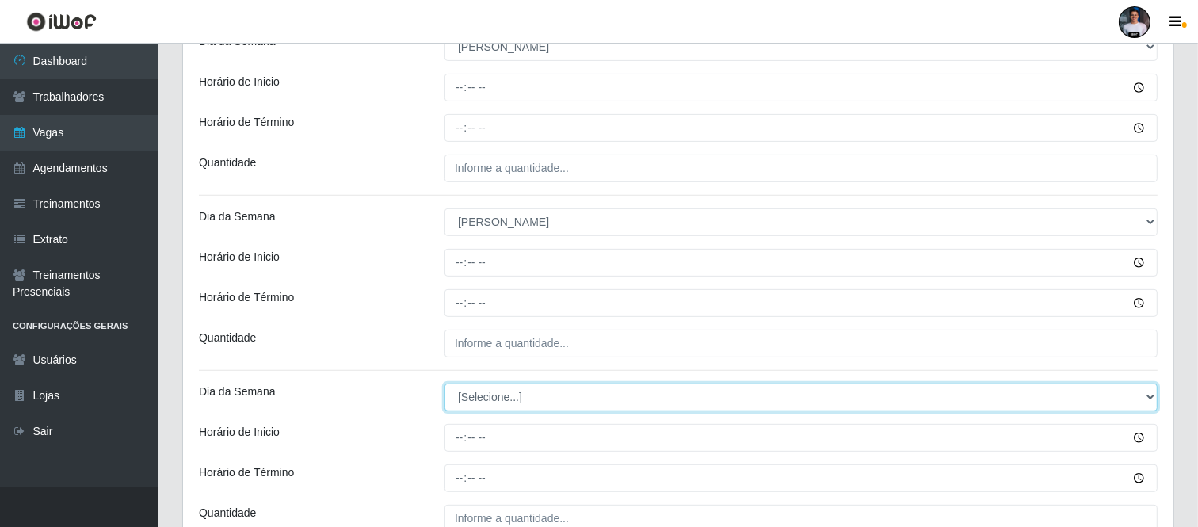
click at [482, 387] on select "[Selecione...] Segunda Terça Quarta Quinta Sexta Sábado Domingo" at bounding box center [800, 397] width 713 height 28
select select "0"
click at [444, 383] on select "[Selecione...] Segunda Terça Quarta Quinta Sexta Sábado Domingo" at bounding box center [800, 397] width 713 height 28
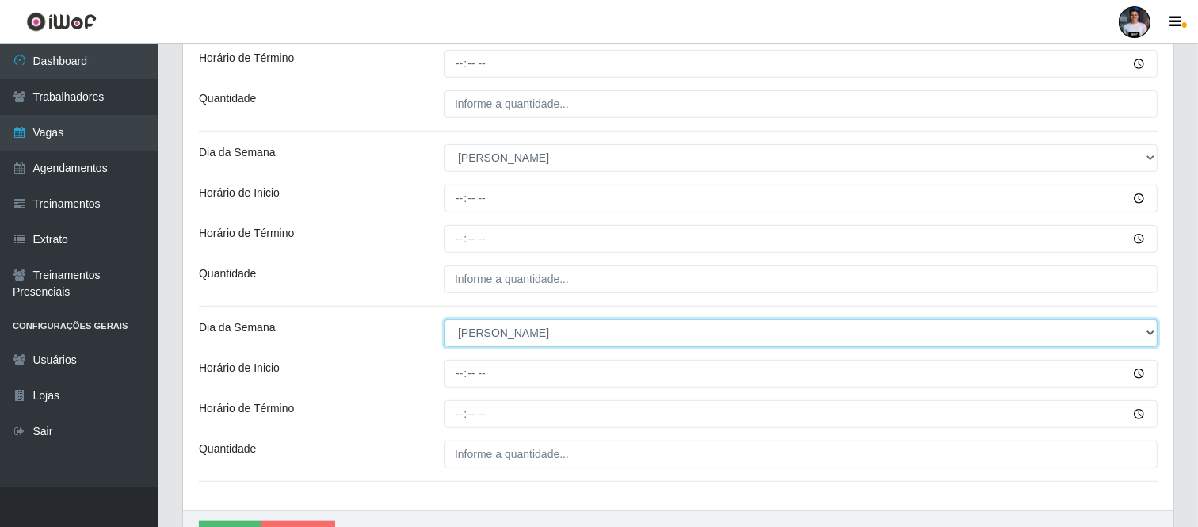
scroll to position [683, 0]
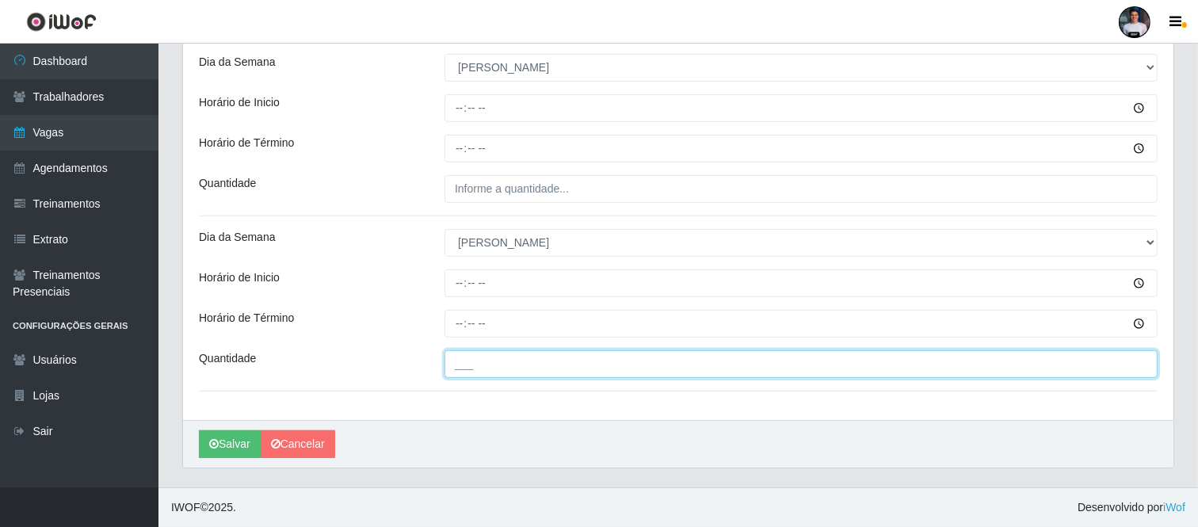
click at [475, 370] on input "___" at bounding box center [800, 364] width 713 height 28
type input "2__"
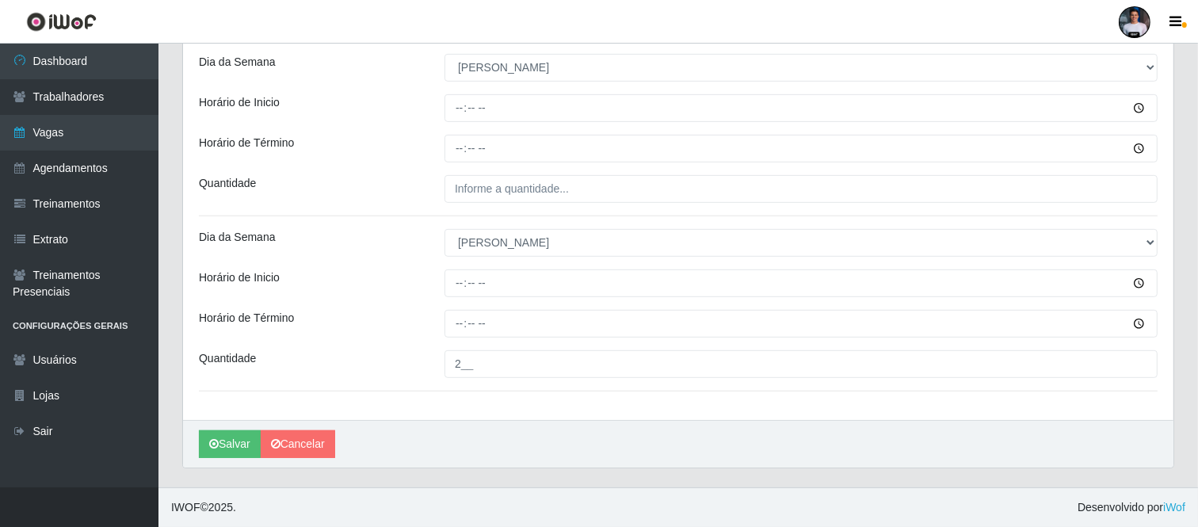
click at [489, 421] on div "Salvar Cancelar" at bounding box center [678, 444] width 990 height 48
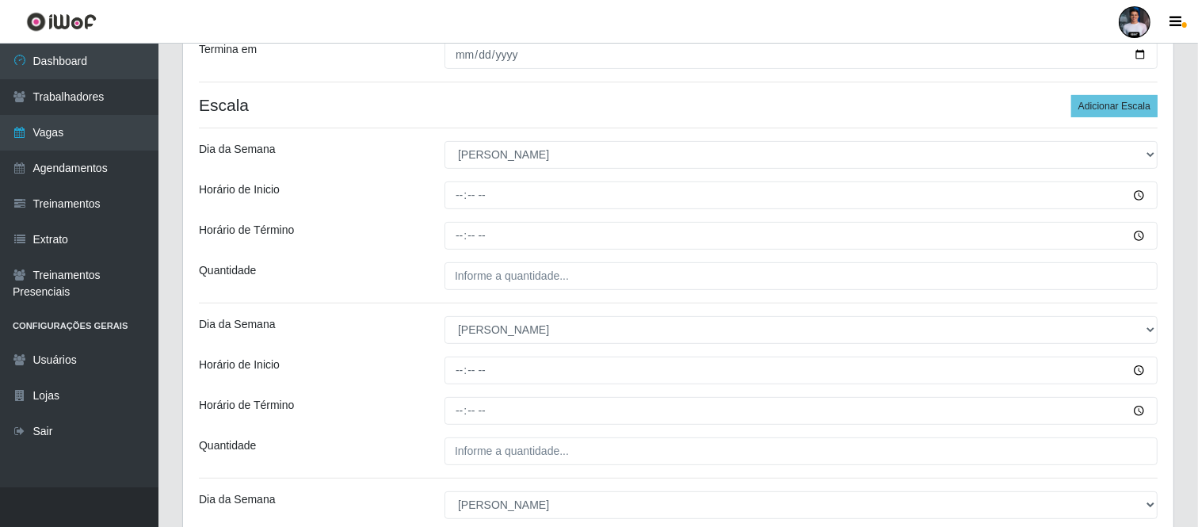
scroll to position [418, 0]
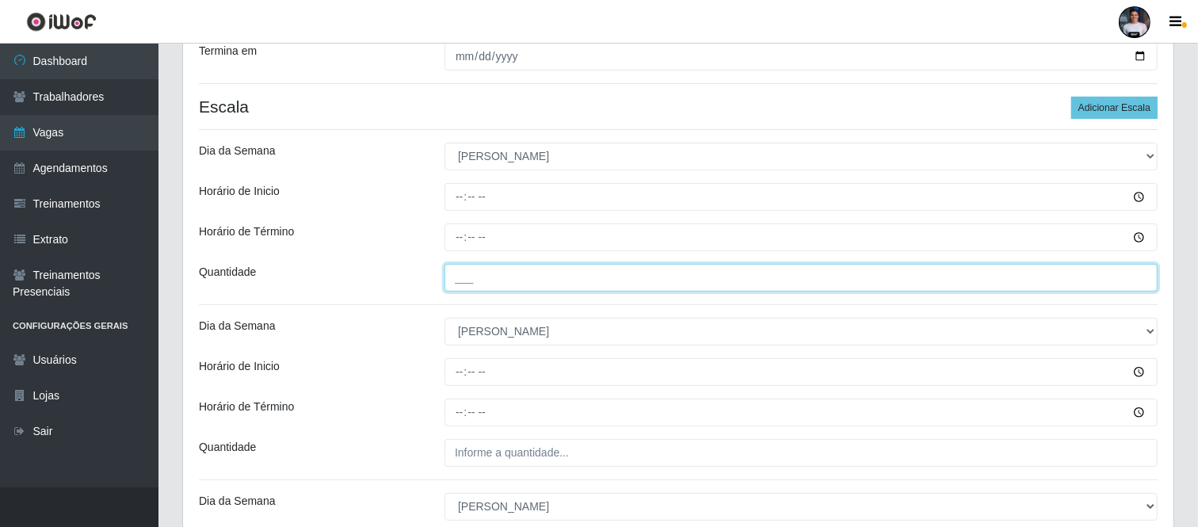
click at [455, 291] on input "___" at bounding box center [800, 278] width 713 height 28
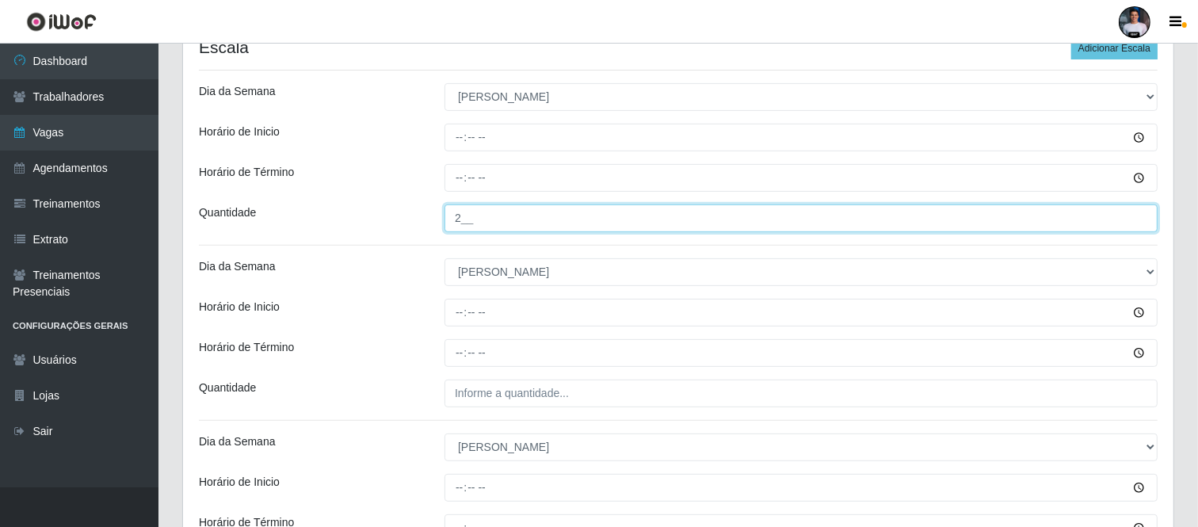
scroll to position [507, 0]
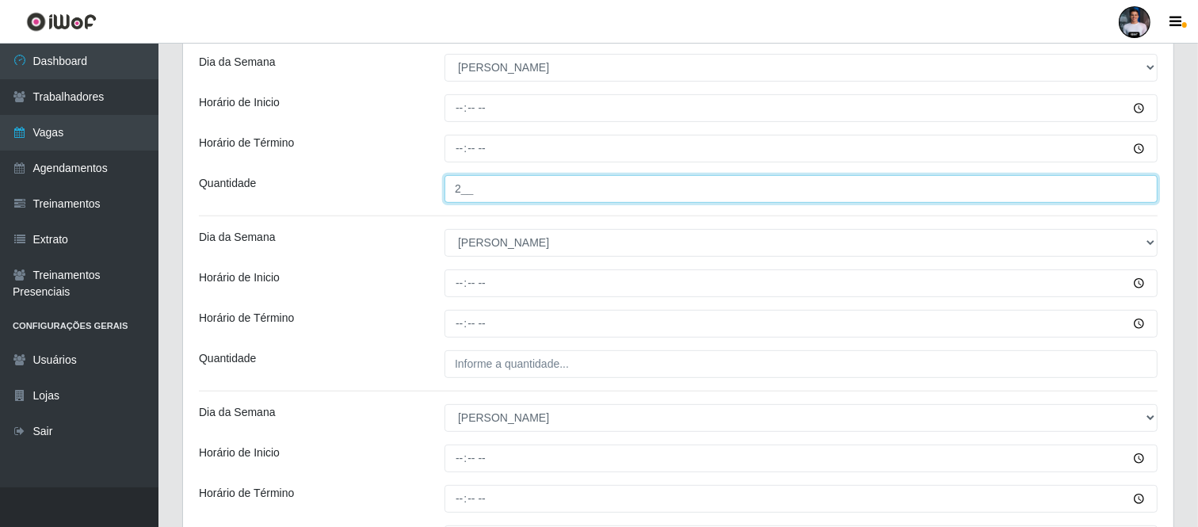
type input "2__"
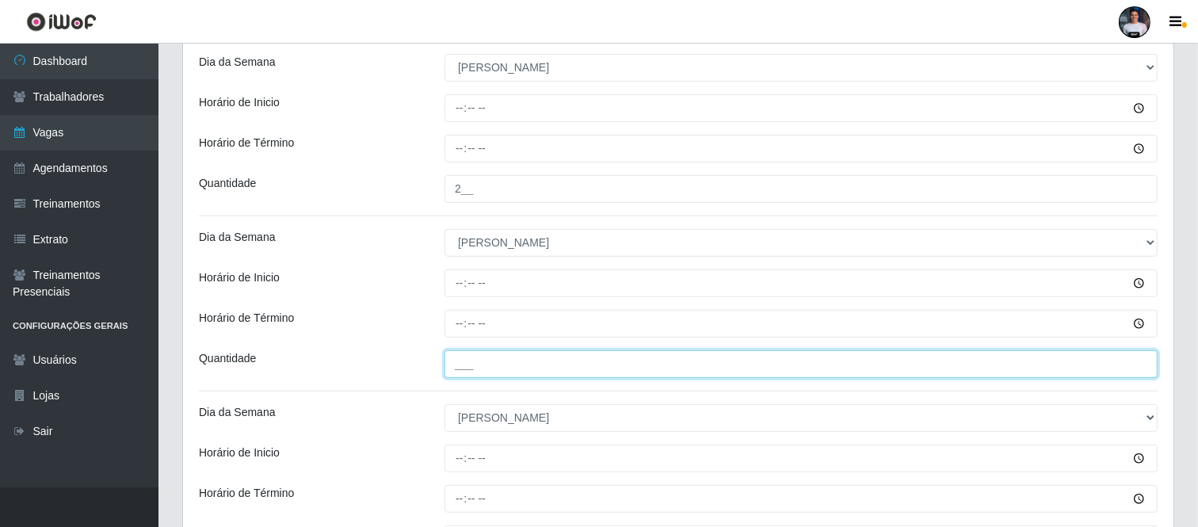
click at [458, 370] on input "___" at bounding box center [800, 364] width 713 height 28
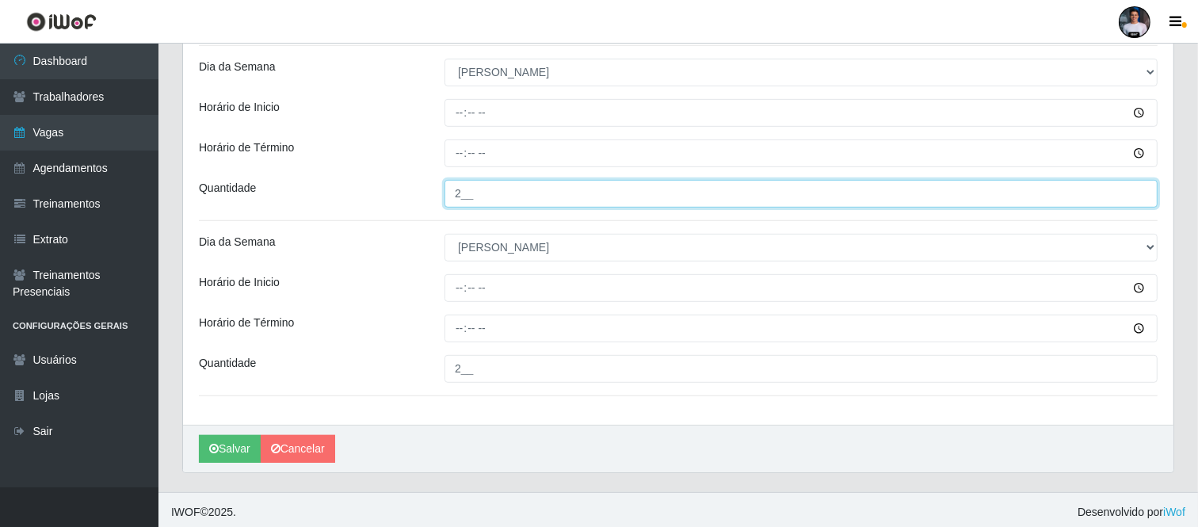
scroll to position [683, 0]
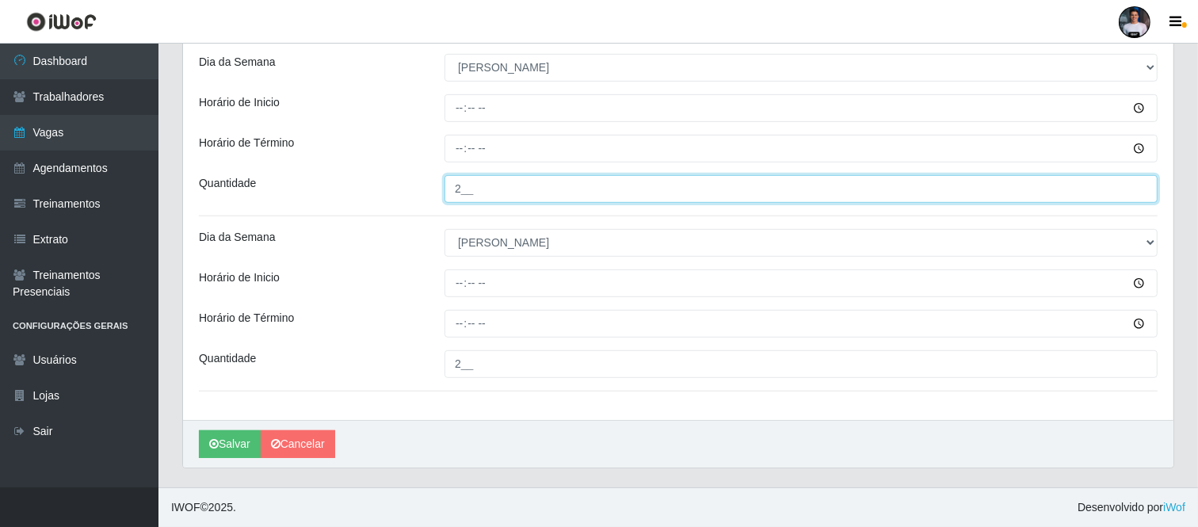
type input "2__"
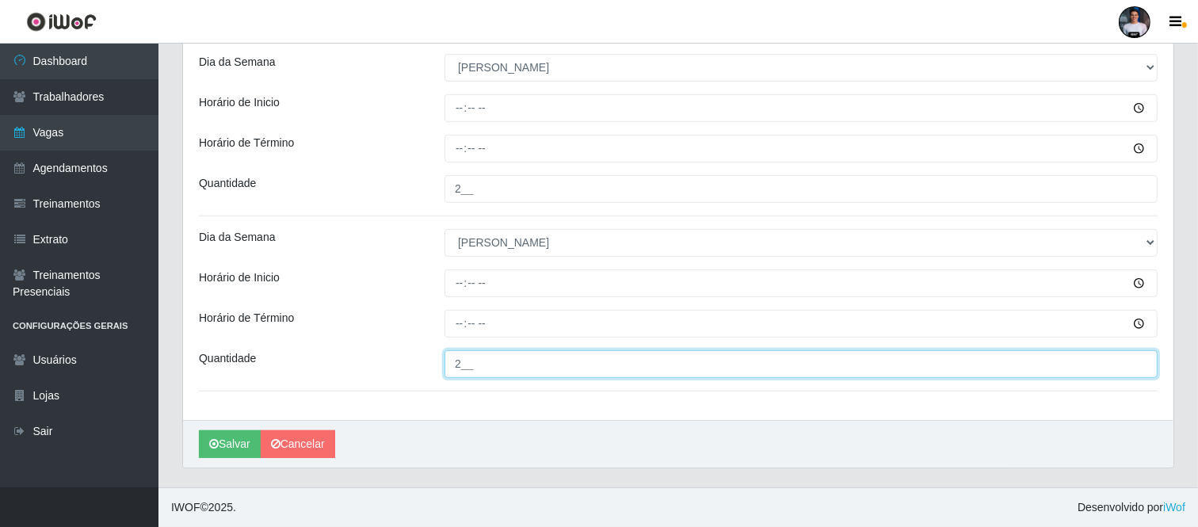
click at [458, 368] on input "2__" at bounding box center [800, 364] width 713 height 28
type input "3__"
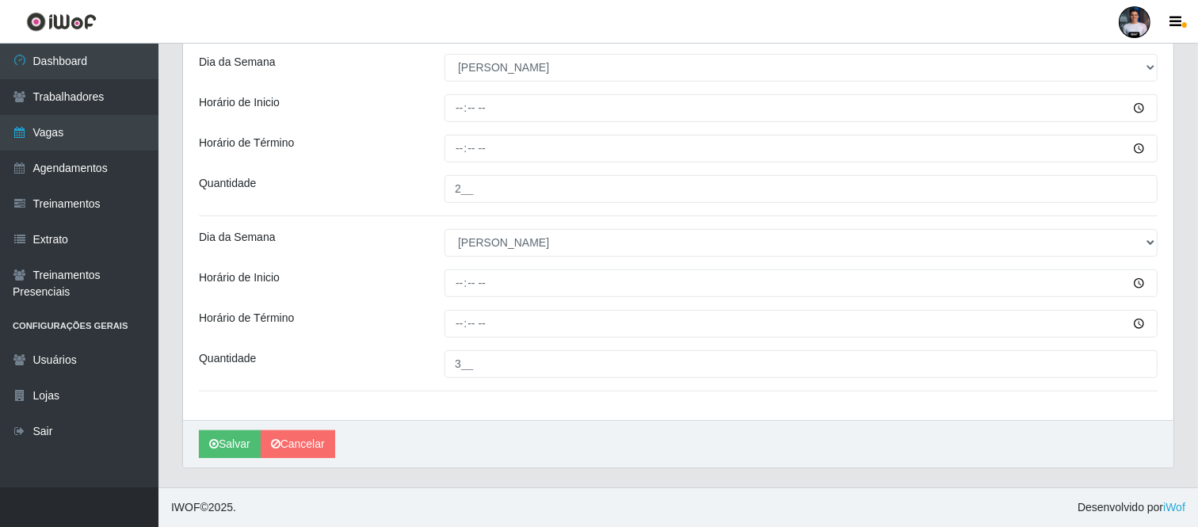
click at [537, 452] on div "Salvar Cancelar" at bounding box center [678, 444] width 990 height 48
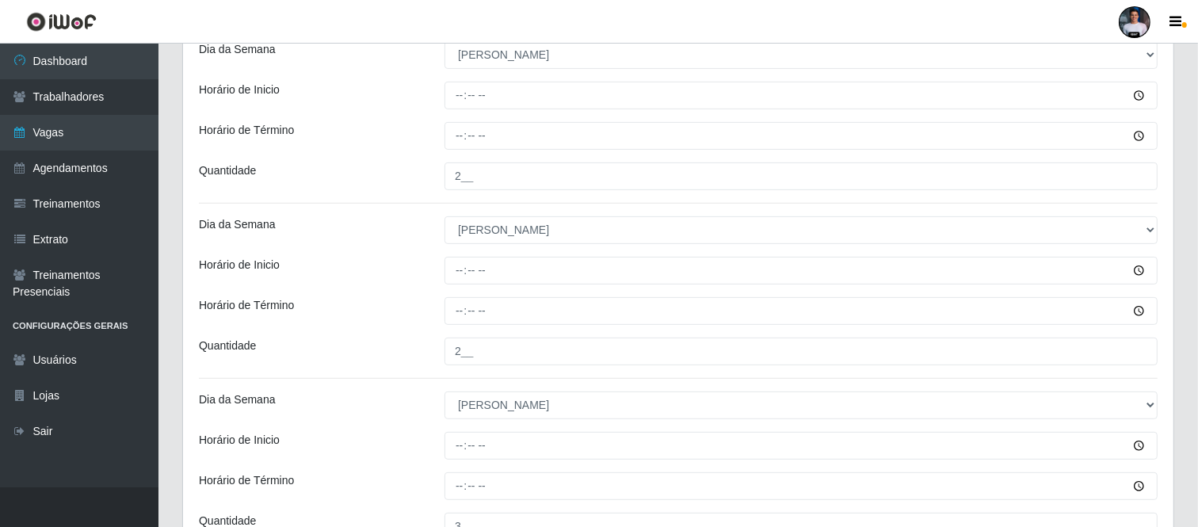
scroll to position [418, 0]
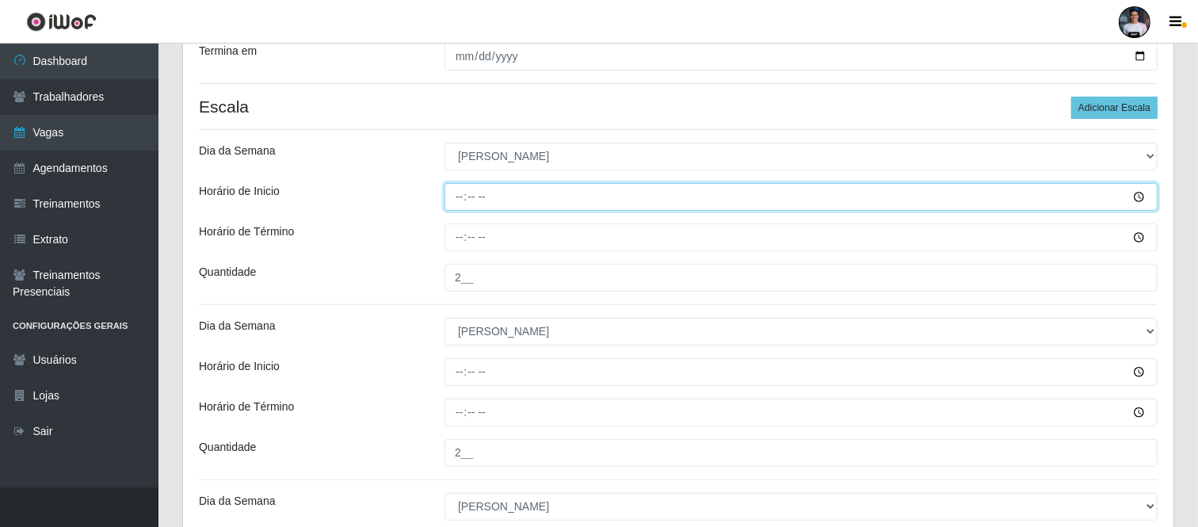
click at [463, 196] on input "Horário de Inicio" at bounding box center [800, 197] width 713 height 28
type input "08:00"
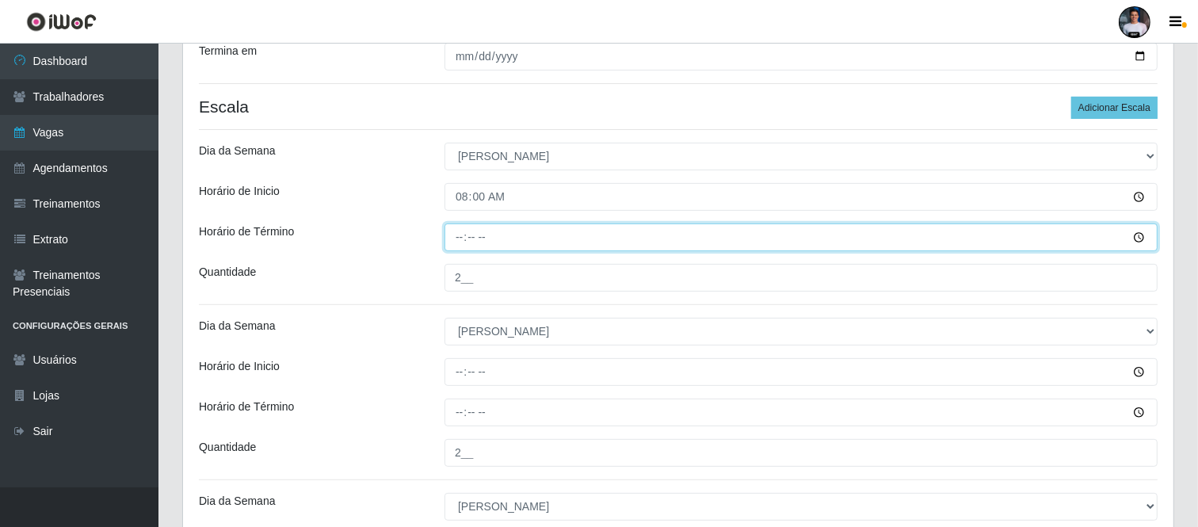
click at [458, 233] on input "Horário de Término" at bounding box center [800, 237] width 713 height 28
type input "14:00"
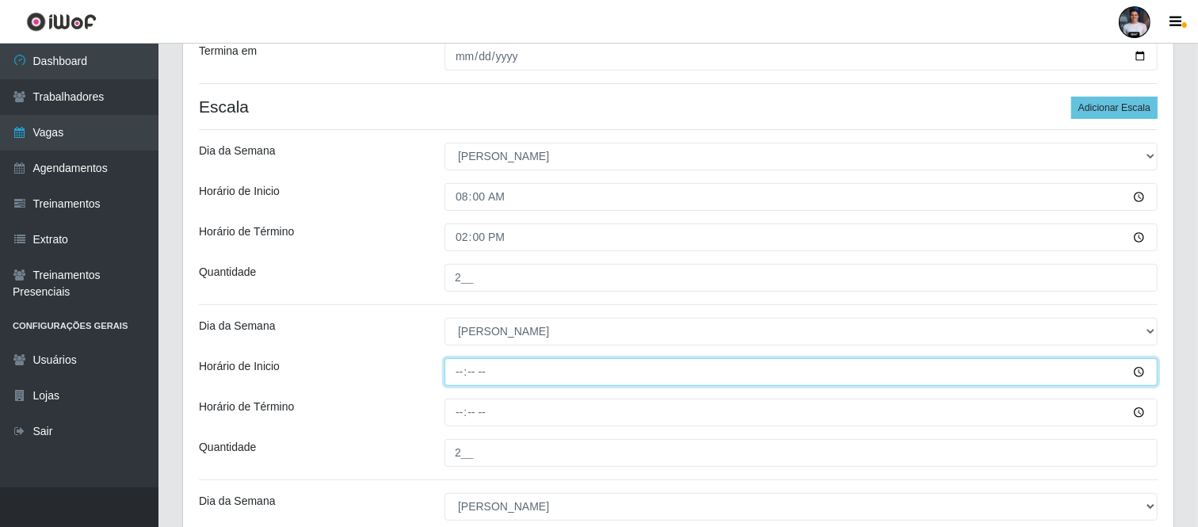
click at [462, 376] on input "Horário de Inicio" at bounding box center [800, 372] width 713 height 28
type input "11:00"
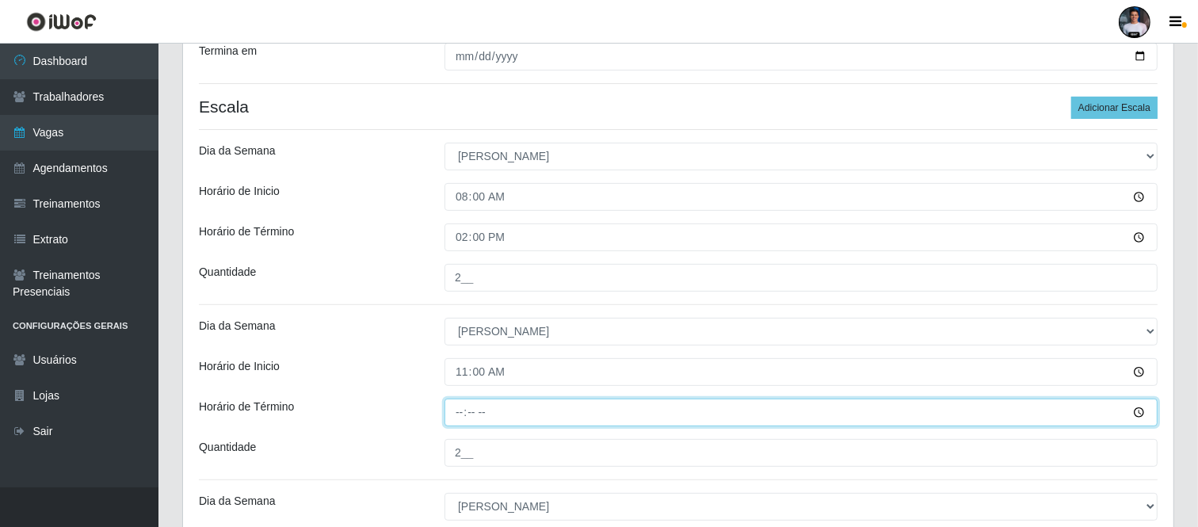
click at [457, 413] on input "Horário de Término" at bounding box center [800, 412] width 713 height 28
type input "17:00"
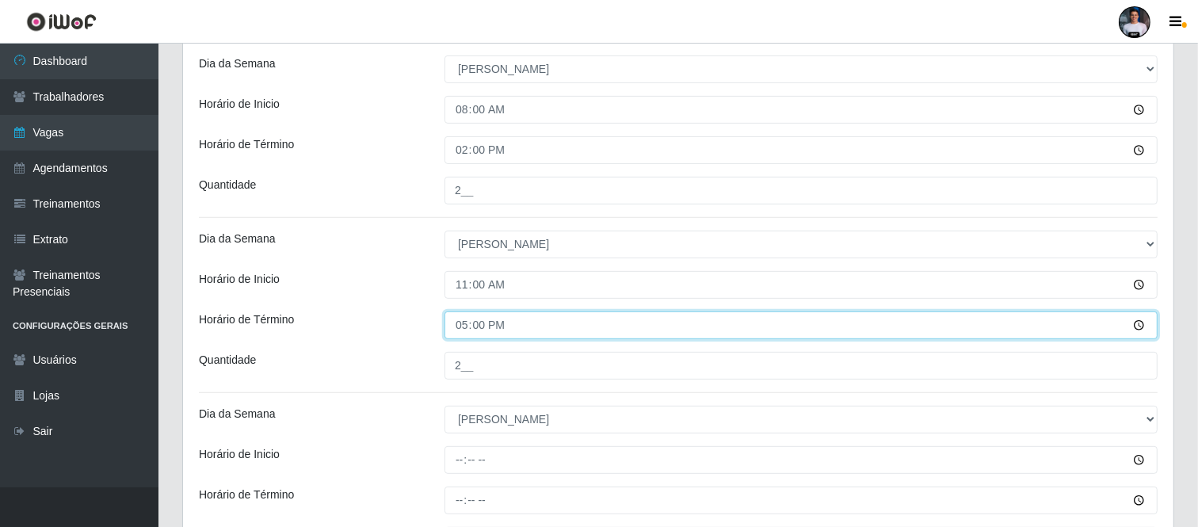
scroll to position [507, 0]
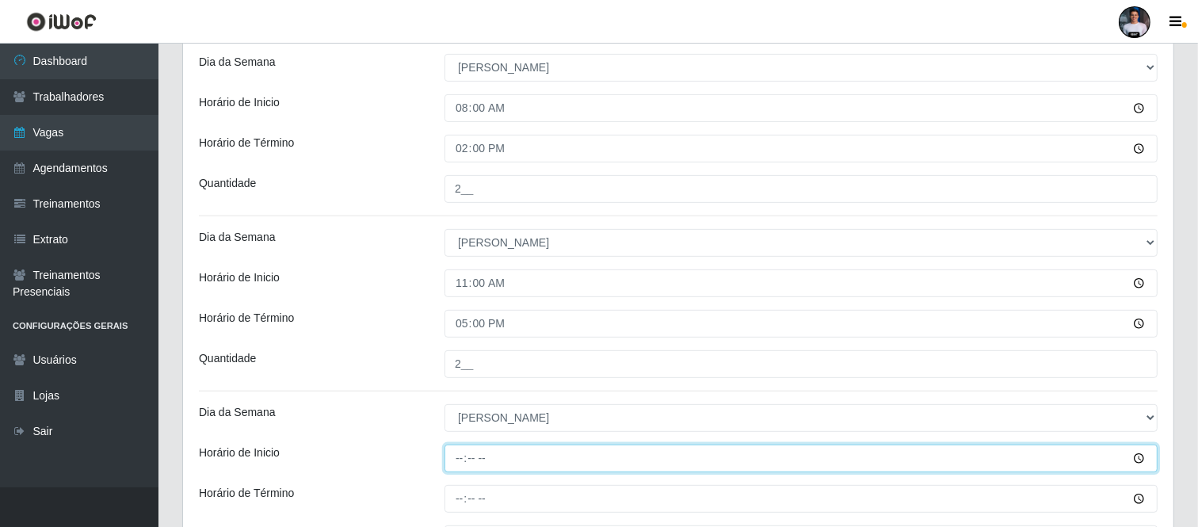
click at [464, 447] on input "Horário de Inicio" at bounding box center [800, 458] width 713 height 28
type input "16:30"
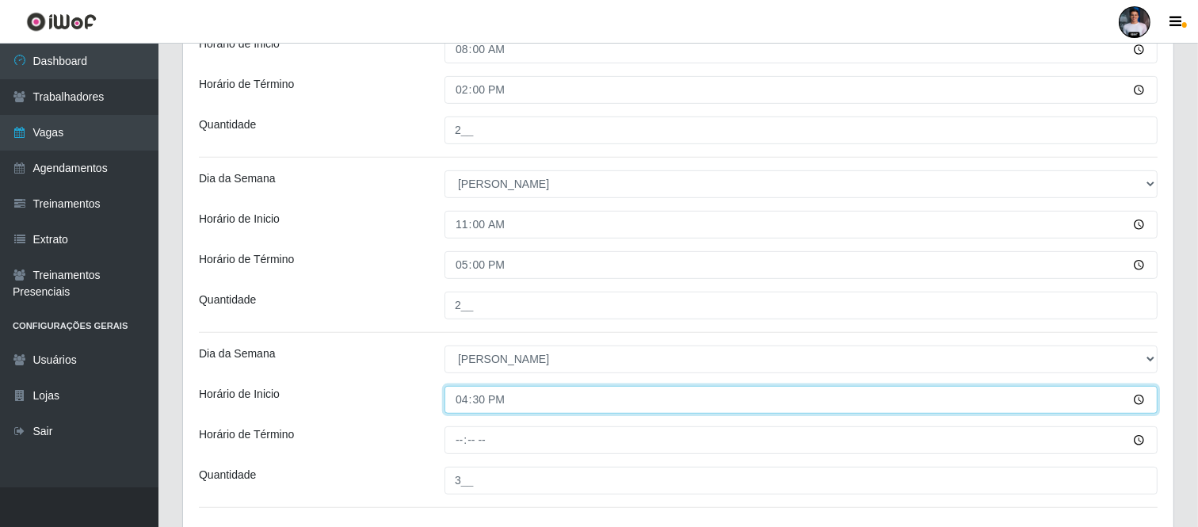
scroll to position [595, 0]
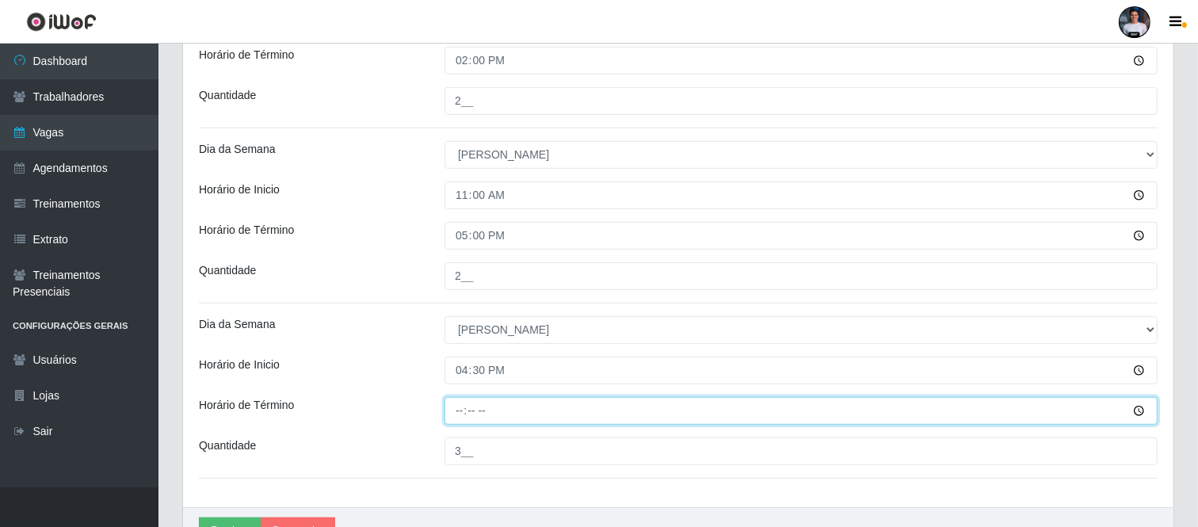
click at [445, 416] on input "Horário de Término" at bounding box center [800, 411] width 713 height 28
type input "22:30"
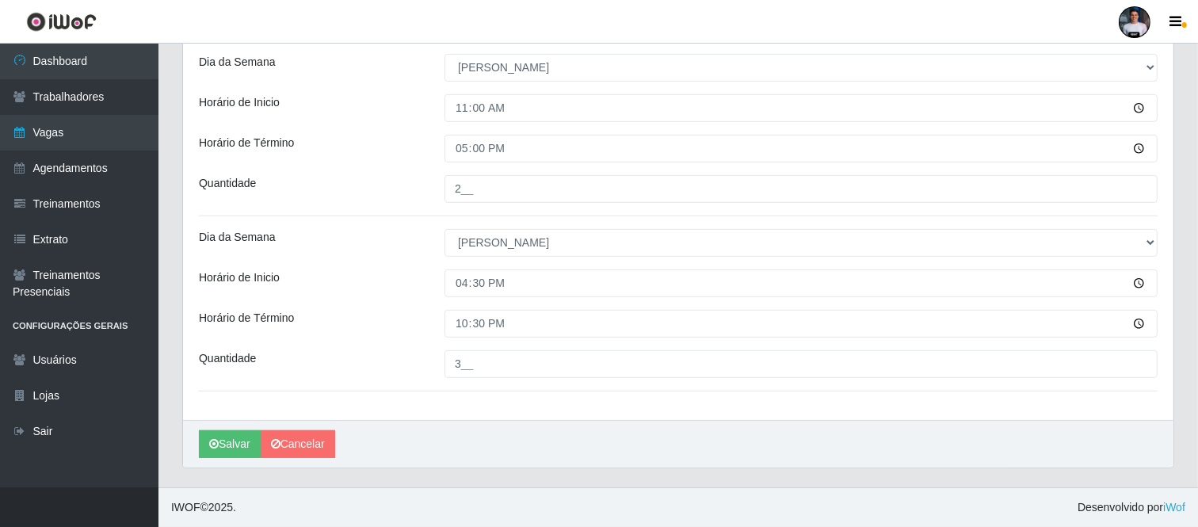
click at [487, 459] on div "Salvar Cancelar" at bounding box center [678, 444] width 990 height 48
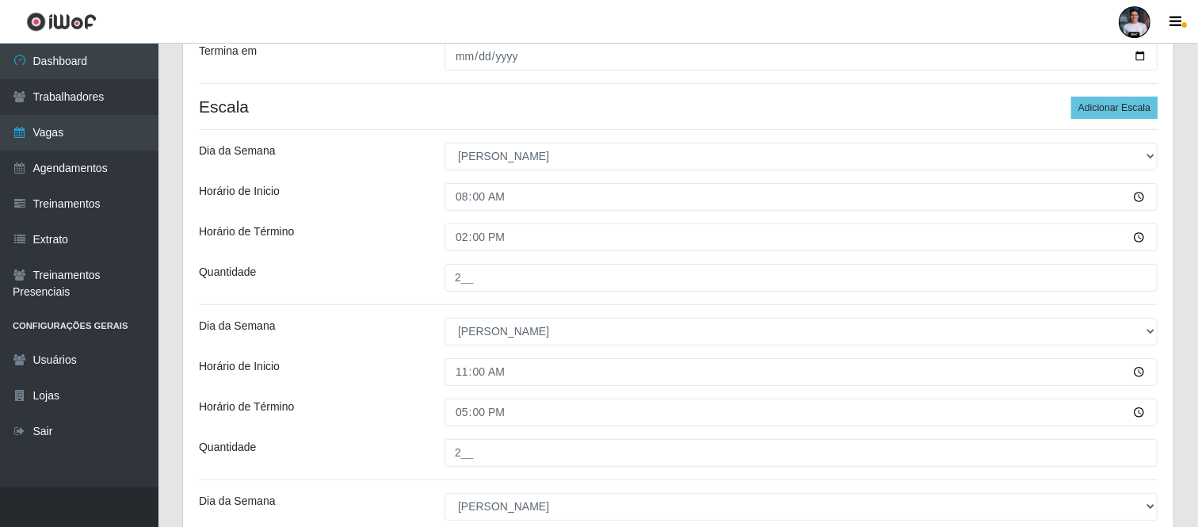
scroll to position [683, 0]
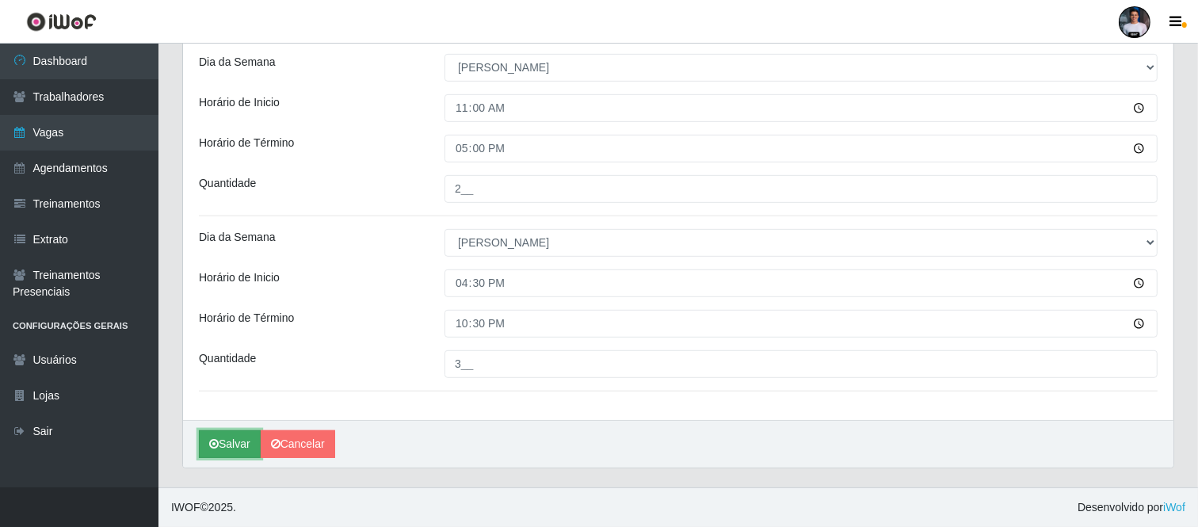
click at [224, 448] on button "Salvar" at bounding box center [230, 444] width 62 height 28
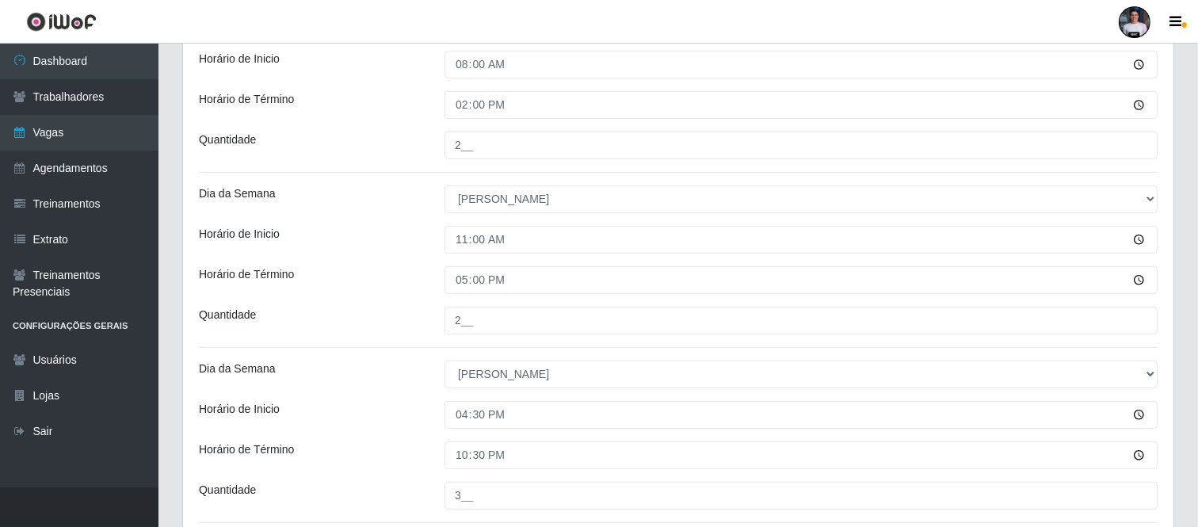
scroll to position [418, 0]
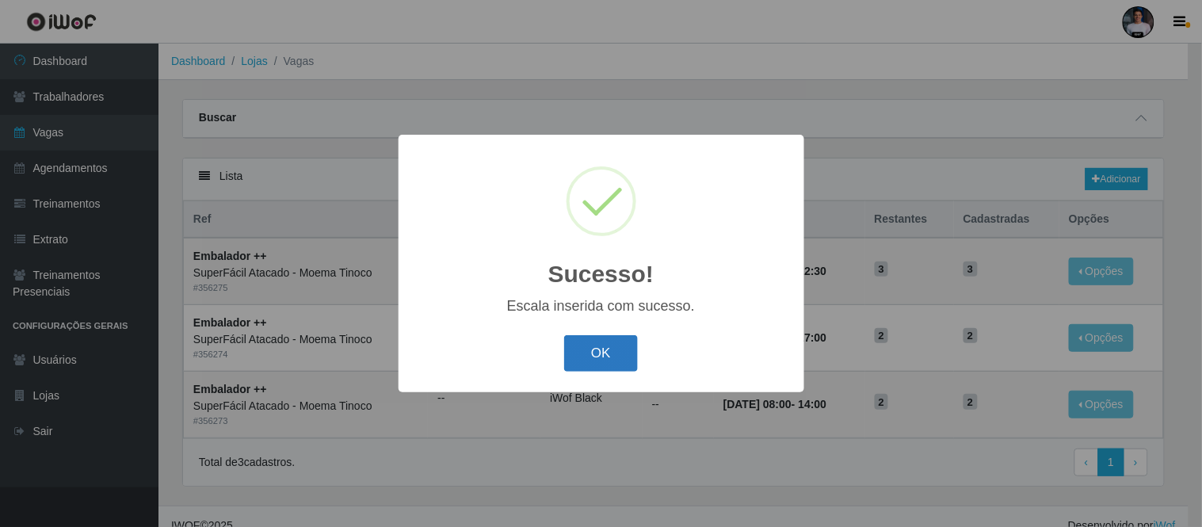
click at [607, 345] on button "OK" at bounding box center [601, 353] width 74 height 37
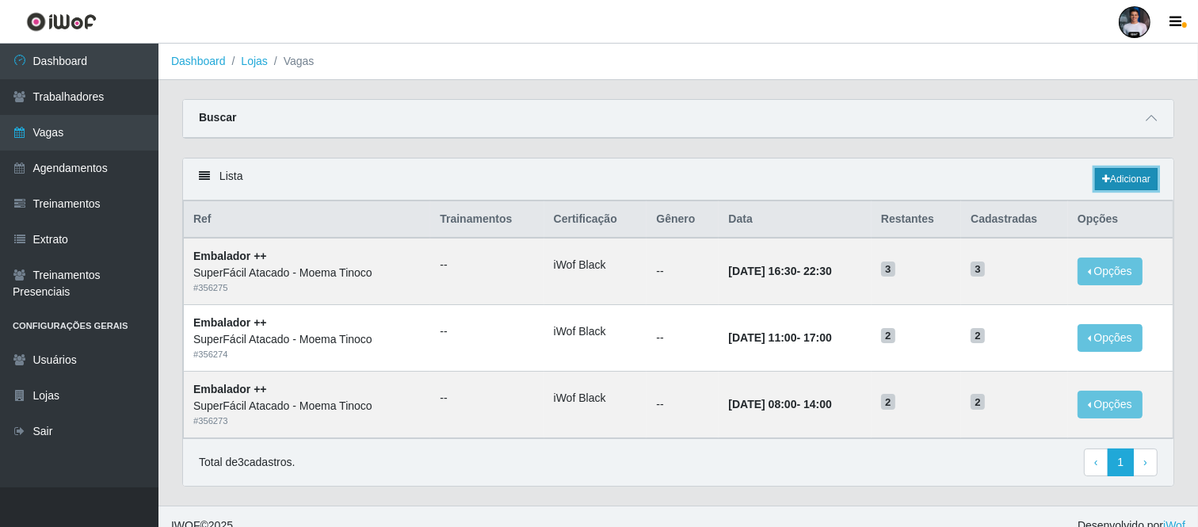
click at [1106, 178] on icon at bounding box center [1106, 179] width 8 height 10
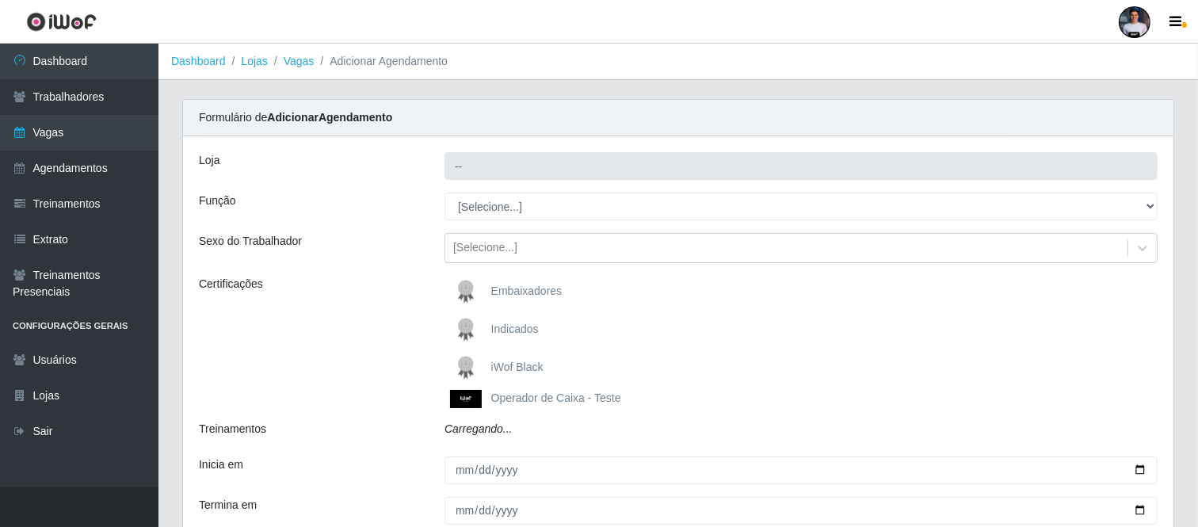
type input "SuperFácil Atacado - Moema Tinoco"
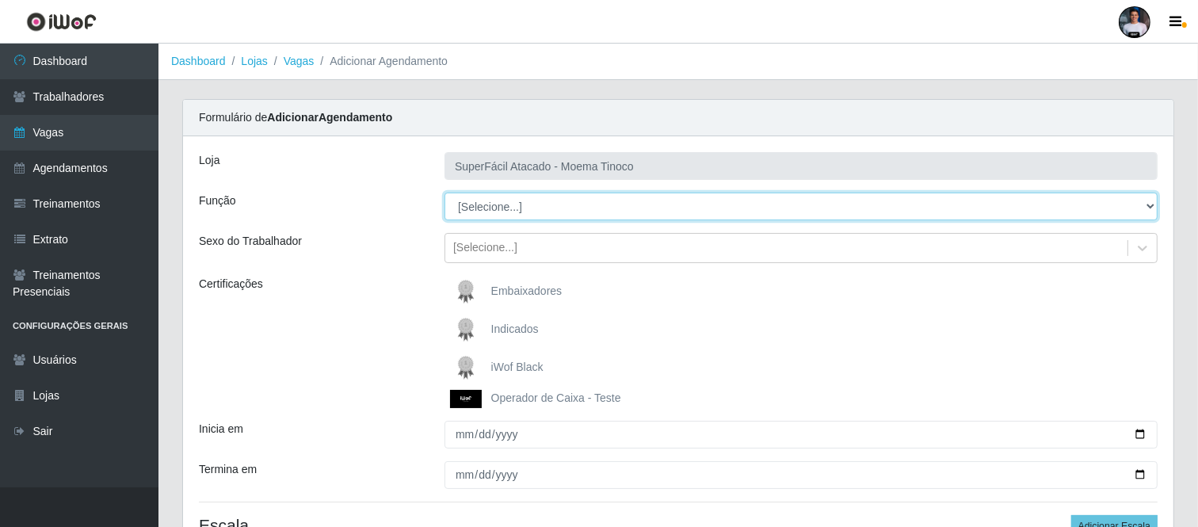
click at [571, 200] on select "[Selecione...] Embalador Embalador + Embalador ++ Operador de Caixa Operador de…" at bounding box center [800, 206] width 713 height 28
select select "73"
click at [444, 192] on select "[Selecione...] Embalador Embalador + Embalador ++ Operador de Caixa Operador de…" at bounding box center [800, 206] width 713 height 28
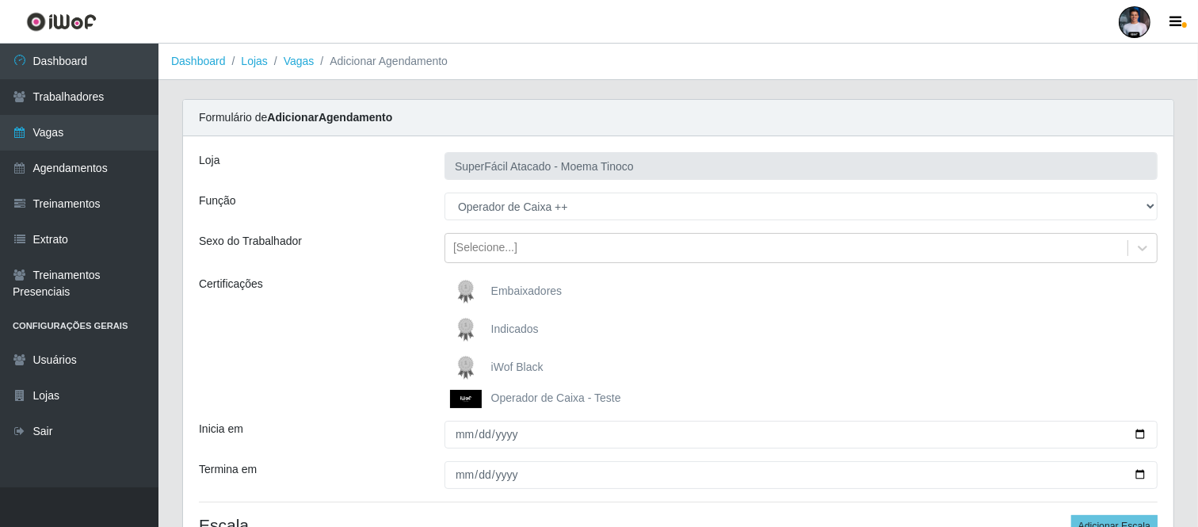
drag, startPoint x: 493, startPoint y: 360, endPoint x: 515, endPoint y: 356, distance: 21.7
click at [493, 361] on span "iWof Black" at bounding box center [517, 366] width 52 height 13
click at [0, 0] on input "iWof Black" at bounding box center [0, 0] width 0 height 0
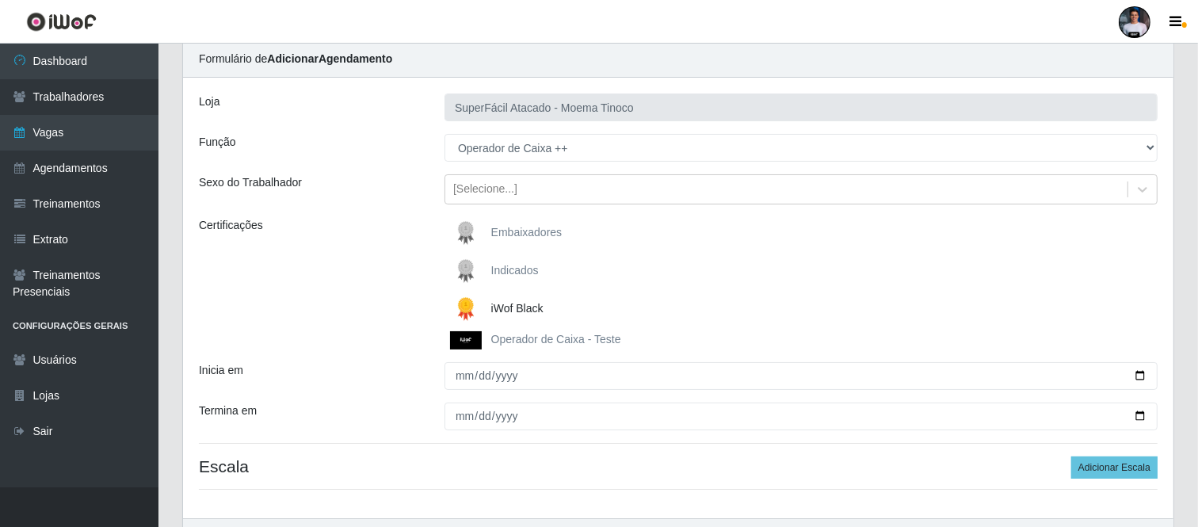
scroll to position [88, 0]
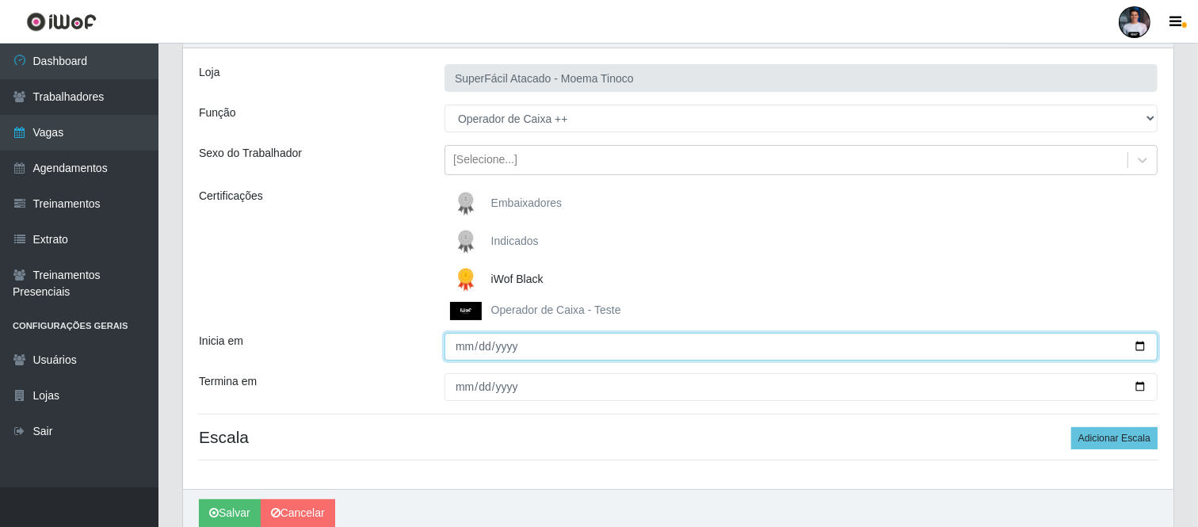
click at [1141, 350] on input "Inicia em" at bounding box center [800, 347] width 713 height 28
type input "2025-10-12"
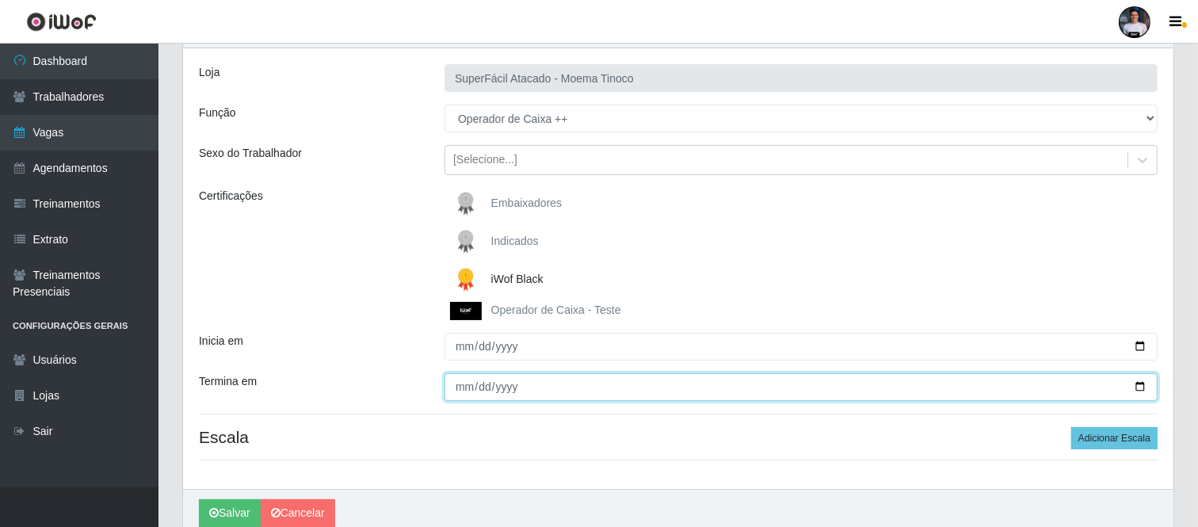
click at [1137, 390] on input "Termina em" at bounding box center [800, 387] width 713 height 28
type input "2025-10-12"
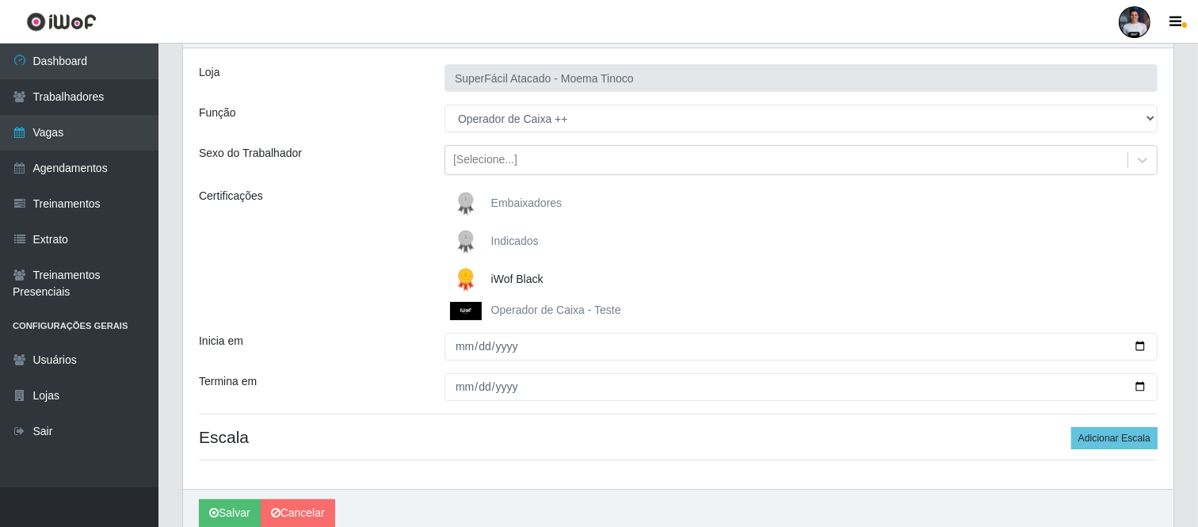
drag, startPoint x: 497, startPoint y: 447, endPoint x: 489, endPoint y: 449, distance: 8.9
click at [496, 447] on div "Loja SuperFácil Atacado - Moema Tinoco Função [Selecione...] Embalador Embalado…" at bounding box center [678, 268] width 990 height 440
click at [1087, 444] on button "Adicionar Escala" at bounding box center [1114, 438] width 86 height 22
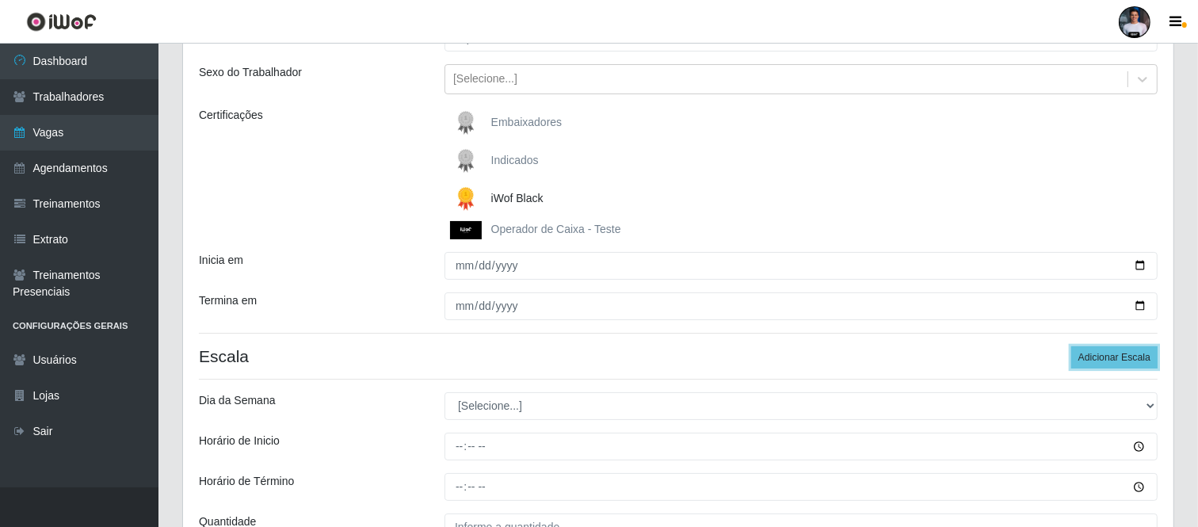
scroll to position [264, 0]
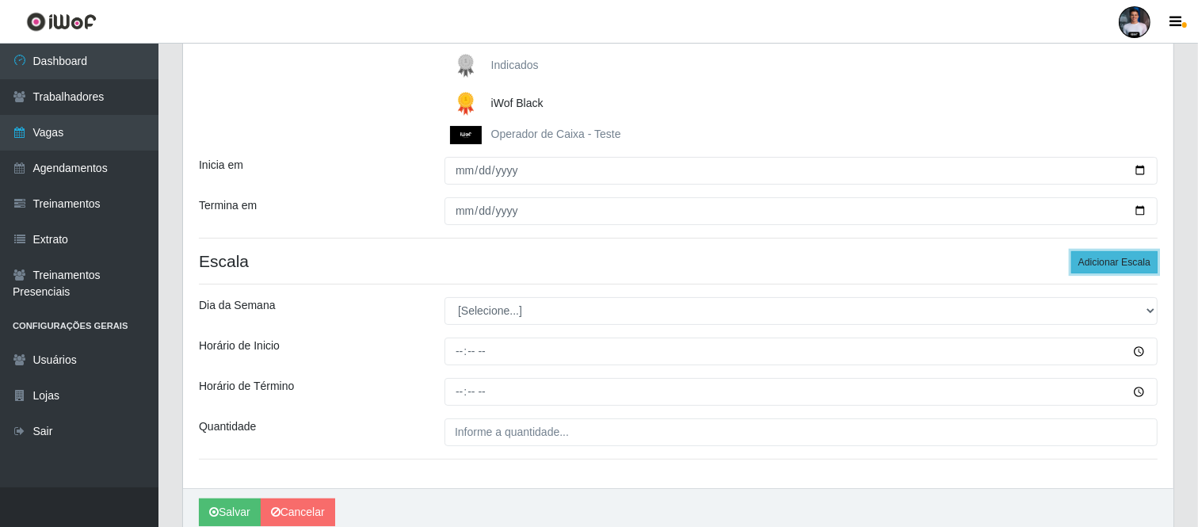
click at [1089, 265] on button "Adicionar Escala" at bounding box center [1114, 262] width 86 height 22
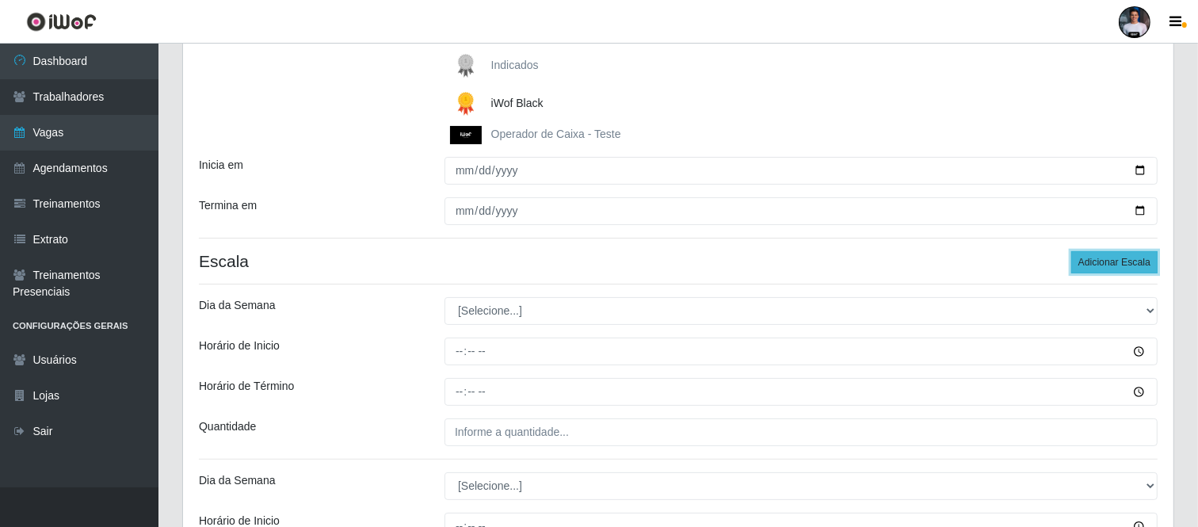
click at [1089, 264] on button "Adicionar Escala" at bounding box center [1114, 262] width 86 height 22
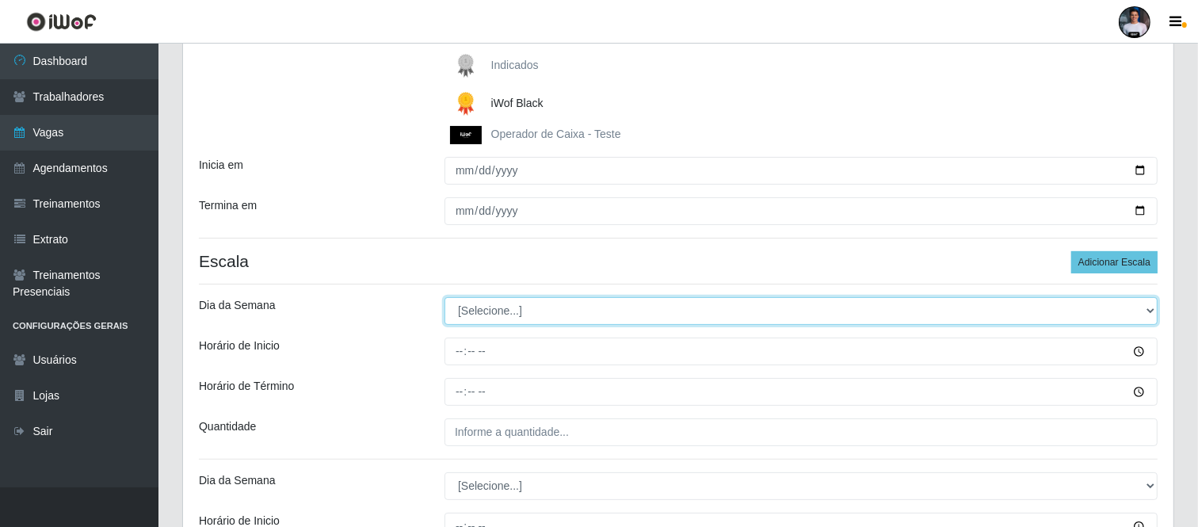
click at [516, 310] on select "[Selecione...] Segunda Terça Quarta Quinta Sexta Sábado Domingo" at bounding box center [800, 311] width 713 height 28
select select "0"
click at [444, 297] on select "[Selecione...] Segunda Terça Quarta Quinta Sexta Sábado Domingo" at bounding box center [800, 311] width 713 height 28
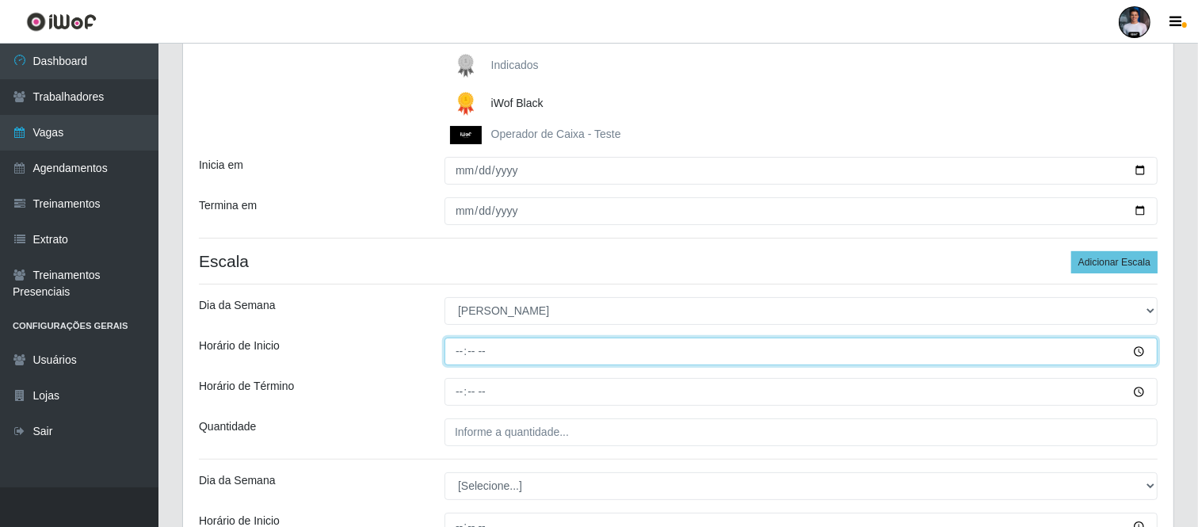
click at [453, 355] on input "Horário de Inicio" at bounding box center [800, 351] width 713 height 28
type input "07:00"
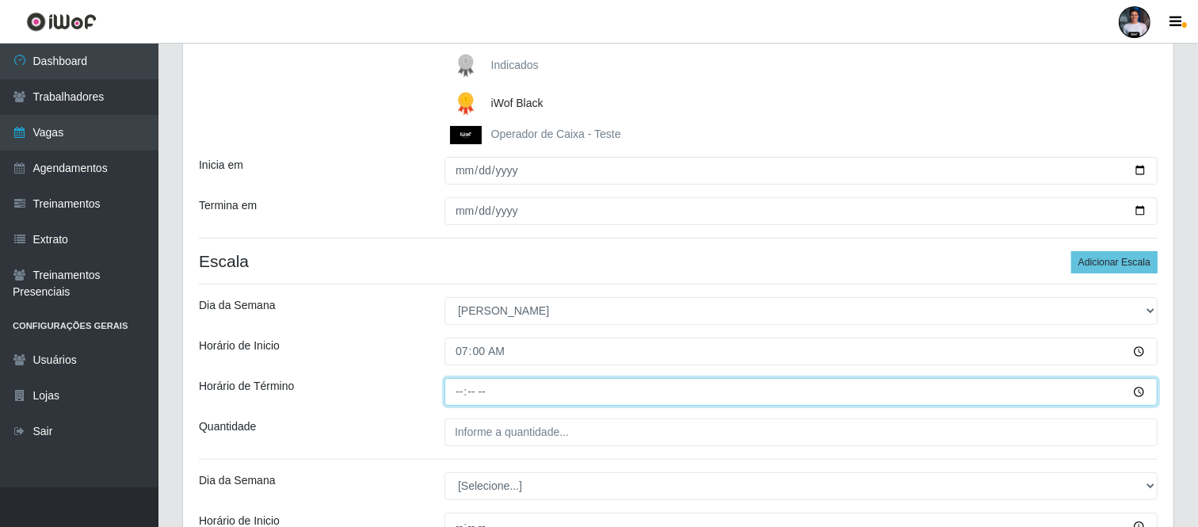
click at [458, 379] on input "Horário de Término" at bounding box center [800, 392] width 713 height 28
type input "13:00"
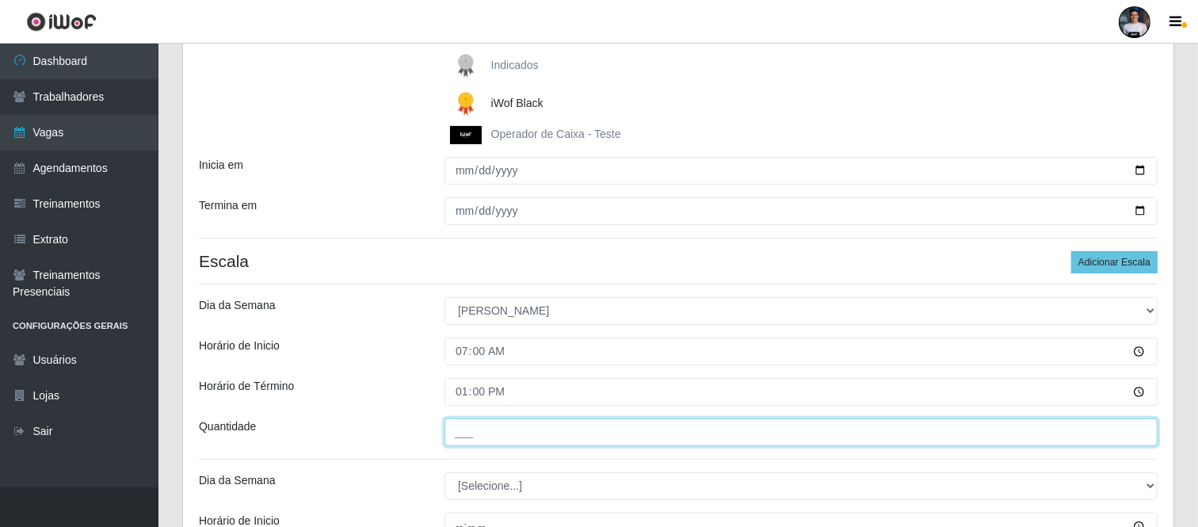
click at [468, 439] on input "___" at bounding box center [800, 432] width 713 height 28
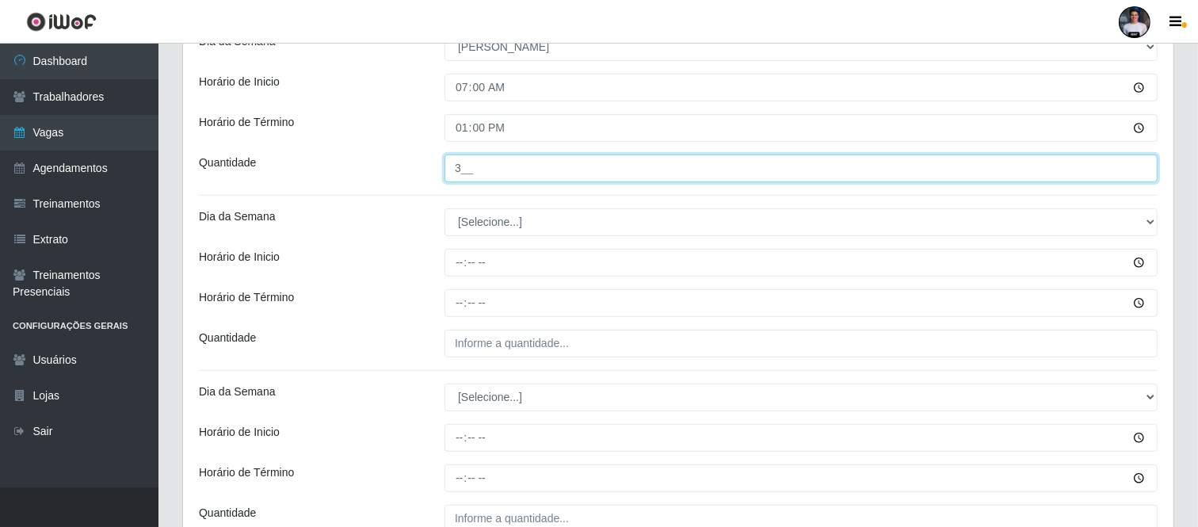
type input "3__"
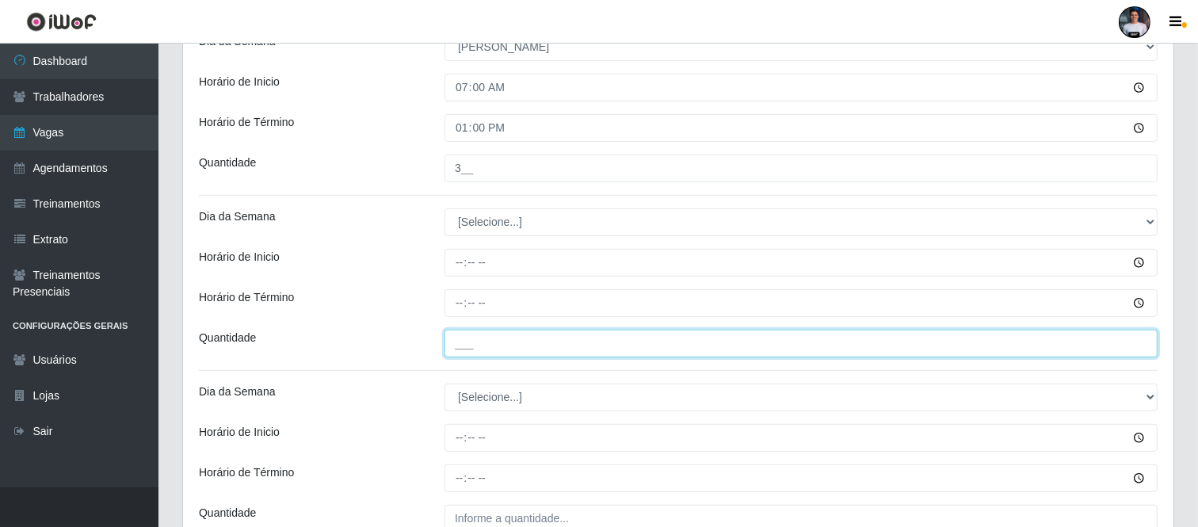
click at [463, 350] on input "___" at bounding box center [800, 343] width 713 height 28
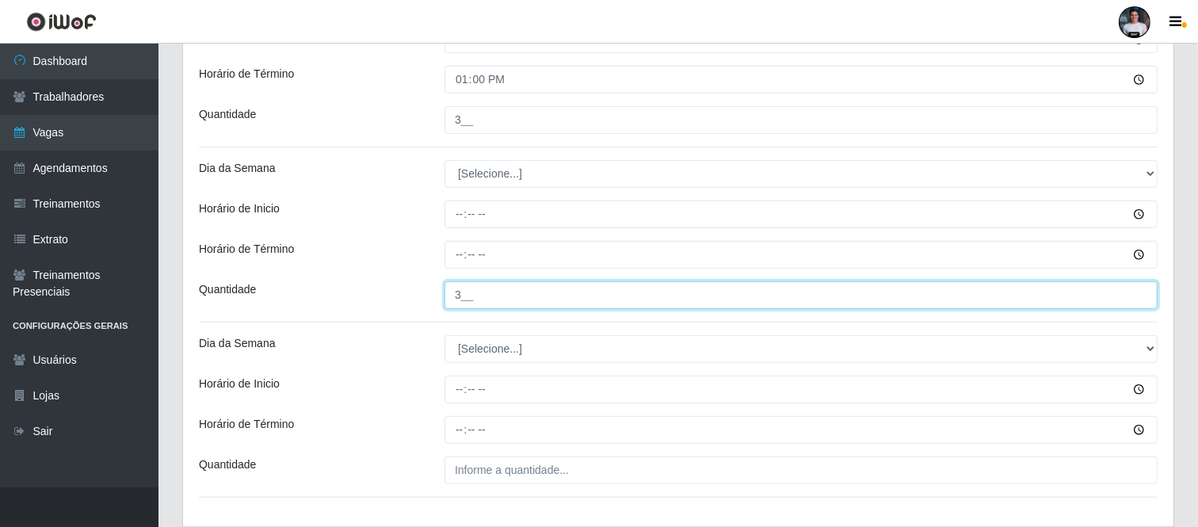
scroll to position [615, 0]
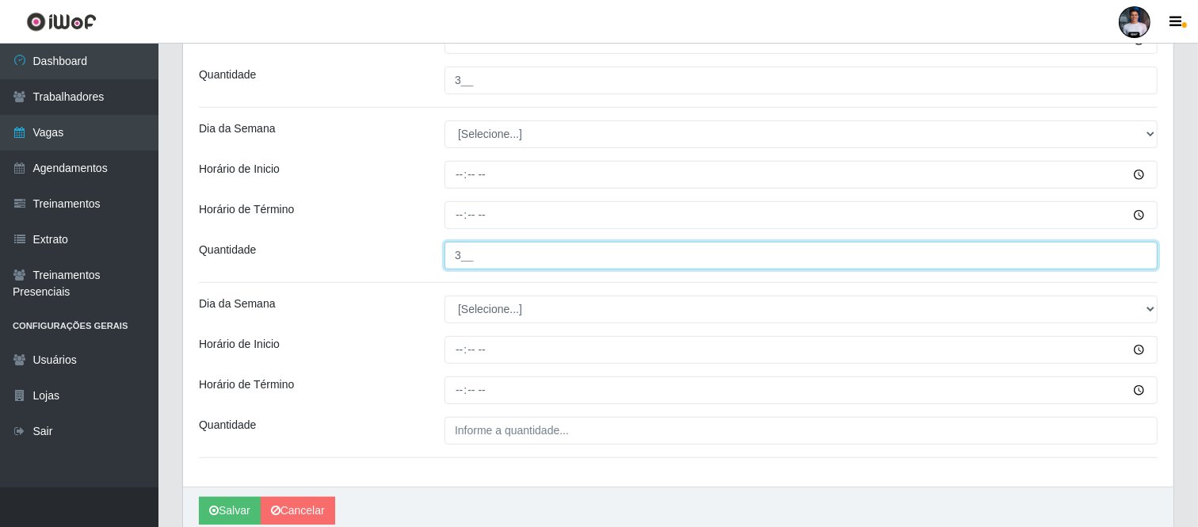
type input "3__"
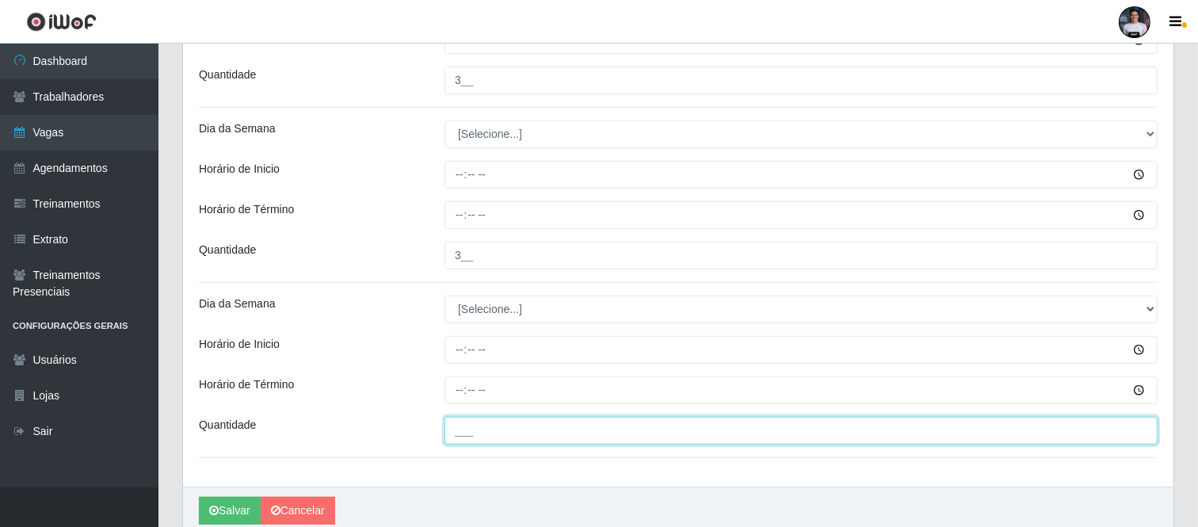
click at [475, 436] on input "___" at bounding box center [800, 431] width 713 height 28
type input "8__"
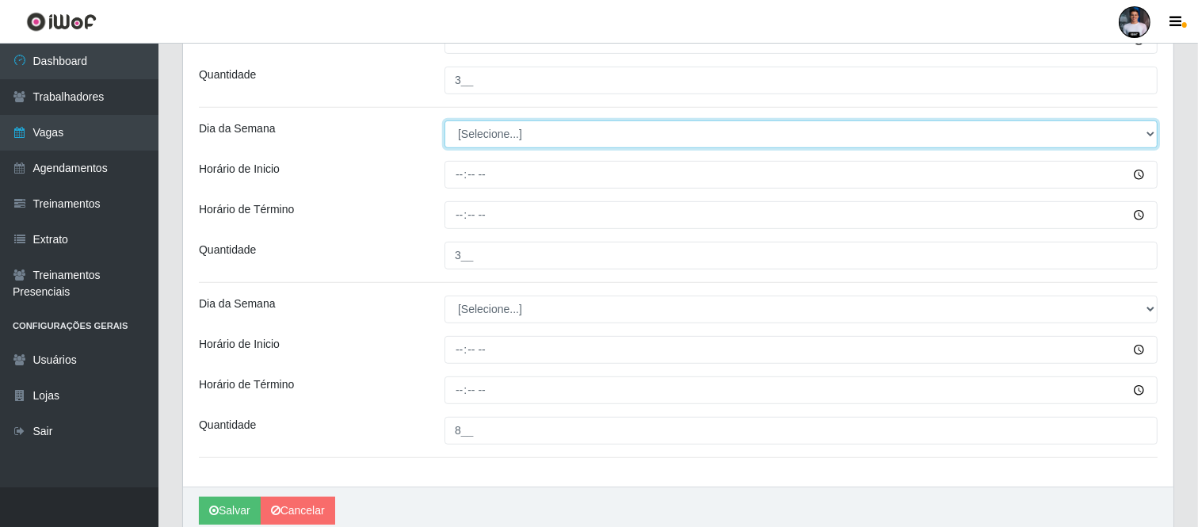
click at [483, 139] on select "[Selecione...] Segunda Terça Quarta Quinta Sexta Sábado Domingo" at bounding box center [800, 134] width 713 height 28
select select "0"
click at [444, 120] on select "[Selecione...] Segunda Terça Quarta Quinta Sexta Sábado Domingo" at bounding box center [800, 134] width 713 height 28
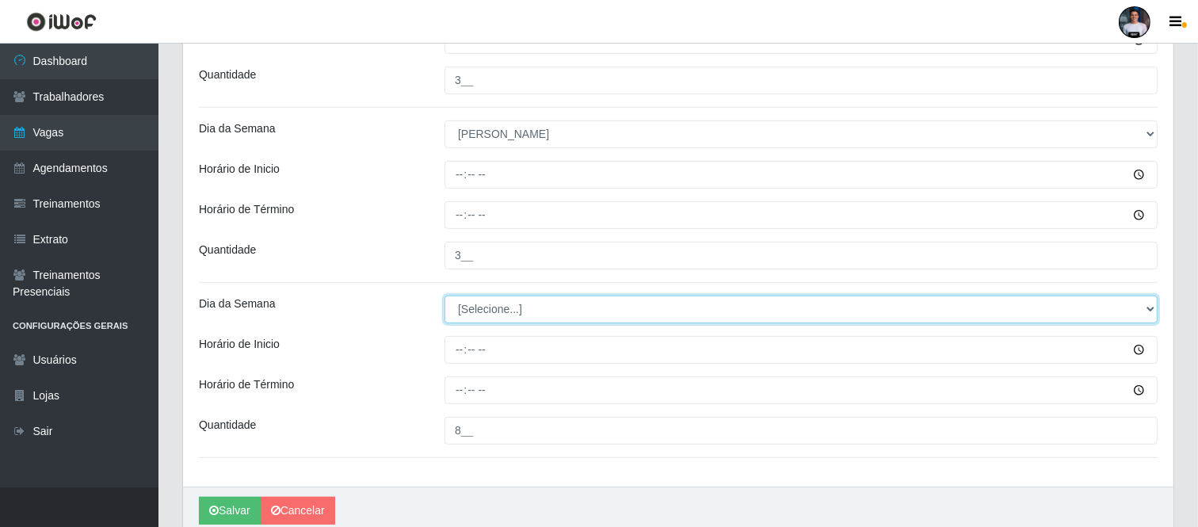
drag, startPoint x: 463, startPoint y: 303, endPoint x: 467, endPoint y: 314, distance: 11.8
click at [464, 307] on select "[Selecione...] Segunda Terça Quarta Quinta Sexta Sábado Domingo" at bounding box center [800, 309] width 713 height 28
select select "0"
click at [444, 295] on select "[Selecione...] Segunda Terça Quarta Quinta Sexta Sábado Domingo" at bounding box center [800, 309] width 713 height 28
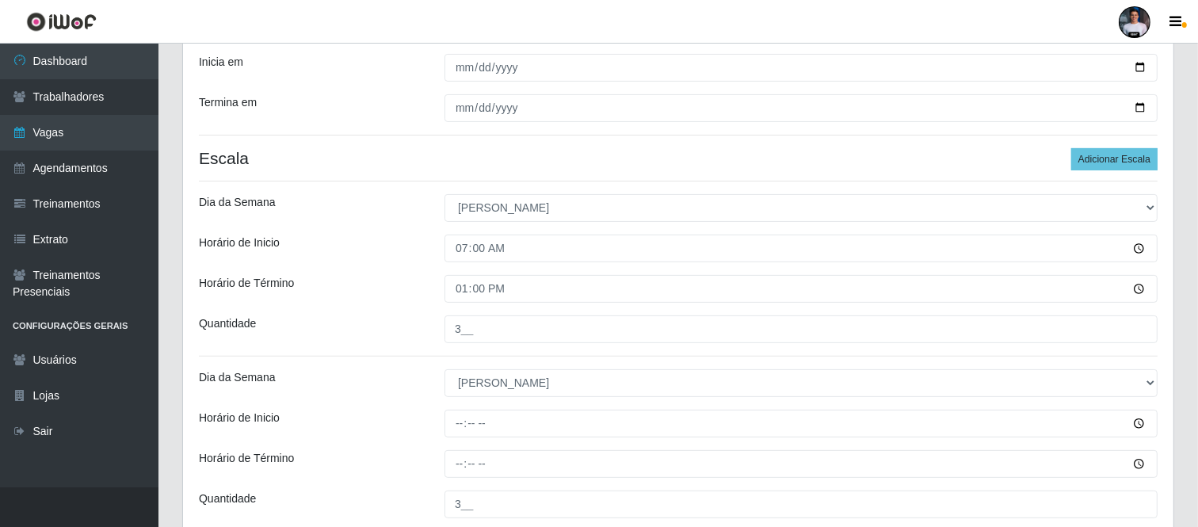
scroll to position [352, 0]
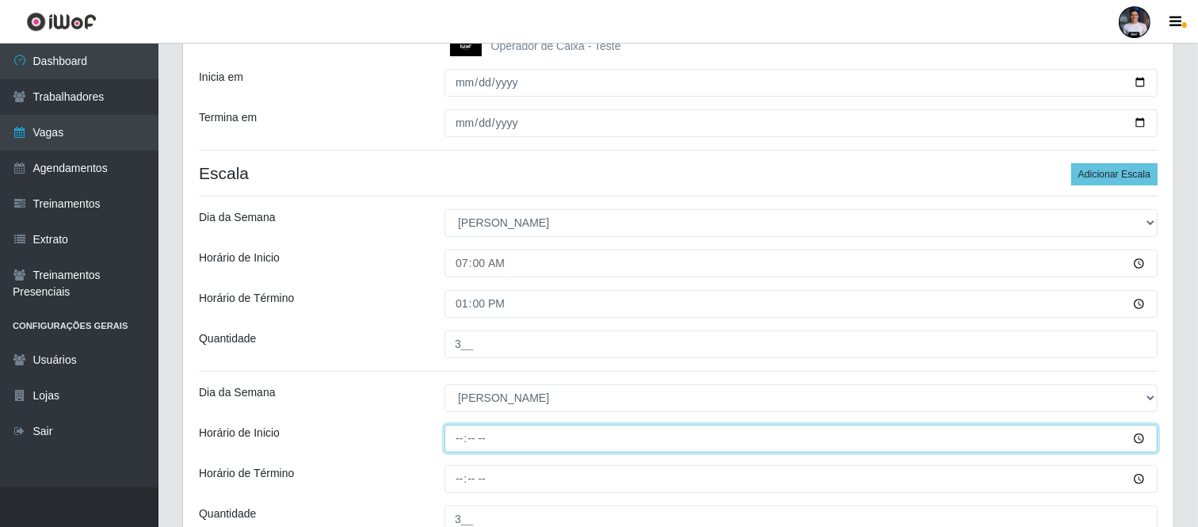
click at [456, 436] on input "Horário de Inicio" at bounding box center [800, 439] width 713 height 28
type input "11:00"
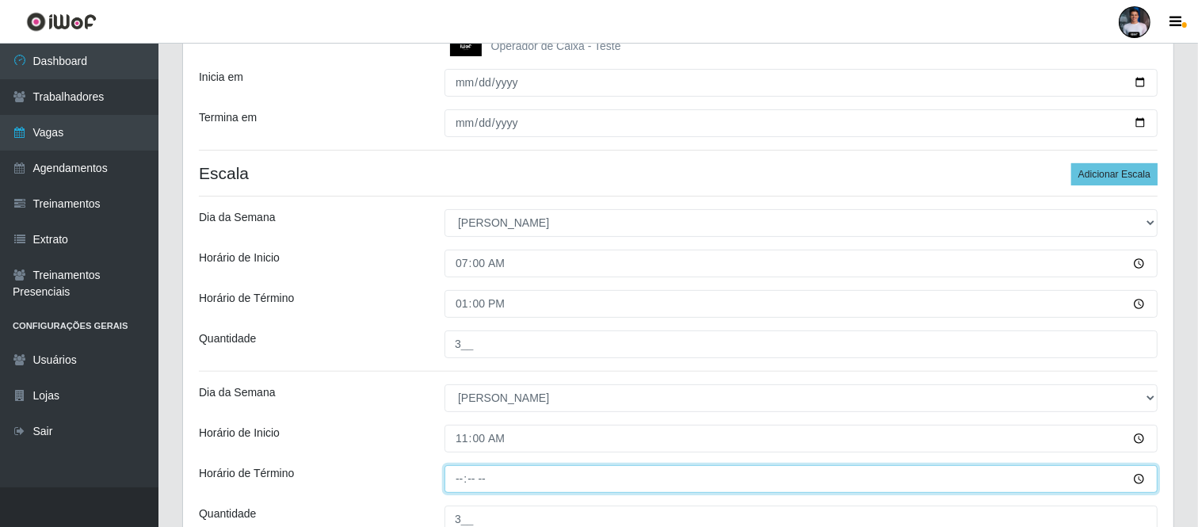
click at [455, 465] on input "Horário de Término" at bounding box center [800, 479] width 713 height 28
type input "17:00"
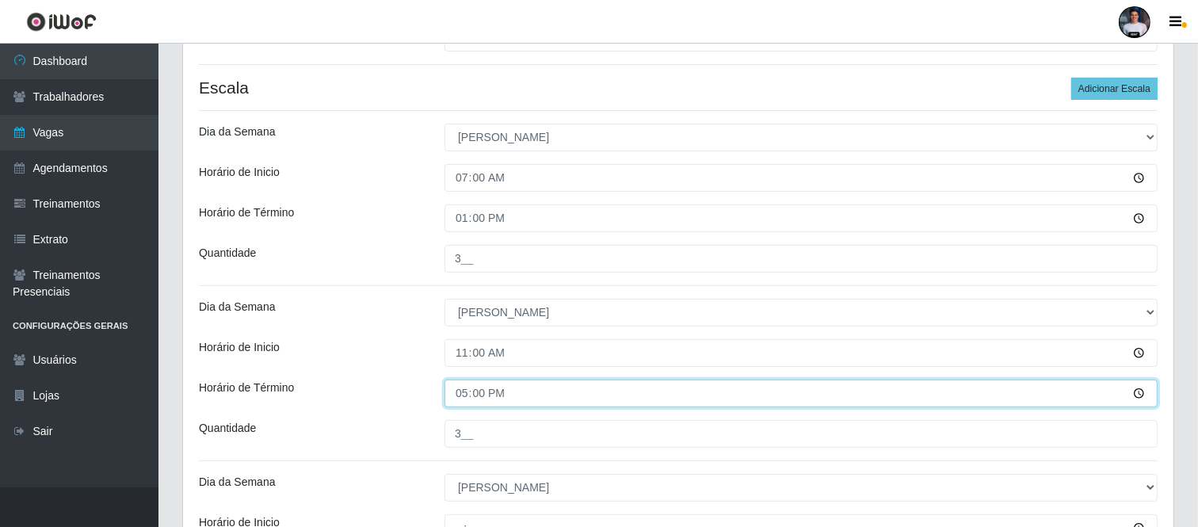
scroll to position [527, 0]
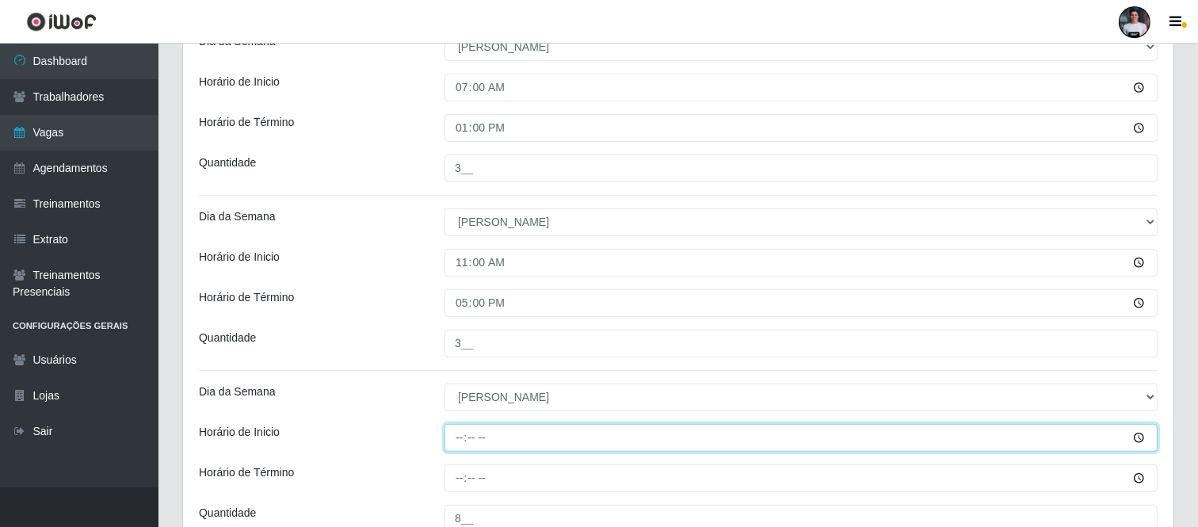
click at [462, 450] on input "Horário de Inicio" at bounding box center [800, 438] width 713 height 28
type input "16:30"
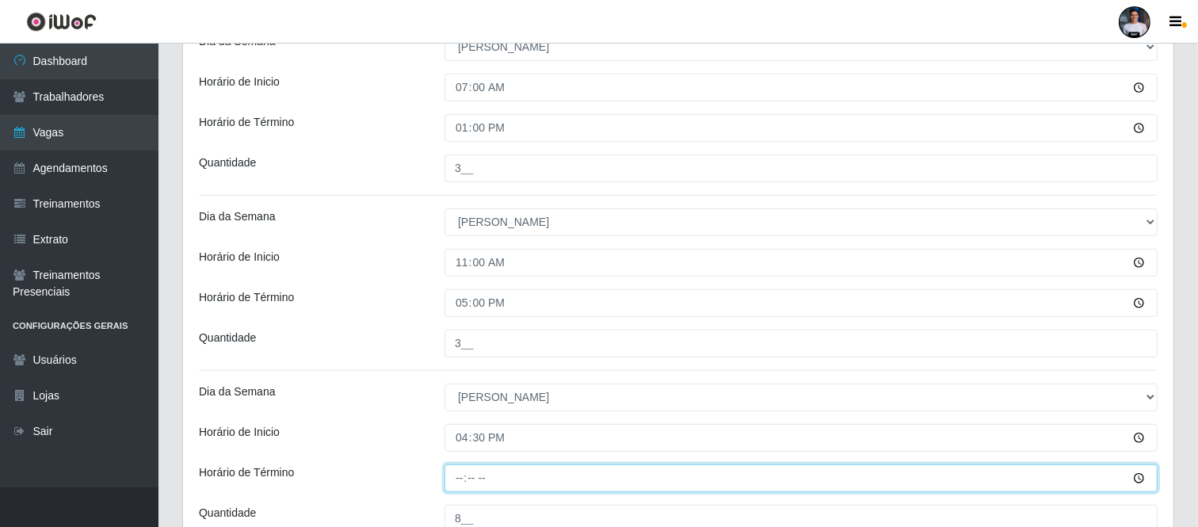
click at [458, 477] on input "Horário de Término" at bounding box center [800, 478] width 713 height 28
type input "22:30"
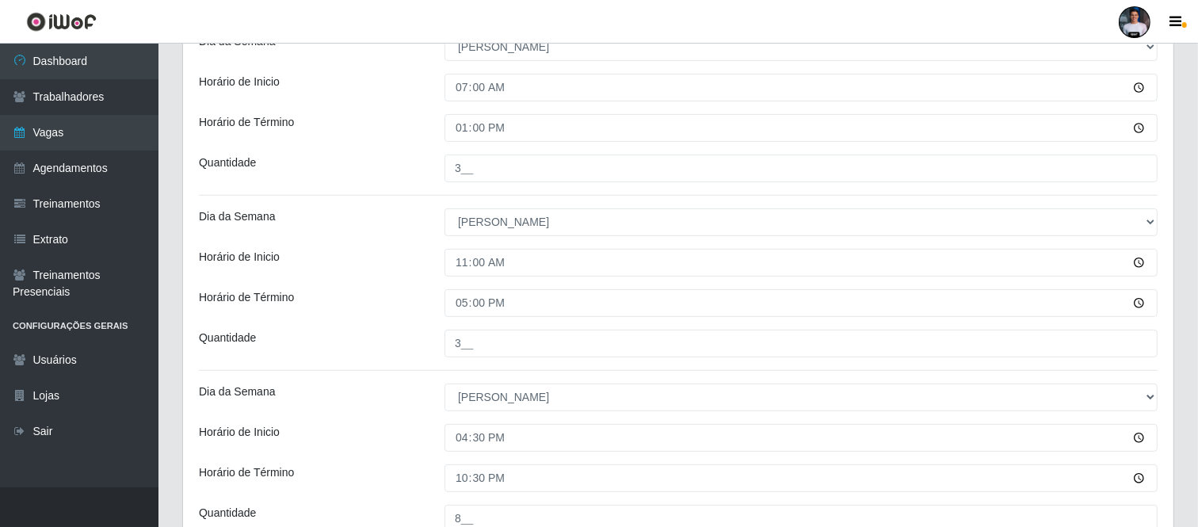
click at [389, 354] on div "Quantidade" at bounding box center [310, 343] width 246 height 28
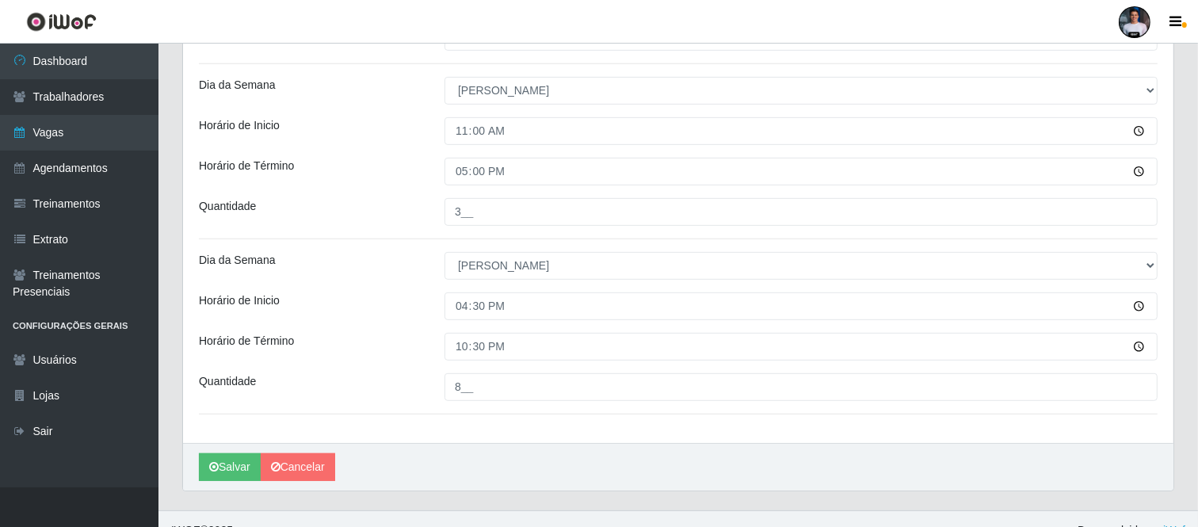
scroll to position [683, 0]
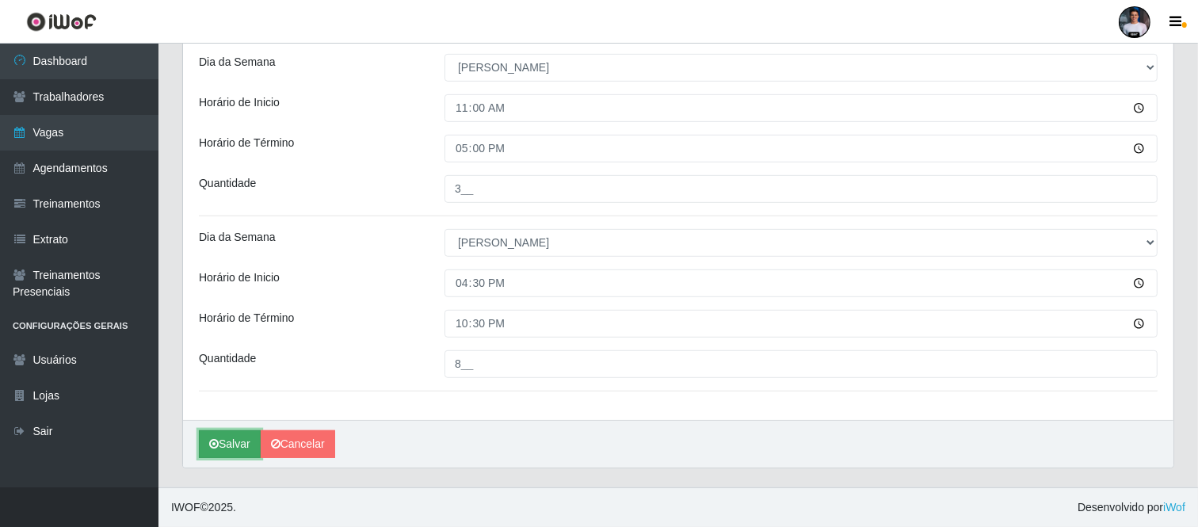
click at [225, 454] on button "Salvar" at bounding box center [230, 444] width 62 height 28
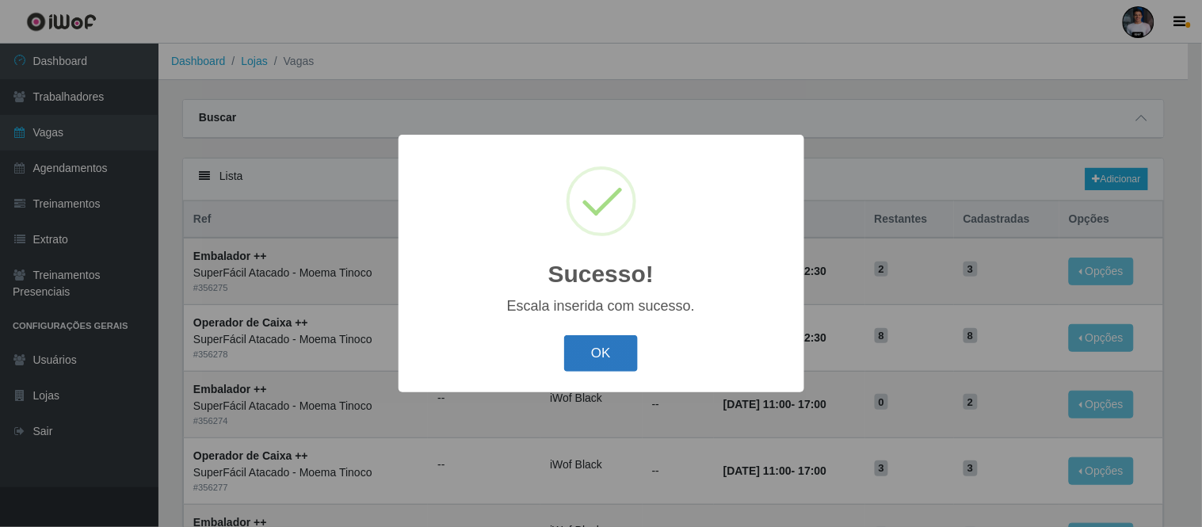
click at [604, 358] on button "OK" at bounding box center [601, 353] width 74 height 37
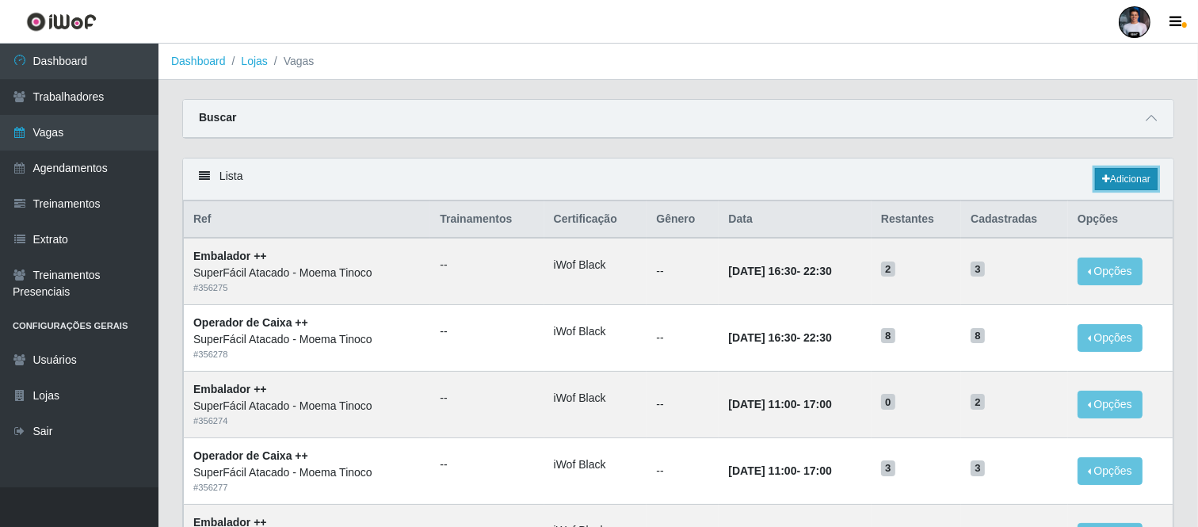
click at [1111, 175] on link "Adicionar" at bounding box center [1126, 179] width 63 height 22
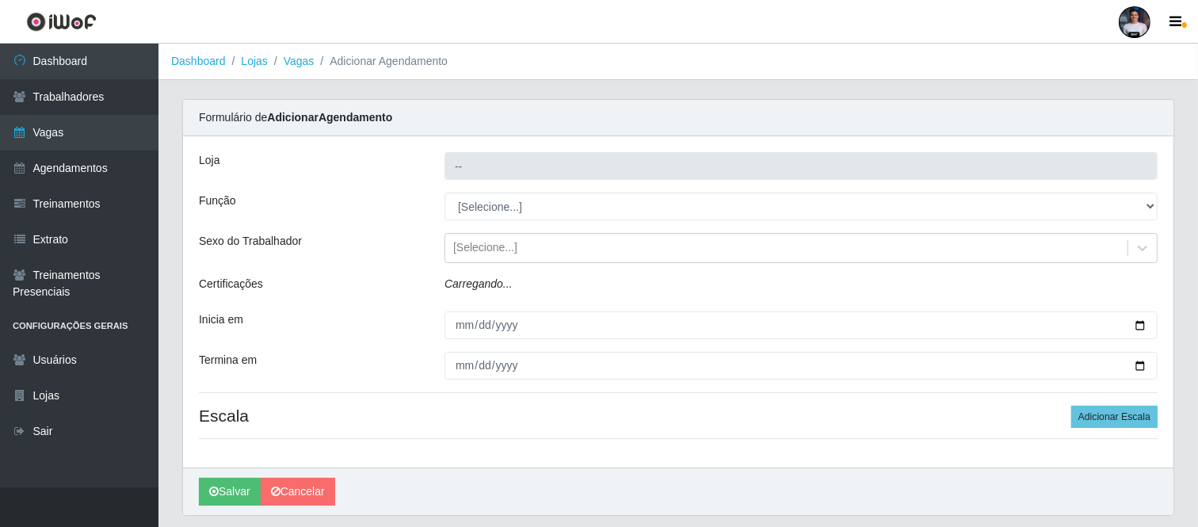
type input "SuperFácil Atacado - Moema Tinoco"
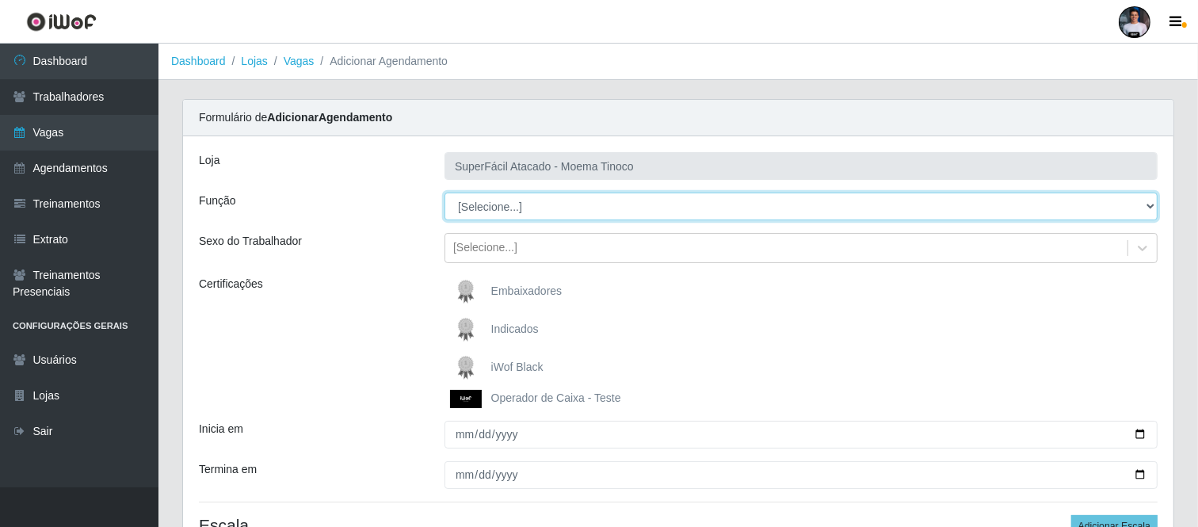
click at [576, 199] on select "[Selecione...] Embalador Embalador + Embalador ++ Operador de Caixa Operador de…" at bounding box center [800, 206] width 713 height 28
select select "73"
click at [444, 192] on select "[Selecione...] Embalador Embalador + Embalador ++ Operador de Caixa Operador de…" at bounding box center [800, 206] width 713 height 28
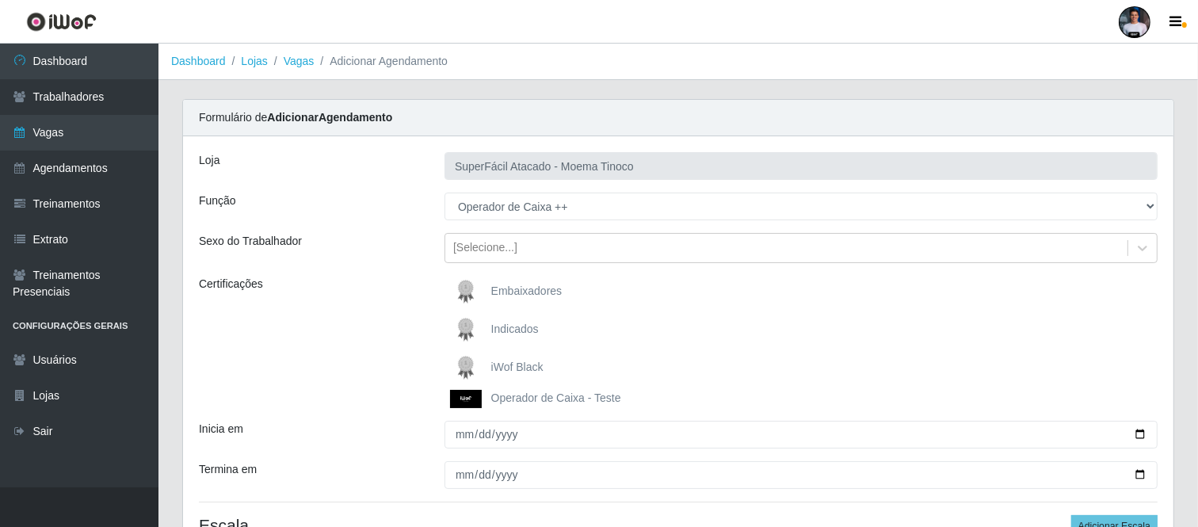
click at [493, 370] on span "iWof Black" at bounding box center [517, 366] width 52 height 13
click at [0, 0] on input "iWof Black" at bounding box center [0, 0] width 0 height 0
click at [335, 351] on div "Certificações" at bounding box center [310, 342] width 246 height 132
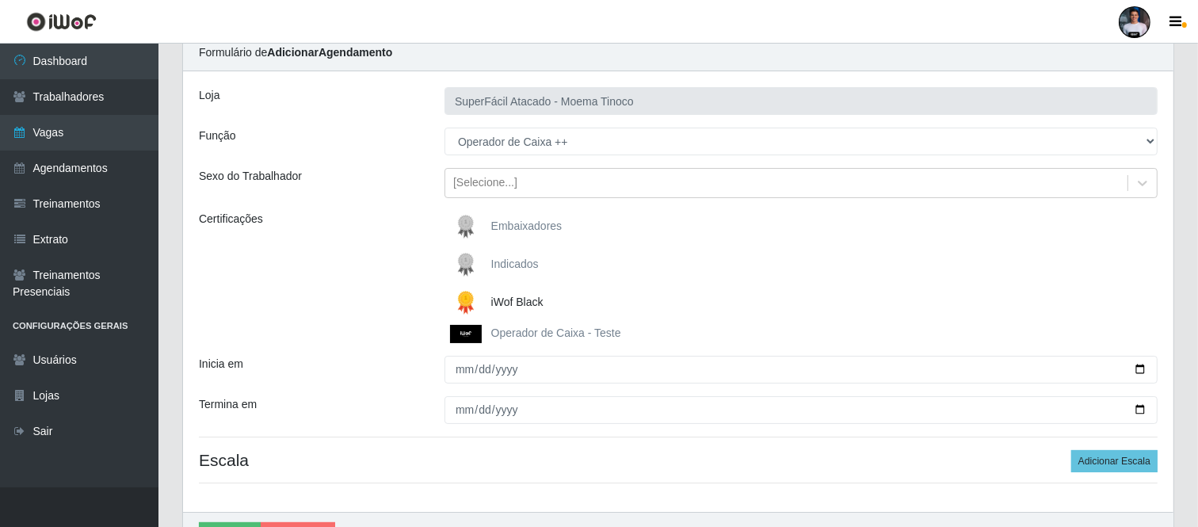
scroll to position [157, 0]
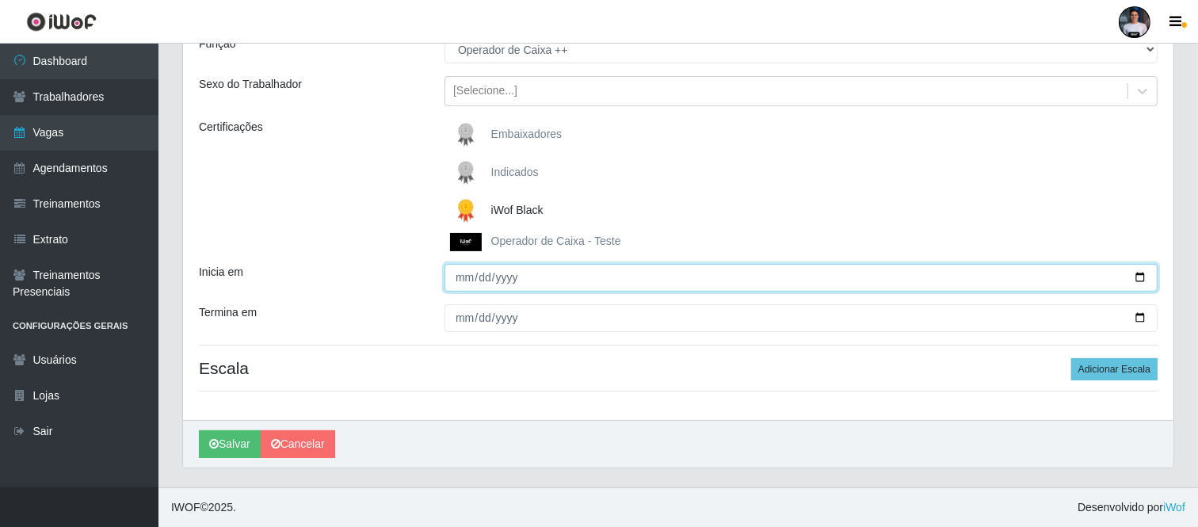
click at [1136, 280] on input "Inicia em" at bounding box center [800, 278] width 713 height 28
type input "2025-10-12"
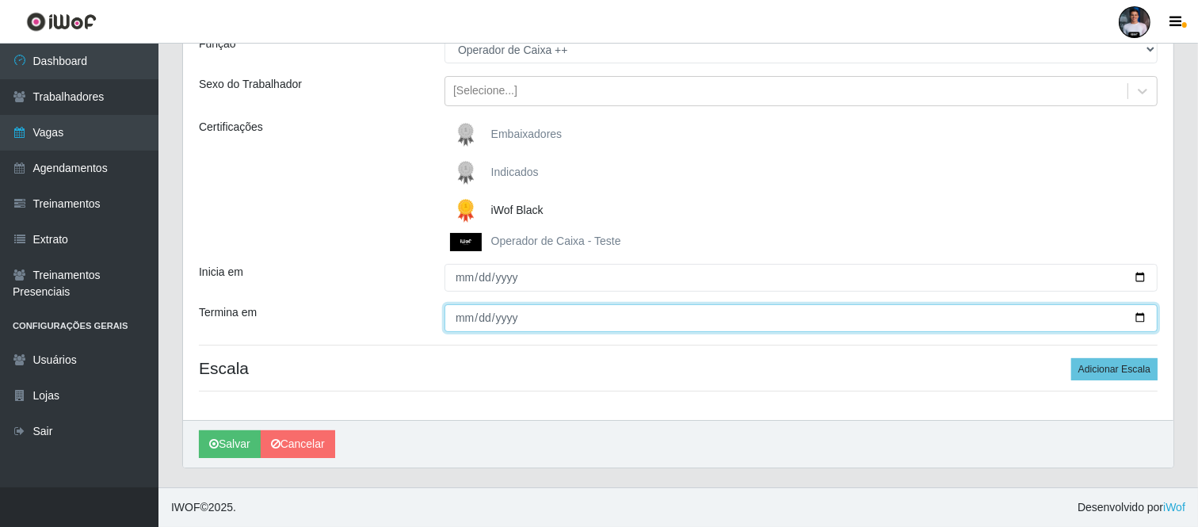
click at [1144, 318] on input "Termina em" at bounding box center [800, 318] width 713 height 28
click at [1145, 317] on input "2025-10-19" at bounding box center [800, 318] width 713 height 28
type input "2025-10-12"
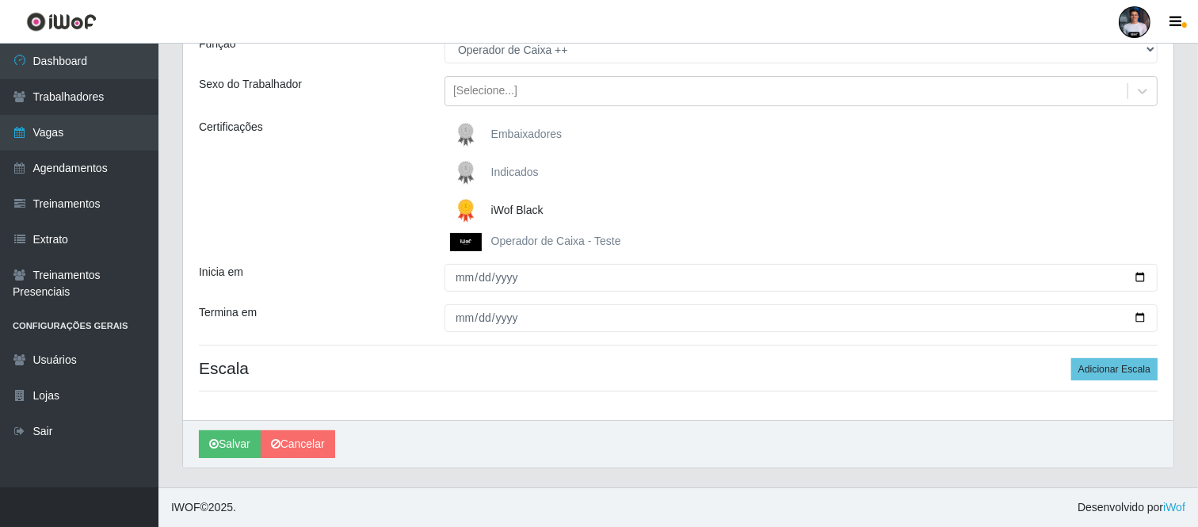
click at [558, 431] on div "Salvar Cancelar" at bounding box center [678, 444] width 990 height 48
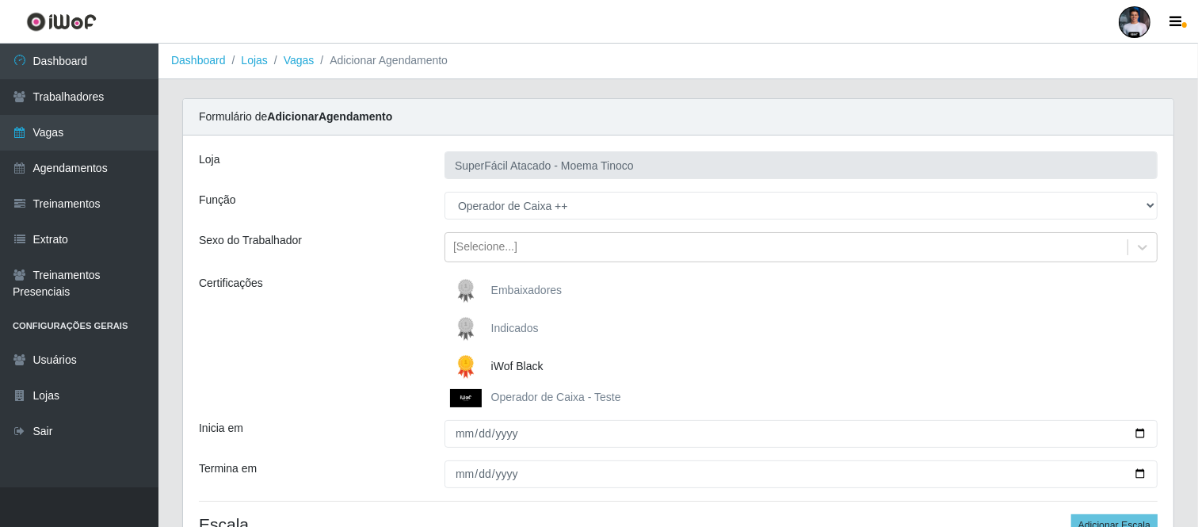
scroll to position [0, 0]
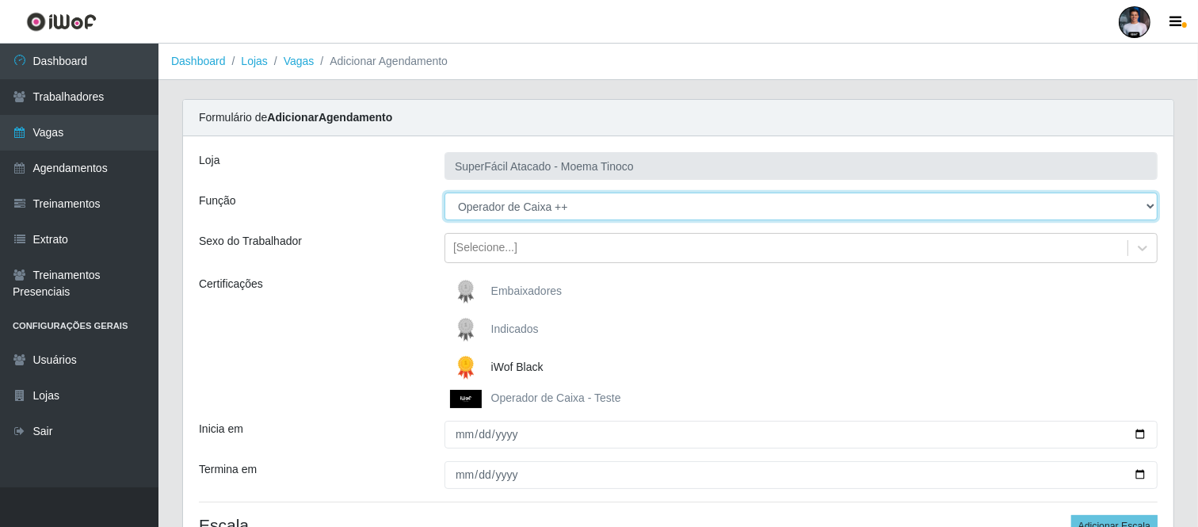
click at [521, 203] on select "[Selecione...] Embalador Embalador + Embalador ++ Operador de Caixa Operador de…" at bounding box center [800, 206] width 713 height 28
click at [444, 192] on select "[Selecione...] Embalador Embalador + Embalador ++ Operador de Caixa Operador de…" at bounding box center [800, 206] width 713 height 28
click at [497, 204] on select "[Selecione...] Embalador Embalador + Embalador ++ Operador de Caixa Operador de…" at bounding box center [800, 206] width 713 height 28
select select "86"
click at [444, 192] on select "[Selecione...] Embalador Embalador + Embalador ++ Operador de Caixa Operador de…" at bounding box center [800, 206] width 713 height 28
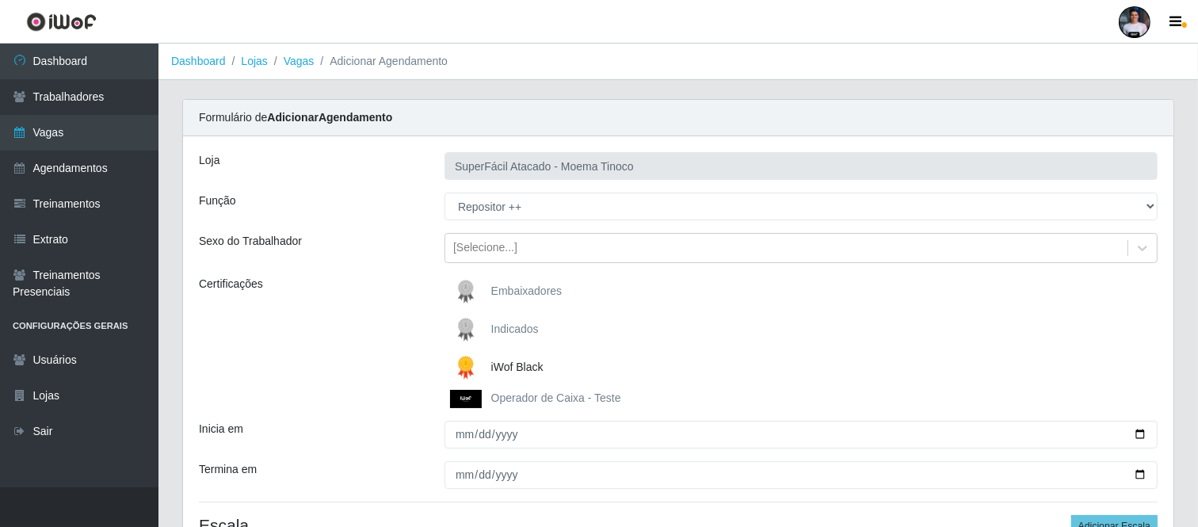
click at [352, 410] on div "Loja SuperFácil Atacado - Moema Tinoco Função [Selecione...] Embalador Embalado…" at bounding box center [678, 356] width 990 height 440
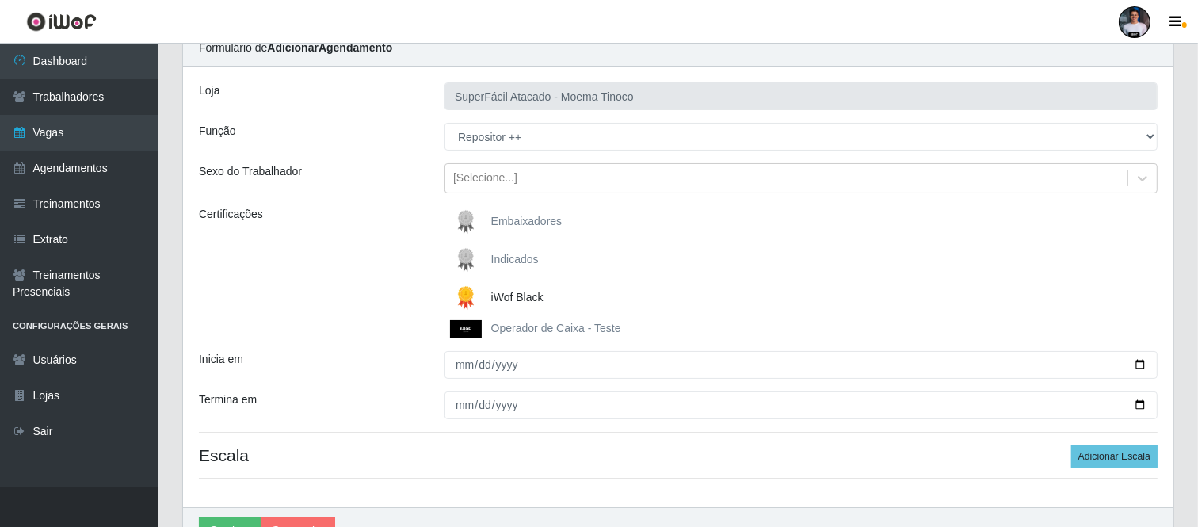
scroll to position [157, 0]
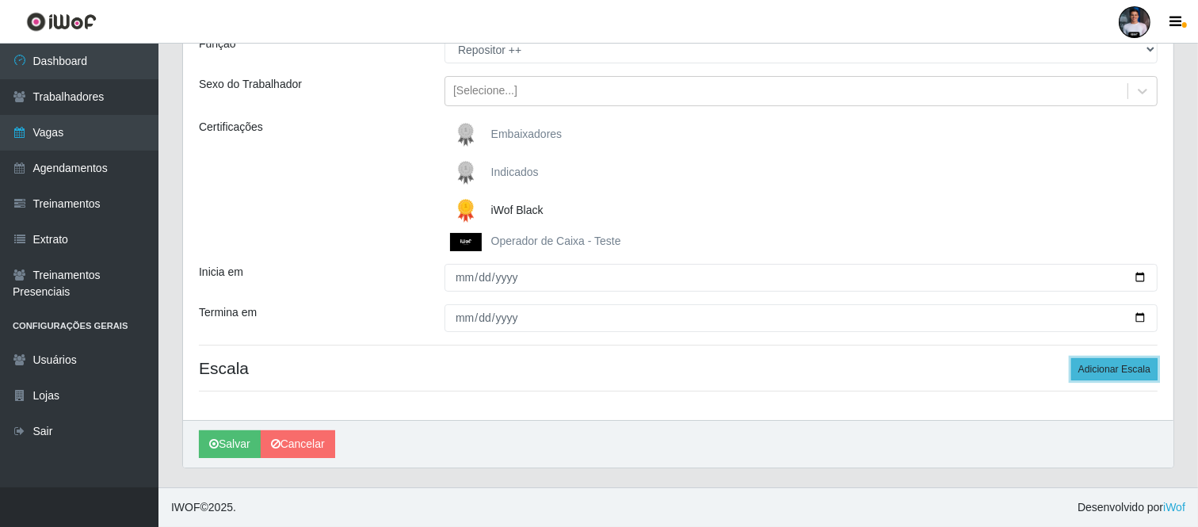
click at [1104, 368] on button "Adicionar Escala" at bounding box center [1114, 369] width 86 height 22
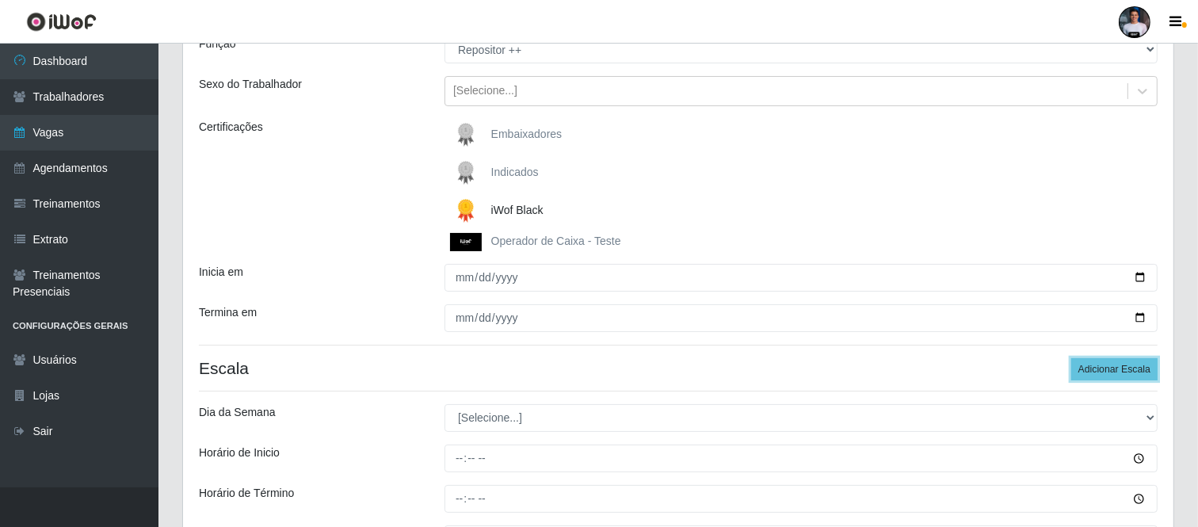
scroll to position [333, 0]
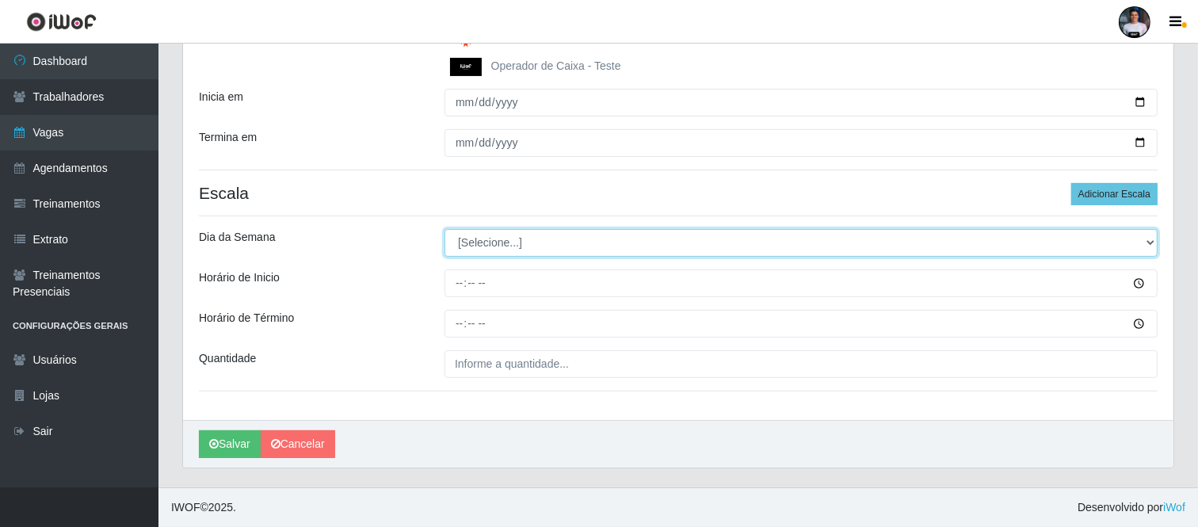
drag, startPoint x: 672, startPoint y: 234, endPoint x: 653, endPoint y: 252, distance: 25.2
click at [670, 234] on select "[Selecione...] Segunda Terça Quarta Quinta Sexta Sábado Domingo" at bounding box center [800, 243] width 713 height 28
select select "0"
click at [444, 229] on select "[Selecione...] Segunda Terça Quarta Quinta Sexta Sábado Domingo" at bounding box center [800, 243] width 713 height 28
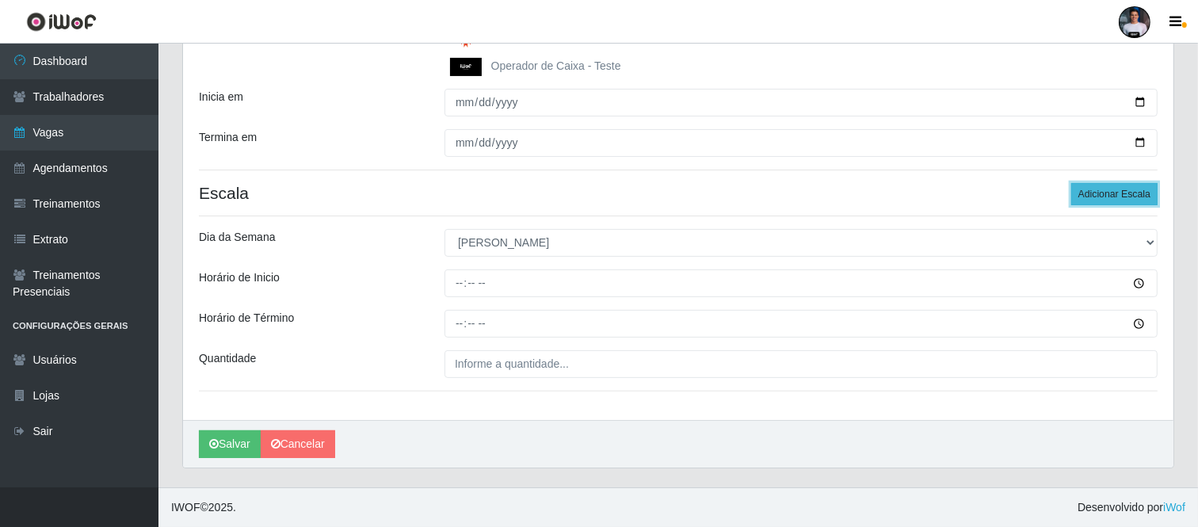
click at [1097, 192] on button "Adicionar Escala" at bounding box center [1114, 194] width 86 height 22
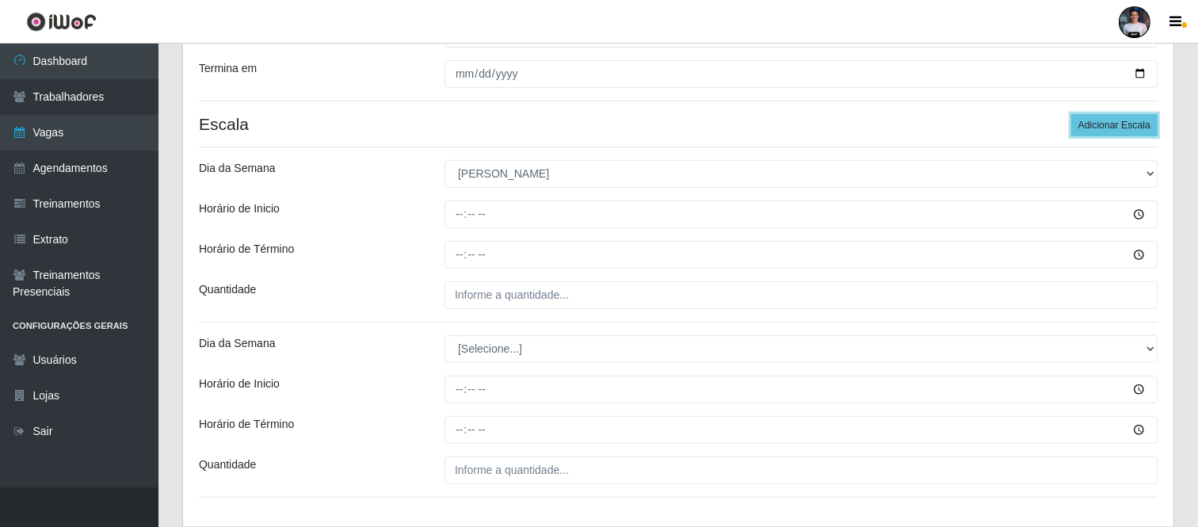
scroll to position [421, 0]
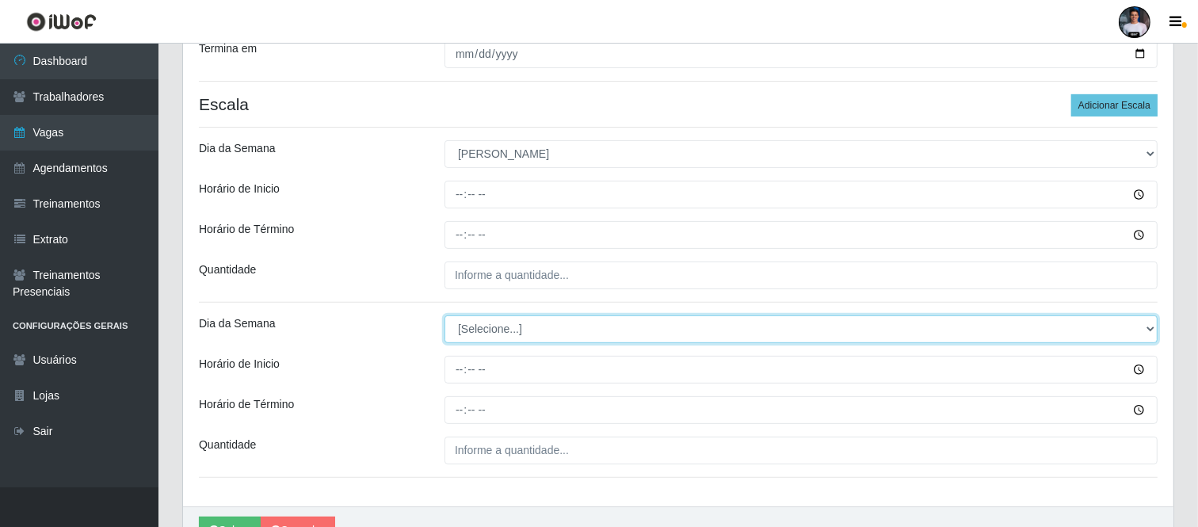
drag, startPoint x: 505, startPoint y: 329, endPoint x: 512, endPoint y: 352, distance: 24.0
click at [505, 329] on select "[Selecione...] Segunda Terça Quarta Quinta Sexta Sábado Domingo" at bounding box center [800, 329] width 713 height 28
drag, startPoint x: 516, startPoint y: 327, endPoint x: 516, endPoint y: 343, distance: 15.8
click at [516, 327] on select "[Selecione...] Segunda Terça Quarta Quinta Sexta Sábado Domingo" at bounding box center [800, 329] width 713 height 28
select select "0"
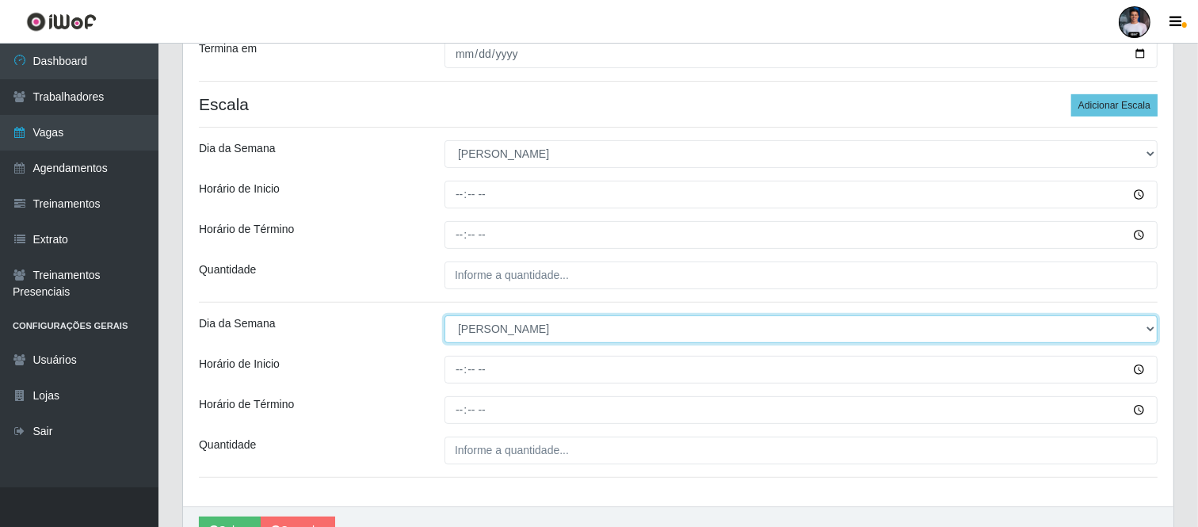
click at [444, 316] on select "[Selecione...] Segunda Terça Quarta Quinta Sexta Sábado Domingo" at bounding box center [800, 329] width 713 height 28
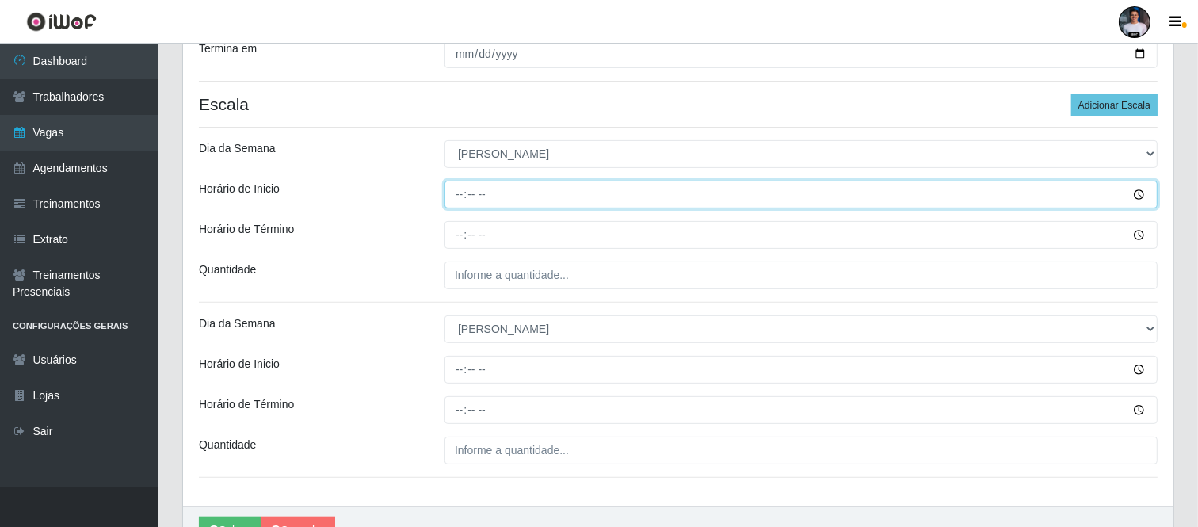
click at [461, 188] on input "Horário de Inicio" at bounding box center [800, 195] width 713 height 28
type input "09:00"
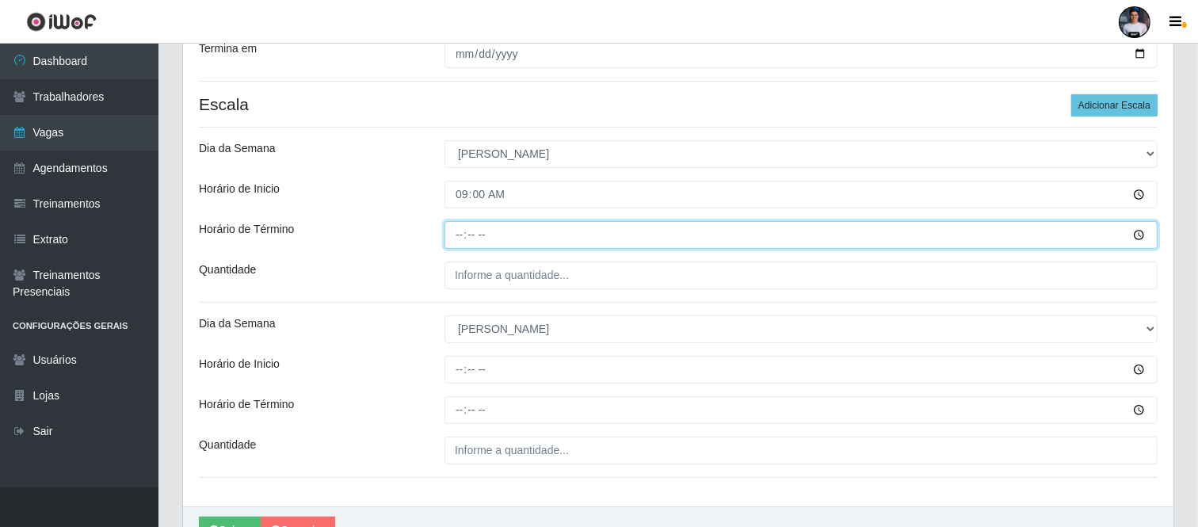
click at [467, 234] on input "Horário de Término" at bounding box center [800, 235] width 713 height 28
type input "15:00"
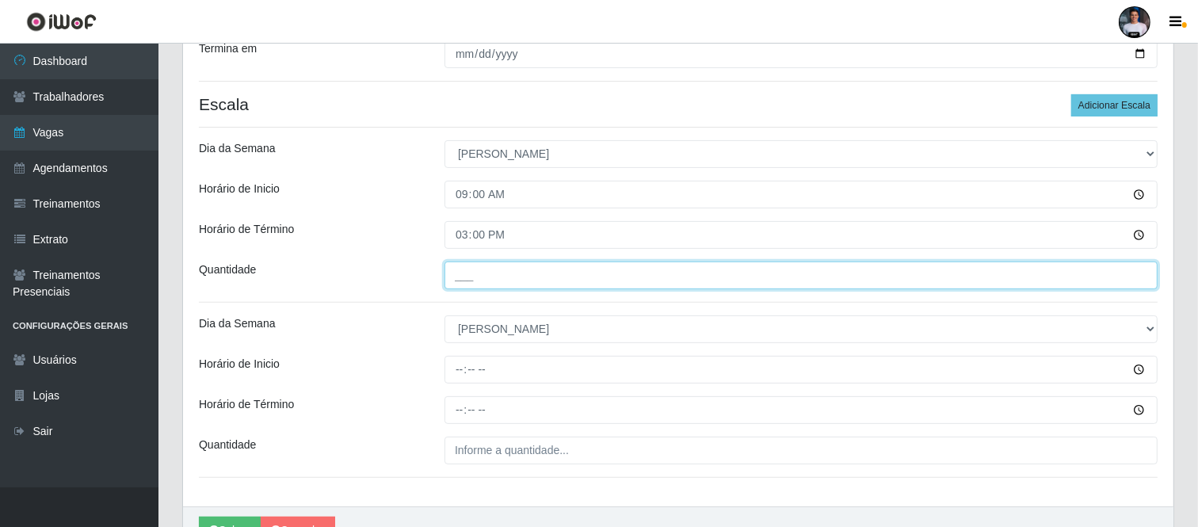
click at [463, 266] on input "___" at bounding box center [800, 275] width 713 height 28
type input "1__"
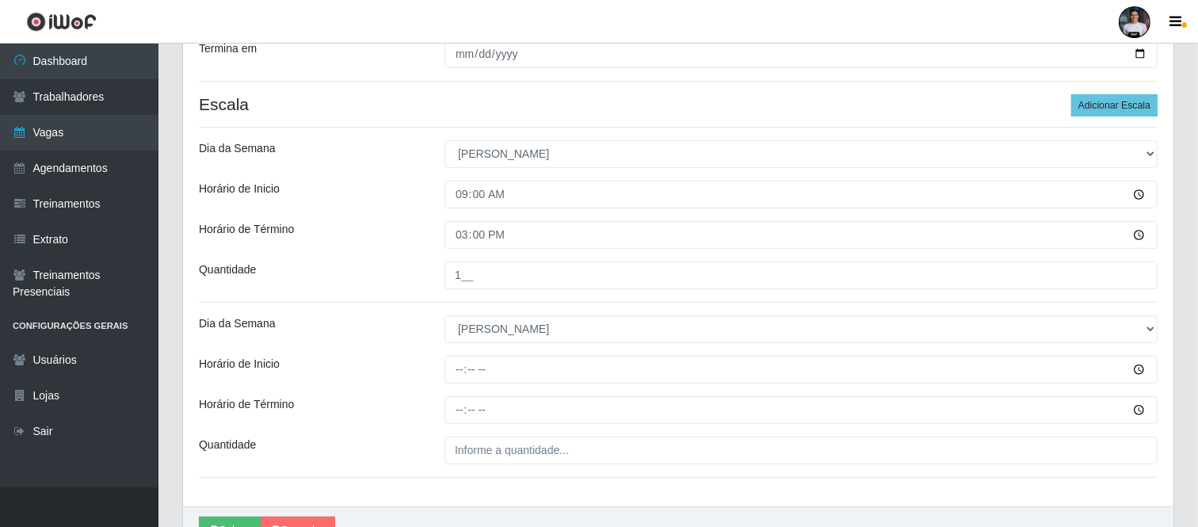
click at [453, 470] on div "Loja SuperFácil Atacado - Moema Tinoco Função [Selecione...] Embalador Embalado…" at bounding box center [678, 111] width 990 height 790
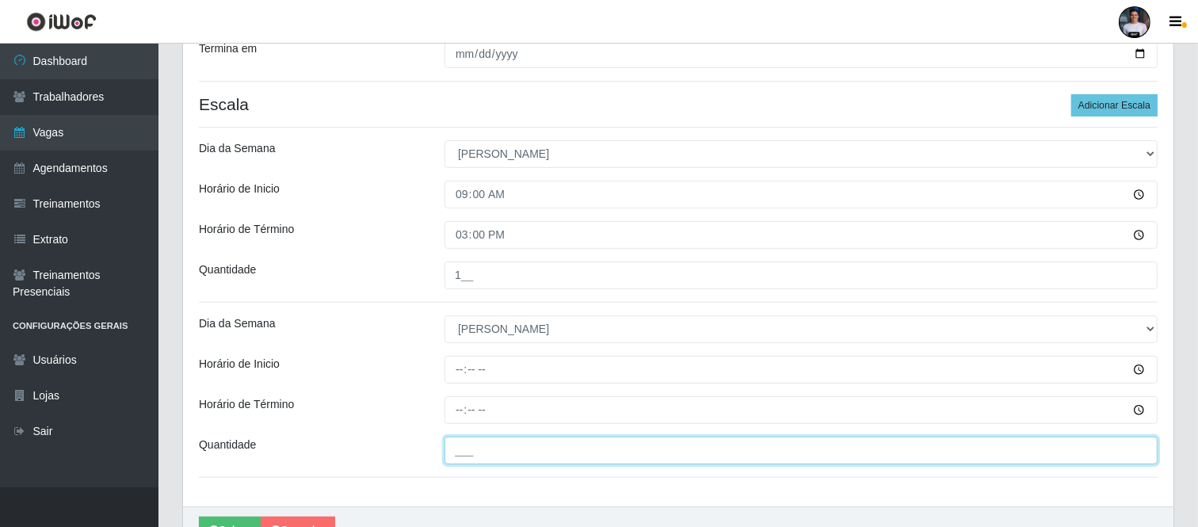
click at [451, 448] on input "___" at bounding box center [800, 450] width 713 height 28
type input "1__"
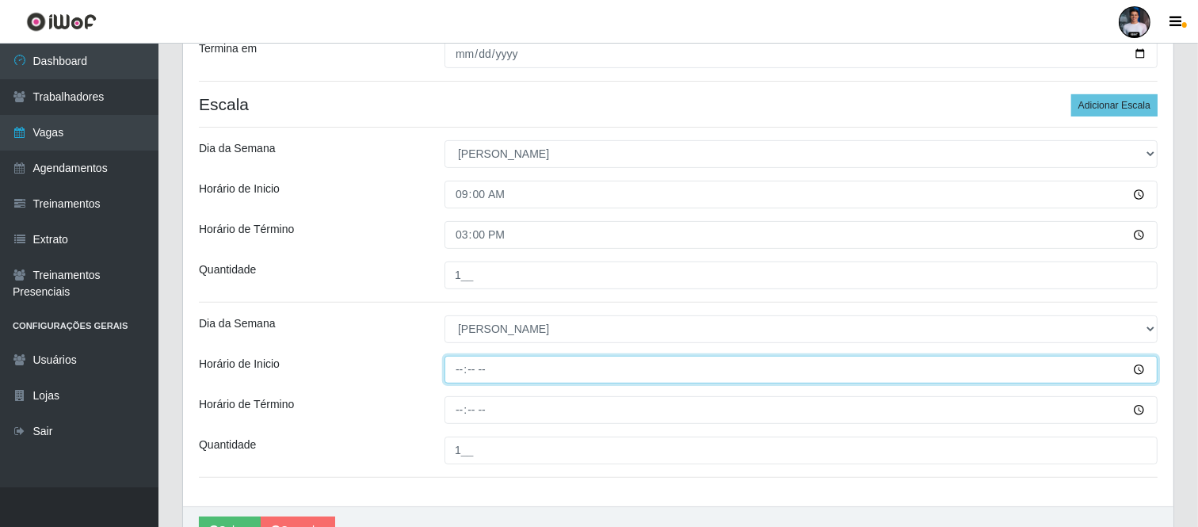
drag, startPoint x: 458, startPoint y: 362, endPoint x: 458, endPoint y: 374, distance: 11.9
click at [458, 363] on input "Horário de Inicio" at bounding box center [800, 370] width 713 height 28
type input "16:00"
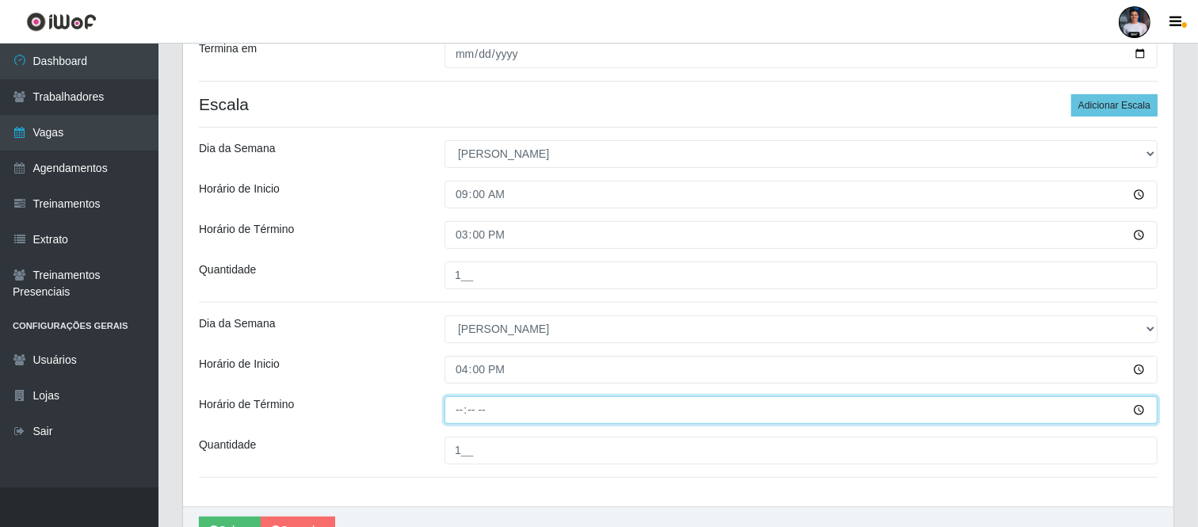
click at [463, 406] on input "Horário de Término" at bounding box center [800, 410] width 713 height 28
type input "22:00"
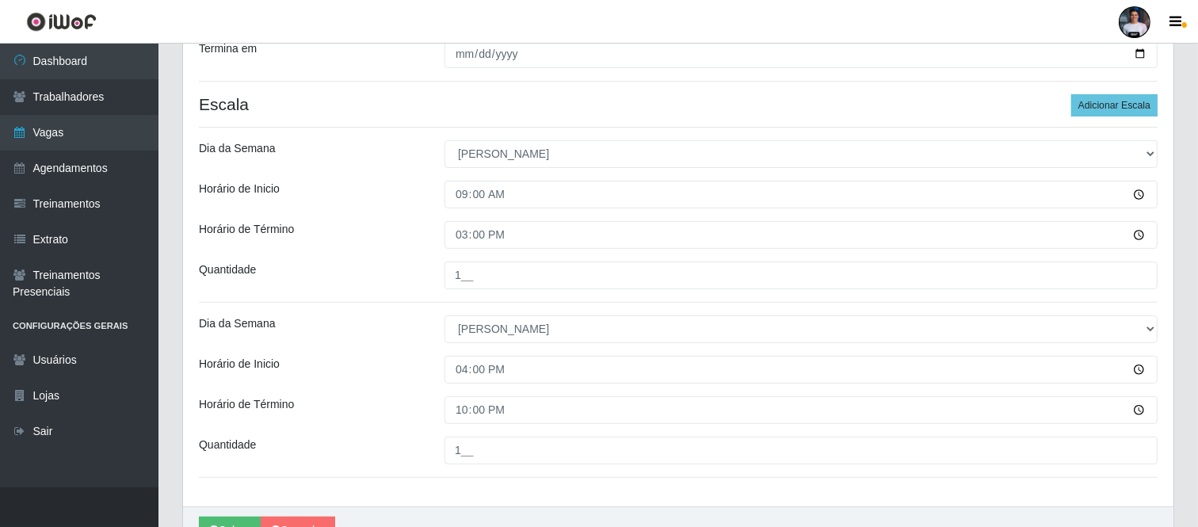
click at [553, 493] on div "Loja SuperFácil Atacado - Moema Tinoco Função [Selecione...] Embalador Embalado…" at bounding box center [678, 111] width 990 height 790
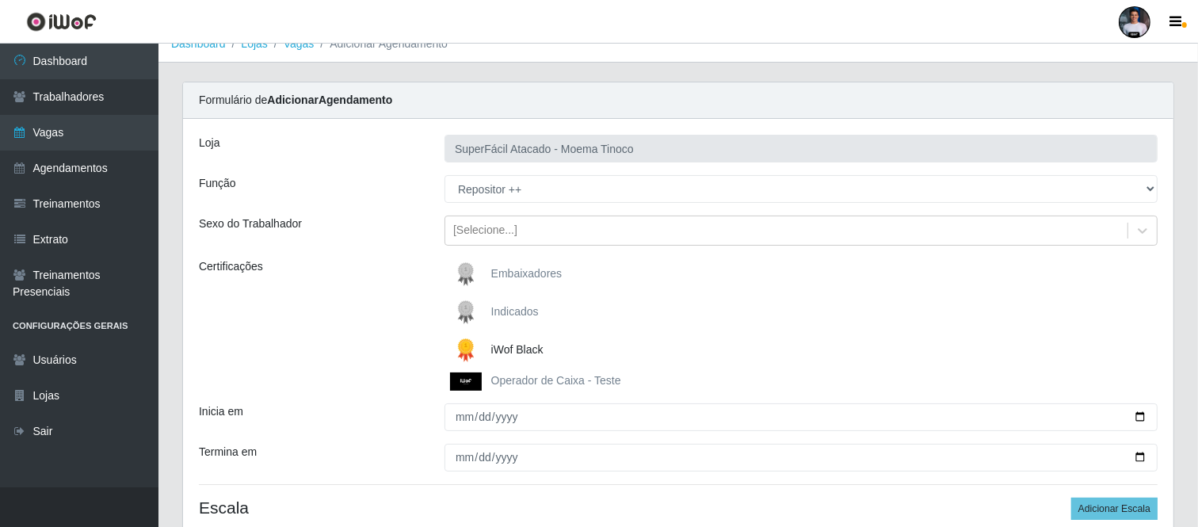
scroll to position [508, 0]
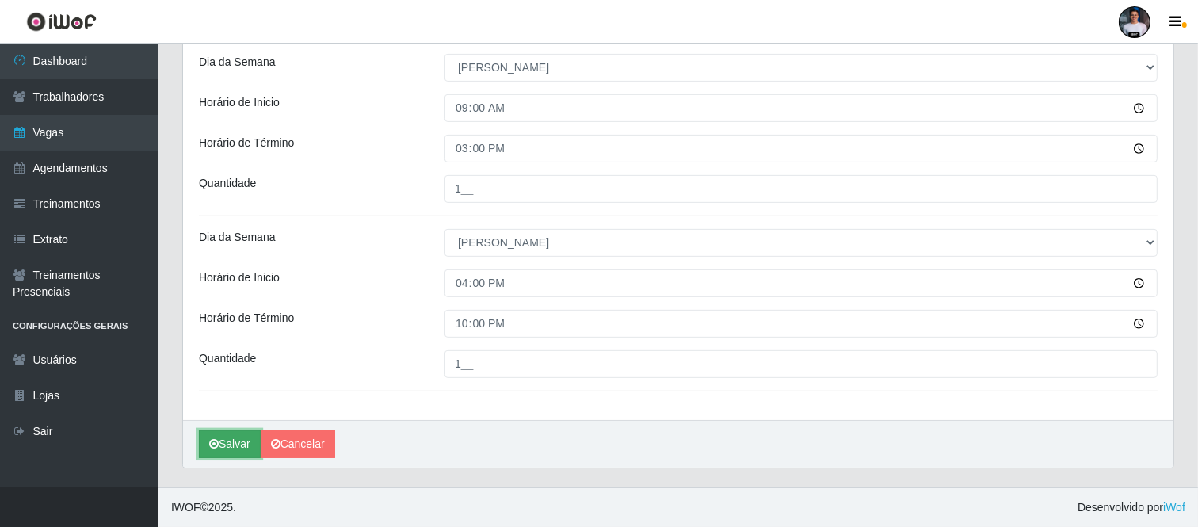
click at [240, 440] on button "Salvar" at bounding box center [230, 444] width 62 height 28
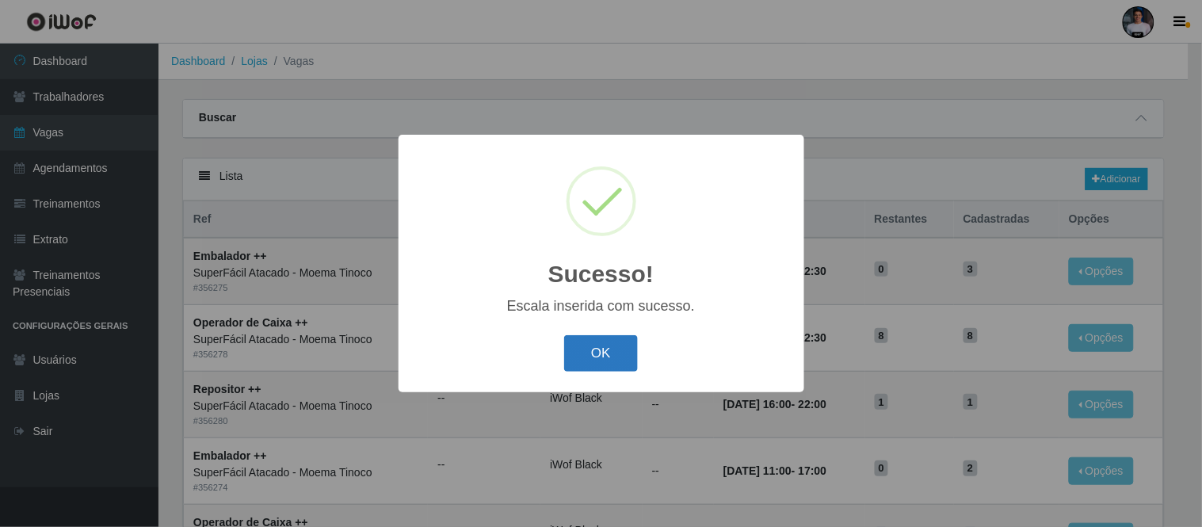
click at [610, 342] on button "OK" at bounding box center [601, 353] width 74 height 37
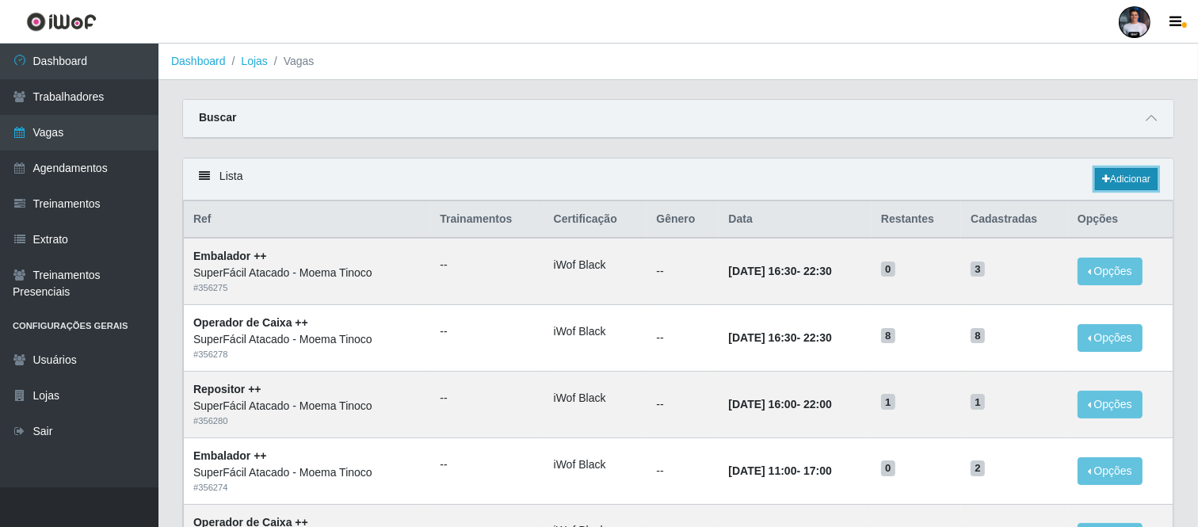
click at [1117, 175] on link "Adicionar" at bounding box center [1126, 179] width 63 height 22
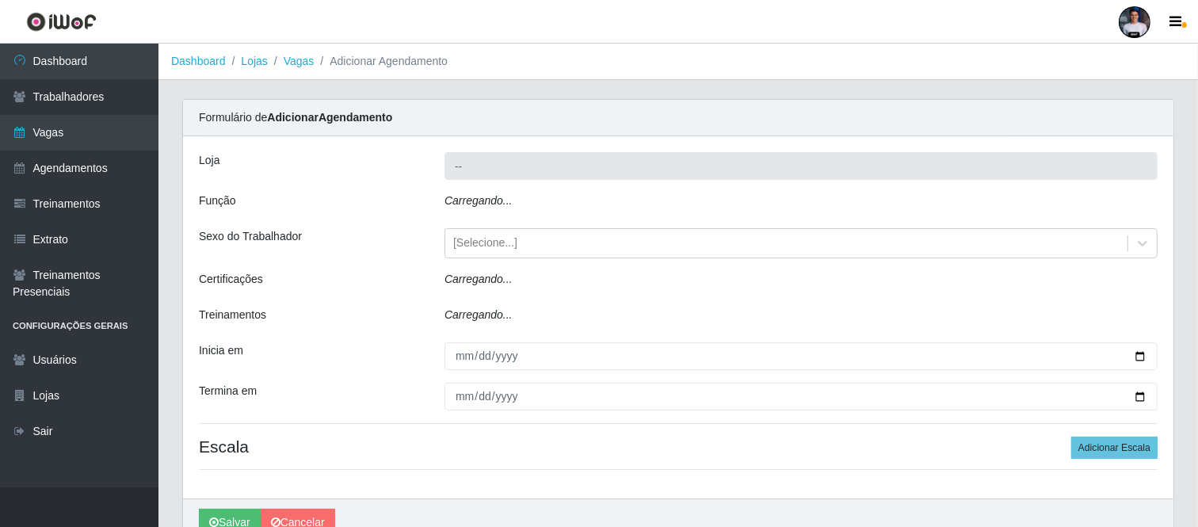
type input "SuperFácil Atacado - Moema Tinoco"
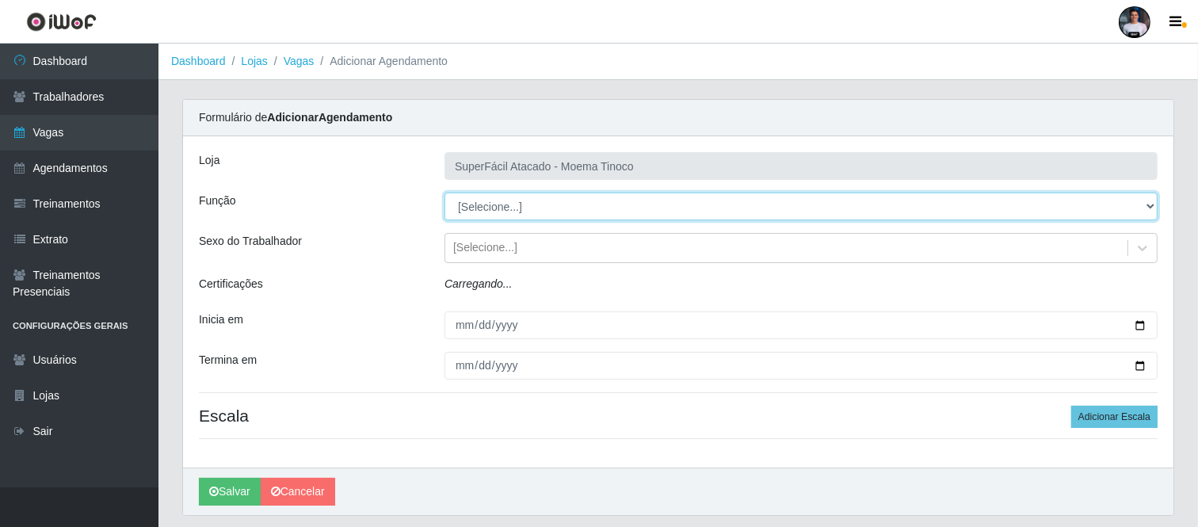
click at [529, 202] on select "[Selecione...] Embalador Embalador + Embalador ++ Operador de Caixa Operador de…" at bounding box center [800, 206] width 713 height 28
select select "114"
click at [444, 192] on select "[Selecione...] Embalador Embalador + Embalador ++ Operador de Caixa Operador de…" at bounding box center [800, 206] width 713 height 28
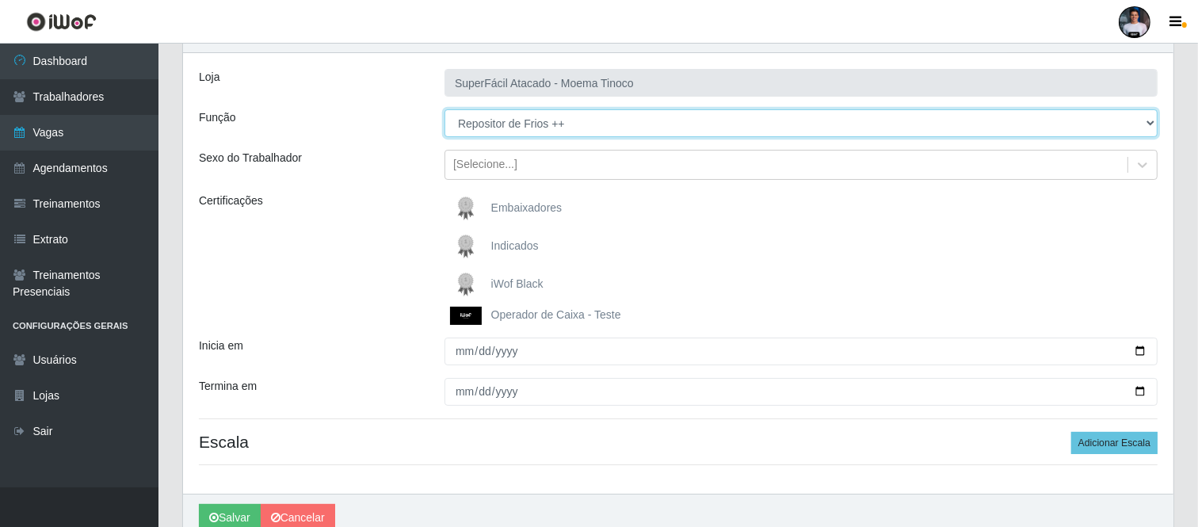
scroll to position [157, 0]
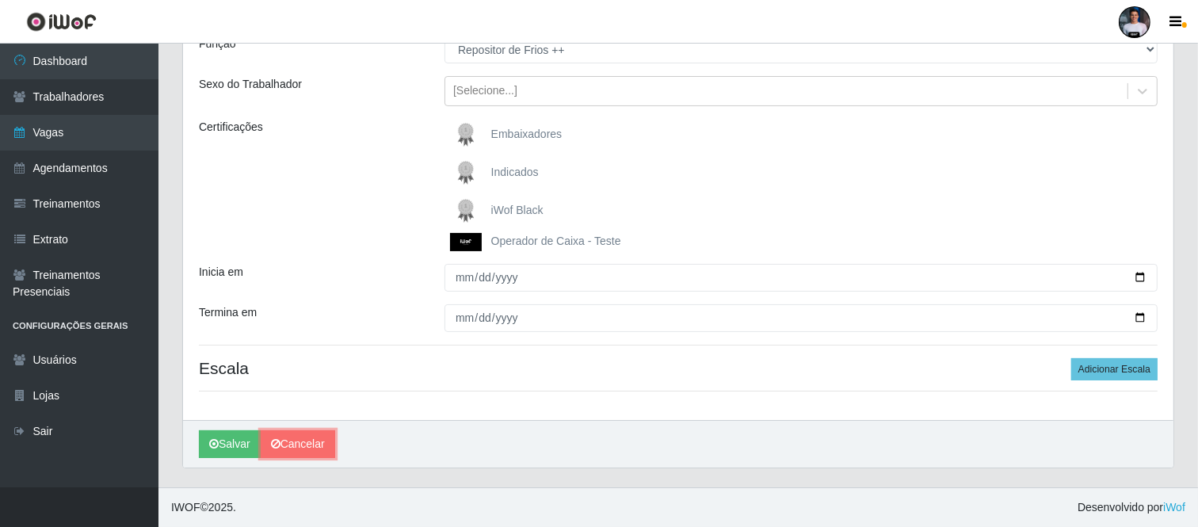
click at [310, 441] on link "Cancelar" at bounding box center [298, 444] width 74 height 28
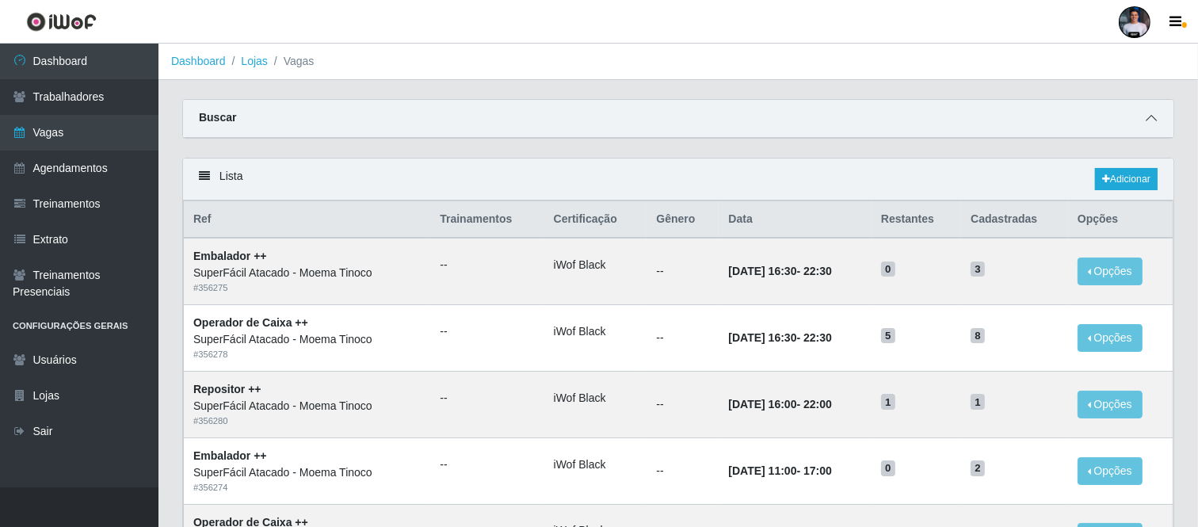
drag, startPoint x: 1149, startPoint y: 115, endPoint x: 1141, endPoint y: 112, distance: 8.3
click at [1149, 112] on icon at bounding box center [1150, 117] width 11 height 11
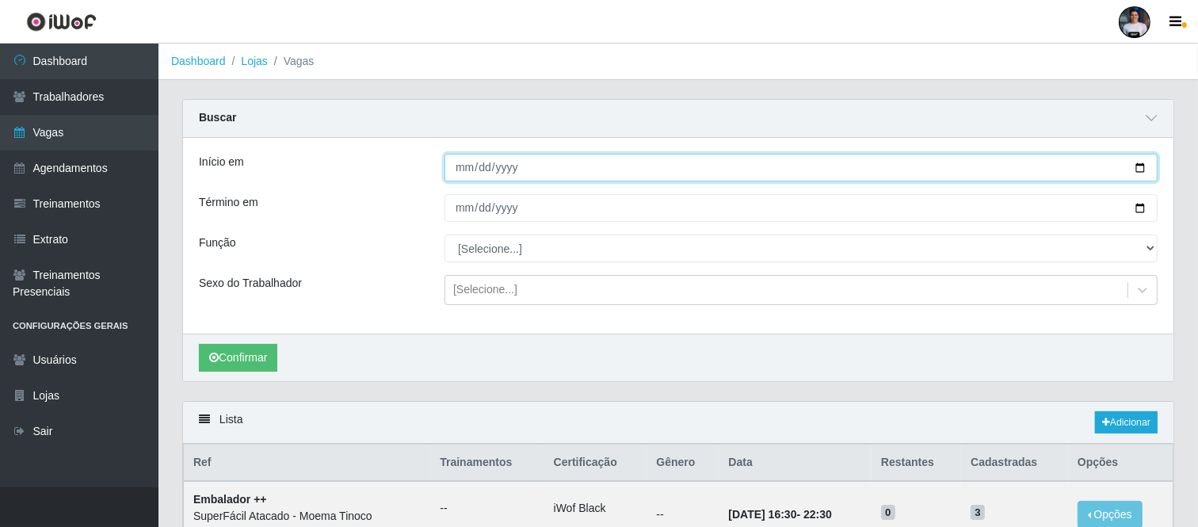
click at [1138, 164] on input "Início em" at bounding box center [800, 168] width 713 height 28
type input "2025-10-12"
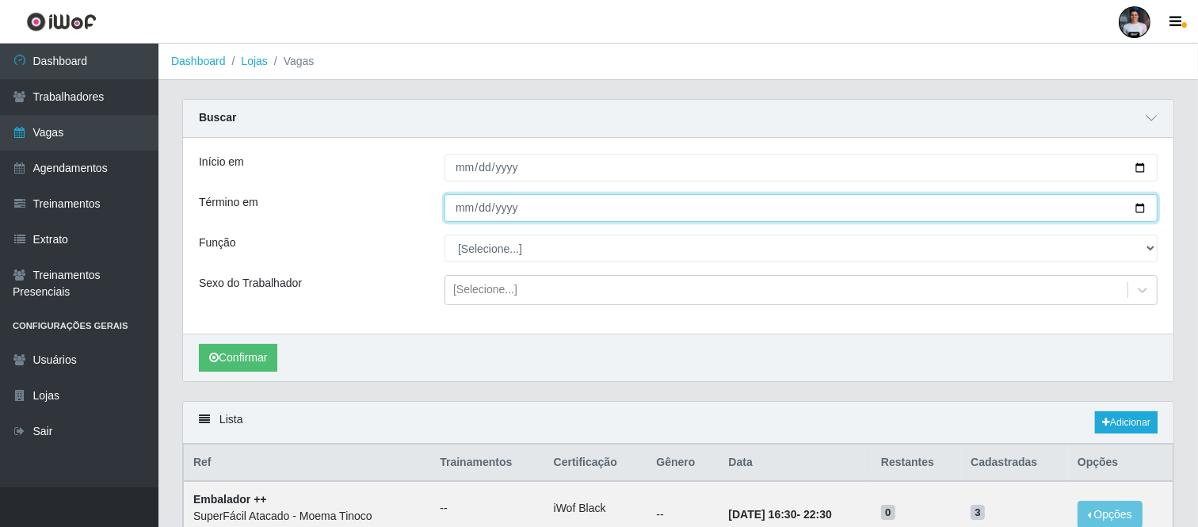
click at [1135, 204] on input "Término em" at bounding box center [800, 208] width 713 height 28
type input "2025-10-12"
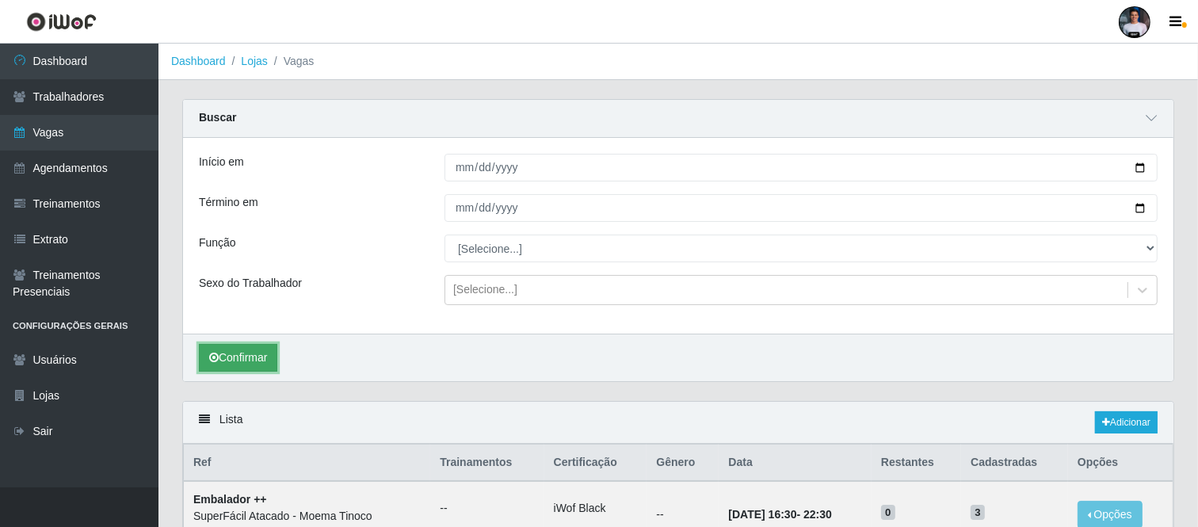
click at [246, 354] on button "Confirmar" at bounding box center [238, 358] width 78 height 28
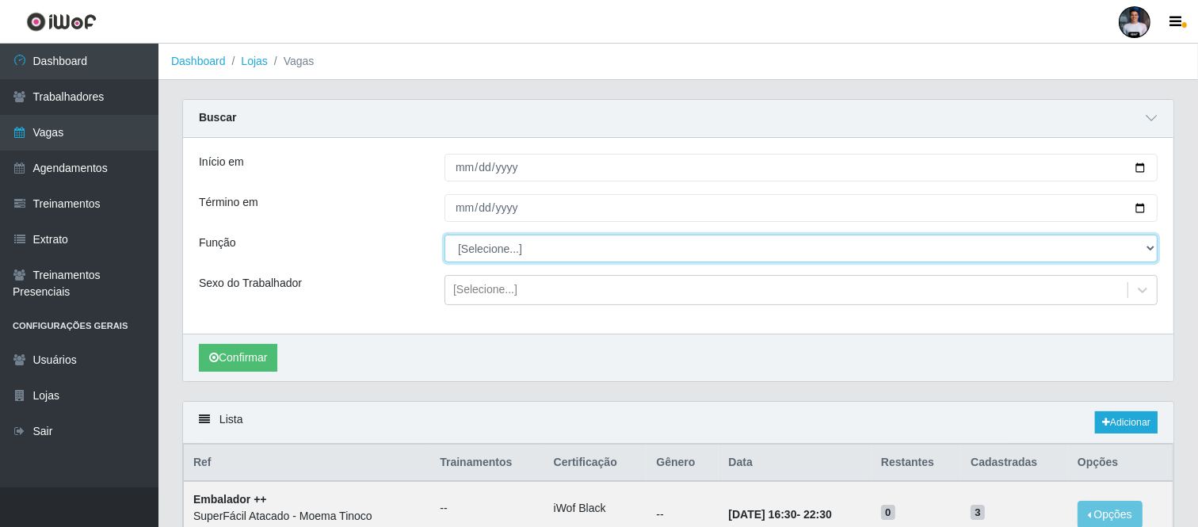
click at [545, 241] on select "[Selecione...] Embalador Embalador + Embalador ++ Operador de Caixa Operador de…" at bounding box center [800, 248] width 713 height 28
select select "86"
click at [444, 234] on select "[Selecione...] Embalador Embalador + Embalador ++ Operador de Caixa Operador de…" at bounding box center [800, 248] width 713 height 28
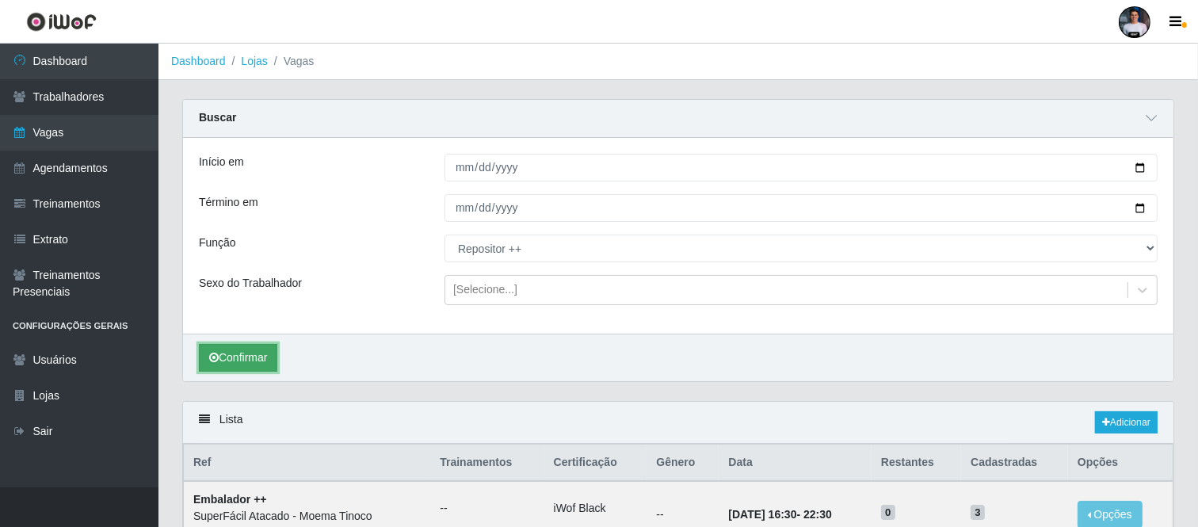
click at [238, 364] on button "Confirmar" at bounding box center [238, 358] width 78 height 28
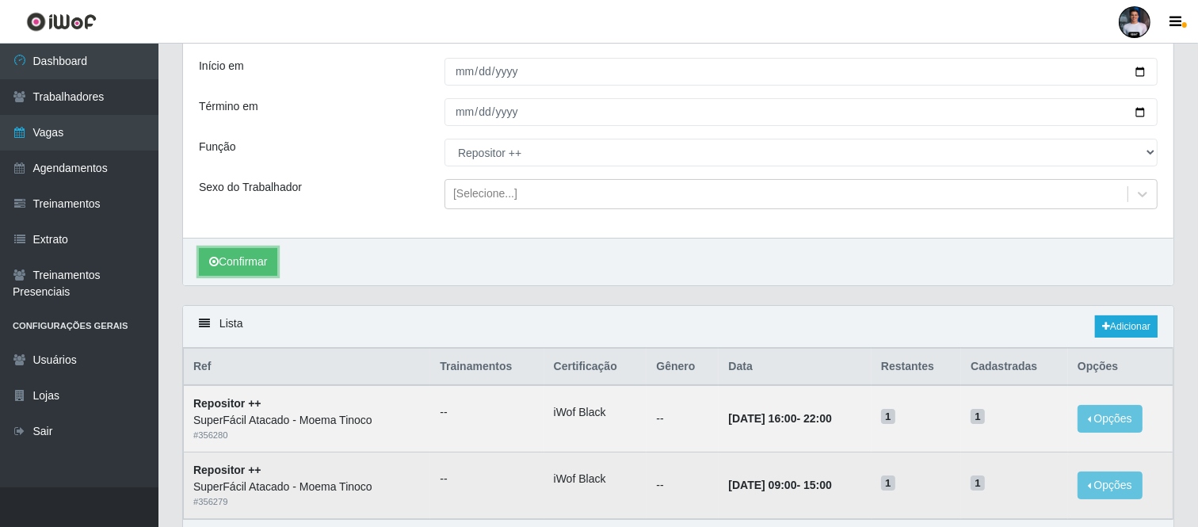
scroll to position [196, 0]
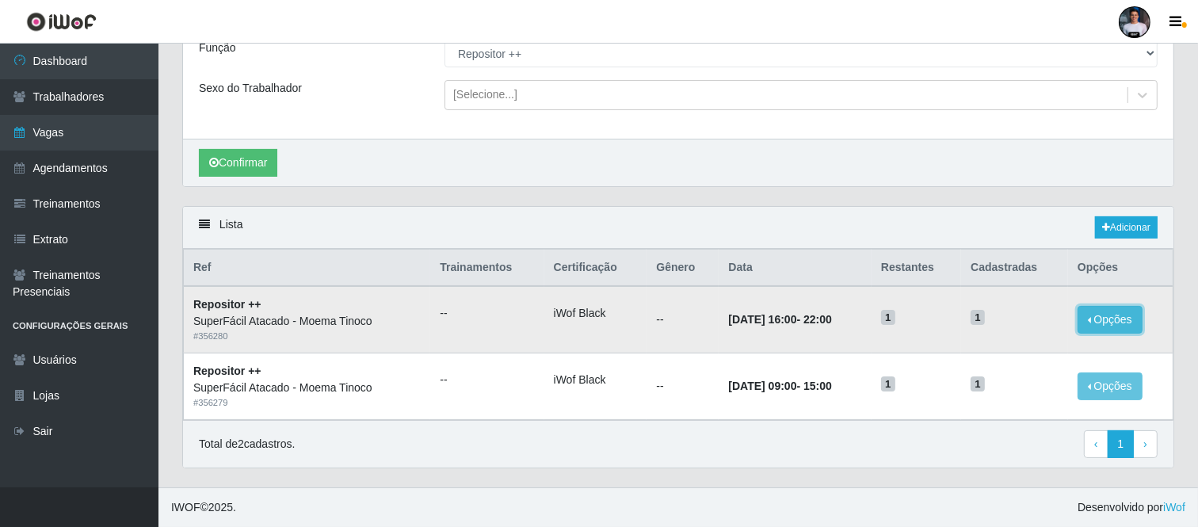
click at [1112, 307] on button "Opções" at bounding box center [1109, 320] width 65 height 28
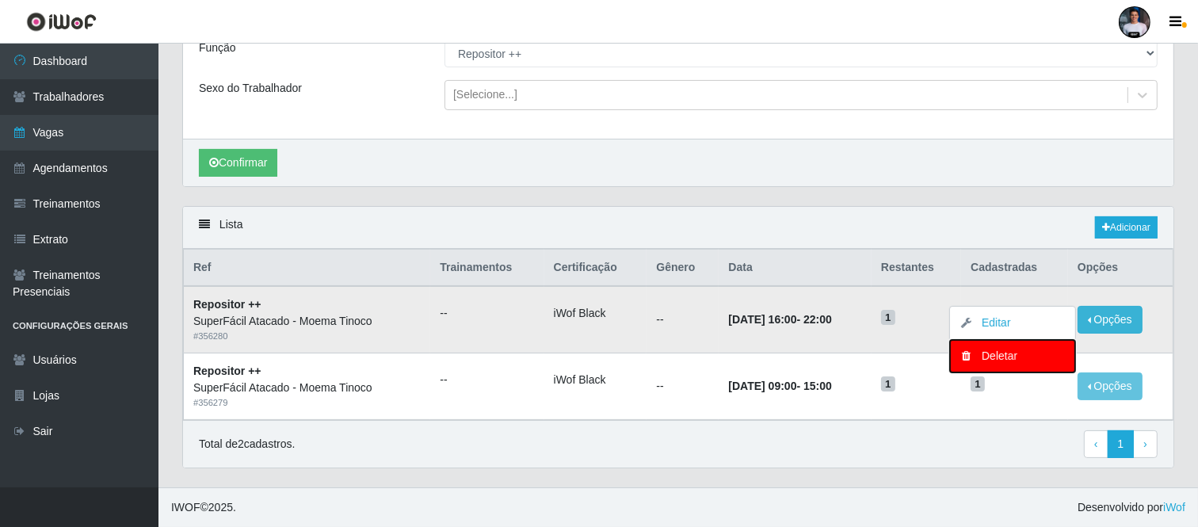
click at [996, 350] on div "Deletar" at bounding box center [1011, 356] width 93 height 17
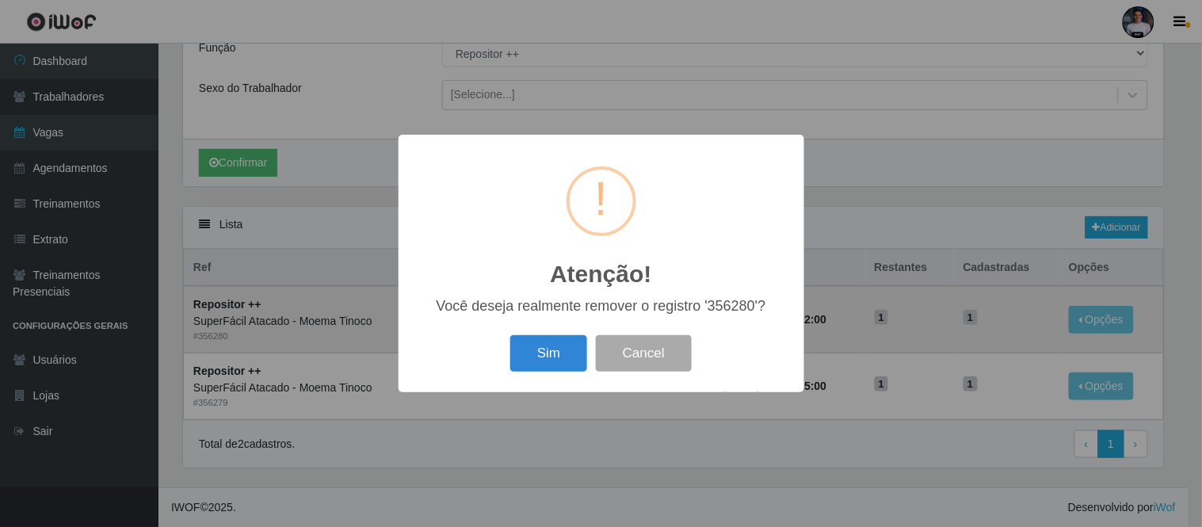
drag, startPoint x: 535, startPoint y: 351, endPoint x: 547, endPoint y: 349, distance: 12.0
click at [539, 349] on button "Sim" at bounding box center [548, 353] width 77 height 37
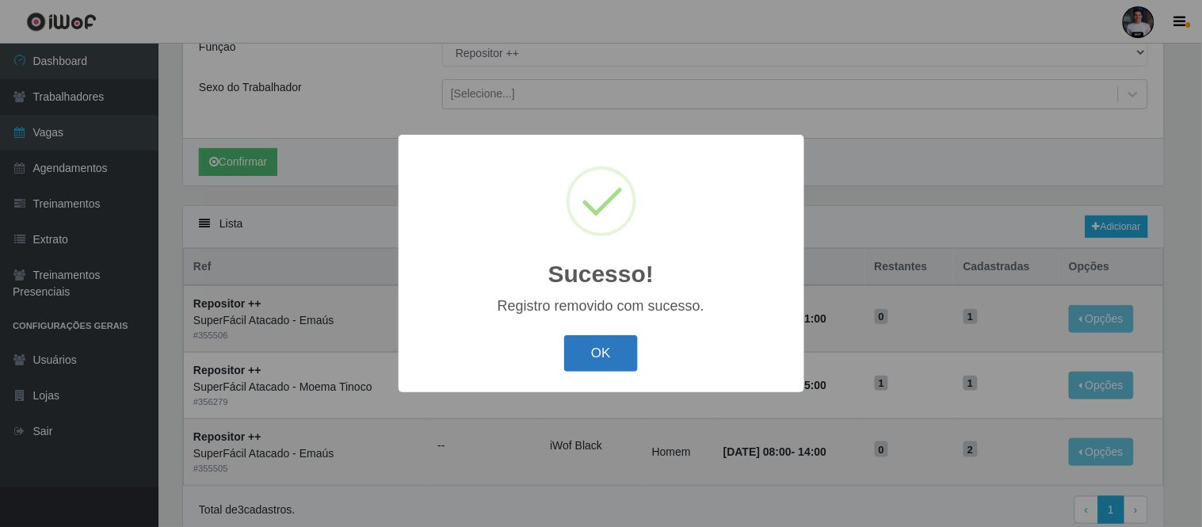
click at [604, 341] on button "OK" at bounding box center [601, 353] width 74 height 37
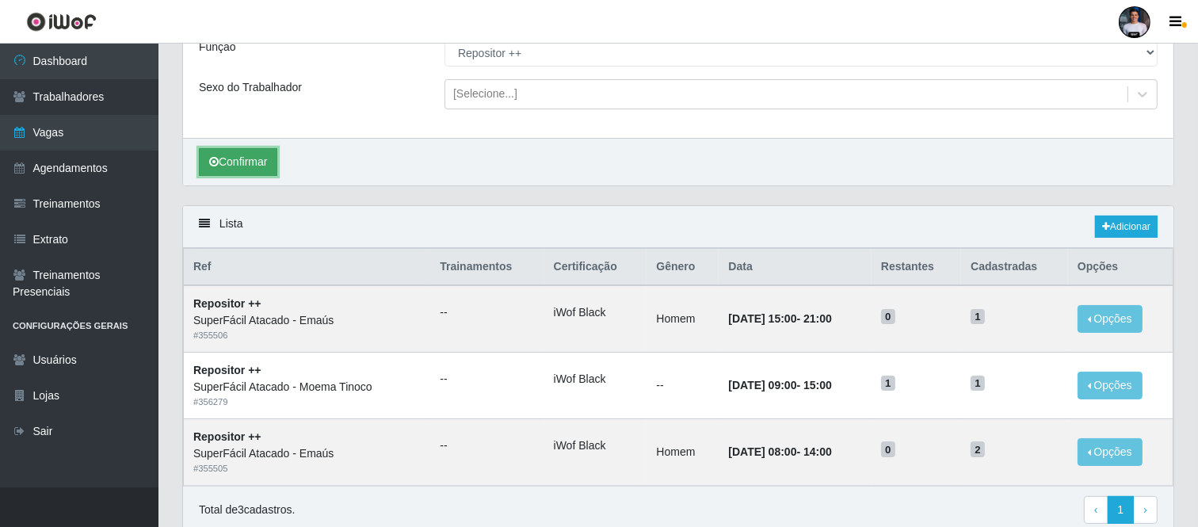
click at [255, 160] on button "Confirmar" at bounding box center [238, 162] width 78 height 28
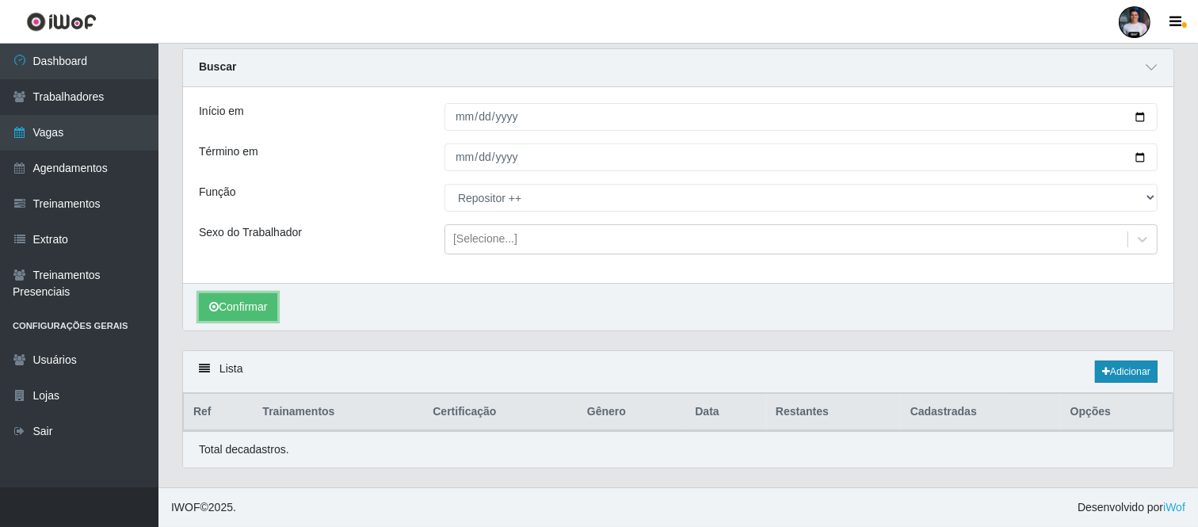
scroll to position [129, 0]
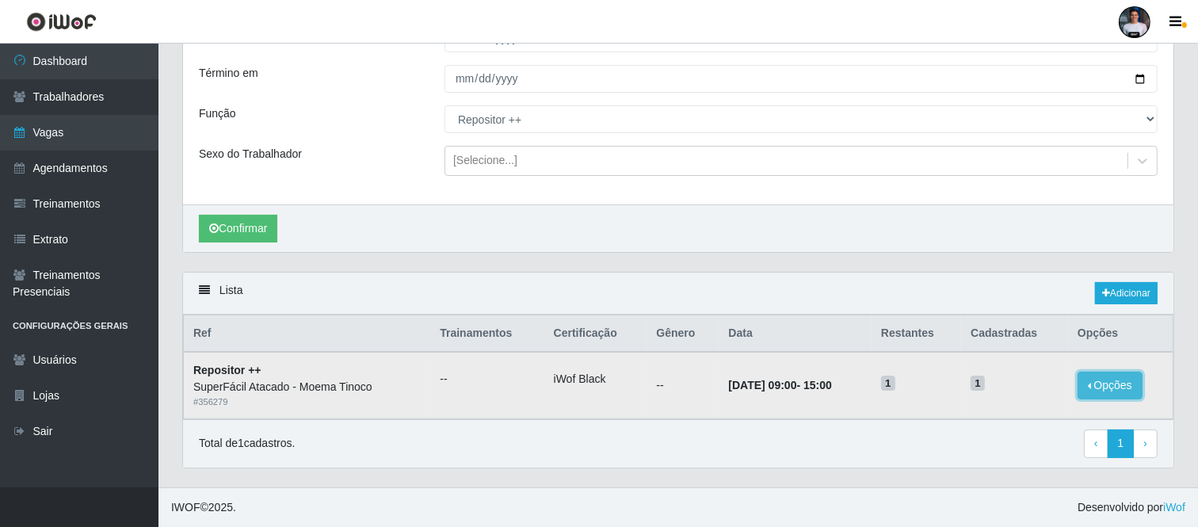
click at [1113, 388] on button "Opções" at bounding box center [1109, 385] width 65 height 28
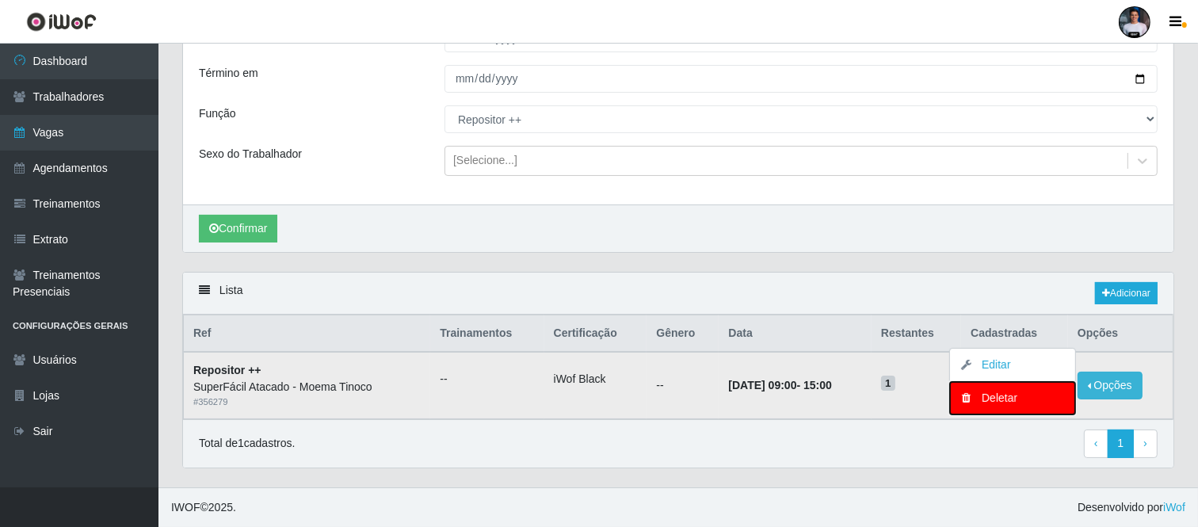
click at [979, 397] on div "Deletar" at bounding box center [1011, 398] width 93 height 17
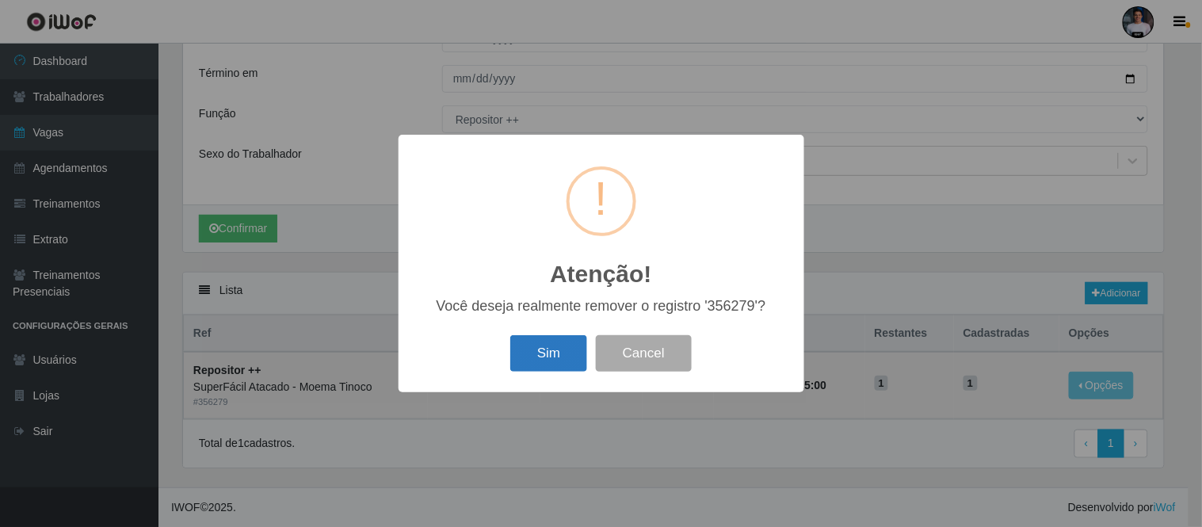
click at [533, 351] on button "Sim" at bounding box center [548, 353] width 77 height 37
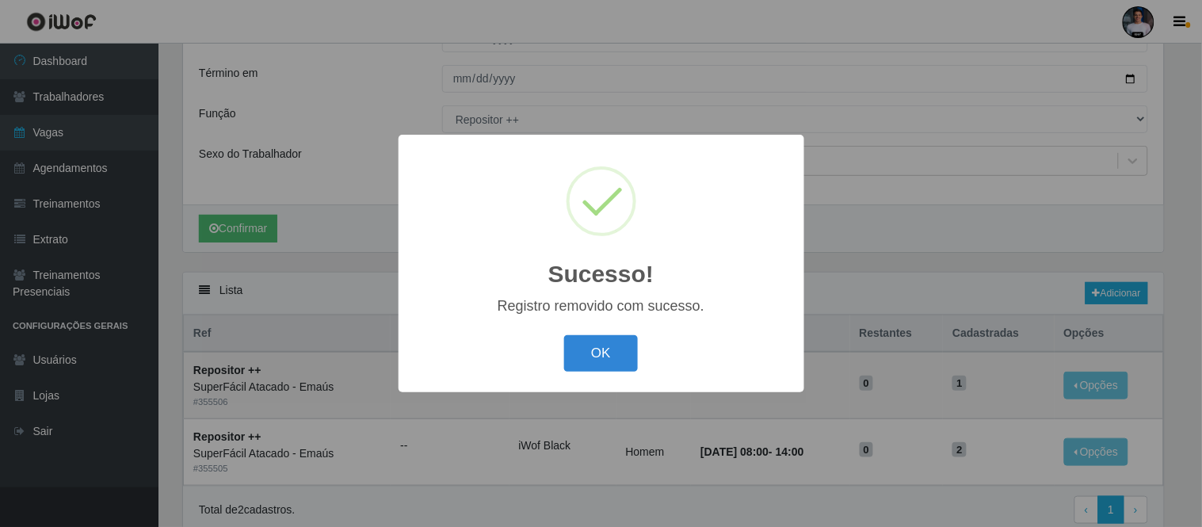
drag, startPoint x: 608, startPoint y: 351, endPoint x: 559, endPoint y: 329, distance: 53.9
click at [606, 351] on button "OK" at bounding box center [601, 353] width 74 height 37
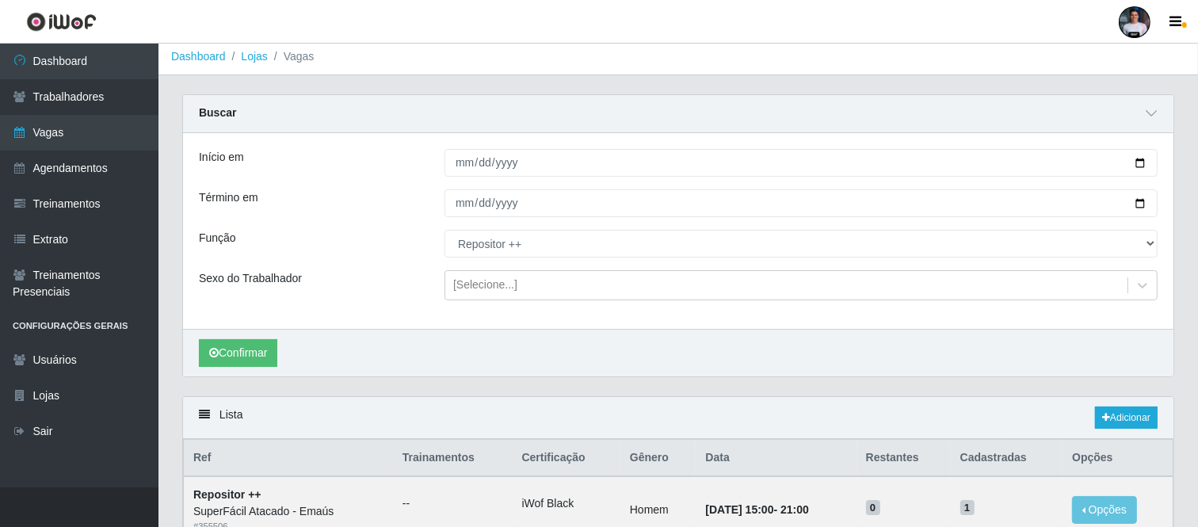
scroll to position [0, 0]
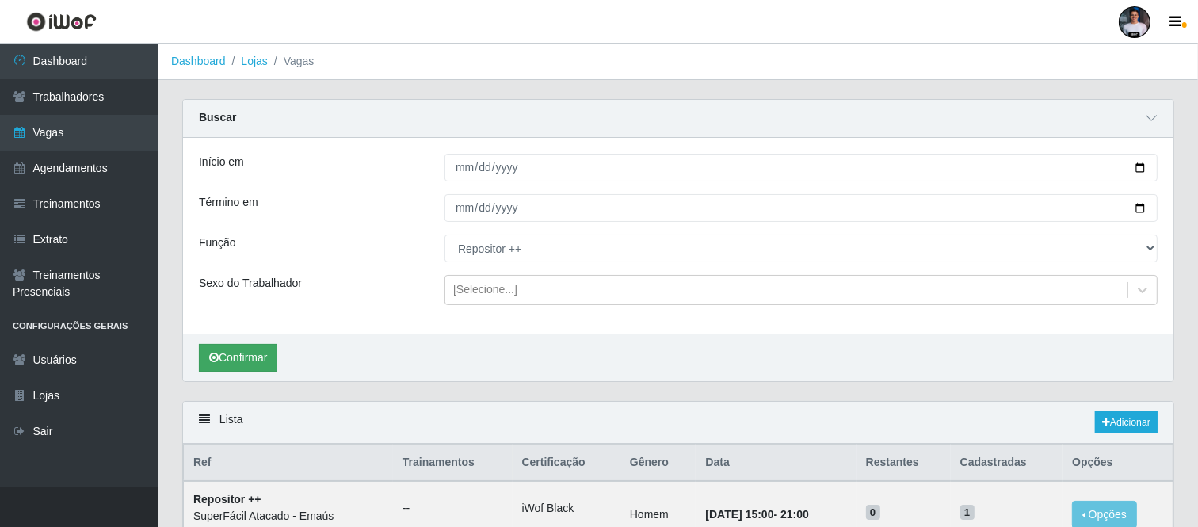
drag, startPoint x: 259, startPoint y: 341, endPoint x: 258, endPoint y: 349, distance: 8.0
click at [258, 345] on div "Confirmar" at bounding box center [678, 357] width 990 height 48
click at [257, 353] on button "Confirmar" at bounding box center [238, 358] width 78 height 28
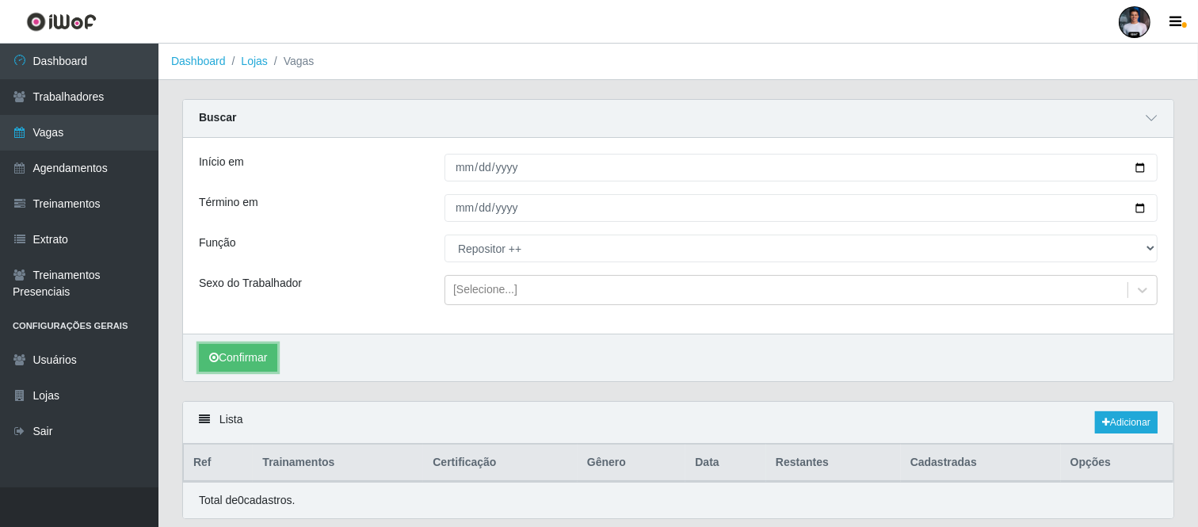
scroll to position [51, 0]
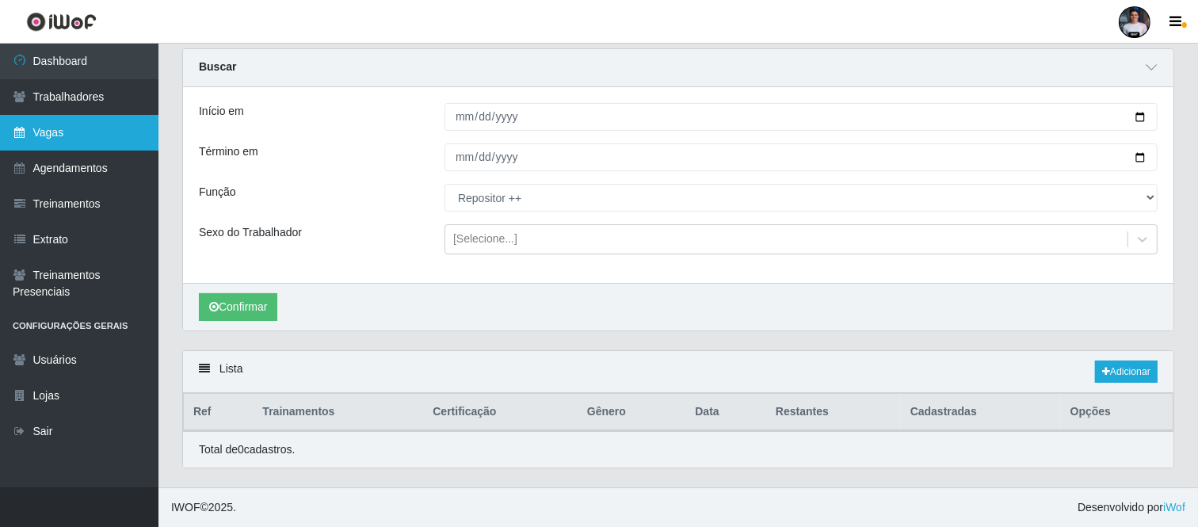
click at [101, 143] on link "Vagas" at bounding box center [79, 133] width 158 height 36
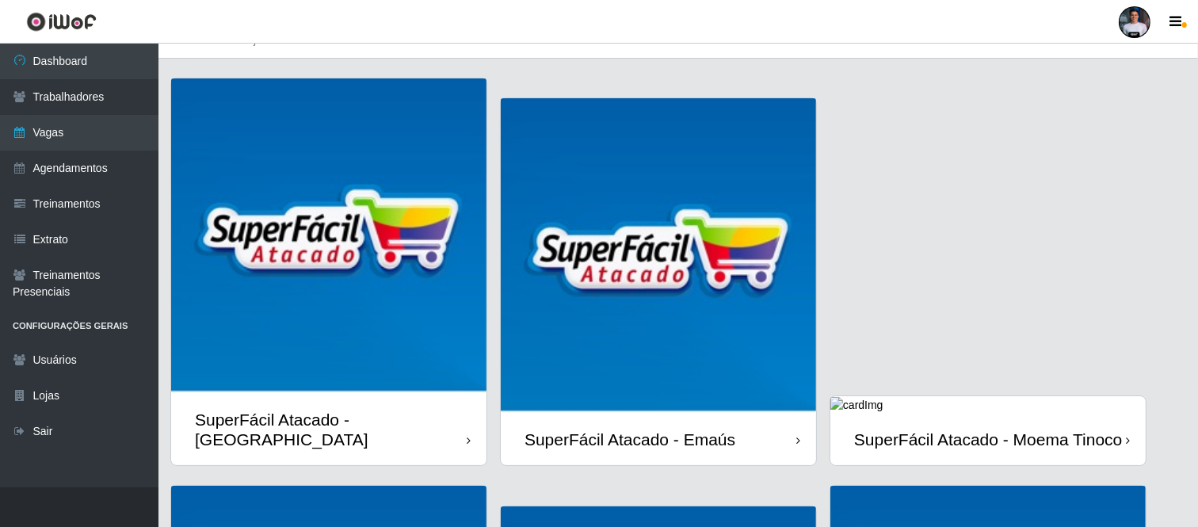
scroll to position [88, 0]
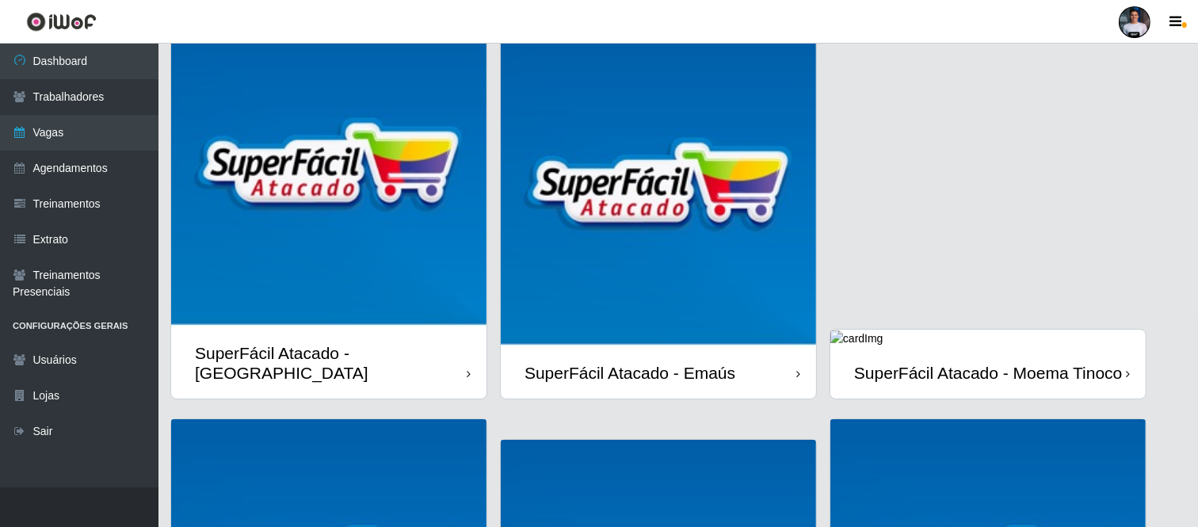
click at [963, 347] on div "SuperFácil Atacado - Moema Tinoco" at bounding box center [987, 372] width 315 height 51
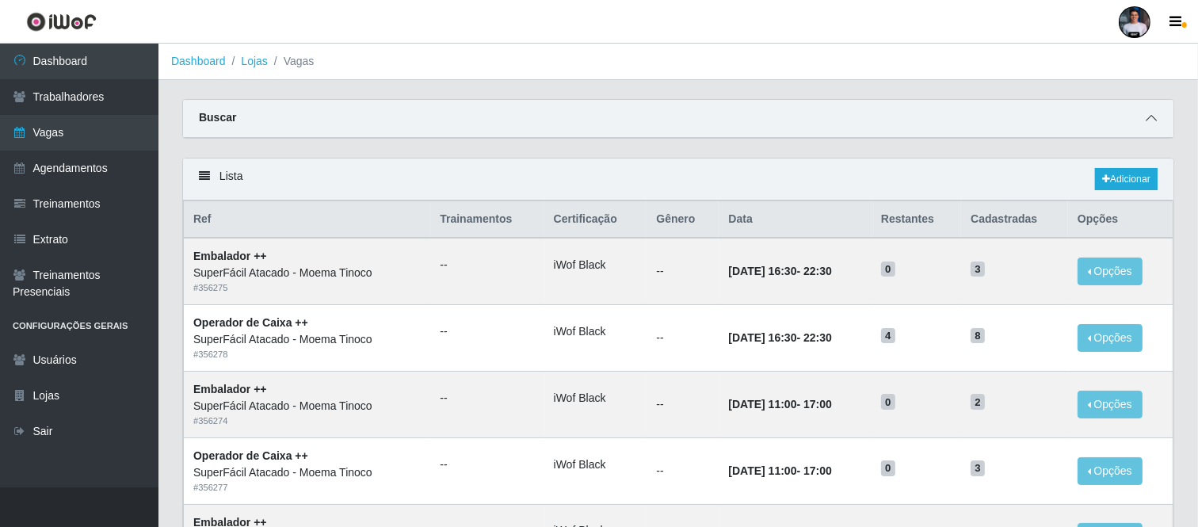
click at [1154, 121] on icon at bounding box center [1150, 117] width 11 height 11
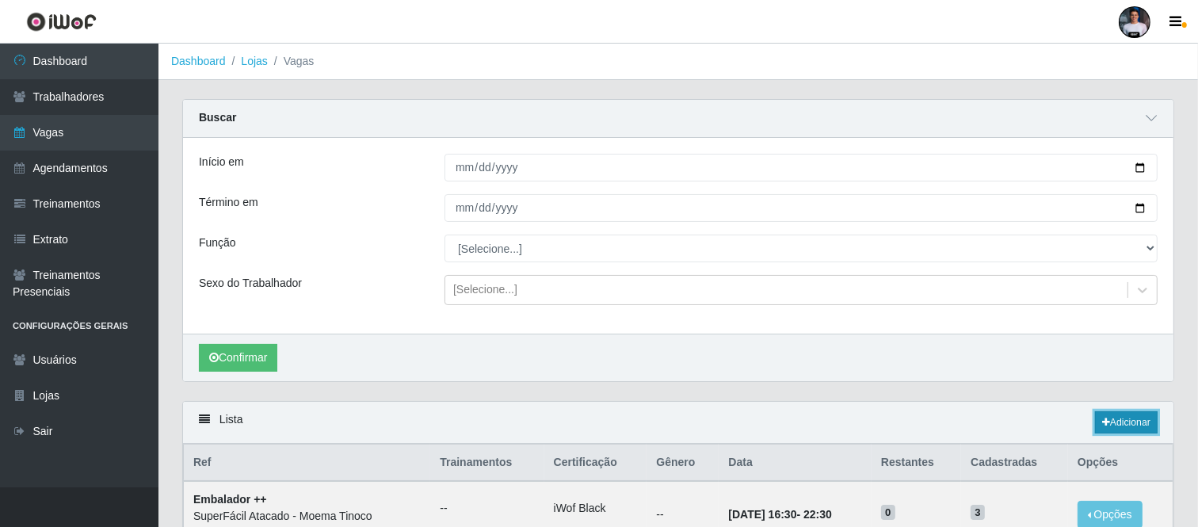
click at [1115, 420] on link "Adicionar" at bounding box center [1126, 422] width 63 height 22
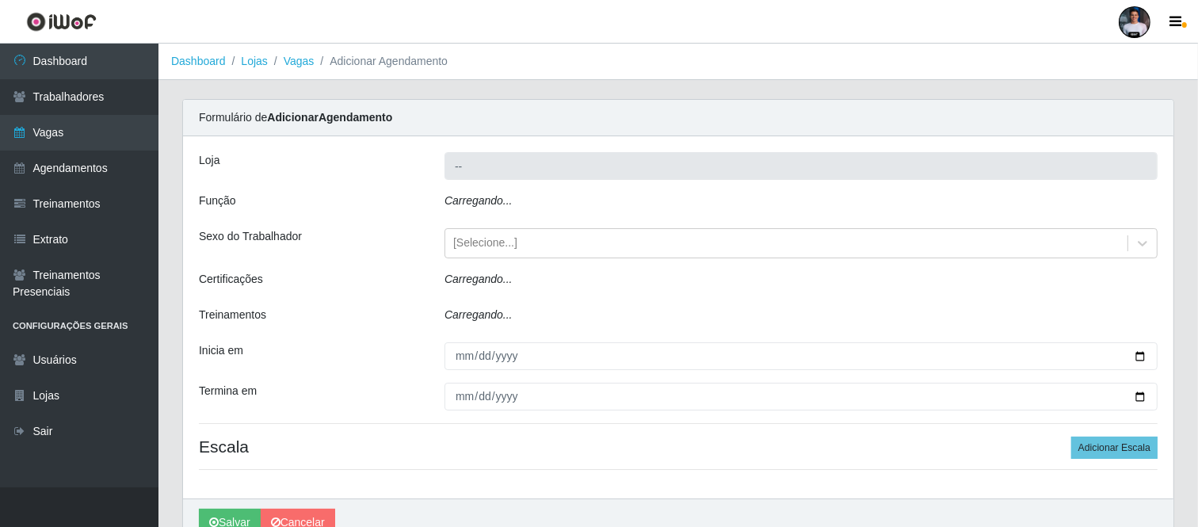
type input "SuperFácil Atacado - Moema Tinoco"
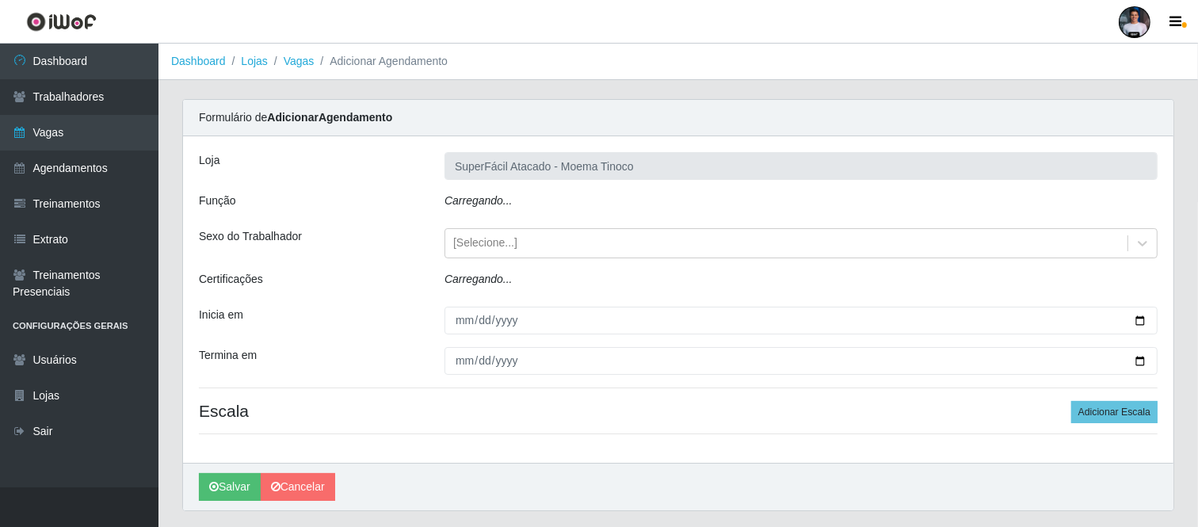
click at [528, 190] on div "Loja SuperFácil Atacado - Moema Tinoco Função Carregando... Sexo do Trabalhador…" at bounding box center [678, 299] width 990 height 326
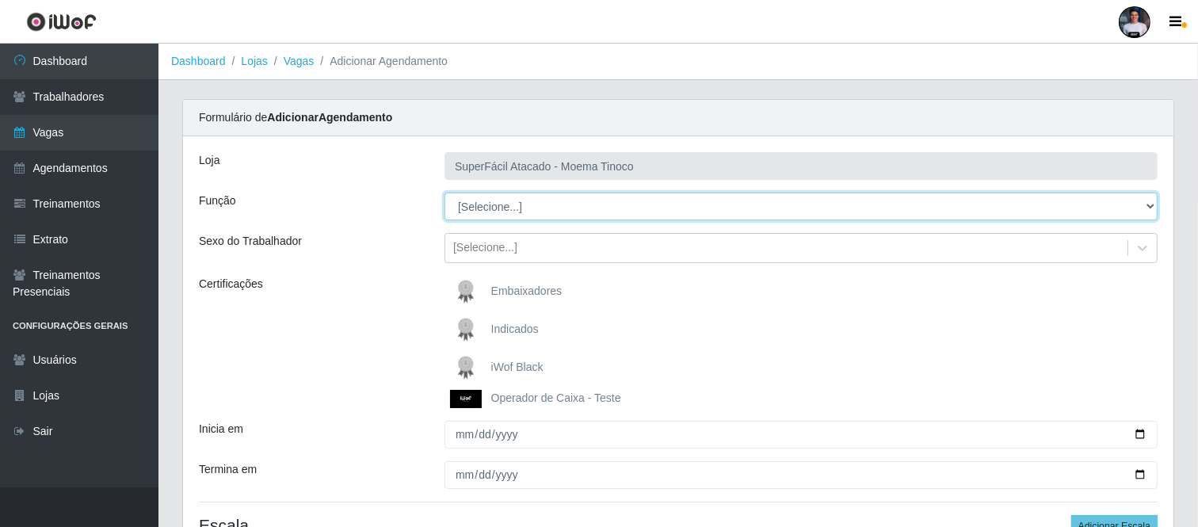
click at [527, 203] on select "[Selecione...] Embalador Embalador + Embalador ++ Operador de Caixa Operador de…" at bounding box center [800, 206] width 713 height 28
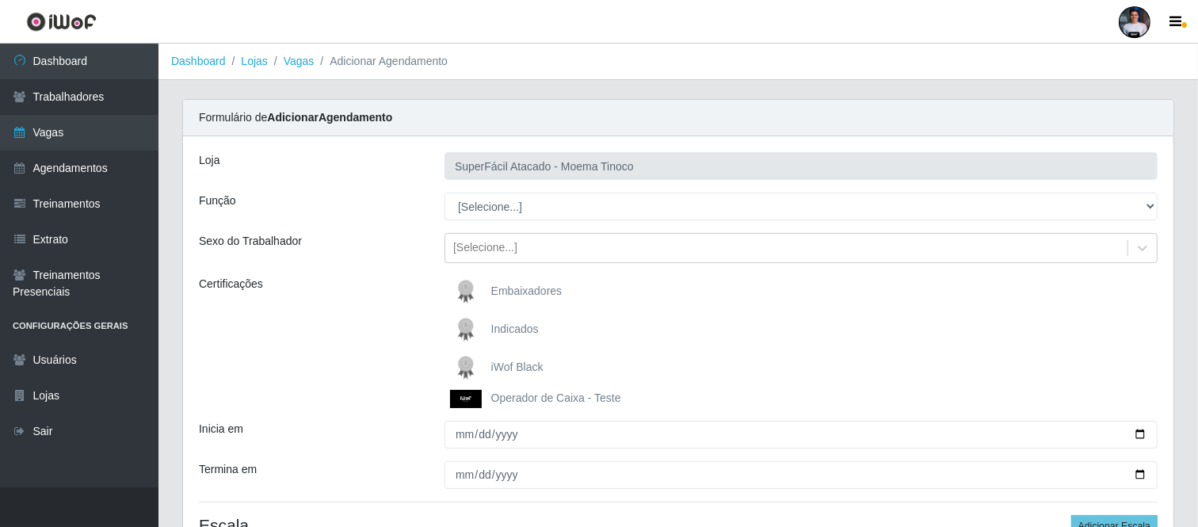
click at [319, 318] on div "Certificações" at bounding box center [310, 342] width 246 height 132
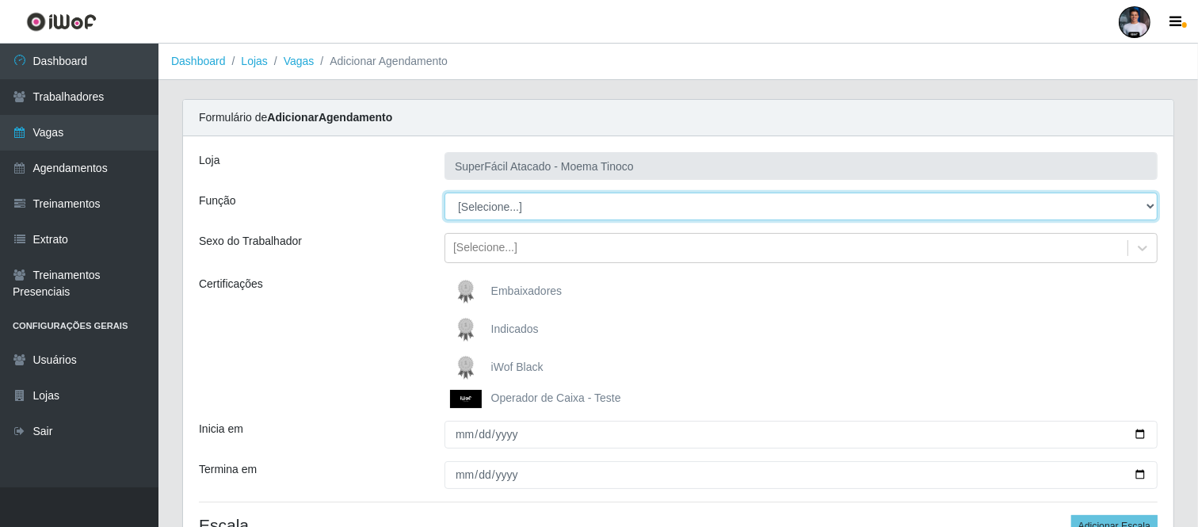
click at [527, 207] on select "[Selecione...] Embalador Embalador + Embalador ++ Operador de Caixa Operador de…" at bounding box center [800, 206] width 713 height 28
select select "86"
click at [444, 192] on select "[Selecione...] Embalador Embalador + Embalador ++ Operador de Caixa Operador de…" at bounding box center [800, 206] width 713 height 28
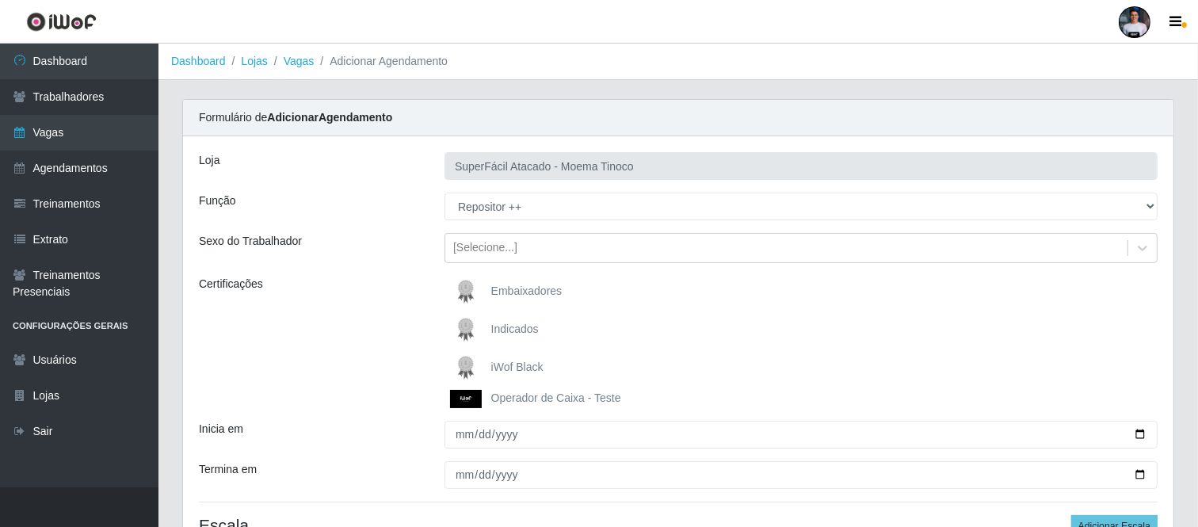
click at [509, 364] on span "iWof Black" at bounding box center [517, 366] width 52 height 13
click at [0, 0] on input "iWof Black" at bounding box center [0, 0] width 0 height 0
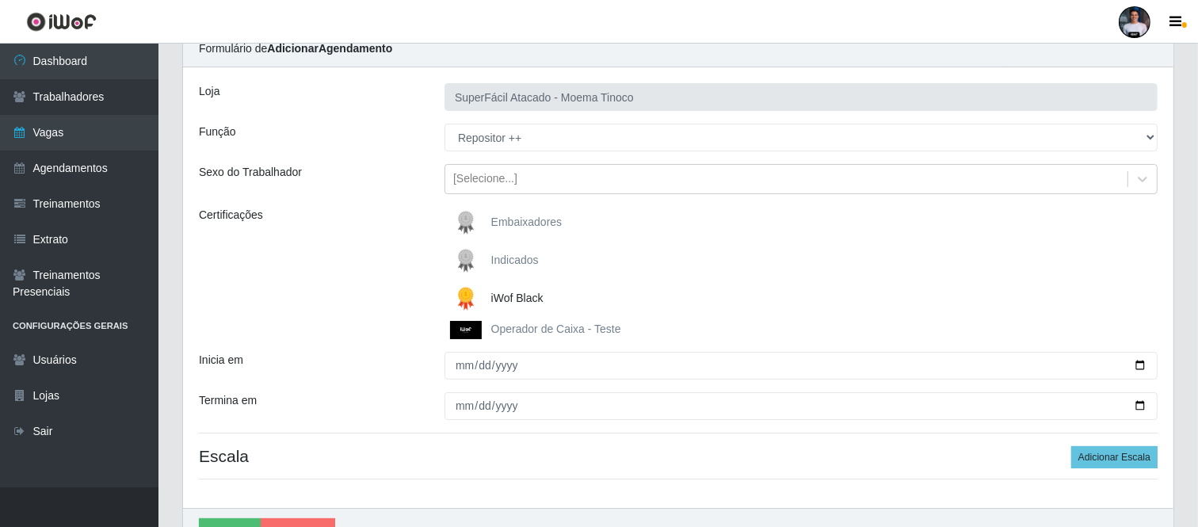
scroll to position [157, 0]
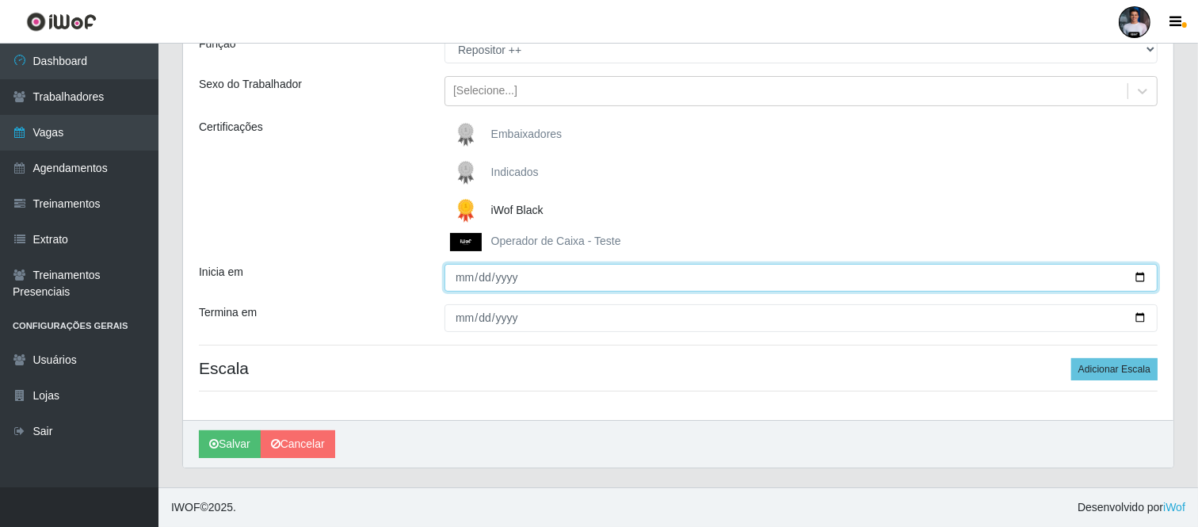
click at [1135, 264] on input "Inicia em" at bounding box center [800, 278] width 713 height 28
click at [1137, 279] on input "Inicia em" at bounding box center [800, 278] width 713 height 28
type input "2025-10-12"
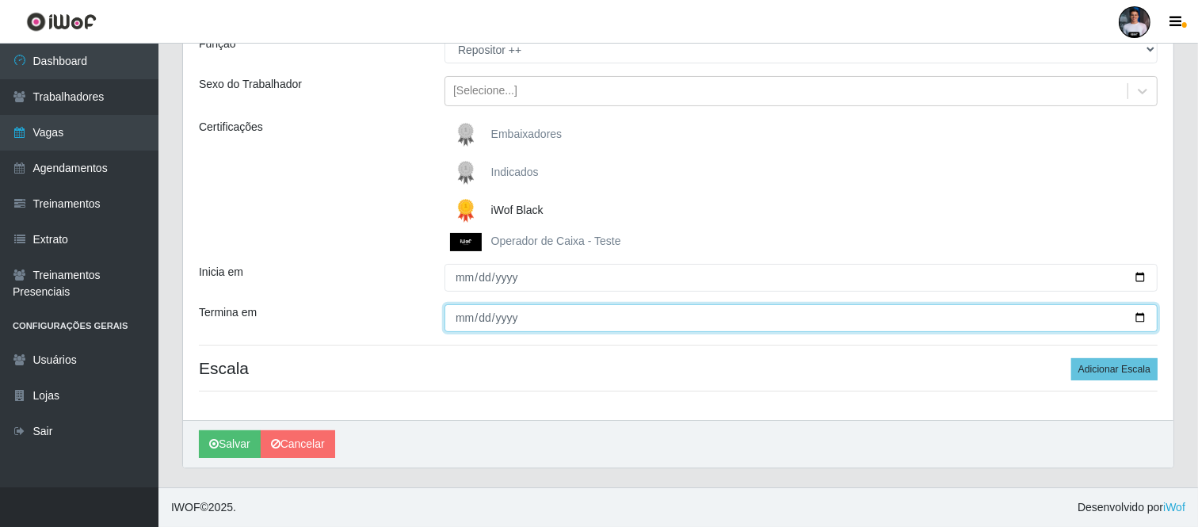
click at [1136, 315] on input "Termina em" at bounding box center [800, 318] width 713 height 28
type input "2025-10-12"
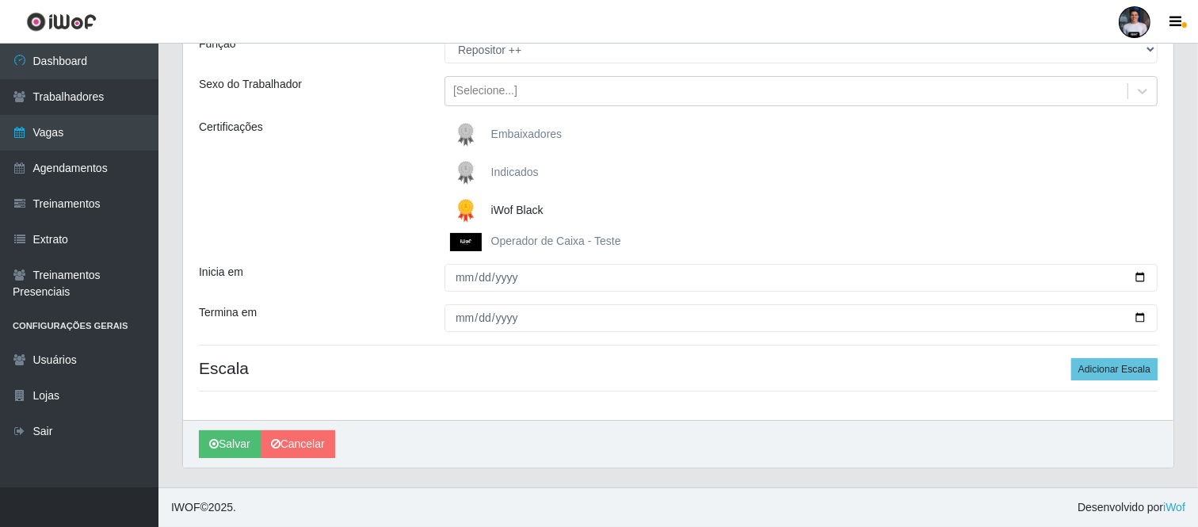
click at [598, 503] on footer "IWOF © 2025 . Desenvolvido por iWof" at bounding box center [677, 507] width 1039 height 40
click at [1122, 360] on button "Adicionar Escala" at bounding box center [1114, 369] width 86 height 22
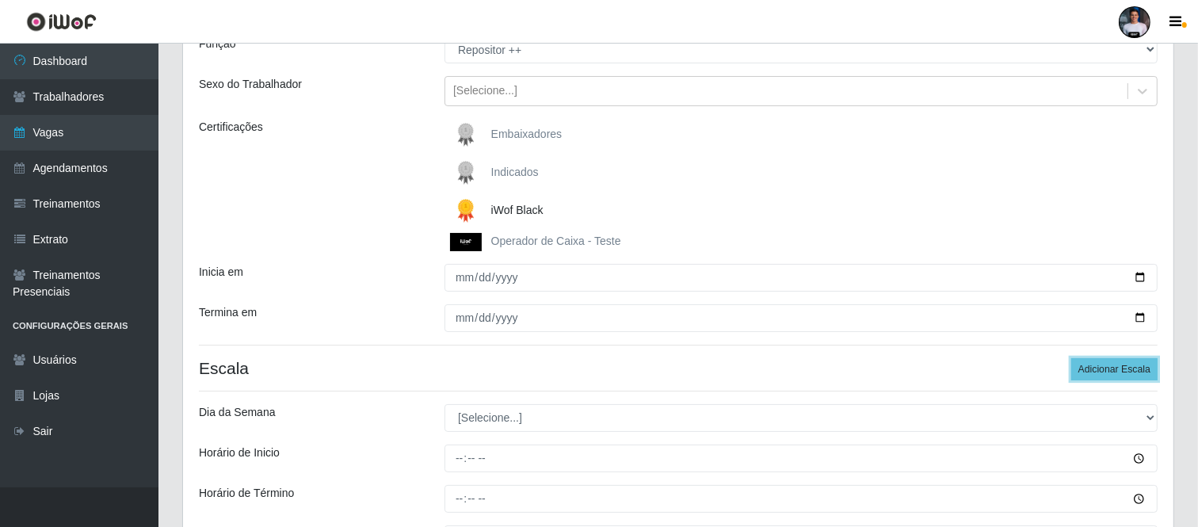
scroll to position [0, 0]
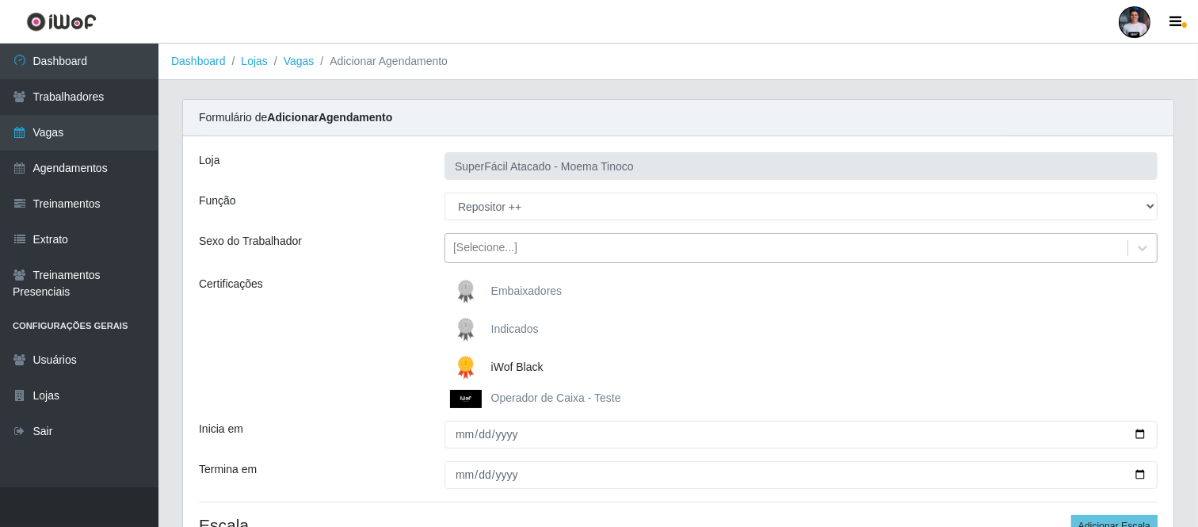
click at [499, 253] on div "[Selecione...]" at bounding box center [485, 248] width 64 height 17
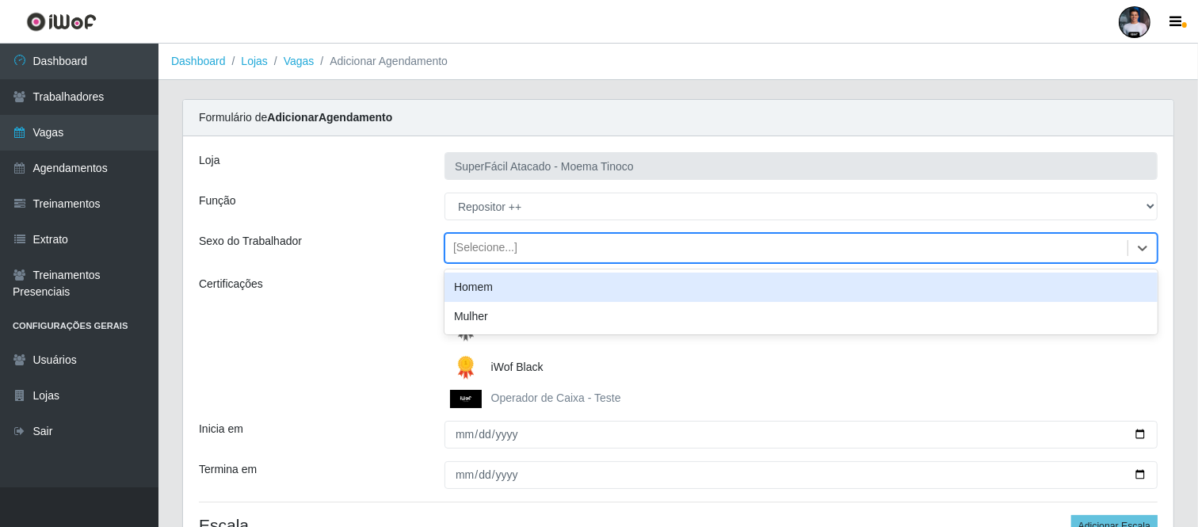
click at [502, 295] on div "Homem" at bounding box center [800, 286] width 713 height 29
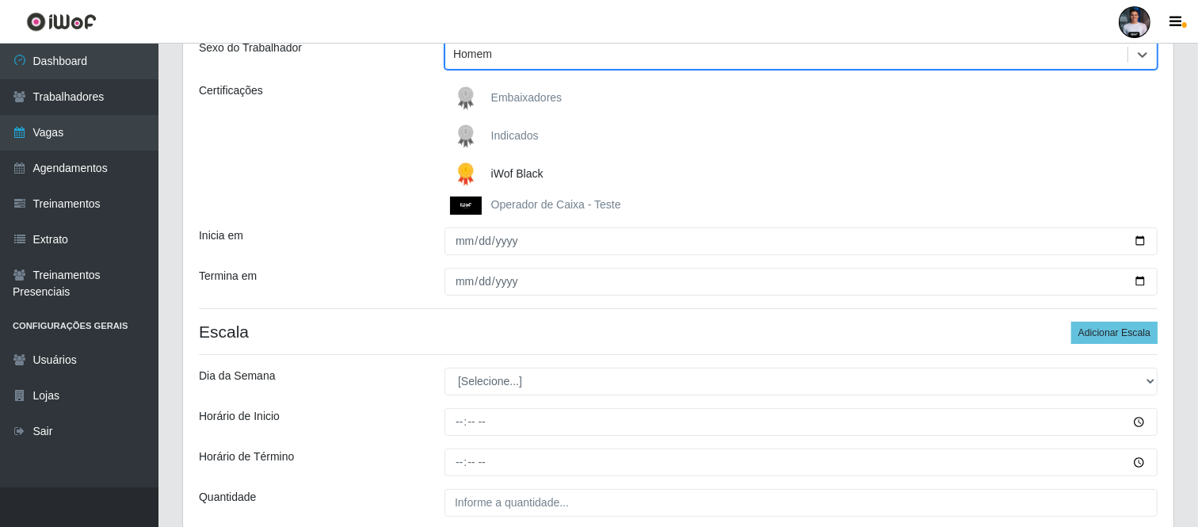
scroll to position [264, 0]
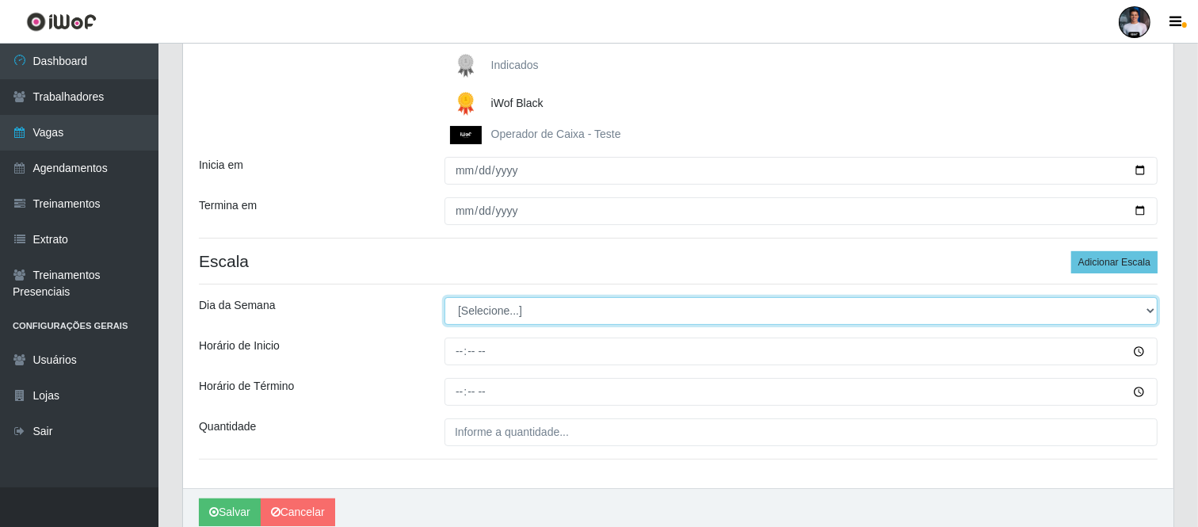
click at [1034, 313] on select "[Selecione...] Segunda Terça Quarta Quinta Sexta Sábado Domingo" at bounding box center [800, 311] width 713 height 28
select select "0"
click at [444, 297] on select "[Selecione...] Segunda Terça Quarta Quinta Sexta Sábado Domingo" at bounding box center [800, 311] width 713 height 28
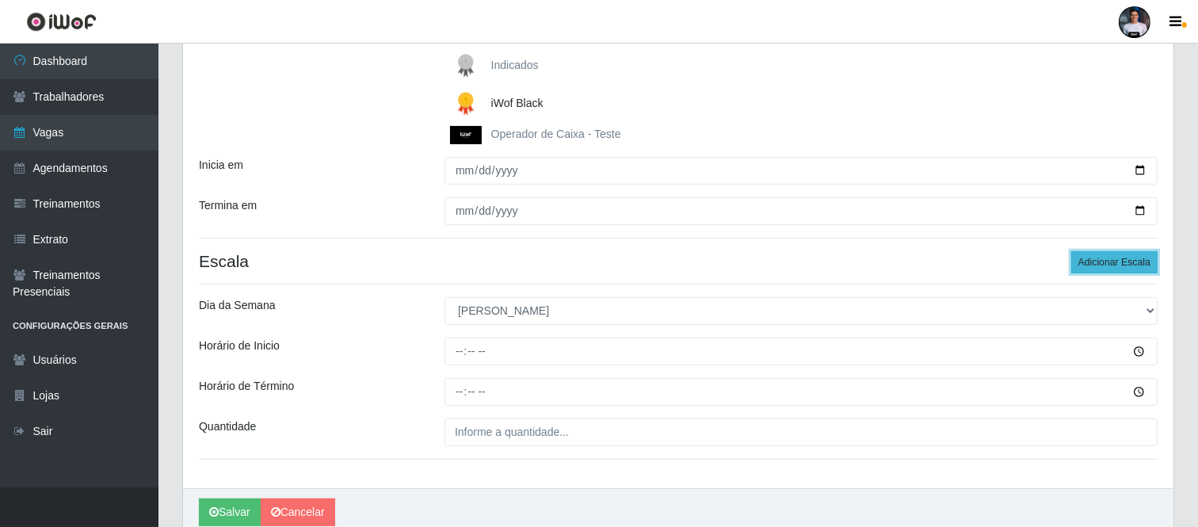
click at [1105, 265] on button "Adicionar Escala" at bounding box center [1114, 262] width 86 height 22
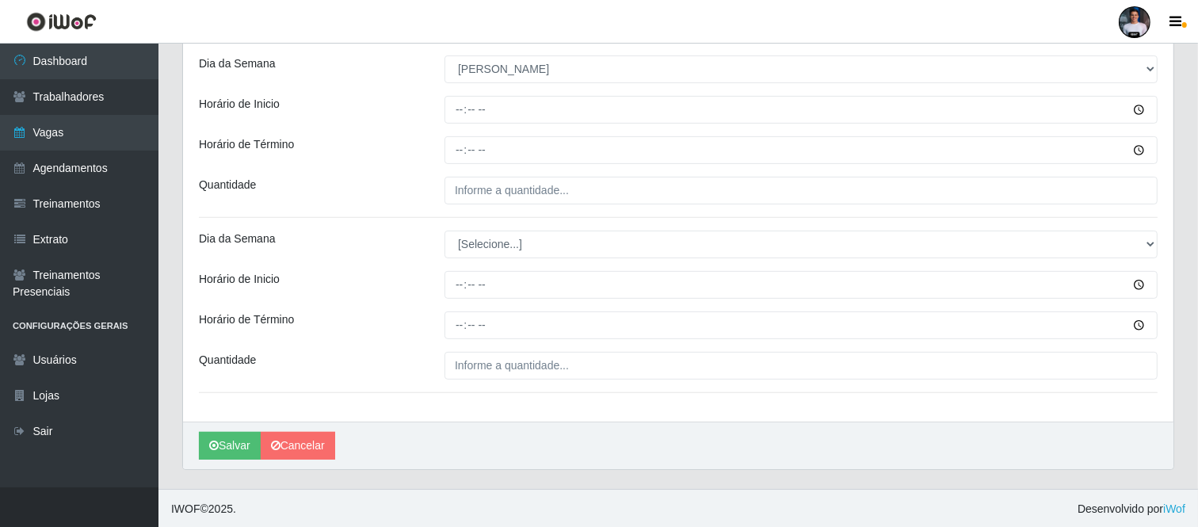
scroll to position [508, 0]
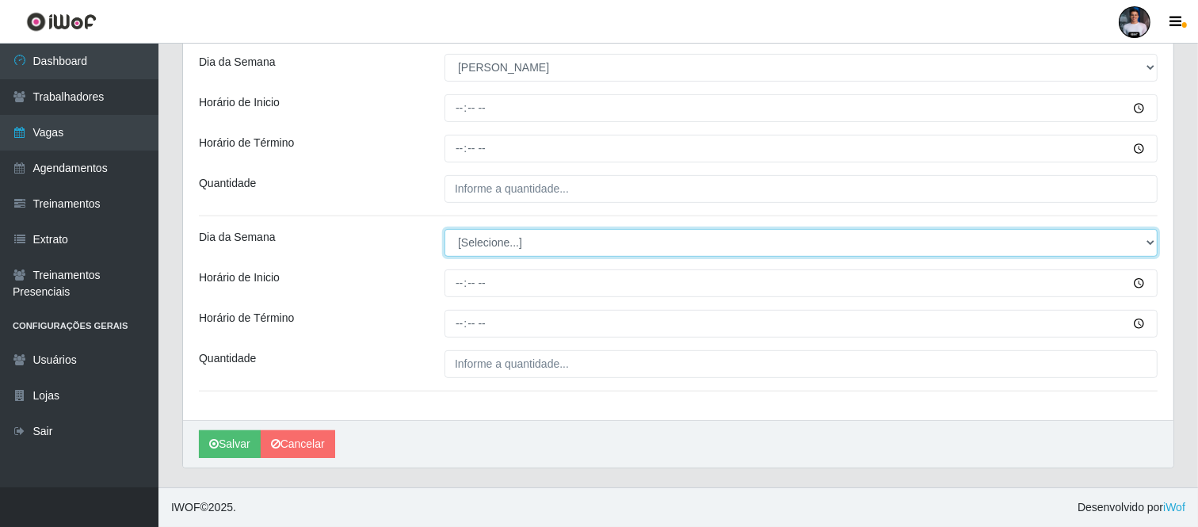
click at [494, 244] on select "[Selecione...] Segunda Terça Quarta Quinta Sexta Sábado Domingo" at bounding box center [800, 243] width 713 height 28
select select "0"
click at [444, 229] on select "[Selecione...] Segunda Terça Quarta Quinta Sexta Sábado Domingo" at bounding box center [800, 243] width 713 height 28
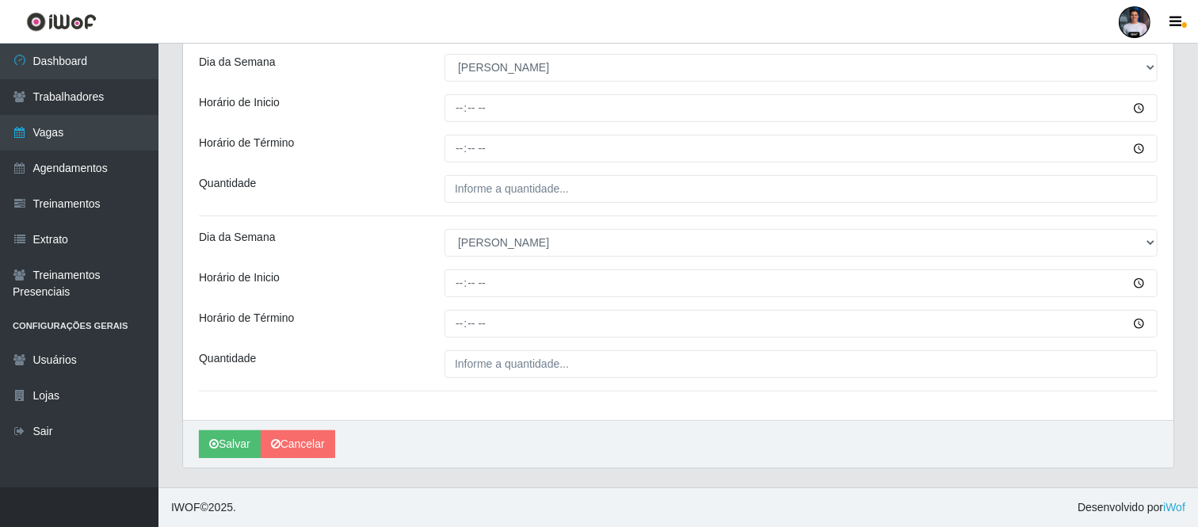
drag, startPoint x: 505, startPoint y: 468, endPoint x: 502, endPoint y: 450, distance: 18.5
click at [505, 461] on div "Formulário de Adicionar Agendamento Loja SuperFácil Atacado - Moema Tinoco Funç…" at bounding box center [678, 30] width 992 height 876
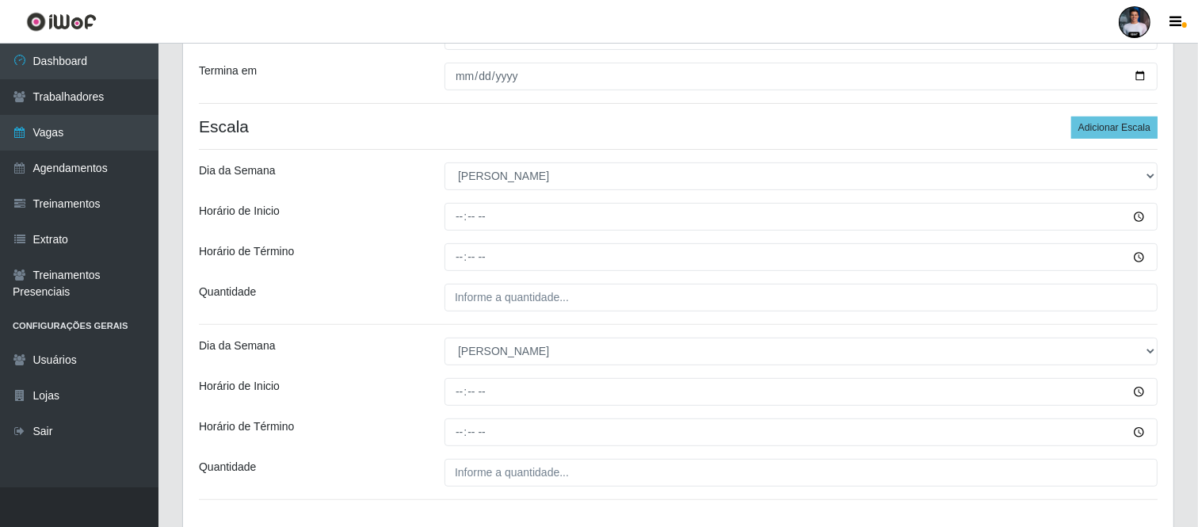
scroll to position [243, 0]
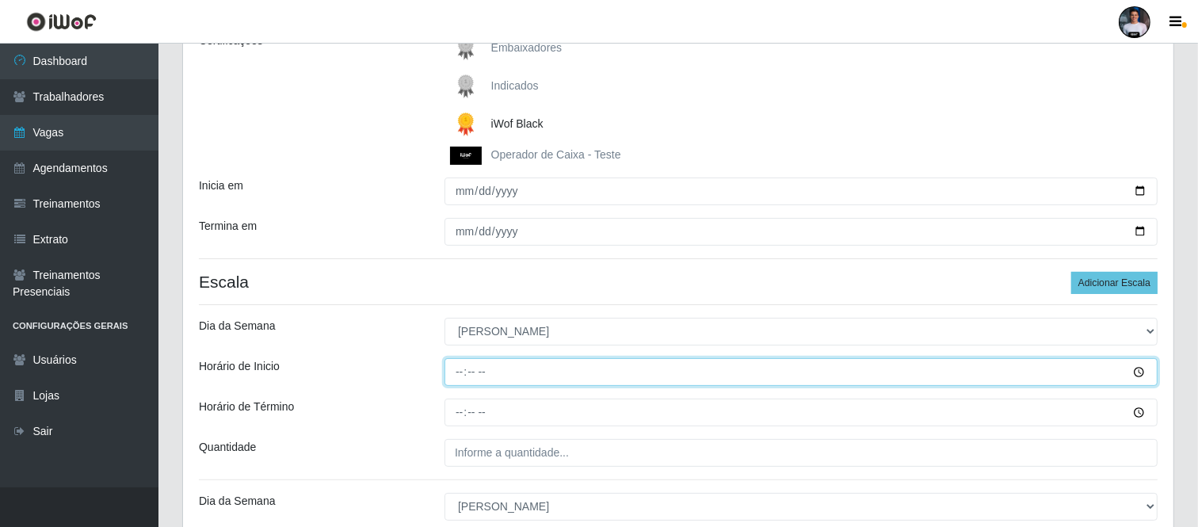
click at [456, 373] on input "Horário de Inicio" at bounding box center [800, 372] width 713 height 28
type input "09:00"
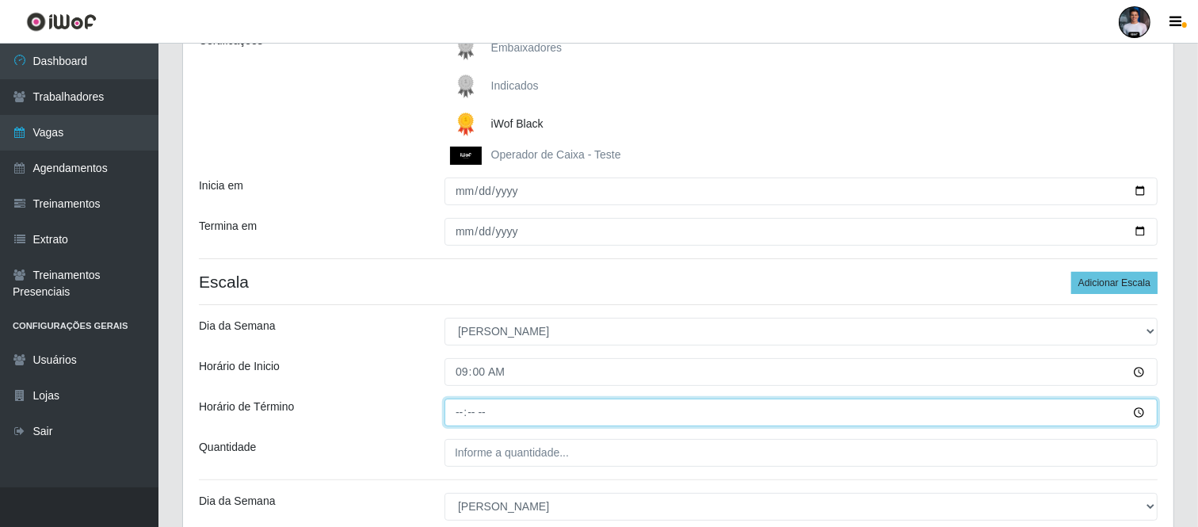
click at [466, 407] on input "Horário de Término" at bounding box center [800, 412] width 713 height 28
type input "15:00"
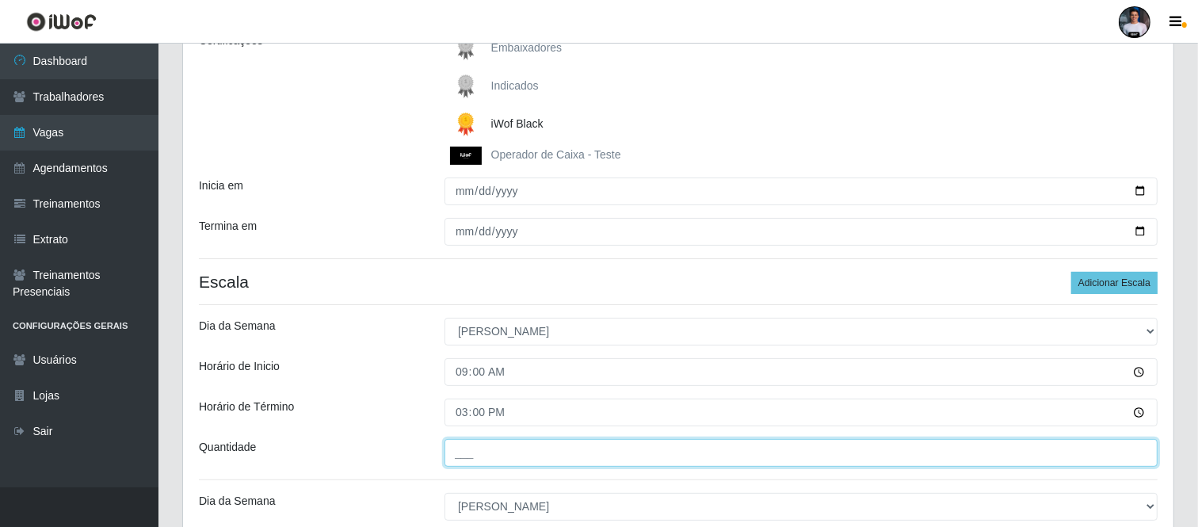
click at [466, 445] on input "___" at bounding box center [800, 453] width 713 height 28
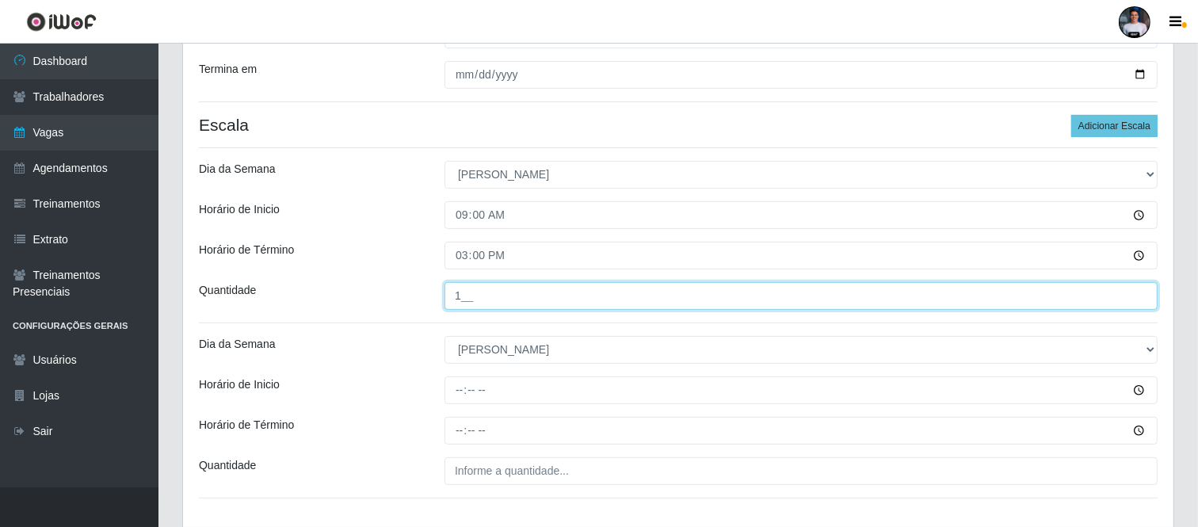
scroll to position [420, 0]
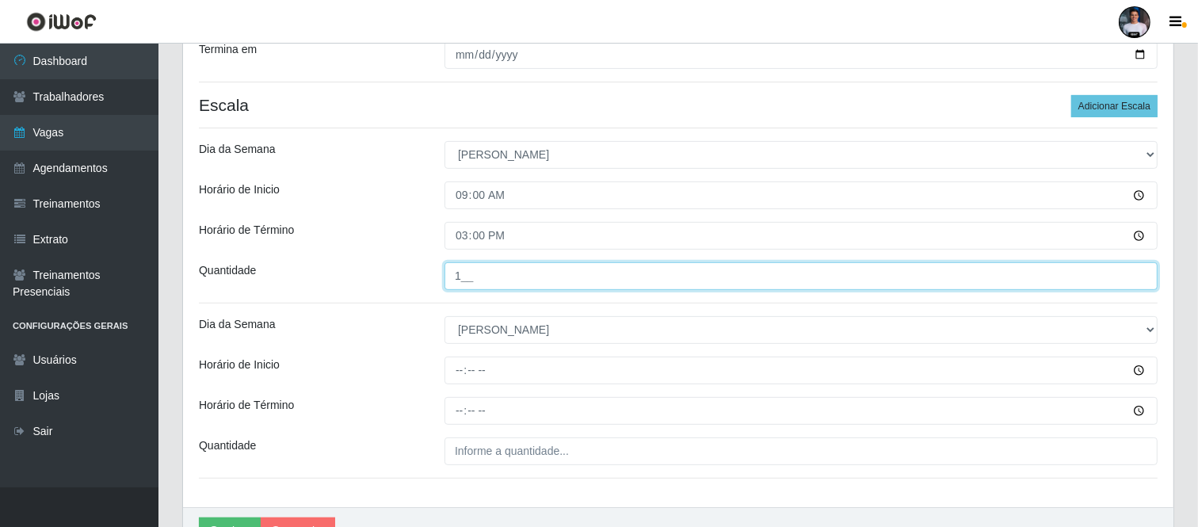
type input "1__"
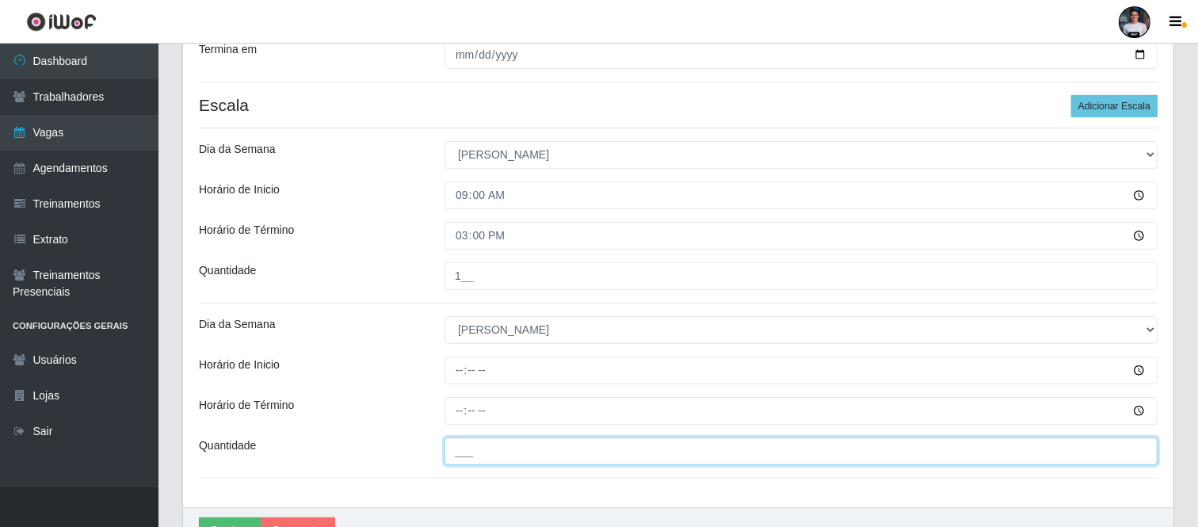
click at [467, 458] on input "___" at bounding box center [800, 451] width 713 height 28
type input "1__"
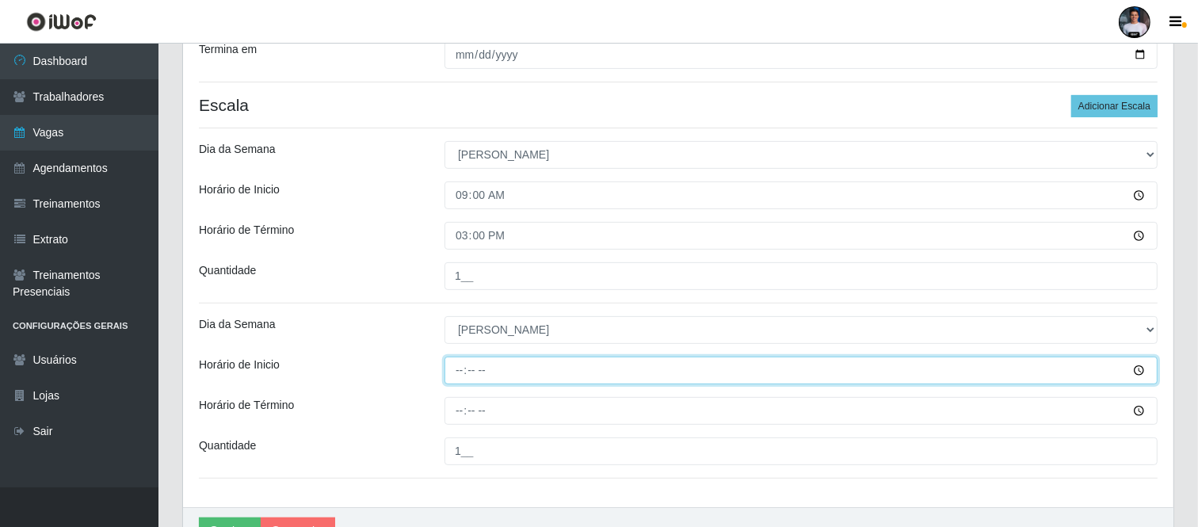
click at [460, 369] on input "Horário de Inicio" at bounding box center [800, 370] width 713 height 28
type input "16:00"
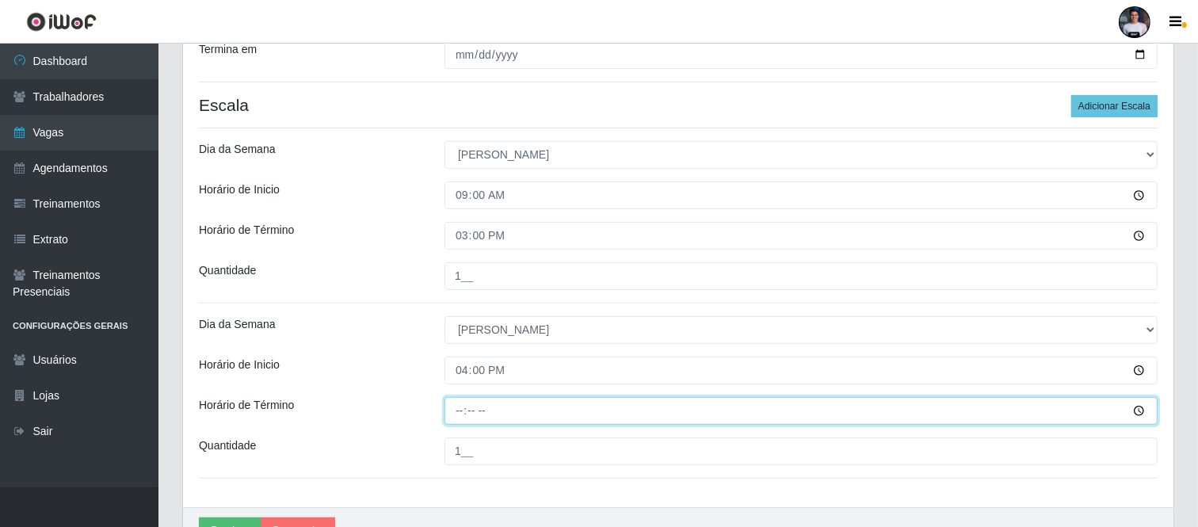
click at [453, 409] on input "Horário de Término" at bounding box center [800, 411] width 713 height 28
type input "22:00"
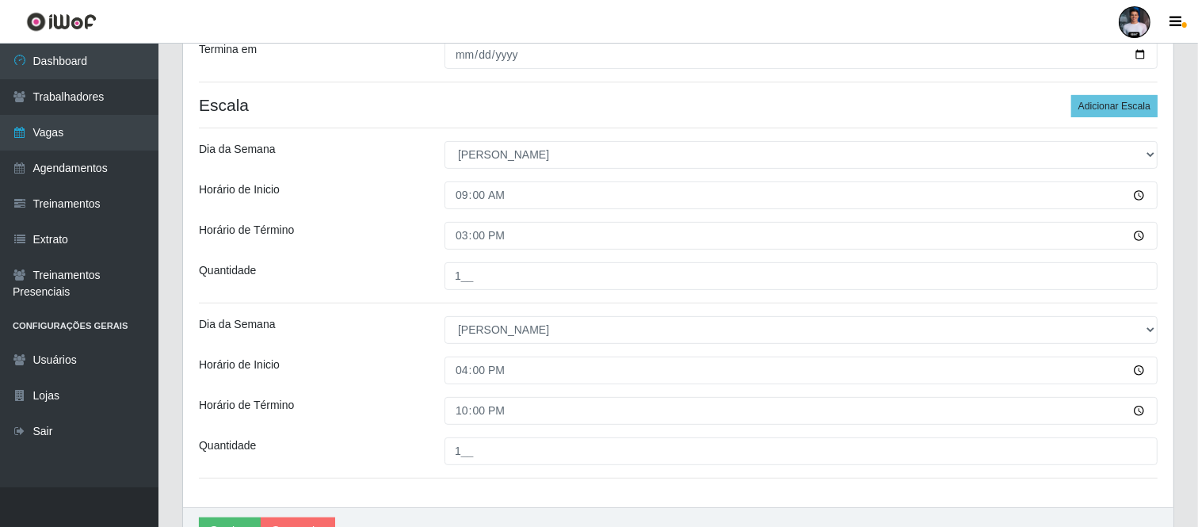
click at [474, 486] on div "Loja SuperFácil Atacado - Moema Tinoco Função [Selecione...] Embalador Embalado…" at bounding box center [678, 111] width 990 height 790
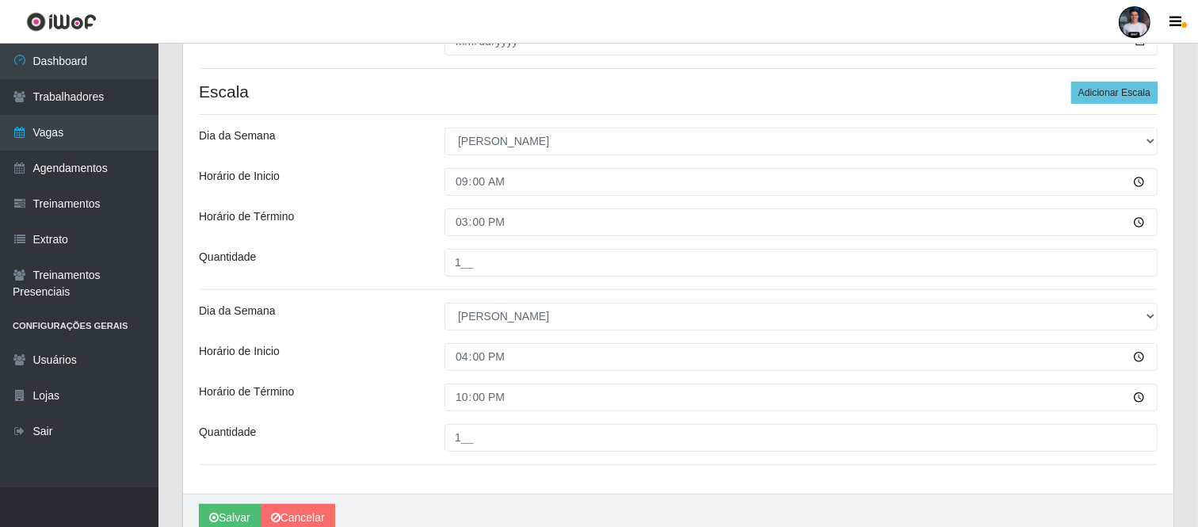
scroll to position [508, 0]
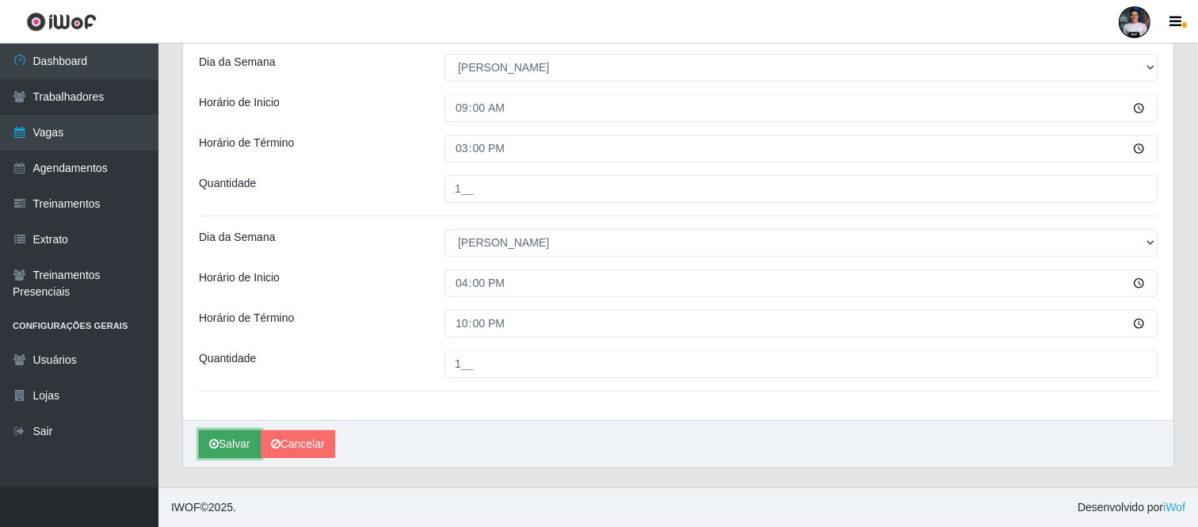
click at [227, 444] on button "Salvar" at bounding box center [230, 444] width 62 height 28
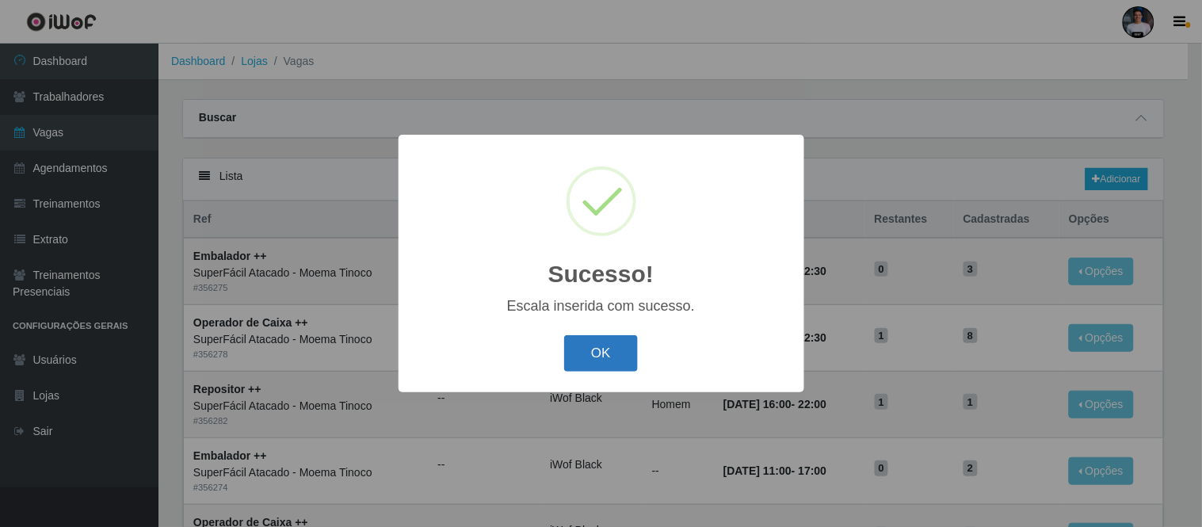
click at [567, 352] on button "OK" at bounding box center [601, 353] width 74 height 37
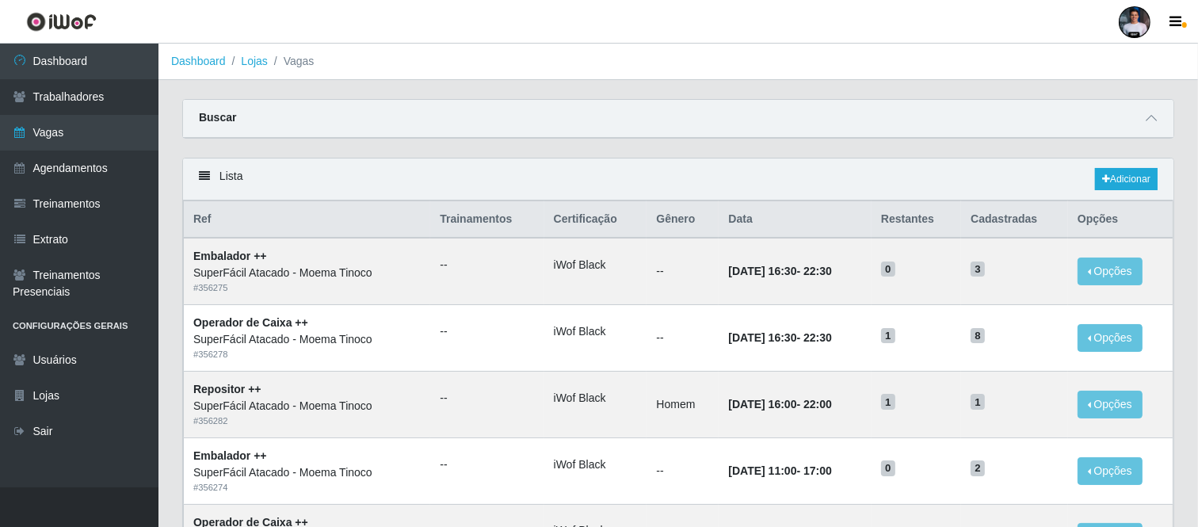
click at [1143, 128] on div "Buscar" at bounding box center [678, 119] width 990 height 38
click at [1145, 117] on icon at bounding box center [1150, 117] width 11 height 11
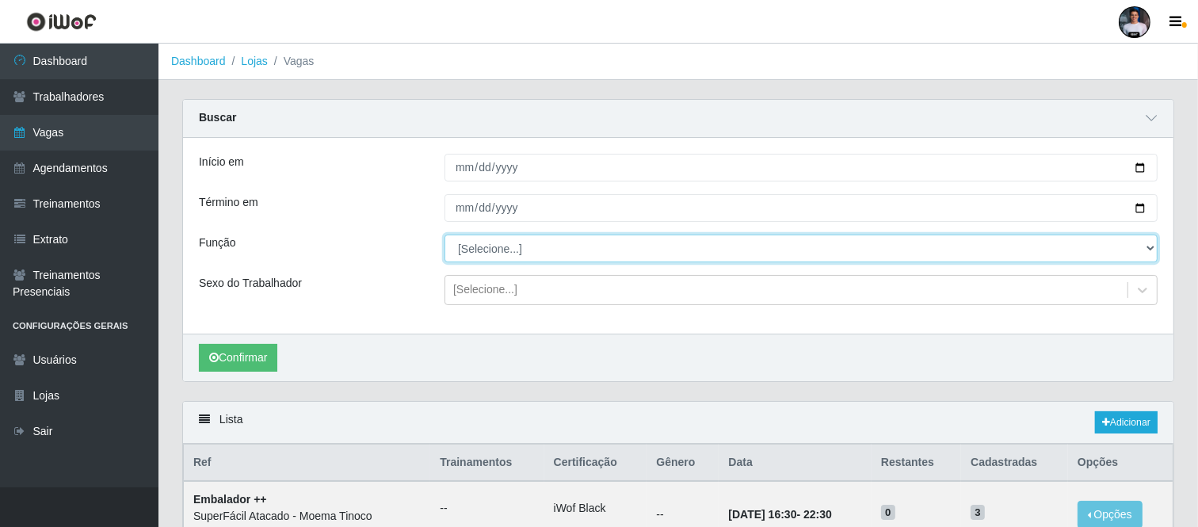
click at [473, 251] on select "[Selecione...] Embalador Embalador + Embalador ++ Operador de Caixa Operador de…" at bounding box center [800, 248] width 713 height 28
select select "86"
click at [444, 234] on select "[Selecione...] Embalador Embalador + Embalador ++ Operador de Caixa Operador de…" at bounding box center [800, 248] width 713 height 28
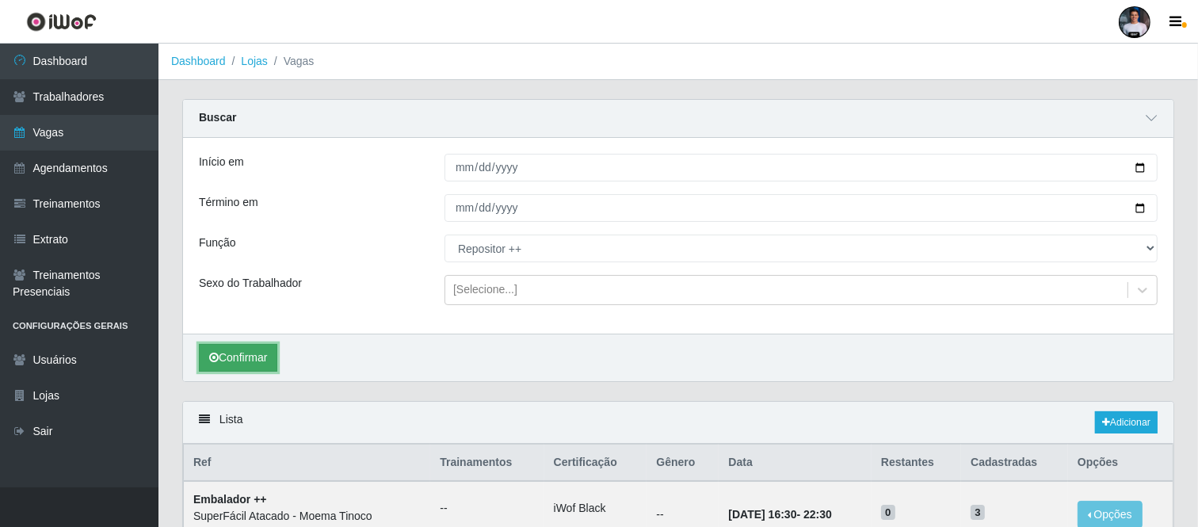
click at [243, 364] on button "Confirmar" at bounding box center [238, 358] width 78 height 28
click at [1129, 425] on link "Adicionar" at bounding box center [1126, 422] width 63 height 22
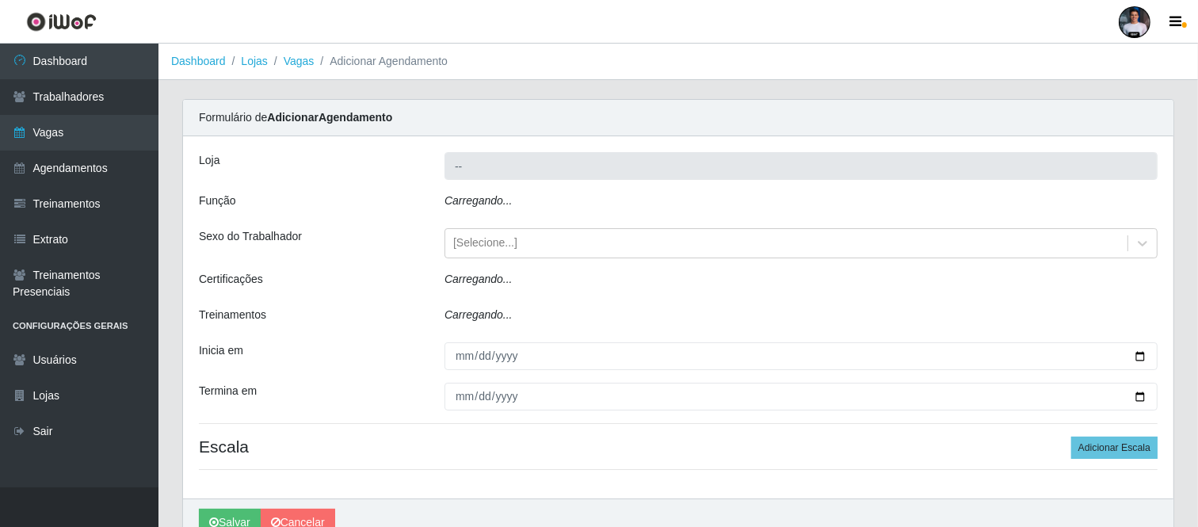
type input "SuperFácil Atacado - Moema Tinoco"
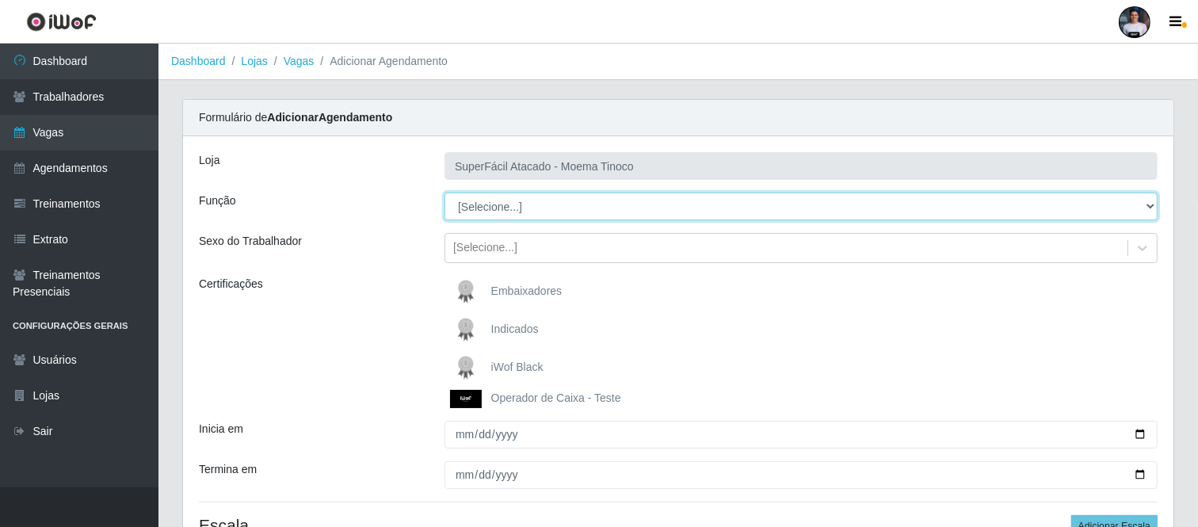
click at [489, 204] on select "[Selecione...] Embalador Embalador + Embalador ++ Operador de Caixa Operador de…" at bounding box center [800, 206] width 713 height 28
select select "114"
click at [444, 192] on select "[Selecione...] Embalador Embalador + Embalador ++ Operador de Caixa Operador de…" at bounding box center [800, 206] width 713 height 28
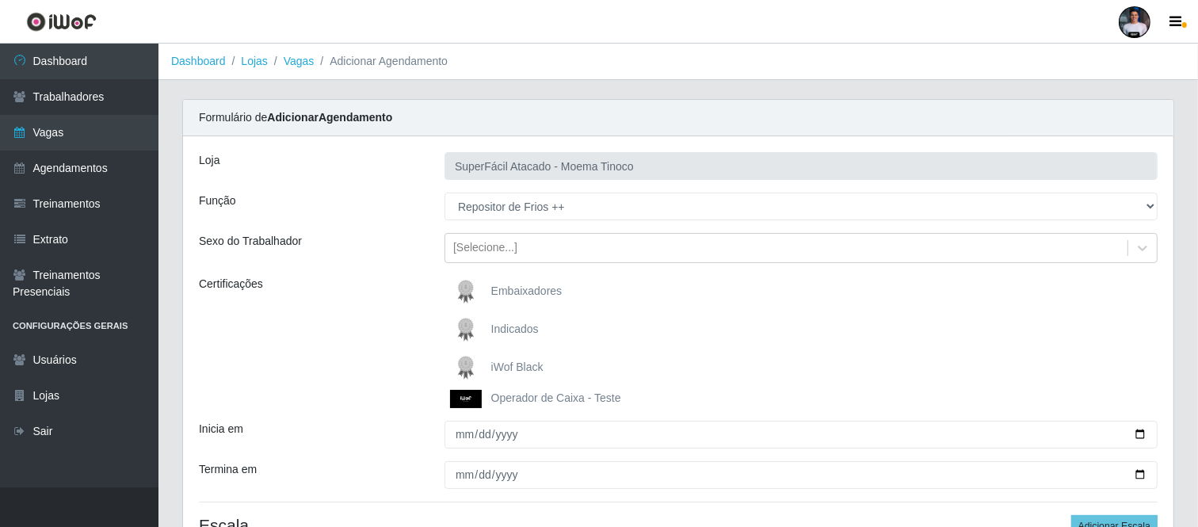
click at [483, 368] on img at bounding box center [469, 368] width 38 height 32
click at [0, 0] on input "iWof Black" at bounding box center [0, 0] width 0 height 0
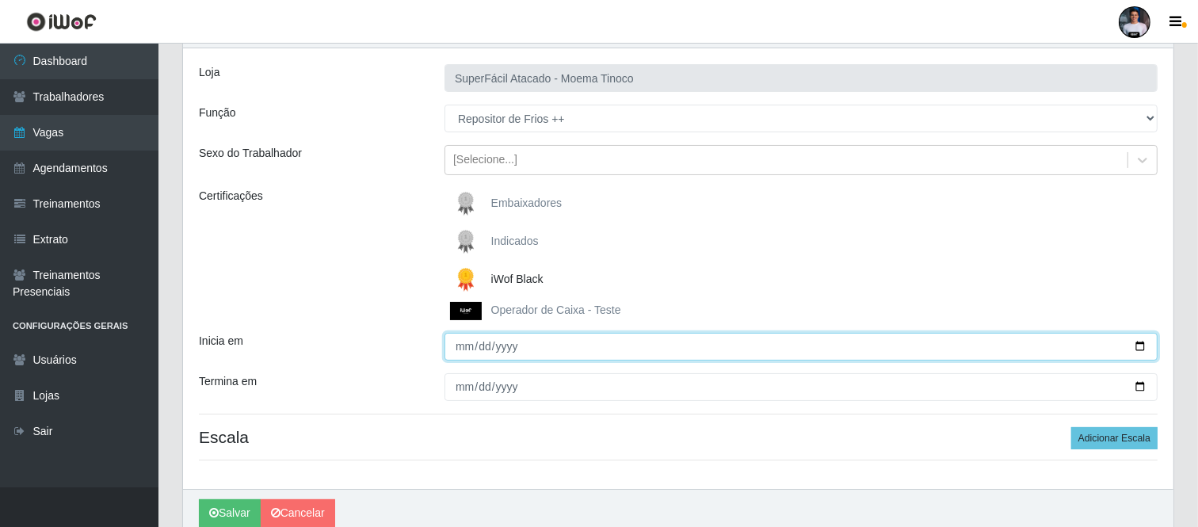
click at [1141, 343] on input "Inicia em" at bounding box center [800, 347] width 713 height 28
type input "2025-10-12"
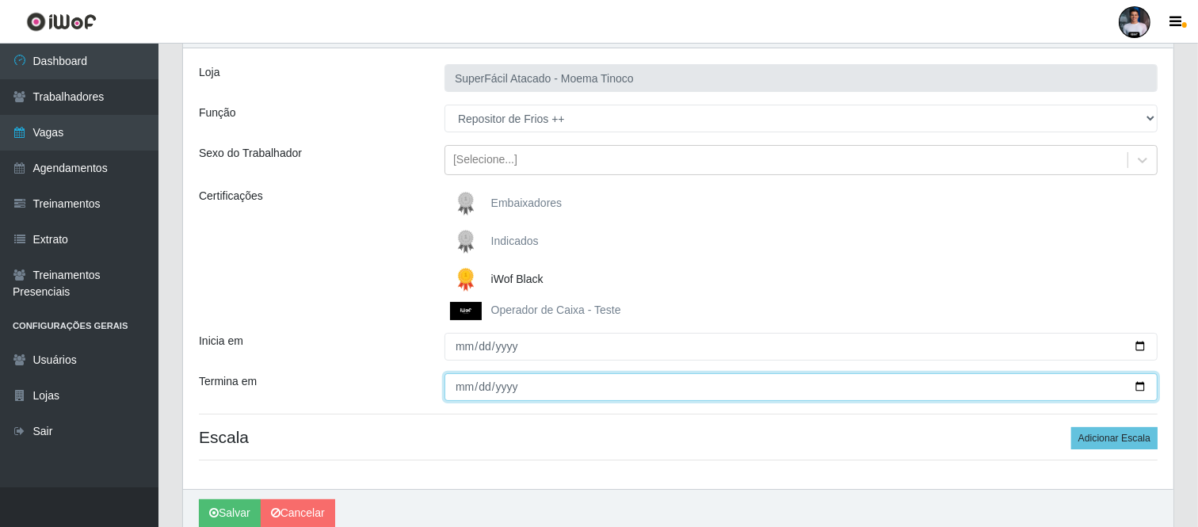
click at [1142, 379] on input "Termina em" at bounding box center [800, 387] width 713 height 28
click at [1141, 384] on input "Termina em" at bounding box center [800, 387] width 713 height 28
type input "2025-10-12"
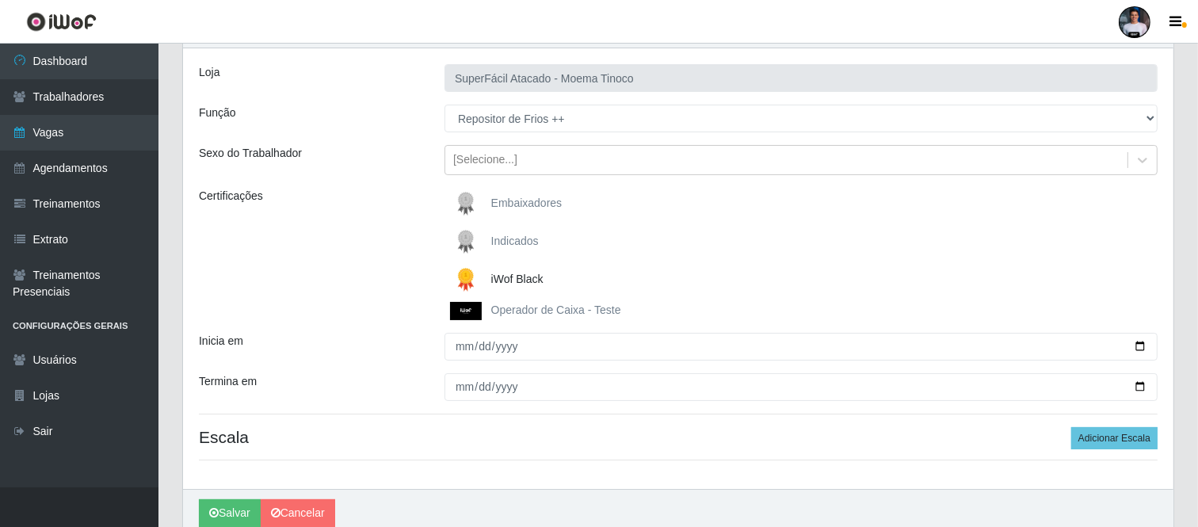
click at [544, 470] on div "Loja SuperFácil Atacado - Moema Tinoco Função [Selecione...] Embalador Embalado…" at bounding box center [678, 268] width 990 height 440
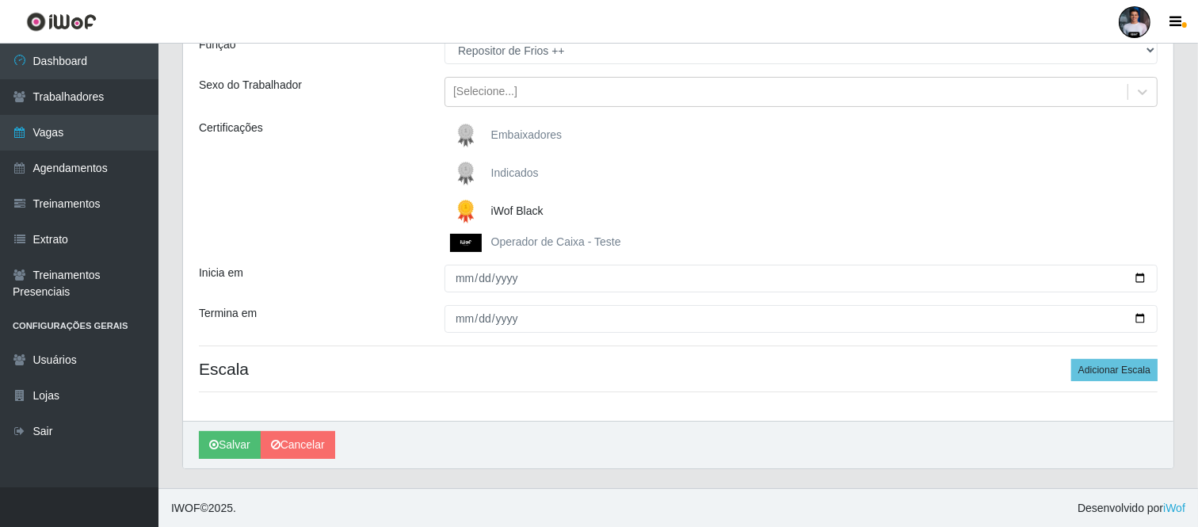
scroll to position [157, 0]
click at [1118, 373] on button "Adicionar Escala" at bounding box center [1114, 369] width 86 height 22
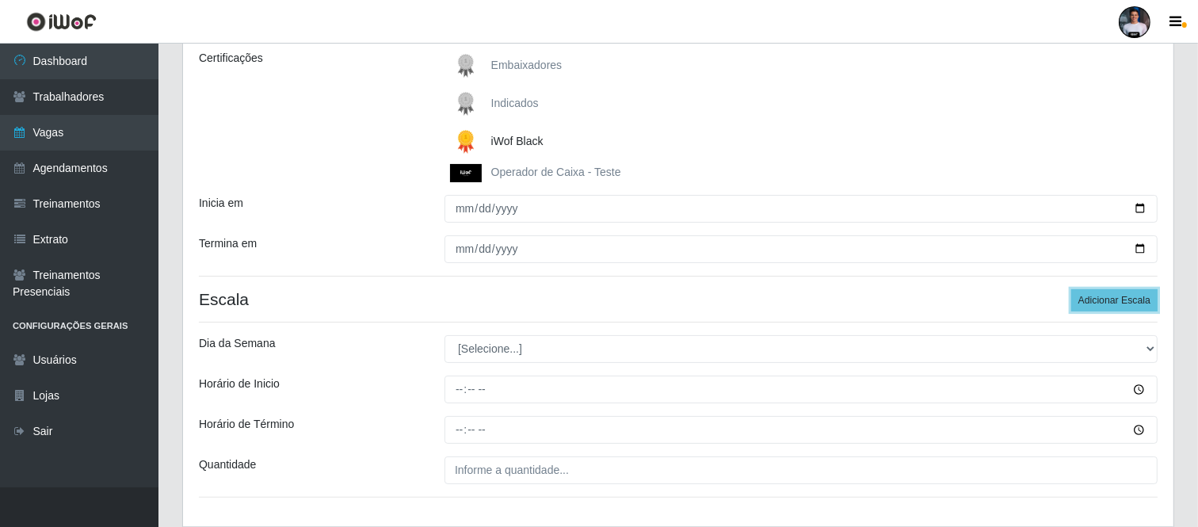
scroll to position [333, 0]
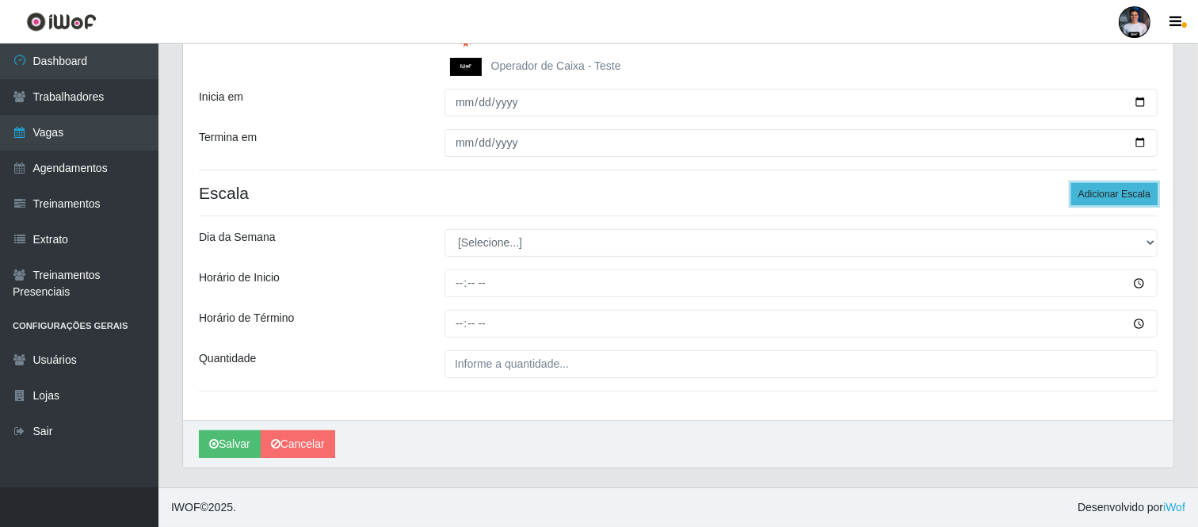
click at [1117, 196] on button "Adicionar Escala" at bounding box center [1114, 194] width 86 height 22
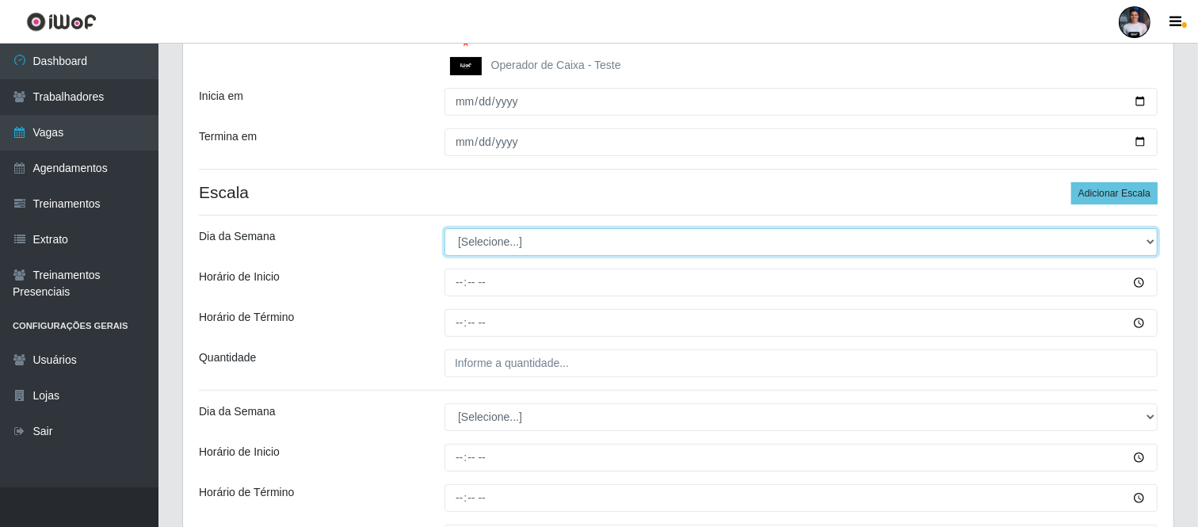
drag, startPoint x: 575, startPoint y: 249, endPoint x: 567, endPoint y: 253, distance: 8.9
click at [573, 249] on select "[Selecione...] Segunda Terça Quarta Quinta Sexta Sábado Domingo" at bounding box center [800, 242] width 713 height 28
select select "0"
click at [444, 229] on select "[Selecione...] Segunda Terça Quarta Quinta Sexta Sábado Domingo" at bounding box center [800, 242] width 713 height 28
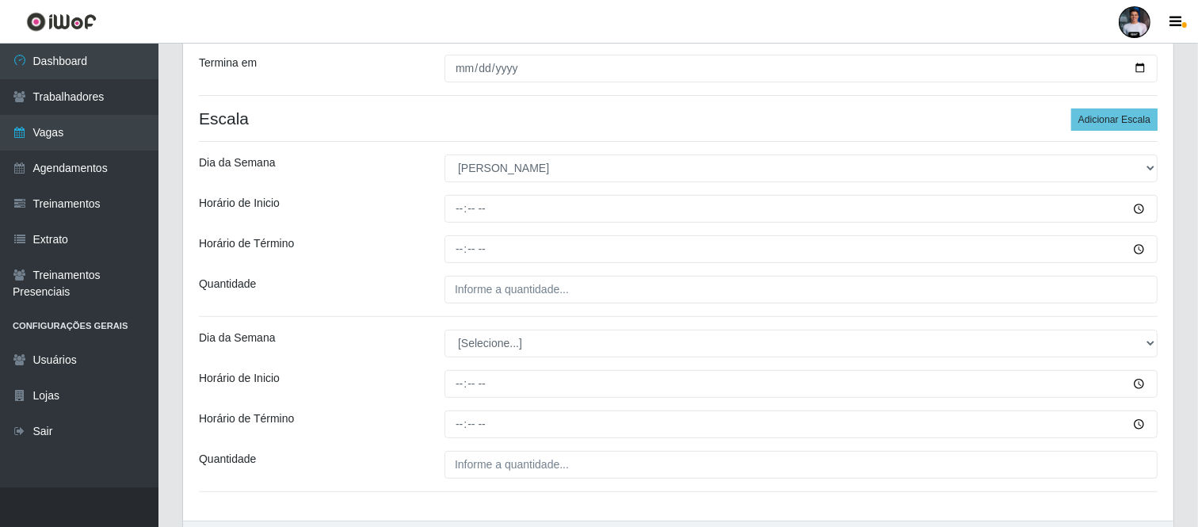
scroll to position [508, 0]
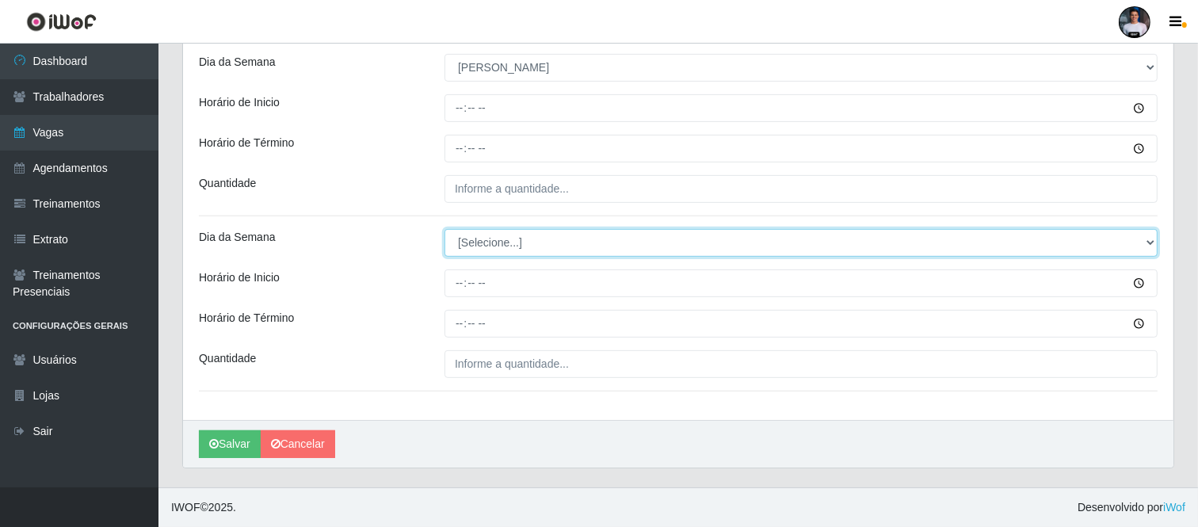
click at [485, 249] on select "[Selecione...] Segunda Terça Quarta Quinta Sexta Sábado Domingo" at bounding box center [800, 243] width 713 height 28
select select "0"
click at [444, 229] on select "[Selecione...] Segunda Terça Quarta Quinta Sexta Sábado Domingo" at bounding box center [800, 243] width 713 height 28
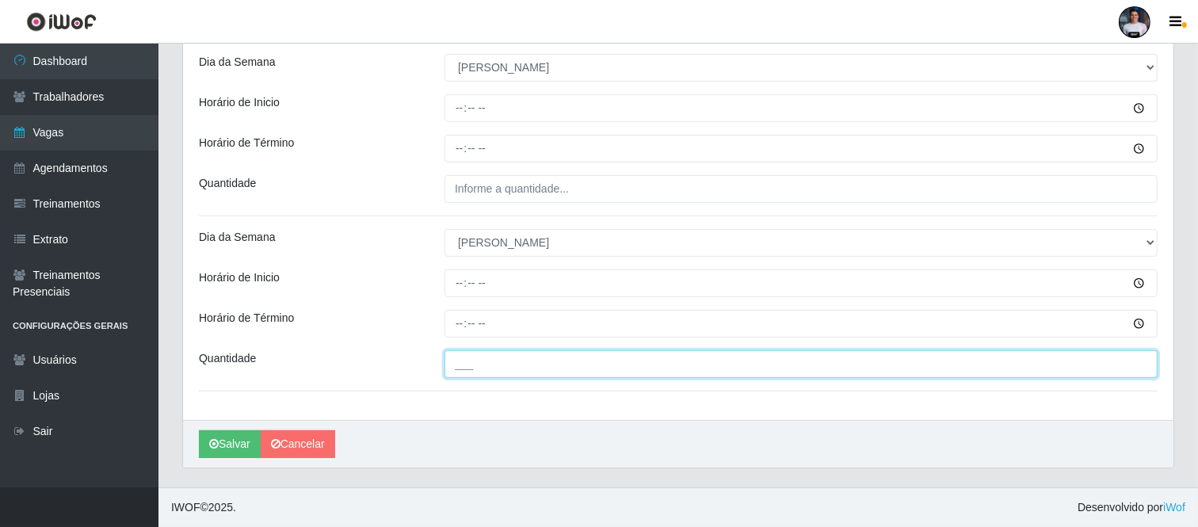
click at [466, 360] on input "___" at bounding box center [800, 364] width 713 height 28
type input "2__"
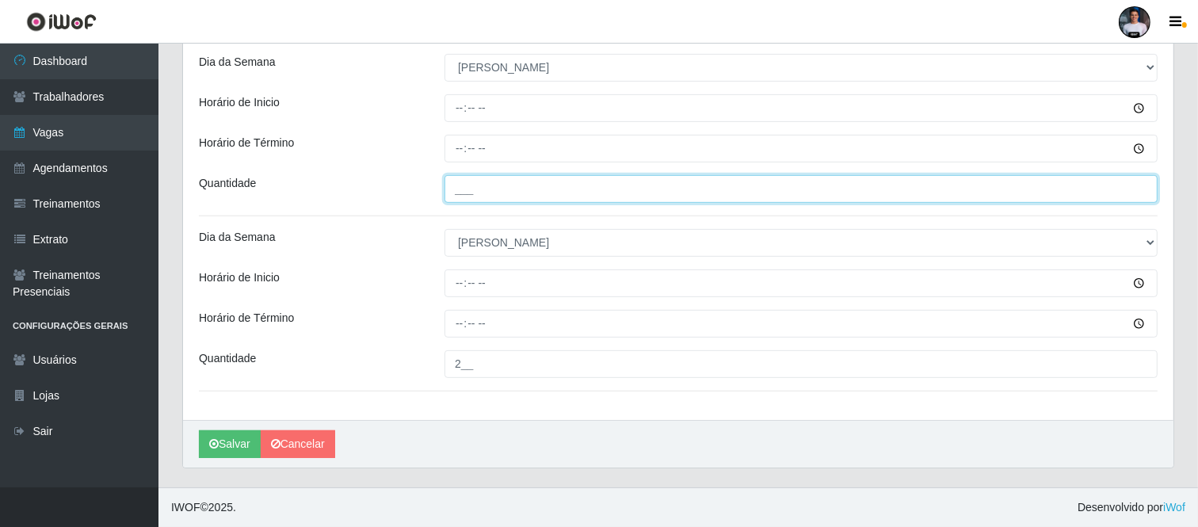
click at [457, 181] on input "___" at bounding box center [800, 189] width 713 height 28
type input "2__"
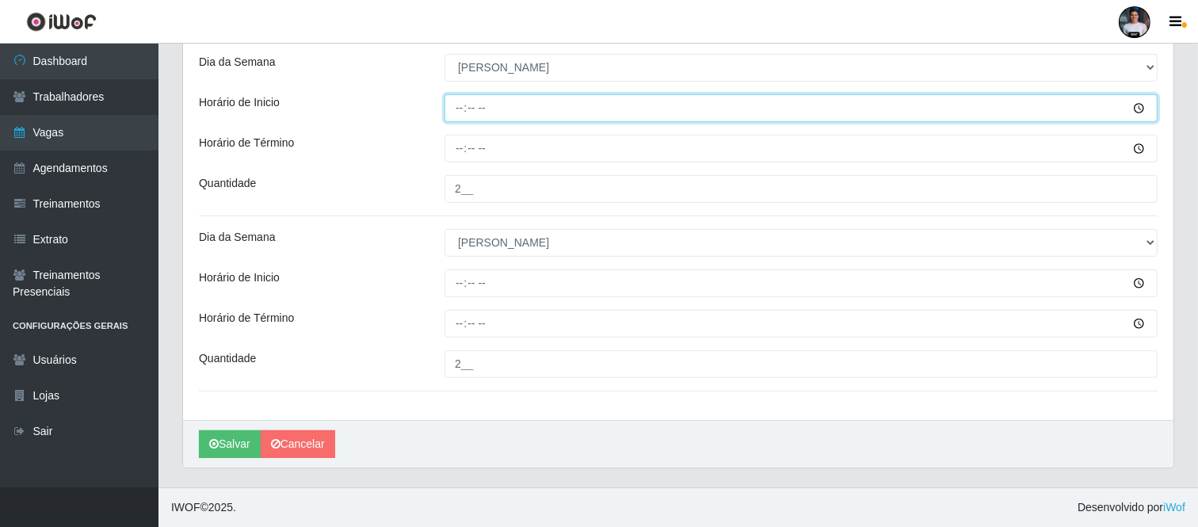
click at [460, 105] on input "Horário de Inicio" at bounding box center [800, 108] width 713 height 28
type input "09:00"
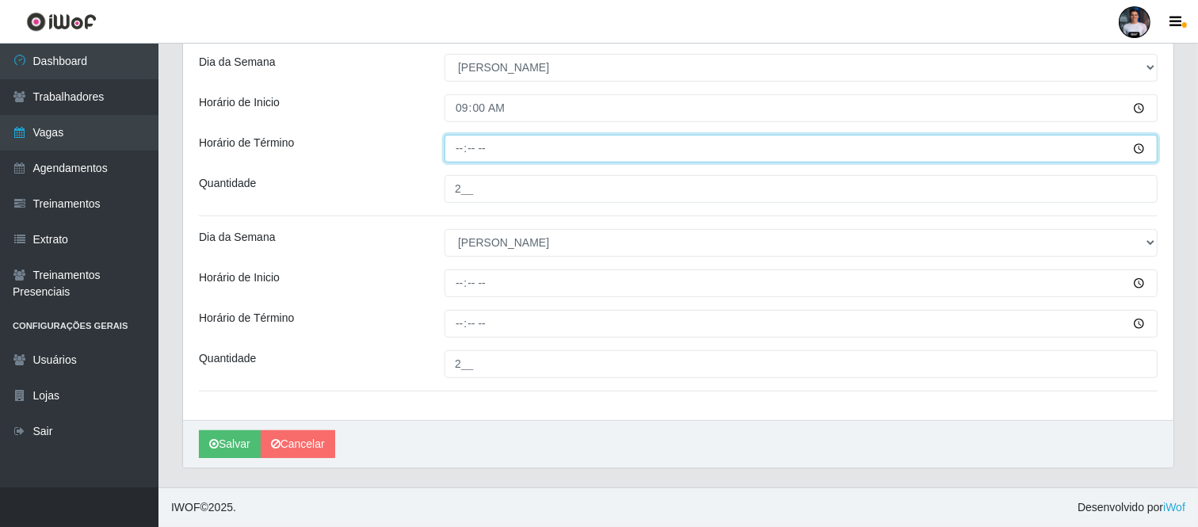
click at [461, 144] on input "Horário de Término" at bounding box center [800, 149] width 713 height 28
type input "15:00"
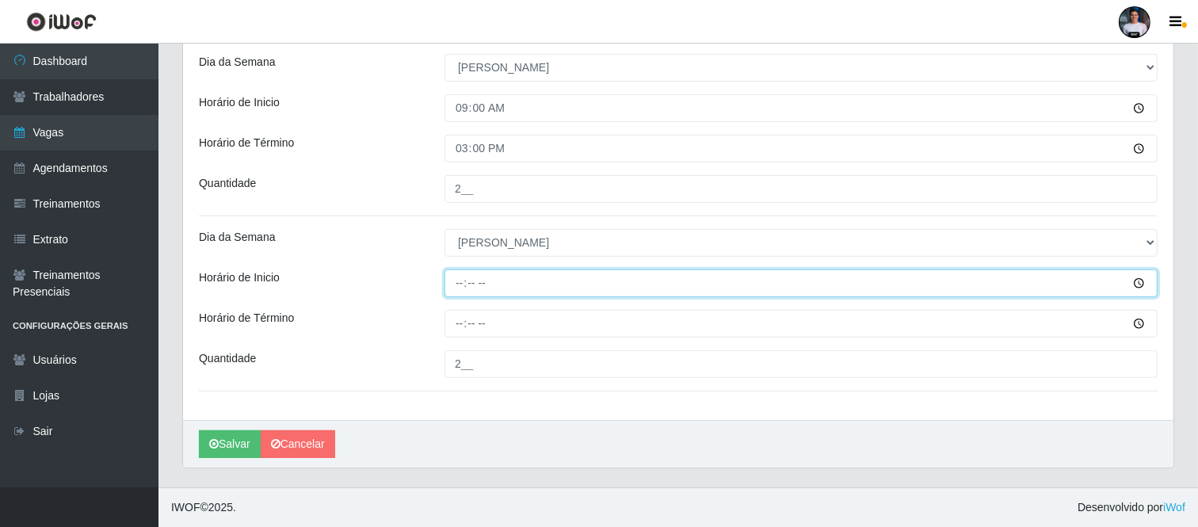
click at [463, 289] on input "Horário de Inicio" at bounding box center [800, 283] width 713 height 28
type input "16:00"
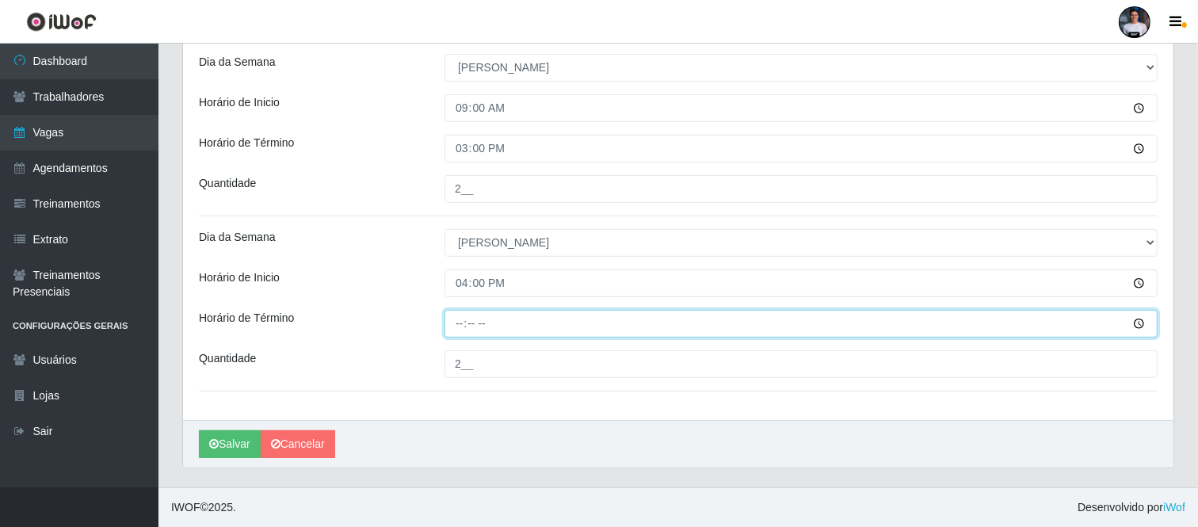
click at [460, 319] on input "Horário de Término" at bounding box center [800, 324] width 713 height 28
type input "22:00"
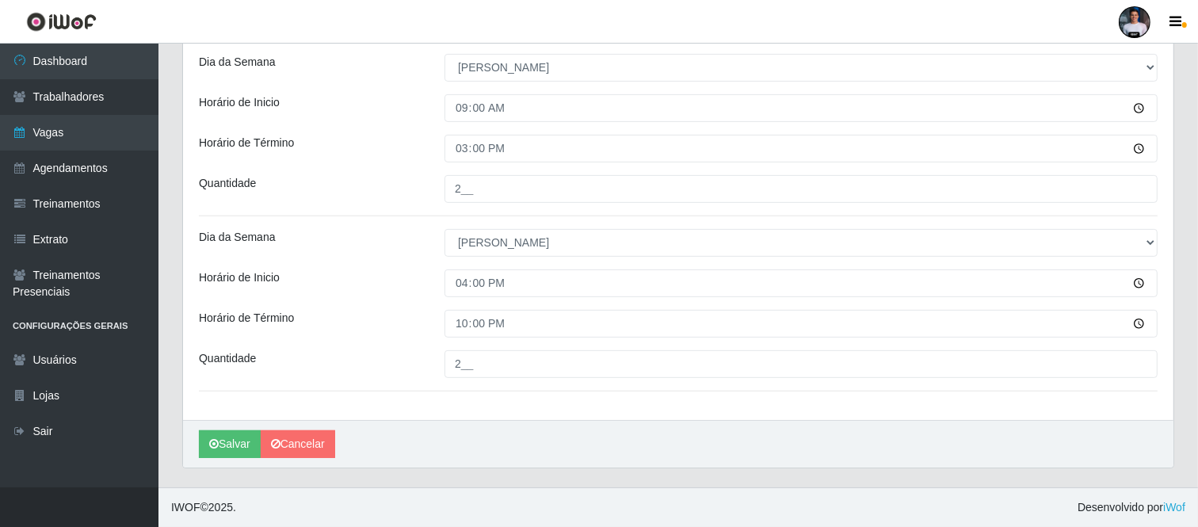
click at [555, 433] on div "Salvar Cancelar" at bounding box center [678, 444] width 990 height 48
click at [242, 441] on button "Salvar" at bounding box center [230, 444] width 62 height 28
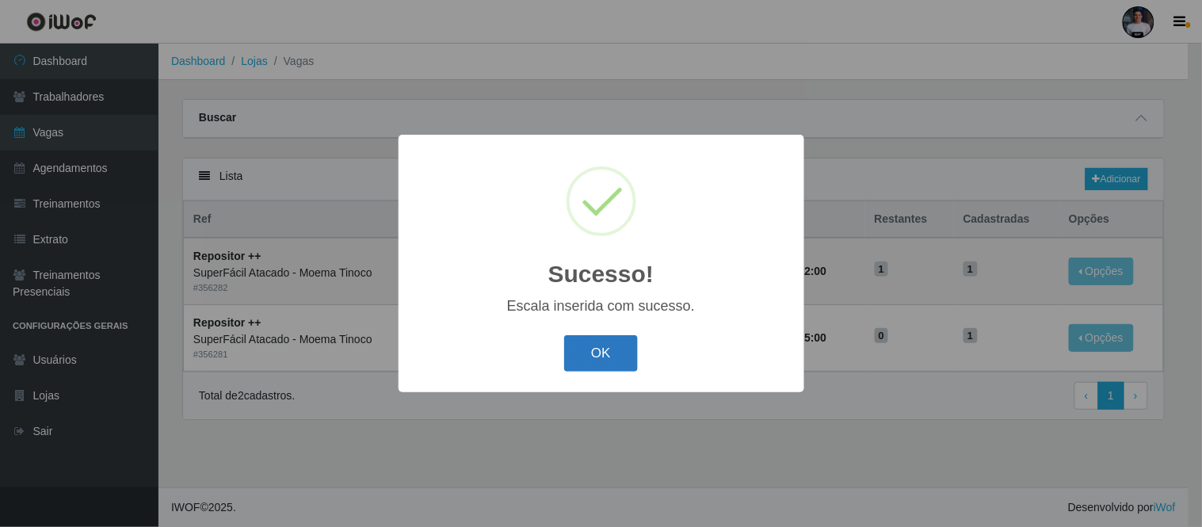
click at [626, 361] on button "OK" at bounding box center [601, 353] width 74 height 37
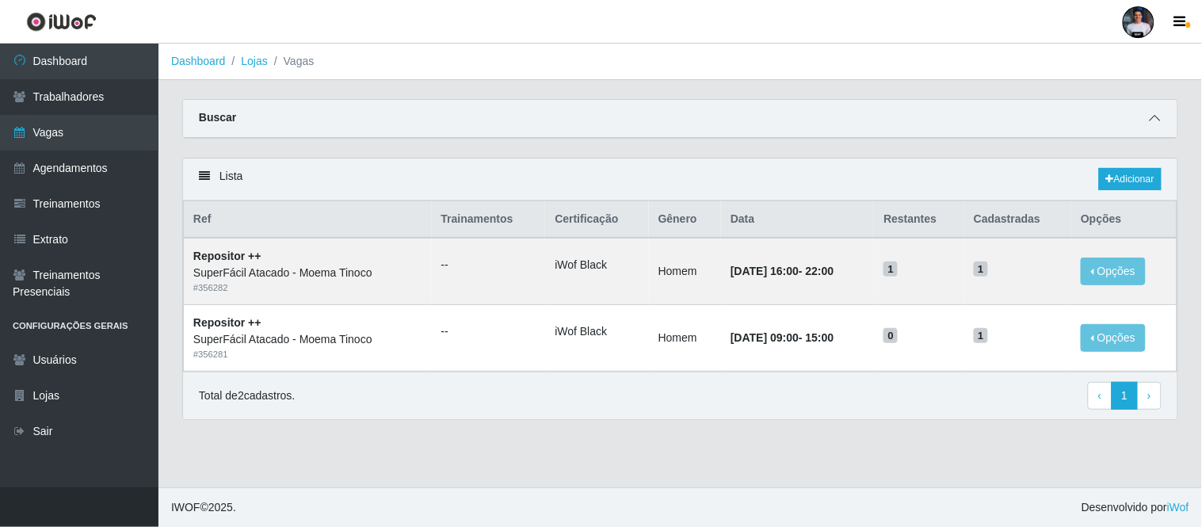
click at [1148, 117] on span at bounding box center [1154, 118] width 19 height 18
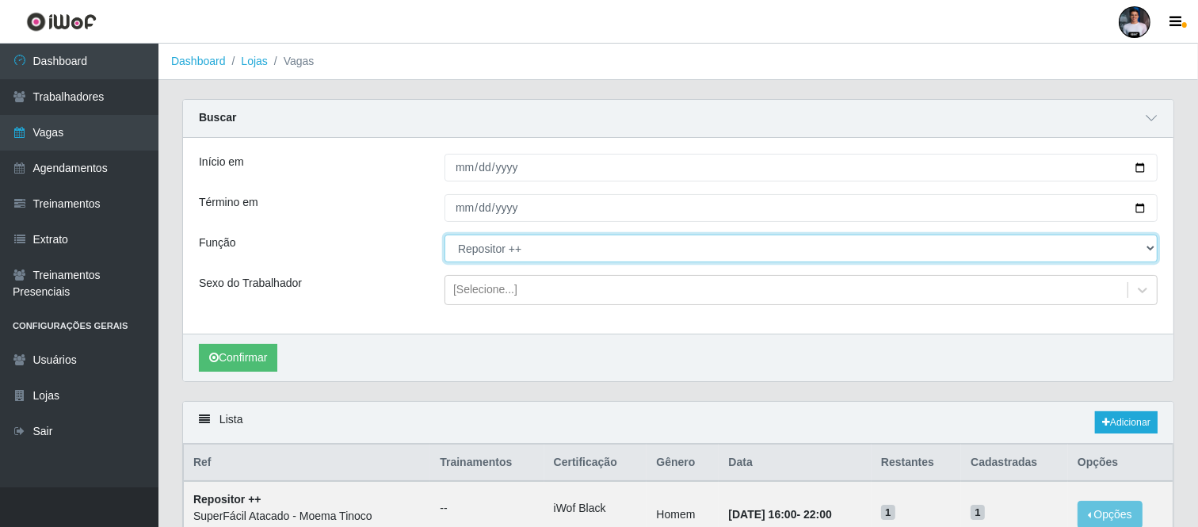
click at [504, 250] on select "[Selecione...] Embalador Embalador + Embalador ++ Operador de Caixa Operador de…" at bounding box center [800, 248] width 713 height 28
select select "114"
click at [444, 234] on select "[Selecione...] Embalador Embalador + Embalador ++ Operador de Caixa Operador de…" at bounding box center [800, 248] width 713 height 28
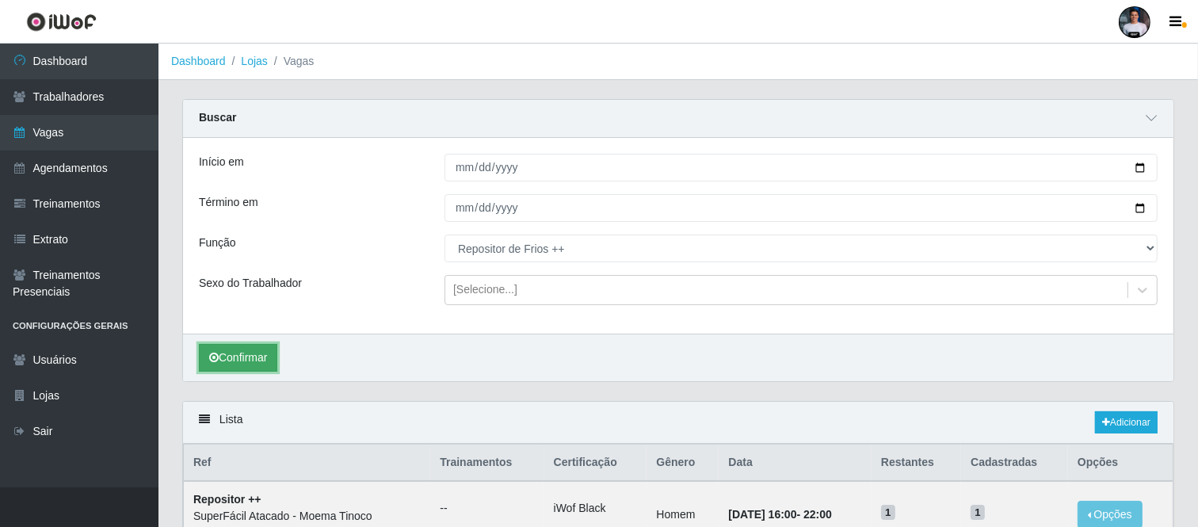
click at [235, 356] on button "Confirmar" at bounding box center [238, 358] width 78 height 28
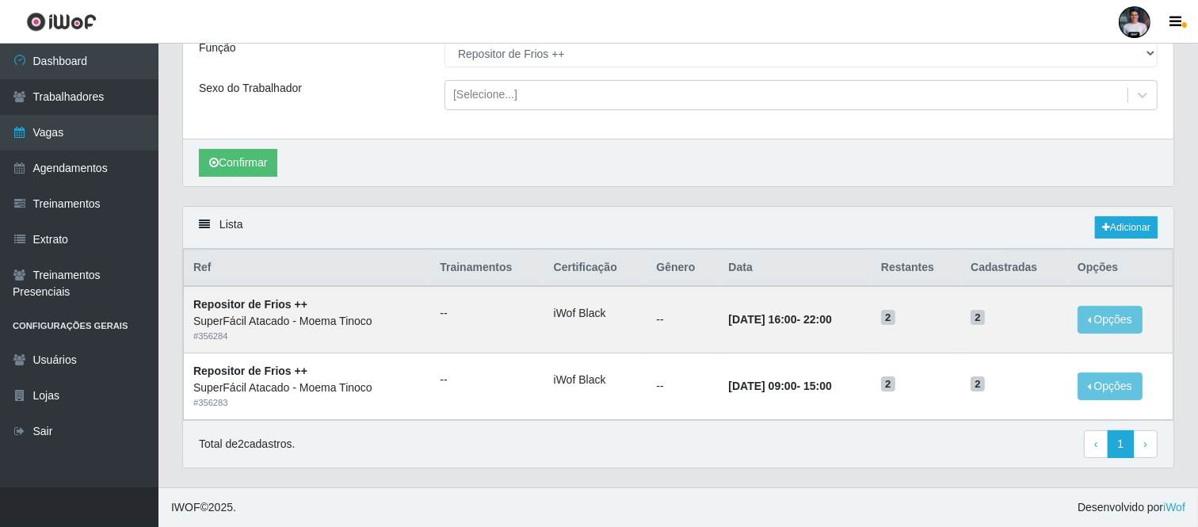
click at [874, 439] on div "Total de 2 cadastros. ‹ Previous 1 › Next" at bounding box center [678, 444] width 958 height 29
